Goal: Task Accomplishment & Management: Manage account settings

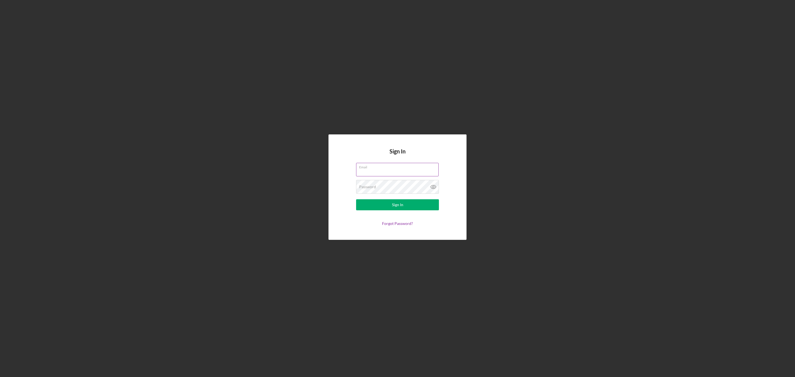
click at [378, 167] on div "Email" at bounding box center [397, 170] width 83 height 14
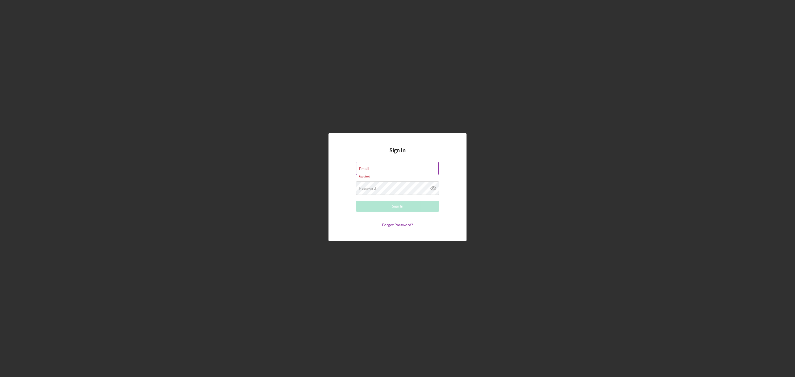
click at [378, 167] on div "Email Required" at bounding box center [397, 170] width 83 height 17
type input "[EMAIL_ADDRESS][DOMAIN_NAME]"
click at [393, 195] on form "Email [EMAIL_ADDRESS][DOMAIN_NAME] Password Required Sign In Forgot Password?" at bounding box center [397, 194] width 110 height 63
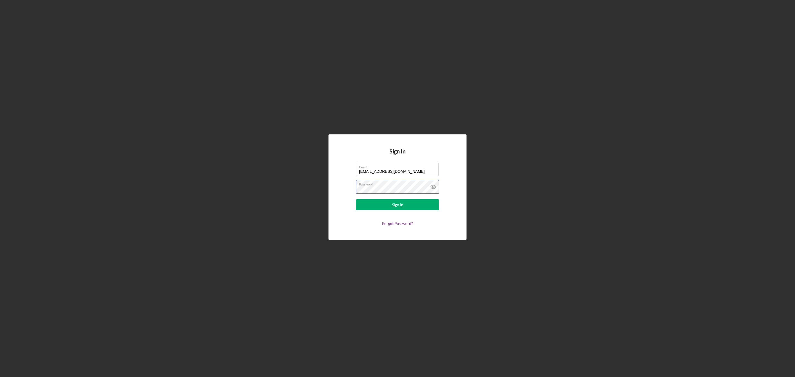
click at [356, 199] on button "Sign In" at bounding box center [397, 204] width 83 height 11
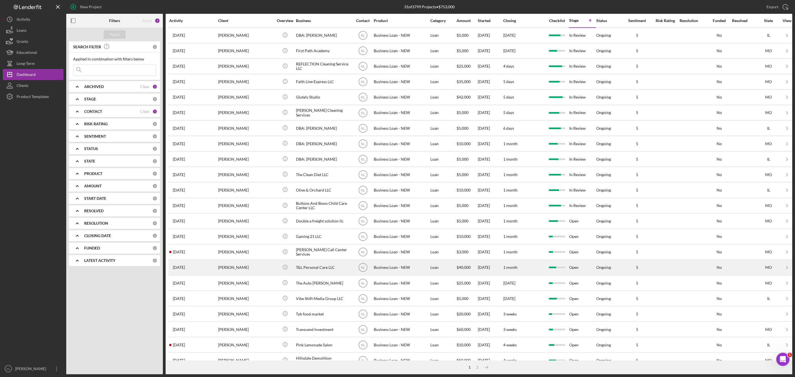
click at [238, 275] on div "[PERSON_NAME]" at bounding box center [245, 267] width 55 height 15
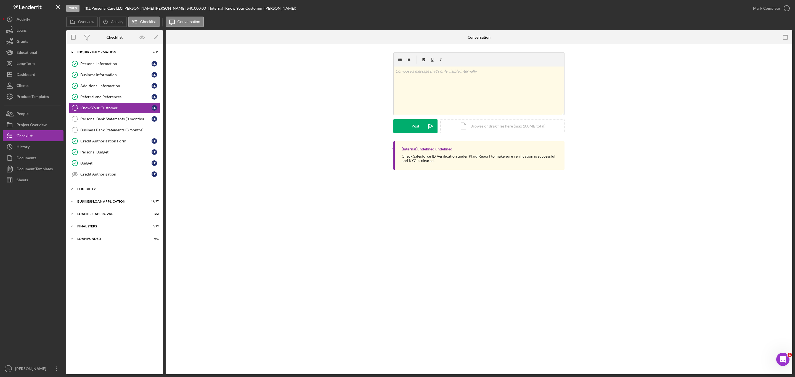
click at [110, 189] on div "Icon/Expander ELIGIBILITY 2 / 4" at bounding box center [114, 189] width 97 height 11
click at [106, 250] on div "BUSINESS LOAN APPLICATION" at bounding box center [116, 248] width 79 height 3
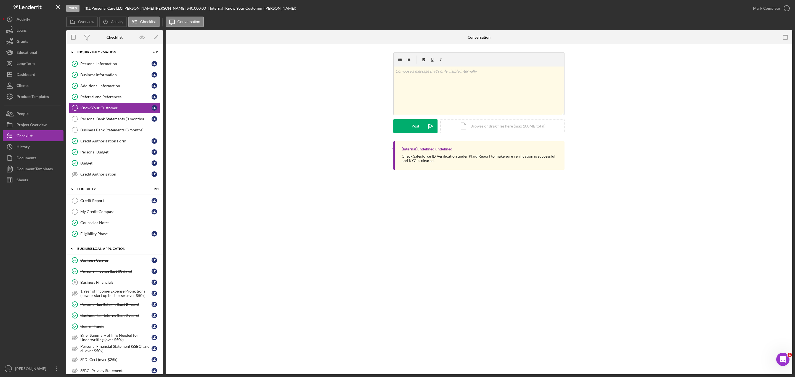
scroll to position [169, 0]
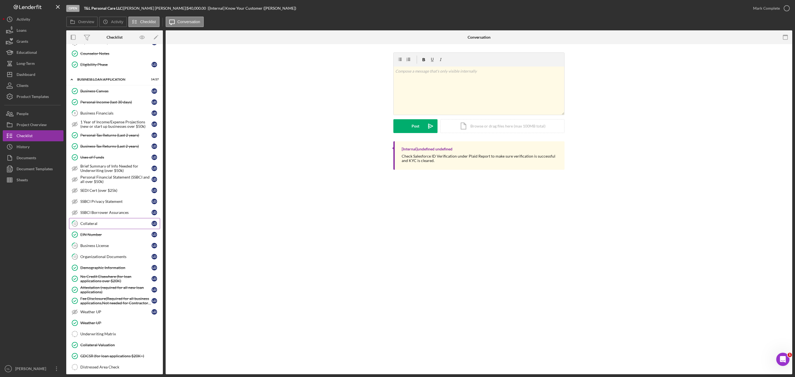
click at [94, 226] on link "12 Collateral [PERSON_NAME]" at bounding box center [114, 223] width 91 height 11
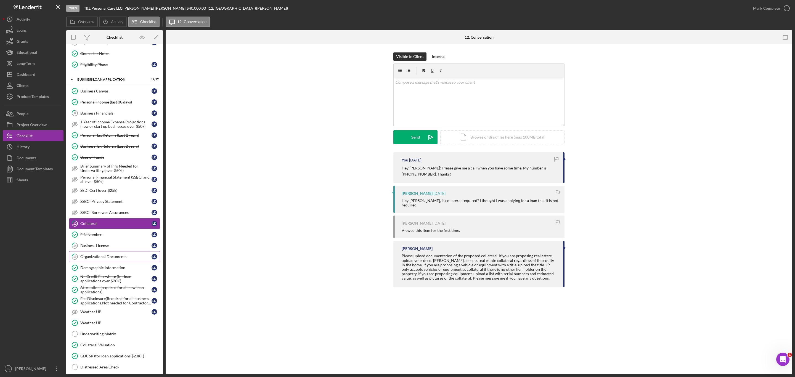
click at [99, 259] on div "Organizational Documents" at bounding box center [115, 256] width 71 height 4
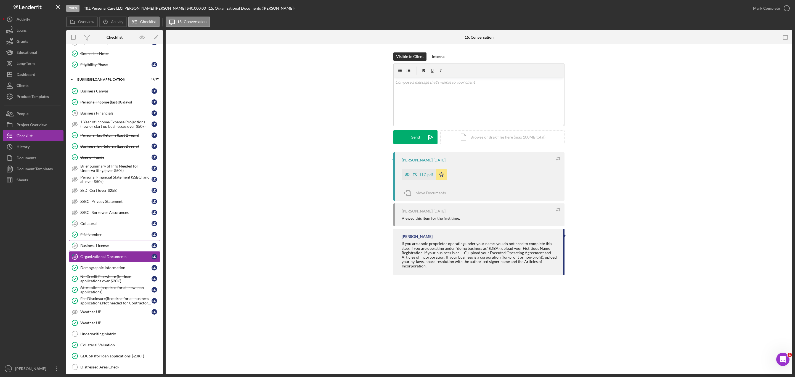
click at [97, 251] on link "14 Business License [PERSON_NAME]" at bounding box center [114, 245] width 91 height 11
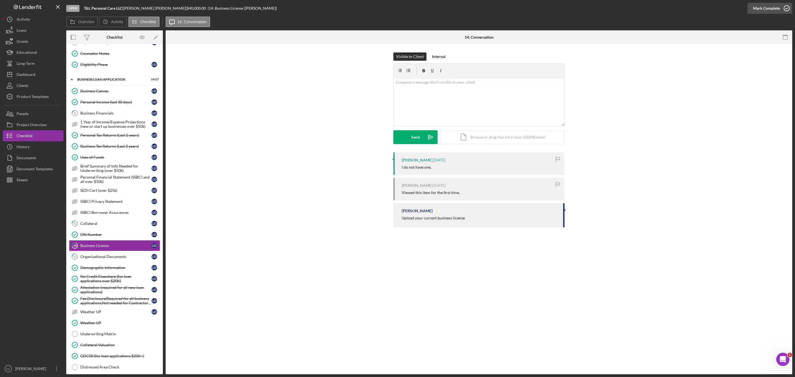
click at [760, 8] on div "Mark Complete" at bounding box center [766, 8] width 27 height 11
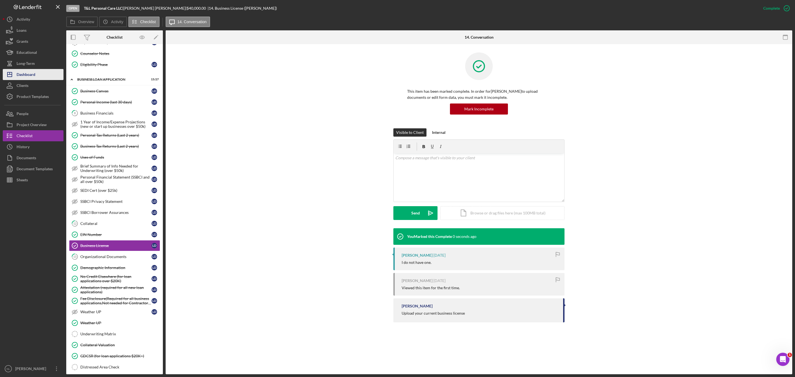
click at [55, 75] on button "Icon/Dashboard Dashboard" at bounding box center [33, 74] width 61 height 11
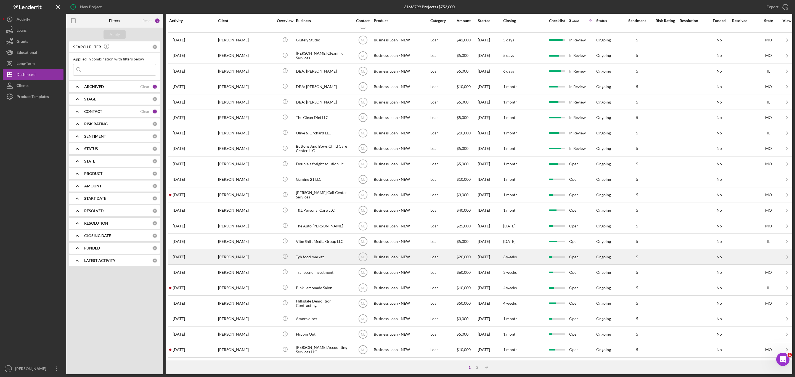
scroll to position [73, 0]
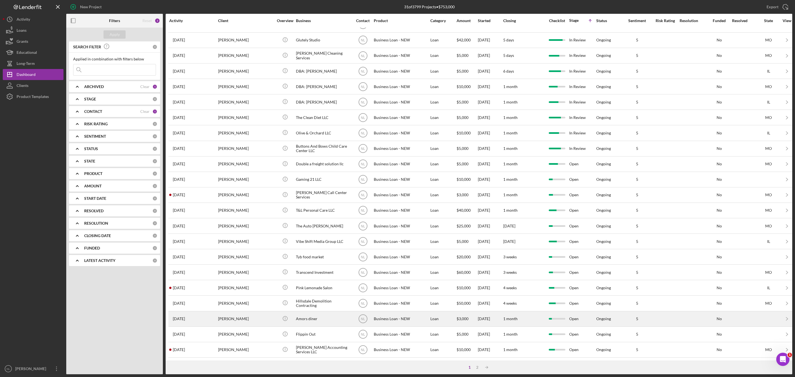
click at [243, 313] on div "[PERSON_NAME]" at bounding box center [245, 319] width 55 height 15
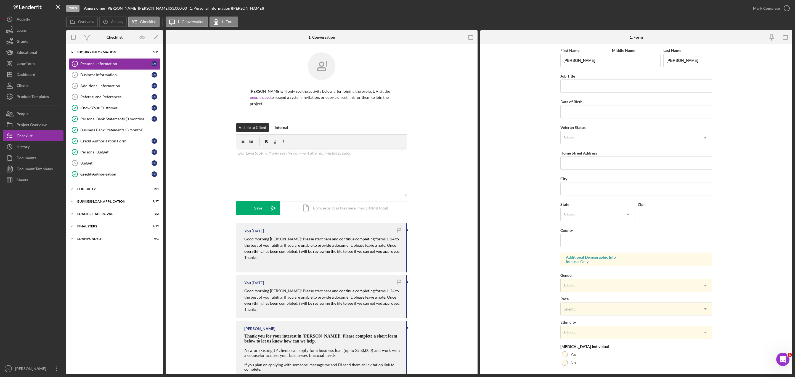
click at [120, 72] on link "Business Information 2 Business Information D S" at bounding box center [114, 74] width 91 height 11
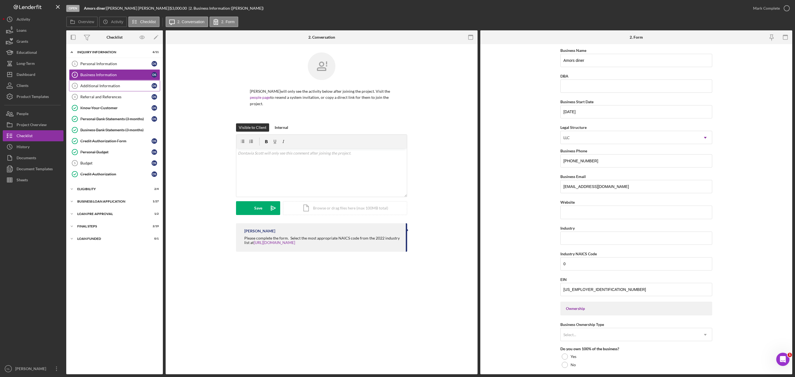
click at [119, 86] on div "Additional Information" at bounding box center [115, 86] width 71 height 4
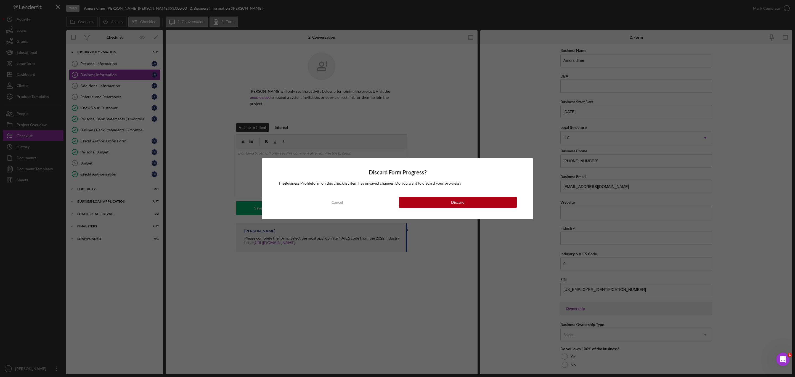
click at [435, 194] on div "Discard Form Progress? The Business Profile form on this checklist item has uns…" at bounding box center [398, 188] width 272 height 60
click at [434, 198] on button "Discard" at bounding box center [458, 202] width 118 height 11
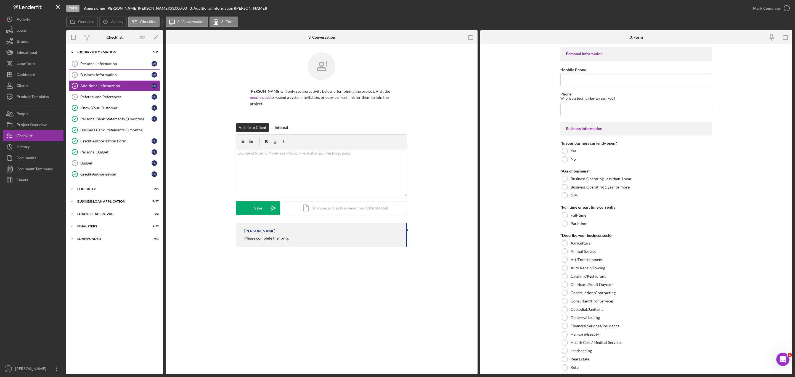
click at [104, 74] on div "Business Information" at bounding box center [115, 75] width 71 height 4
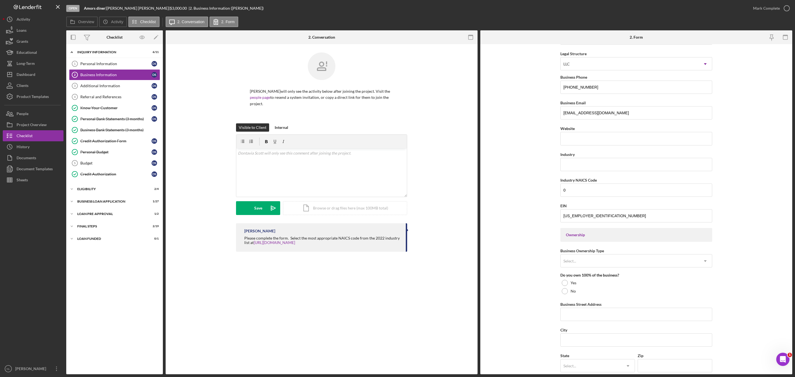
scroll to position [287, 0]
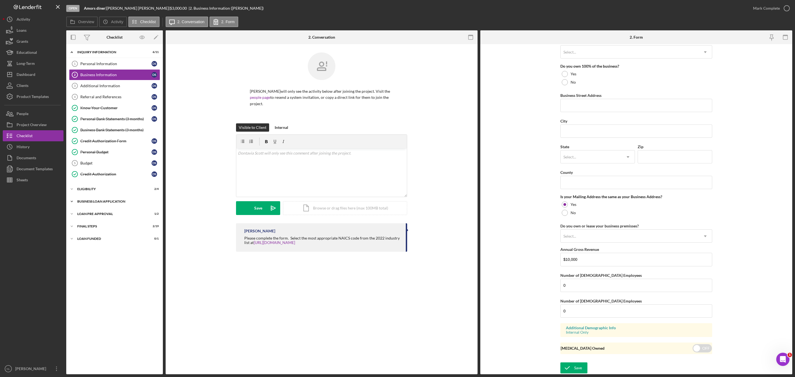
click at [112, 203] on div "BUSINESS LOAN APPLICATION" at bounding box center [116, 201] width 79 height 3
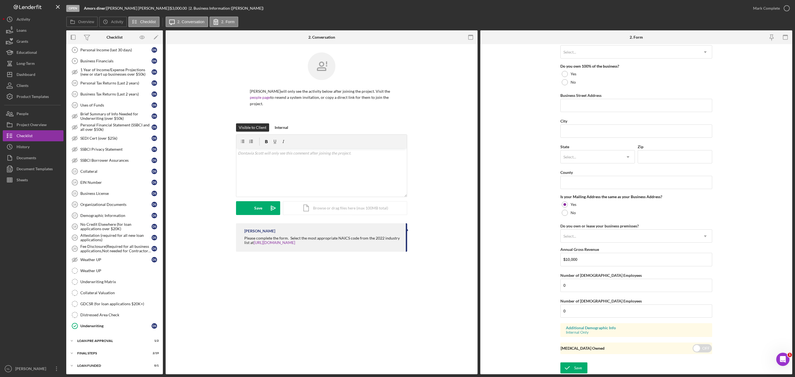
scroll to position [0, 0]
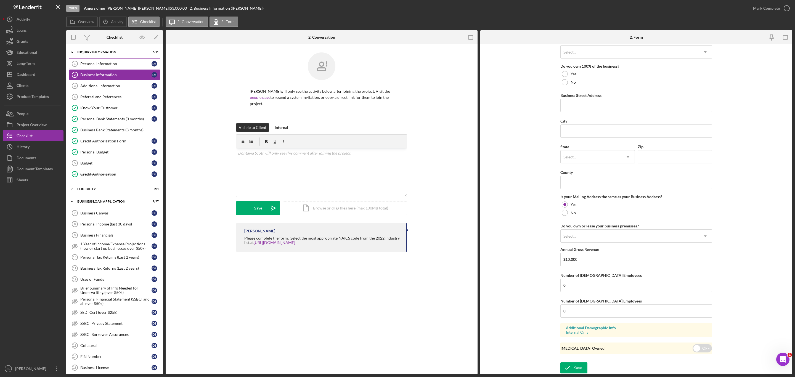
click at [97, 60] on link "Personal Information 1 Personal Information D S" at bounding box center [114, 63] width 91 height 11
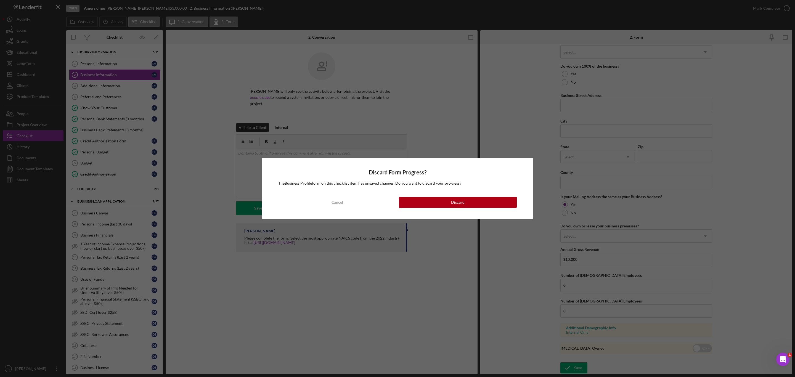
click at [438, 196] on div "Discard Form Progress? The Business Profile form on this checklist item has uns…" at bounding box center [398, 188] width 272 height 60
click at [437, 208] on div "Discard Form Progress? The Business Profile form on this checklist item has uns…" at bounding box center [398, 188] width 272 height 60
click at [435, 208] on div "Discard Form Progress? The Business Profile form on this checklist item has uns…" at bounding box center [398, 188] width 272 height 60
click at [431, 204] on button "Discard" at bounding box center [458, 202] width 118 height 11
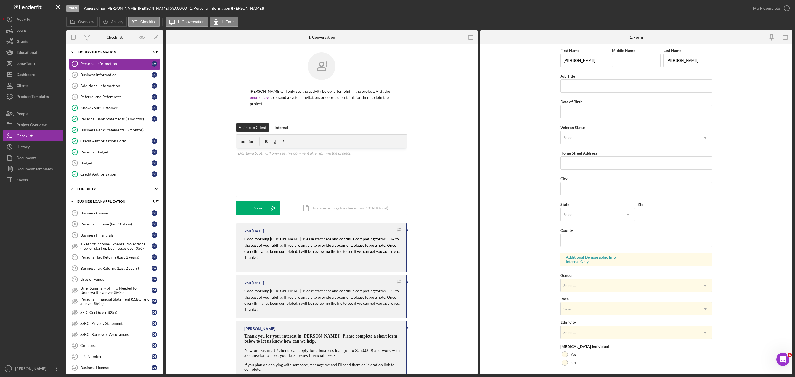
click at [112, 70] on link "Business Information 2 Business Information D S" at bounding box center [114, 74] width 91 height 11
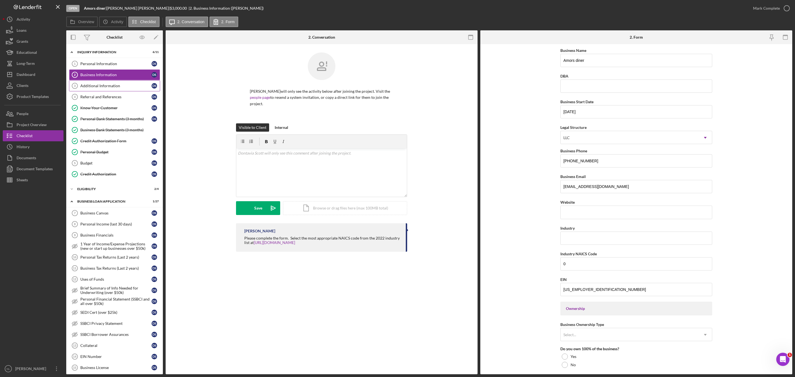
click at [113, 91] on link "Additional Information 3 Additional Information D S" at bounding box center [114, 85] width 91 height 11
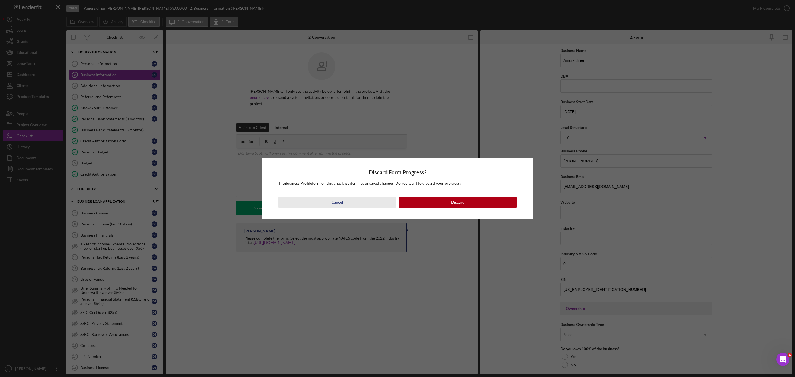
click at [354, 204] on button "Cancel" at bounding box center [337, 202] width 118 height 11
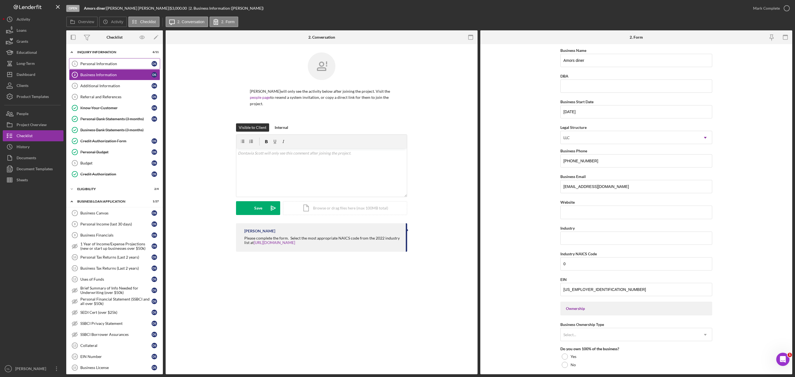
click at [117, 64] on div "Personal Information" at bounding box center [115, 64] width 71 height 4
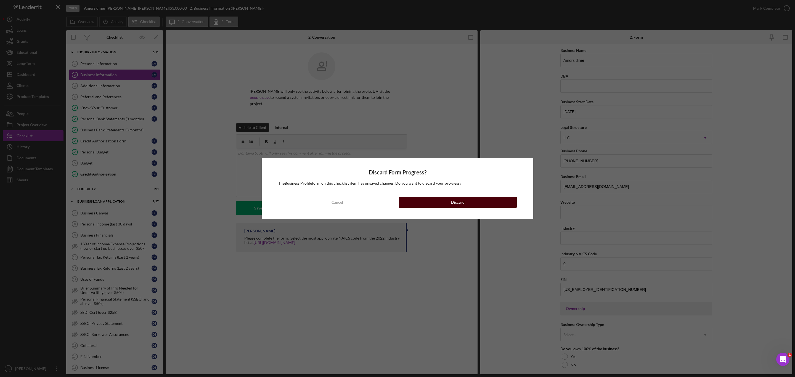
click at [425, 204] on button "Discard" at bounding box center [458, 202] width 118 height 11
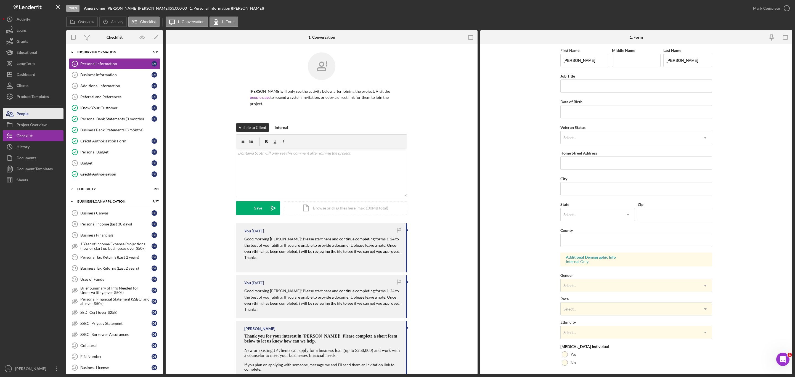
click at [40, 111] on button "People" at bounding box center [33, 113] width 61 height 11
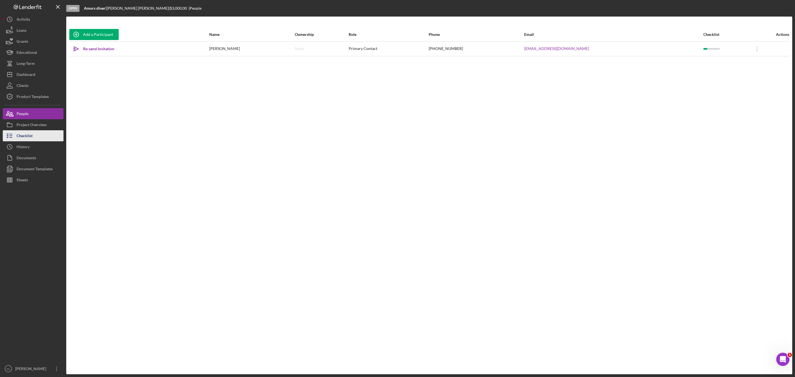
click at [47, 134] on button "Checklist" at bounding box center [33, 135] width 61 height 11
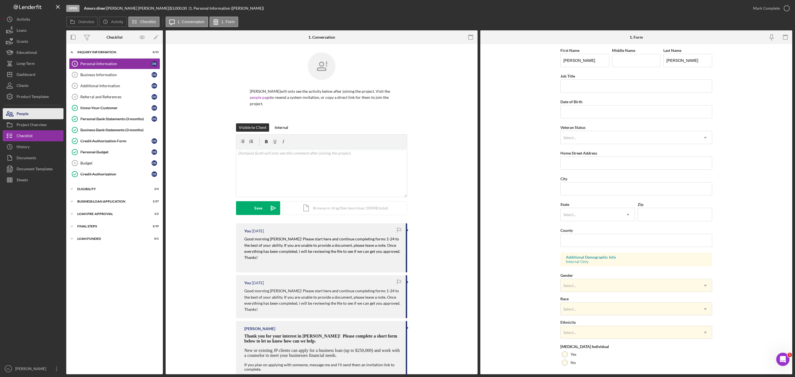
click at [45, 116] on button "People" at bounding box center [33, 113] width 61 height 11
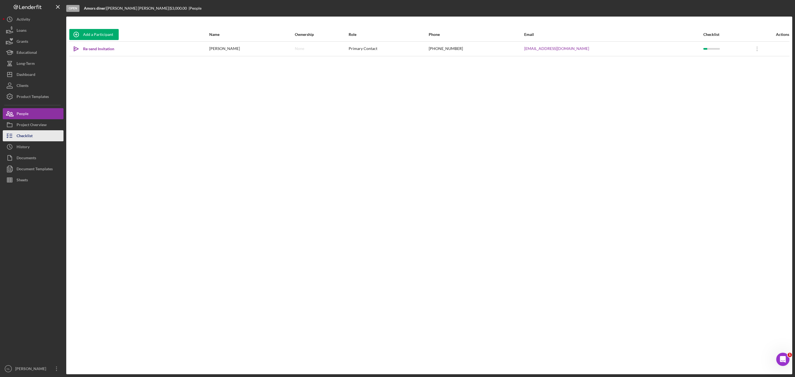
click at [46, 135] on button "Checklist" at bounding box center [33, 135] width 61 height 11
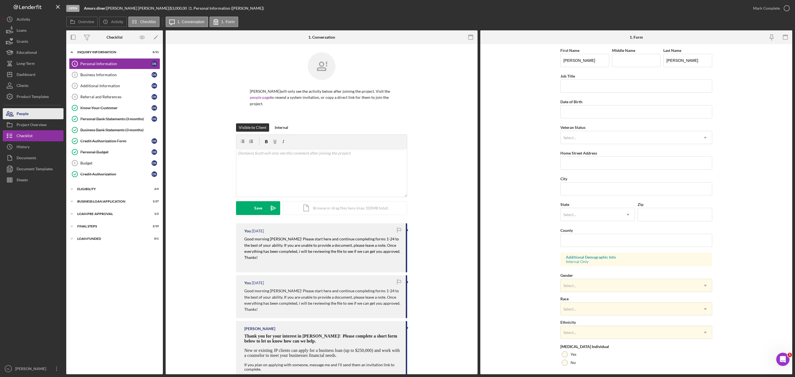
click at [22, 115] on div "People" at bounding box center [23, 114] width 12 height 12
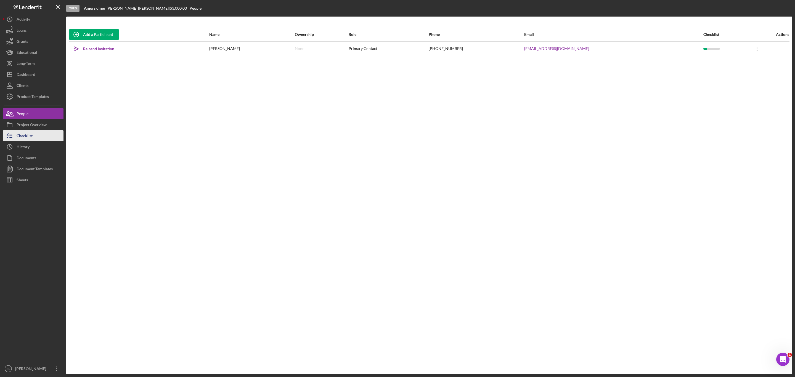
click at [38, 135] on button "Checklist" at bounding box center [33, 135] width 61 height 11
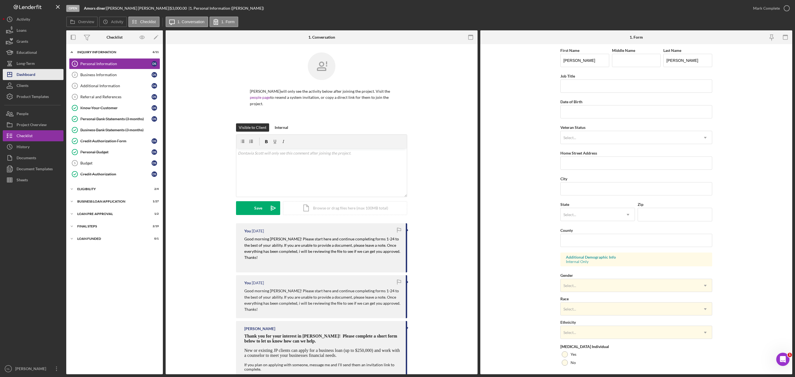
click at [41, 76] on button "Icon/Dashboard Dashboard" at bounding box center [33, 74] width 61 height 11
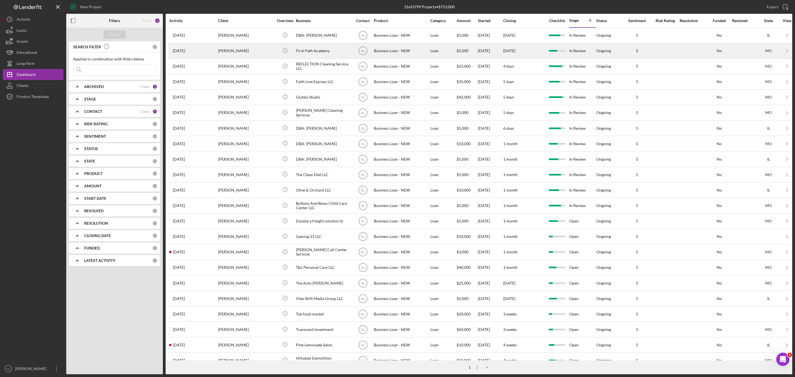
click at [222, 53] on div "[PERSON_NAME]" at bounding box center [245, 51] width 55 height 15
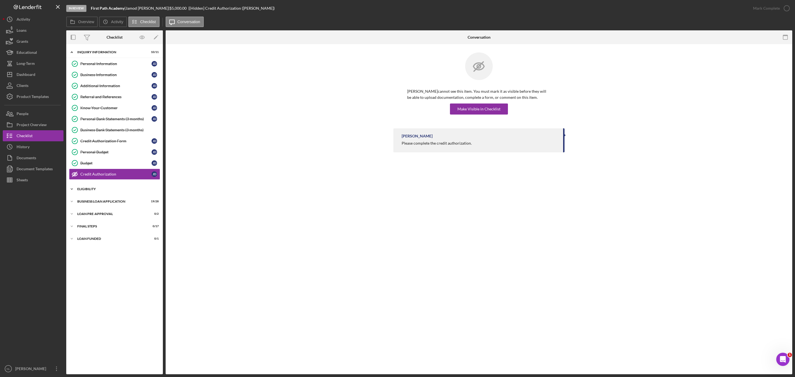
click at [100, 195] on div "Icon/Expander ELIGIBILITY 3 / 4" at bounding box center [114, 189] width 97 height 11
click at [100, 202] on div "Credit Report" at bounding box center [115, 200] width 71 height 4
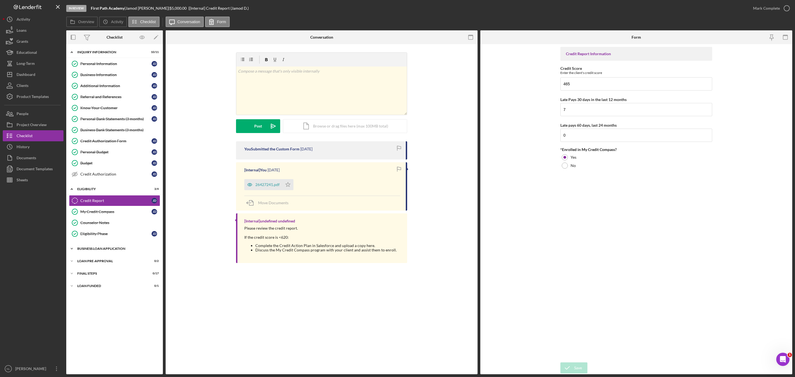
click at [104, 250] on div "BUSINESS LOAN APPLICATION" at bounding box center [116, 248] width 79 height 3
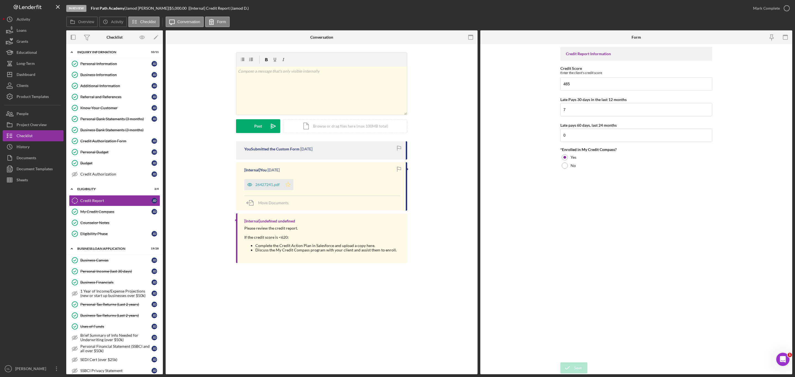
click at [287, 186] on icon "Icon/Star" at bounding box center [287, 184] width 11 height 11
click at [111, 262] on div "Business Canvas" at bounding box center [115, 260] width 71 height 4
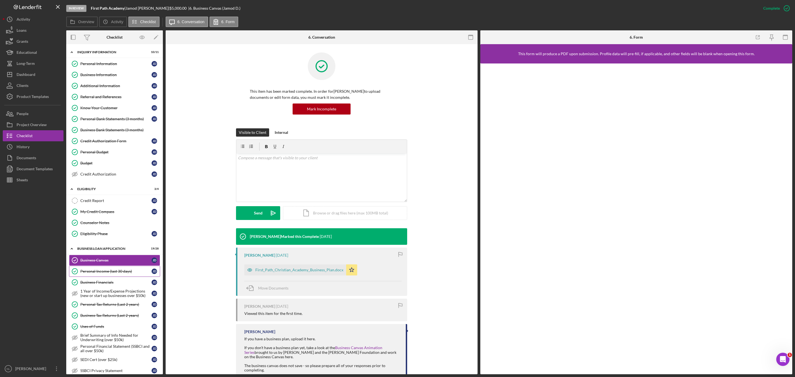
click at [111, 273] on div "Personal Income (last 30 days)" at bounding box center [115, 271] width 71 height 4
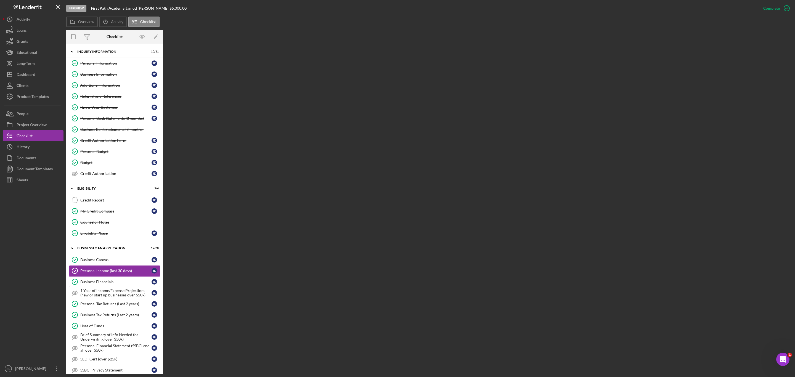
click at [110, 283] on link "Business Financials Business Financials [PERSON_NAME]" at bounding box center [114, 281] width 91 height 11
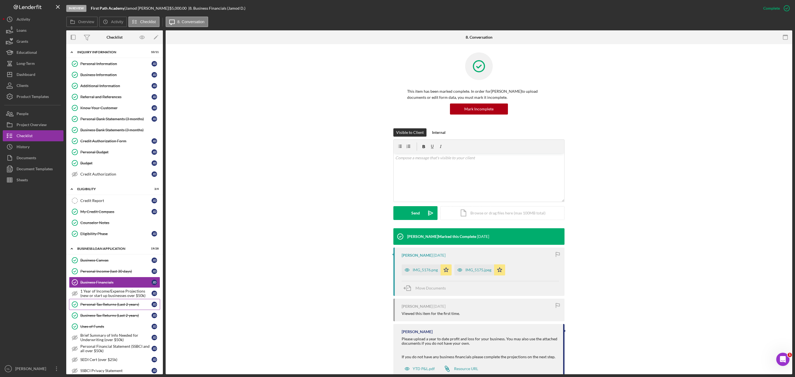
click at [118, 307] on div "Personal Tax Returns (Last 2 years)" at bounding box center [115, 304] width 71 height 4
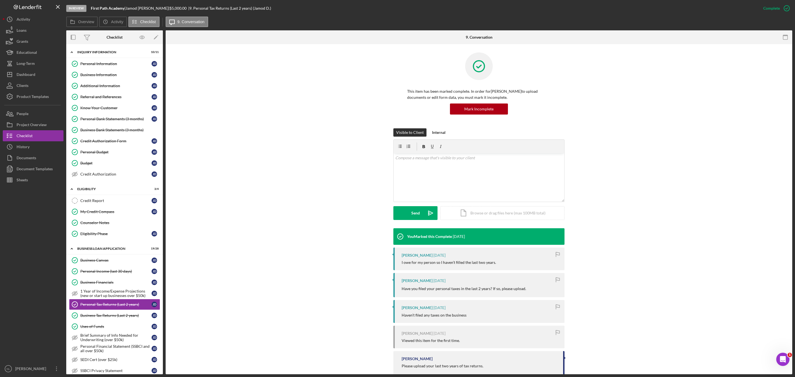
scroll to position [12, 0]
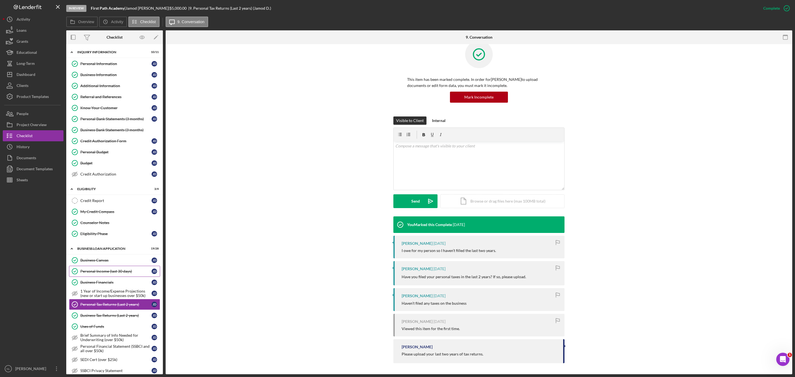
click at [112, 277] on link "Personal Income (last 30 days) Personal Income (last 30 days) [PERSON_NAME]" at bounding box center [114, 271] width 91 height 11
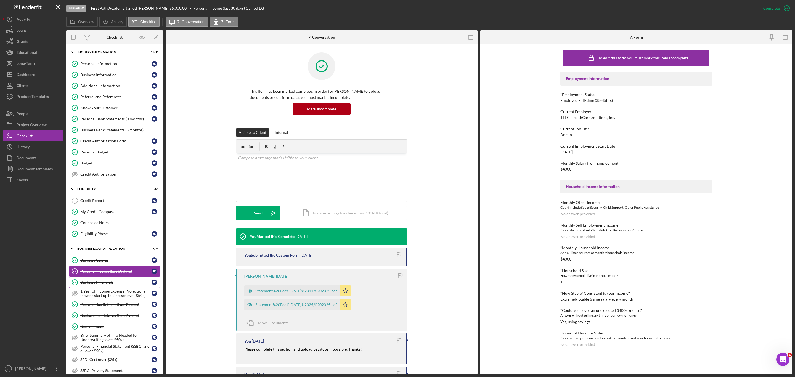
click at [109, 284] on div "Business Financials" at bounding box center [115, 282] width 71 height 4
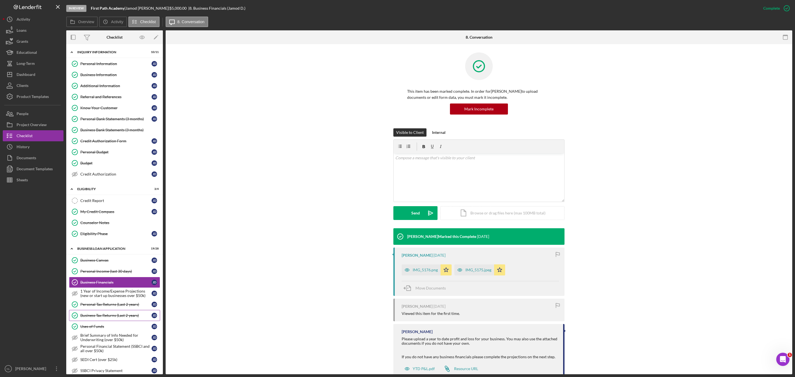
click at [108, 318] on div "Business Tax Returns (Last 2 years)" at bounding box center [115, 315] width 71 height 4
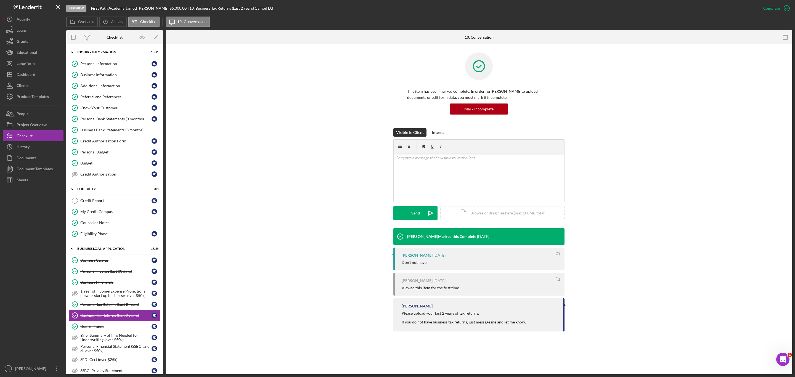
scroll to position [123, 0]
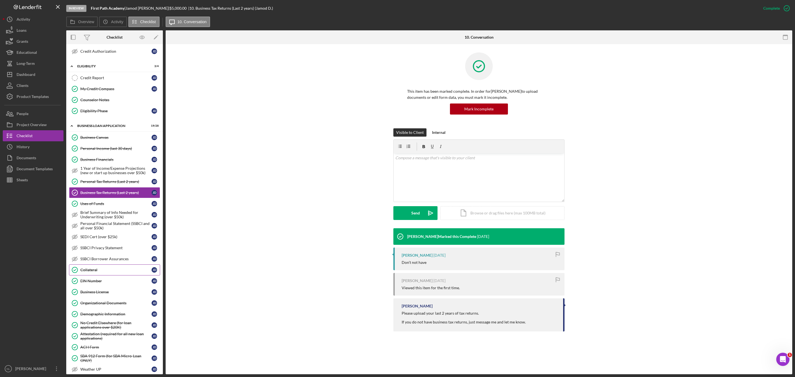
click at [97, 272] on div "Collateral" at bounding box center [115, 270] width 71 height 4
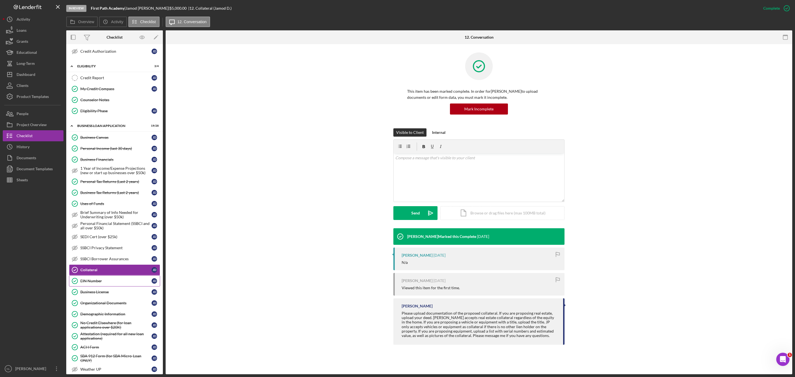
click at [98, 283] on div "EIN Number" at bounding box center [115, 281] width 71 height 4
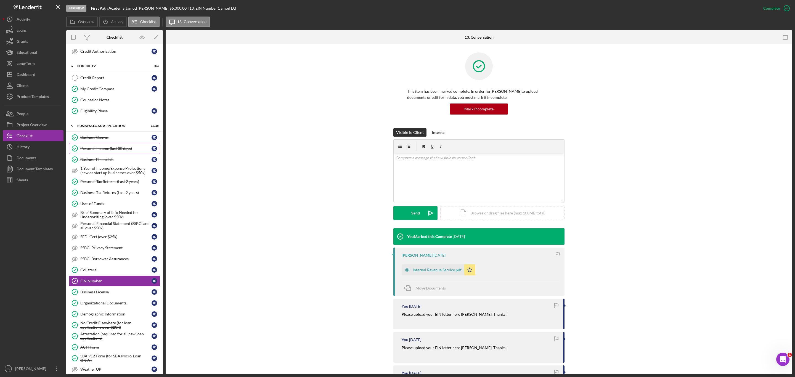
click at [112, 151] on div "Personal Income (last 30 days)" at bounding box center [115, 148] width 71 height 4
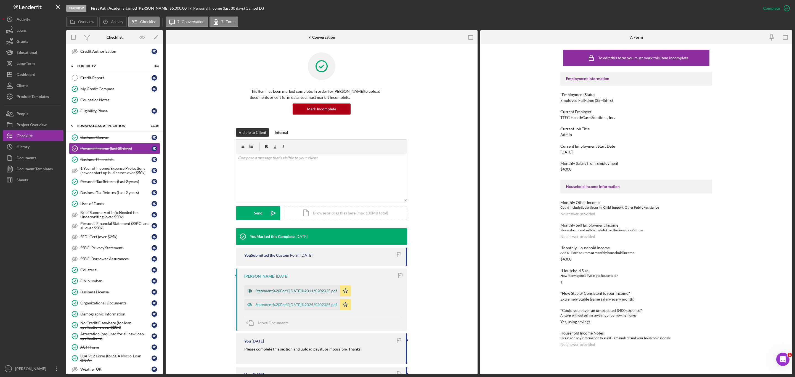
click at [281, 296] on div "Statement%20For%[DATE]%2011,%202025.pdf" at bounding box center [291, 290] width 95 height 11
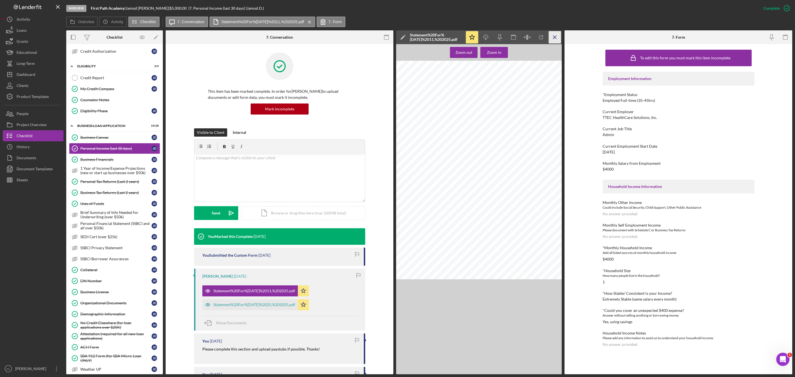
click at [554, 42] on icon "Icon/Menu Close" at bounding box center [555, 37] width 12 height 12
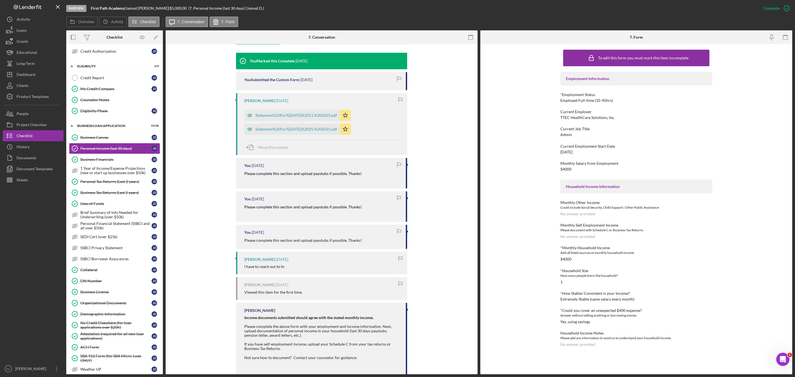
scroll to position [94, 0]
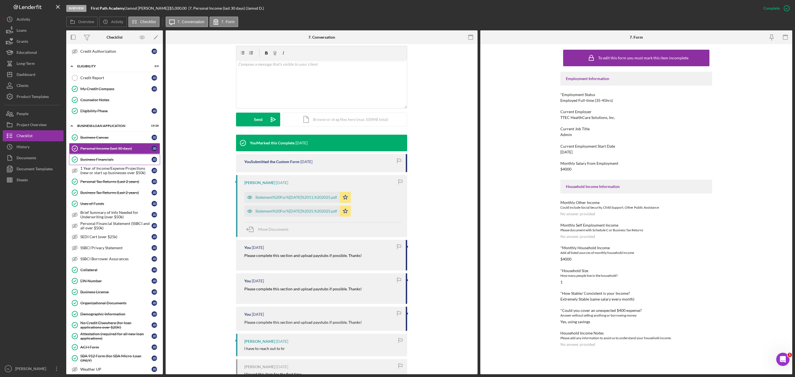
click at [106, 161] on link "Business Financials Business Financials [PERSON_NAME]" at bounding box center [114, 159] width 91 height 11
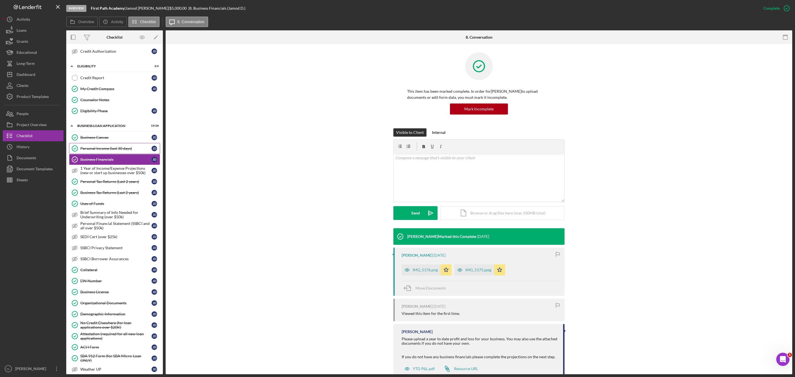
click at [102, 151] on div "Personal Income (last 30 days)" at bounding box center [115, 148] width 71 height 4
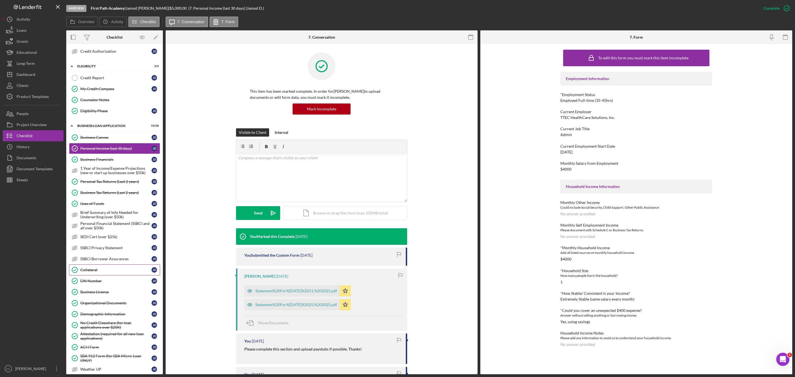
scroll to position [244, 0]
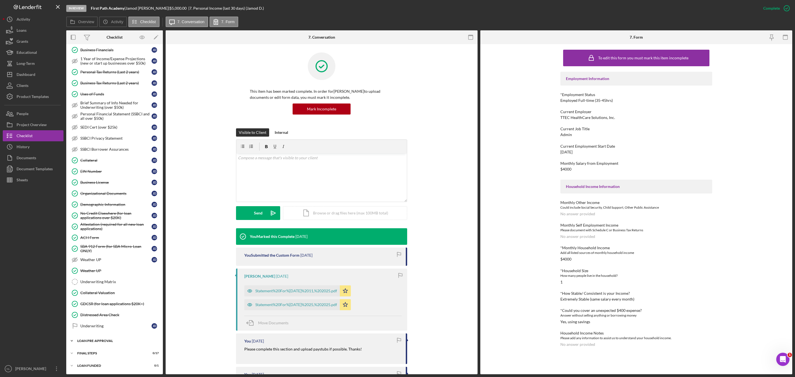
click at [104, 338] on div "Icon/Expander LOAN PRE-APPROVAL 0 / 2" at bounding box center [114, 340] width 97 height 11
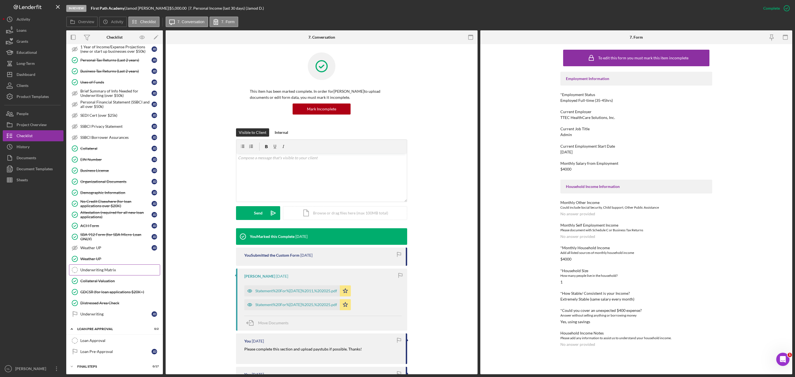
click at [89, 275] on link "Underwriting Matrix Underwriting Matrix" at bounding box center [114, 269] width 91 height 11
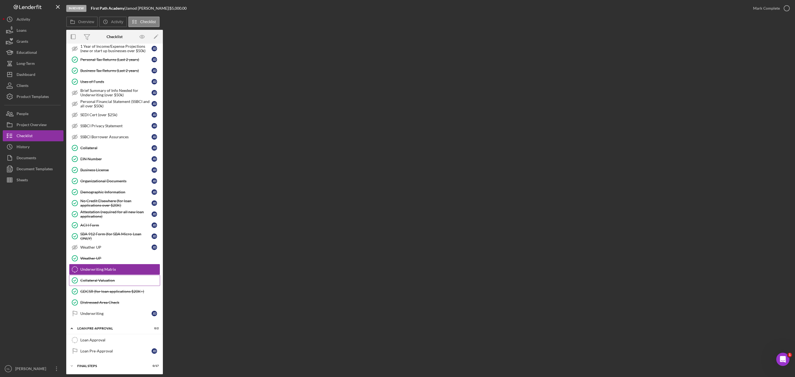
click at [103, 286] on link "Collateral Valuation Collateral Valuation" at bounding box center [114, 280] width 91 height 11
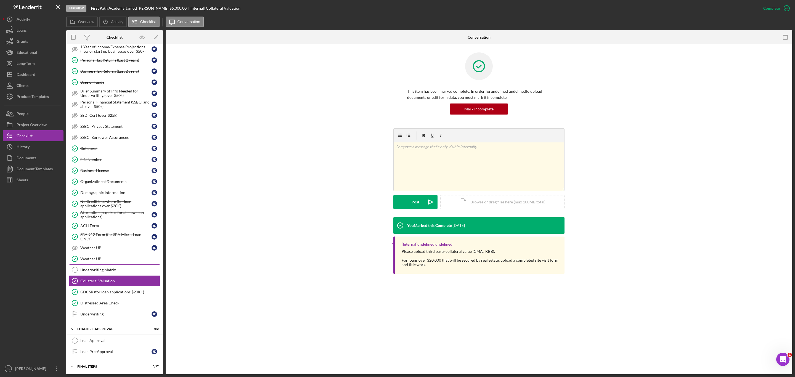
click at [99, 272] on div "Underwriting Matrix" at bounding box center [119, 270] width 79 height 4
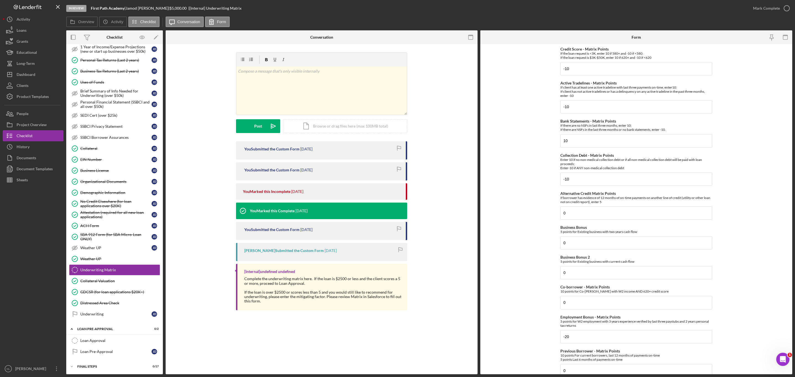
click at [533, 273] on form "Credit Score - Matrix Points If the loan request is <3K, enter 10 if 580+ and -…" at bounding box center [636, 209] width 312 height 330
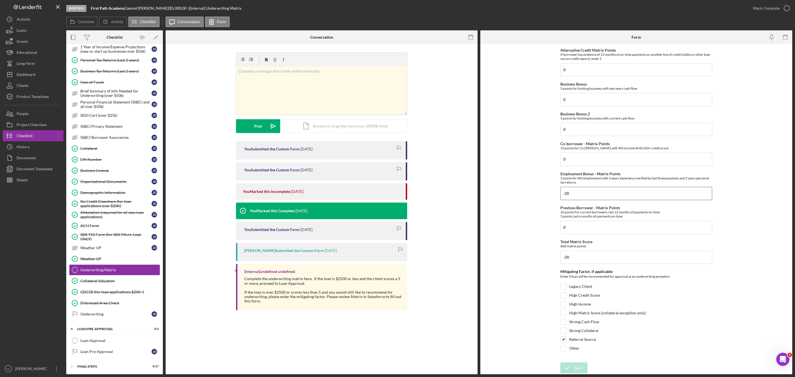
click at [598, 192] on input "-20" at bounding box center [636, 193] width 152 height 13
type input "0"
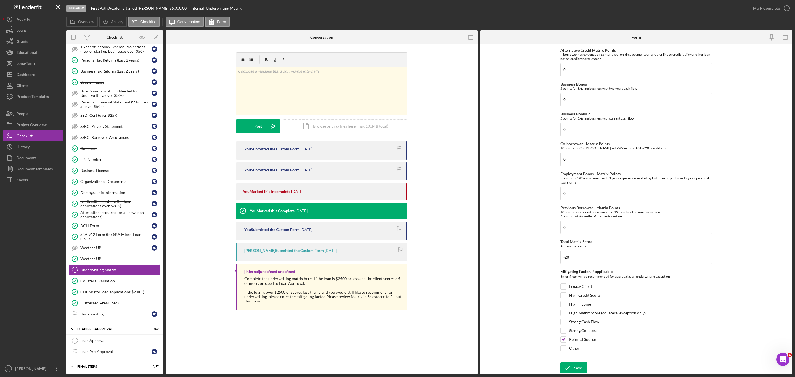
click at [541, 252] on form "Credit Score - Matrix Points If the loan request is <3K, enter 10 if 580+ and -…" at bounding box center [636, 209] width 312 height 330
click at [575, 369] on div "Save" at bounding box center [578, 367] width 8 height 11
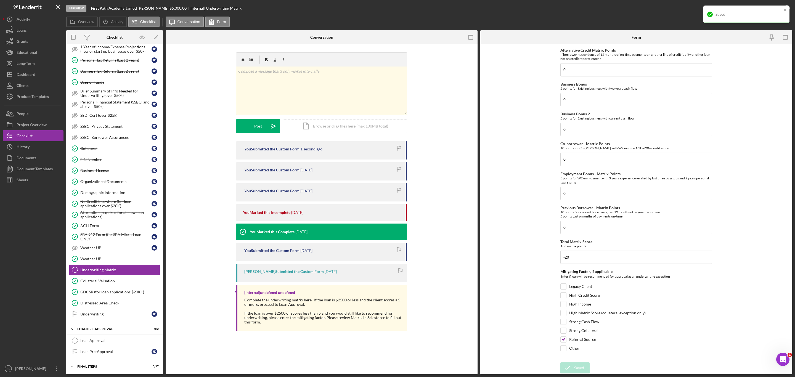
click at [783, 8] on div "Saved" at bounding box center [746, 15] width 86 height 18
click at [759, 9] on div "Mark Complete" at bounding box center [766, 8] width 27 height 11
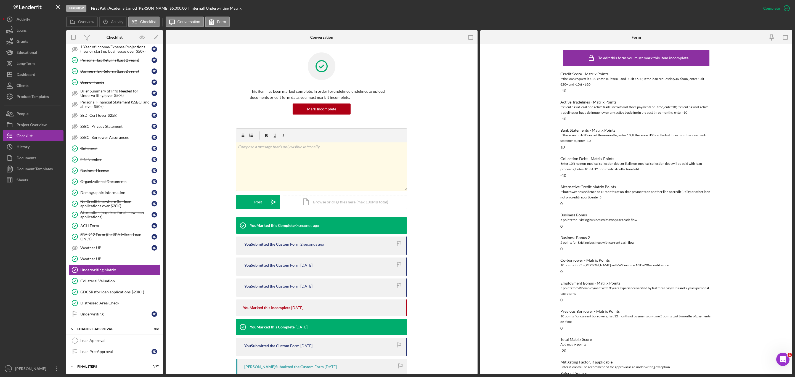
scroll to position [270, 0]
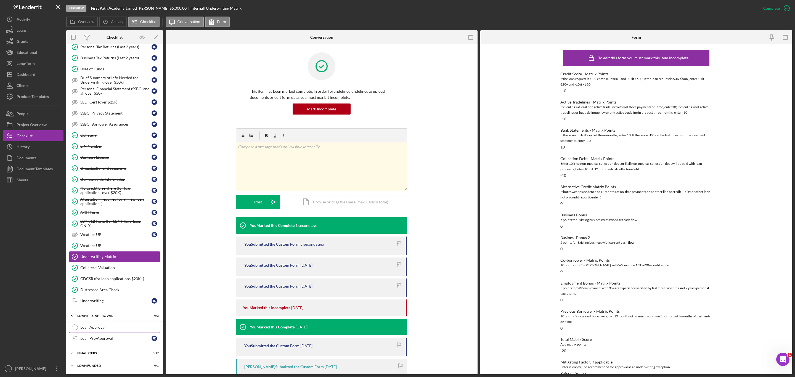
click at [101, 328] on div "Loan Approval" at bounding box center [119, 327] width 79 height 4
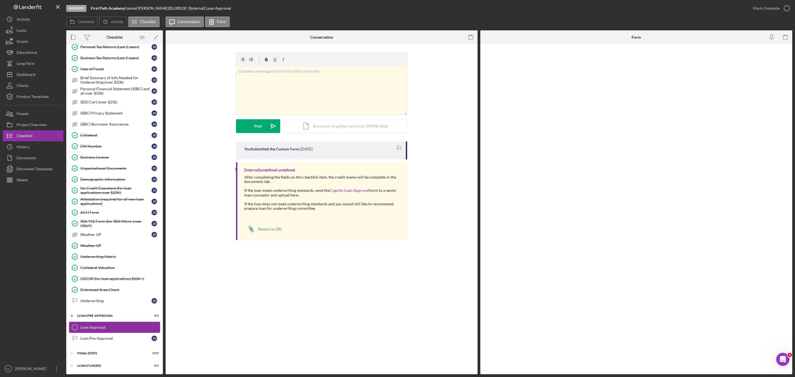
scroll to position [270, 0]
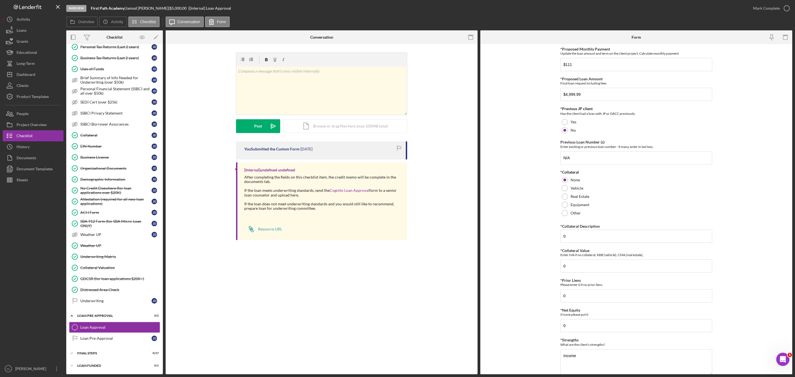
click at [101, 360] on div "Icon/Expander INQUIRY INFORMATION 10 / 11 Personal Information Personal Informa…" at bounding box center [114, 80] width 97 height 582
click at [98, 355] on div "FINAL STEPS" at bounding box center [116, 353] width 79 height 3
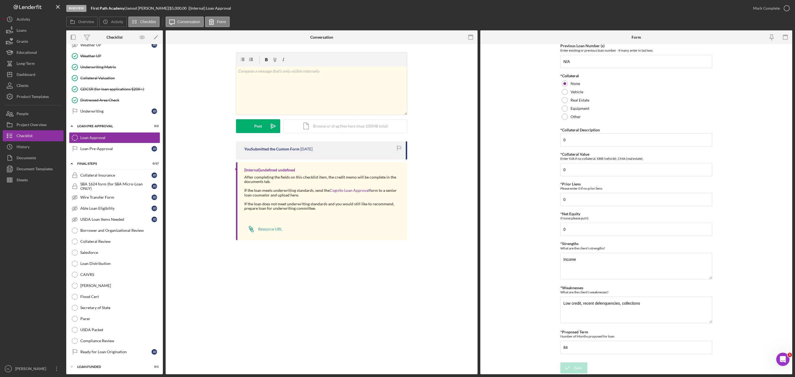
scroll to position [0, 0]
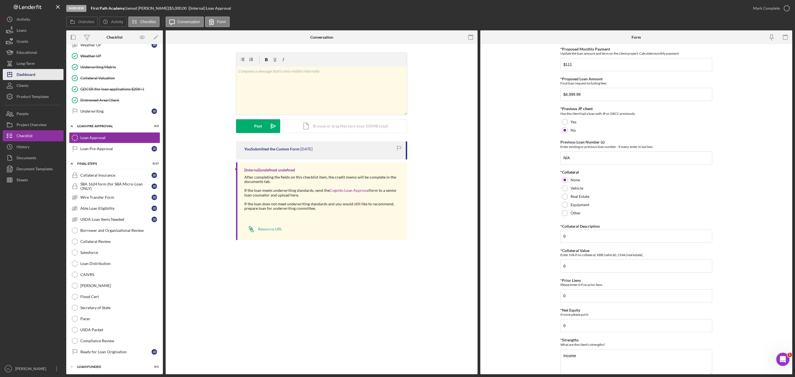
click at [38, 71] on button "Icon/Dashboard Dashboard" at bounding box center [33, 74] width 61 height 11
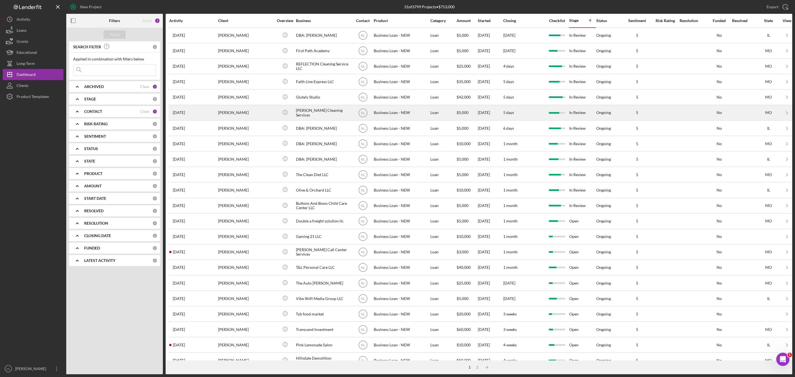
click at [236, 111] on div "[PERSON_NAME]" at bounding box center [245, 112] width 55 height 15
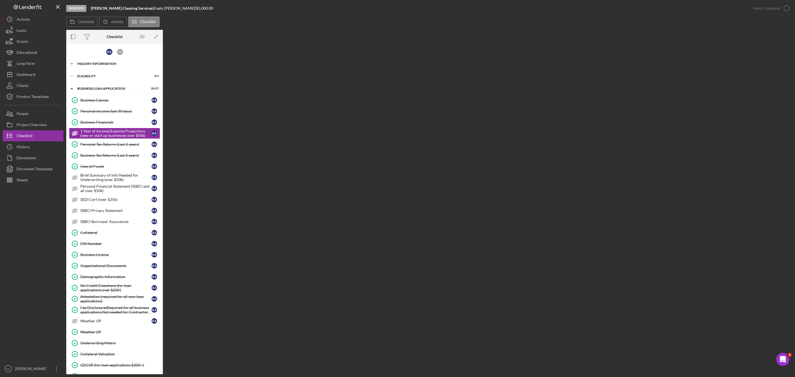
click at [107, 66] on div "Icon/Expander INQUIRY INFORMATION 11 / 11" at bounding box center [114, 63] width 97 height 11
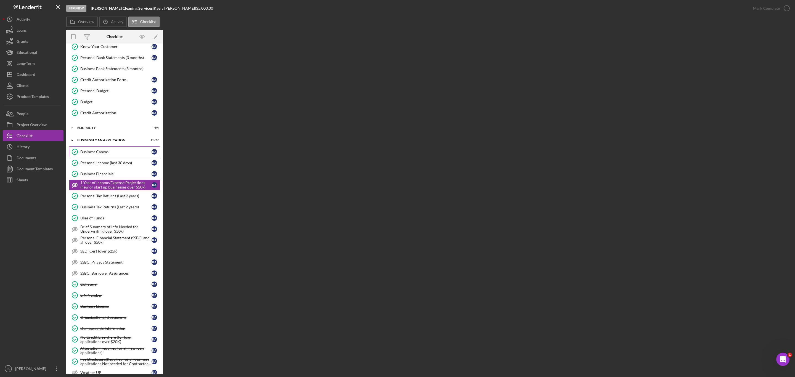
scroll to position [74, 0]
click at [88, 132] on div "Icon/Expander ELIGIBILITY 4 / 4" at bounding box center [114, 126] width 97 height 11
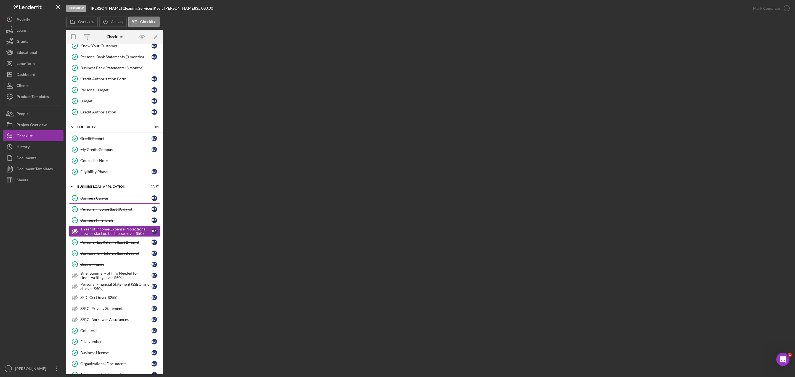
scroll to position [244, 0]
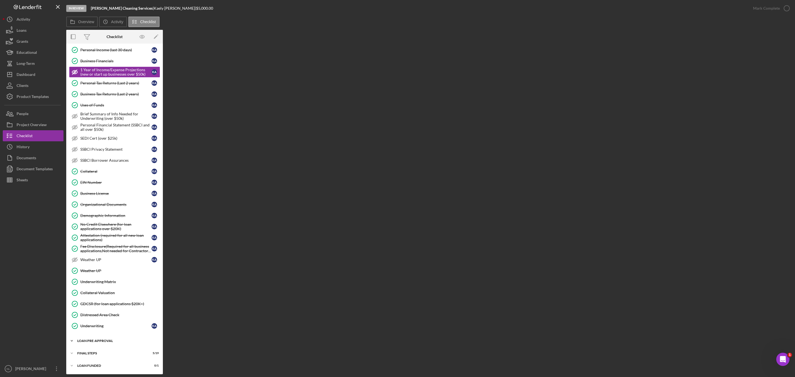
click at [103, 337] on div "Icon/Expander LOAN PRE-APPROVAL 1 / 2" at bounding box center [114, 340] width 97 height 11
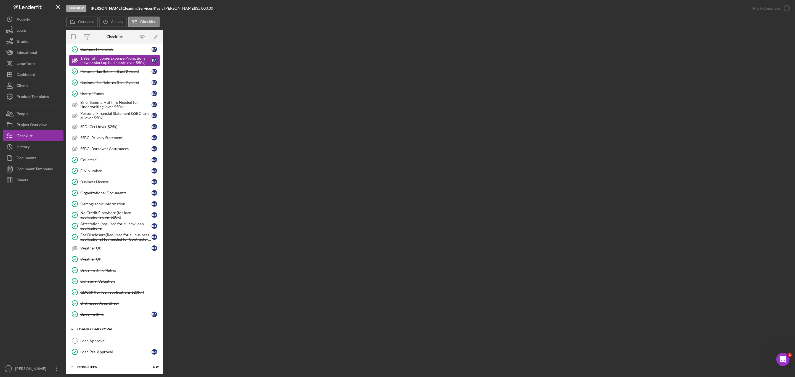
scroll to position [270, 0]
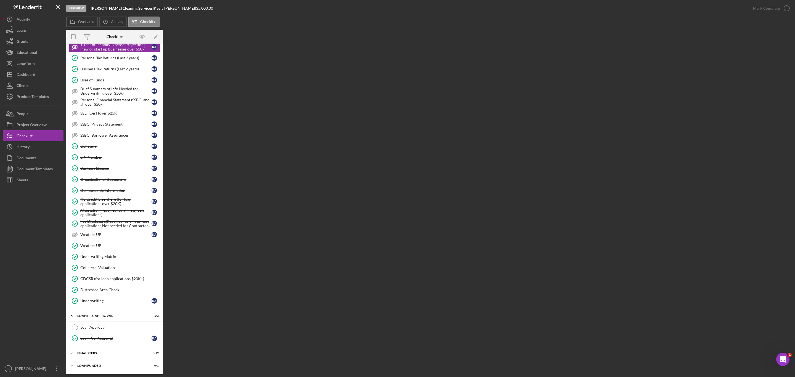
click at [104, 345] on div "Loan Approval Loan Approval Loan Pre-Approval Loan Pre-Approval K A" at bounding box center [114, 334] width 97 height 25
click at [102, 348] on div "K A T T Icon/Expander INQUIRY INFORMATION 11 / 11 Personal Information Personal…" at bounding box center [114, 79] width 97 height 583
click at [99, 352] on div "FINAL STEPS" at bounding box center [116, 353] width 79 height 3
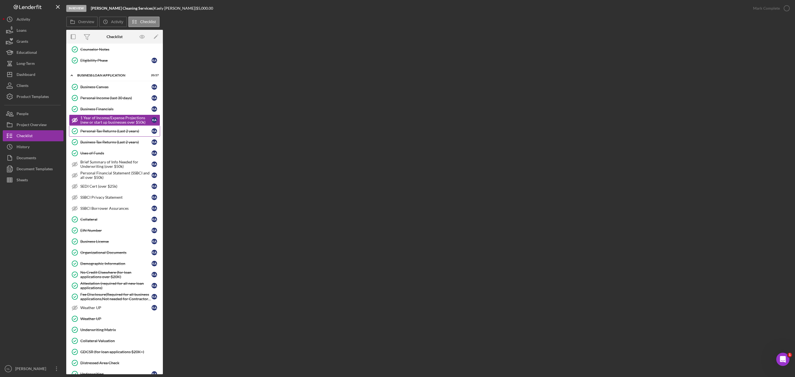
scroll to position [179, 0]
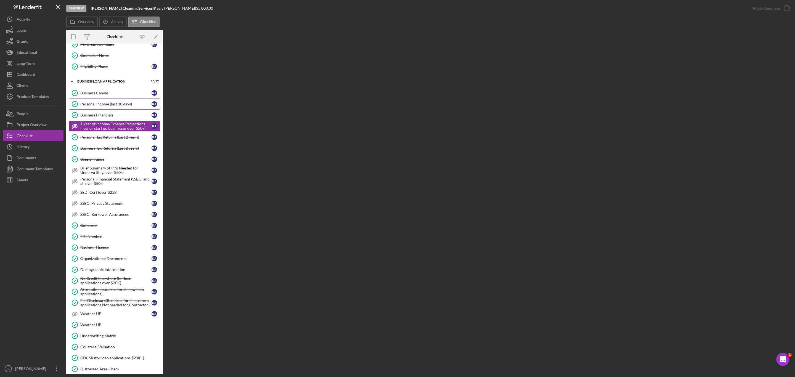
click at [106, 105] on link "Personal Income (last 30 days) Personal Income (last 30 days) K A" at bounding box center [114, 104] width 91 height 11
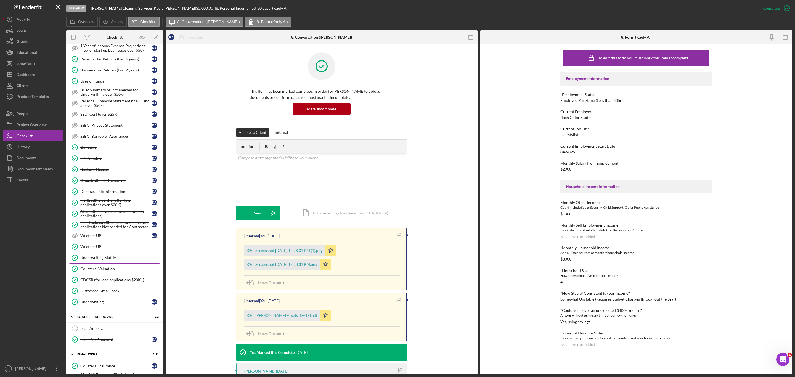
scroll to position [258, 0]
click at [111, 273] on link "Collateral Valuation Collateral Valuation" at bounding box center [114, 267] width 91 height 11
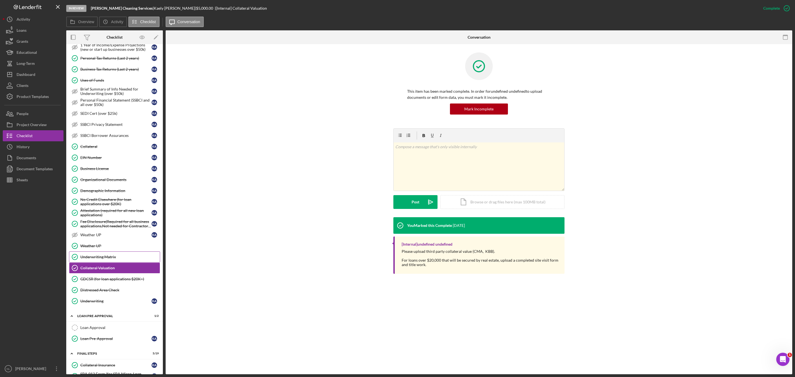
click at [110, 259] on div "Underwriting Matrix" at bounding box center [119, 257] width 79 height 4
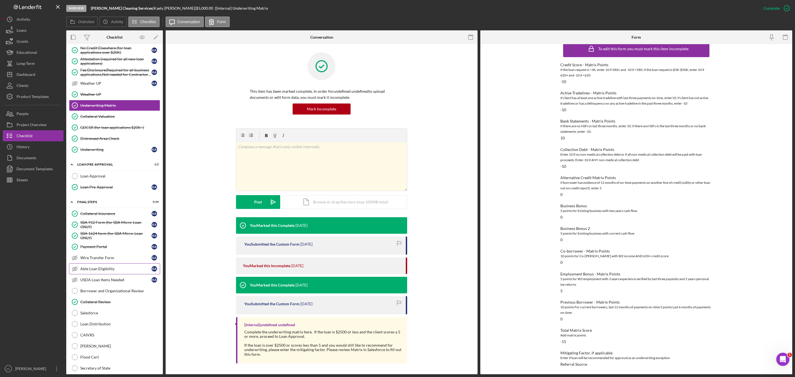
scroll to position [414, 0]
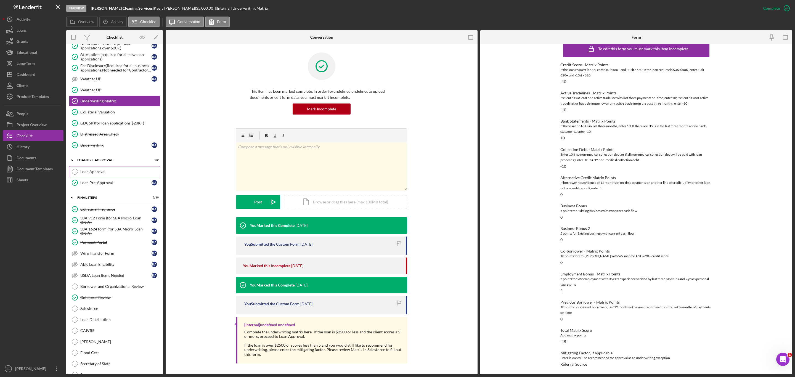
click at [106, 174] on div "Loan Approval" at bounding box center [119, 171] width 79 height 4
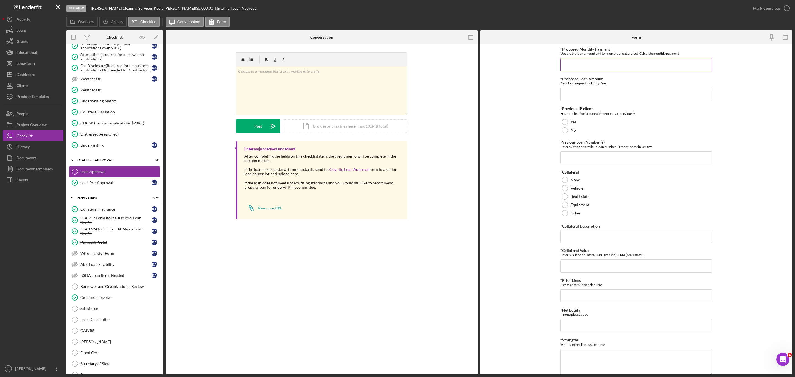
click at [594, 63] on input "*Proposed Monthly Payment" at bounding box center [636, 64] width 152 height 13
click at [19, 73] on div "Dashboard" at bounding box center [26, 75] width 19 height 12
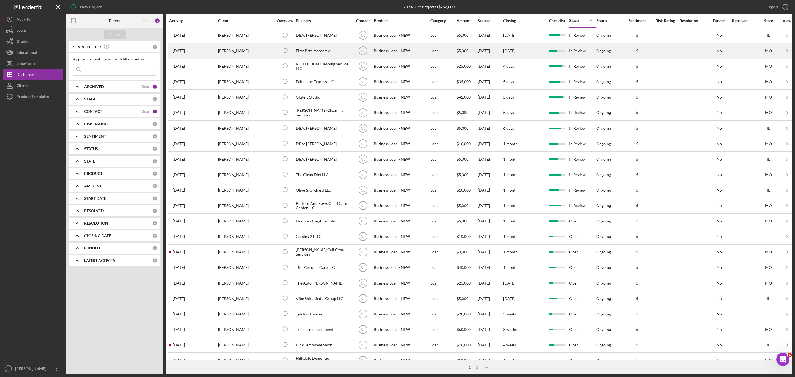
click at [222, 50] on div "[PERSON_NAME]" at bounding box center [245, 51] width 55 height 15
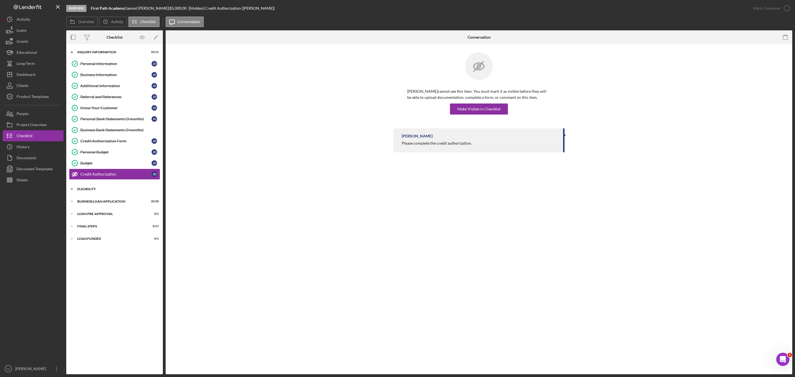
click at [99, 190] on div "Icon/Expander ELIGIBILITY 3 / 4" at bounding box center [114, 189] width 97 height 11
click at [97, 203] on div "Credit Report" at bounding box center [115, 200] width 71 height 4
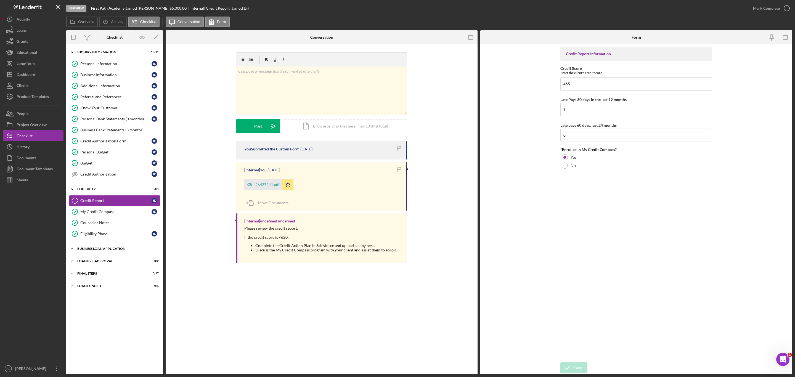
click at [103, 251] on div "Icon/Expander BUSINESS LOAN APPLICATION 20 / 28" at bounding box center [114, 248] width 97 height 11
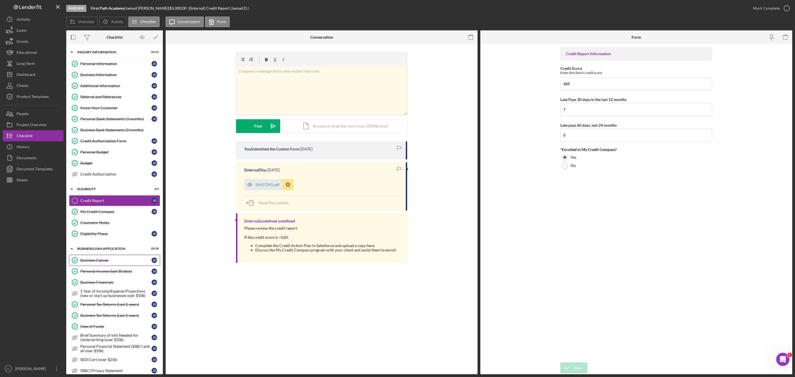
scroll to position [244, 0]
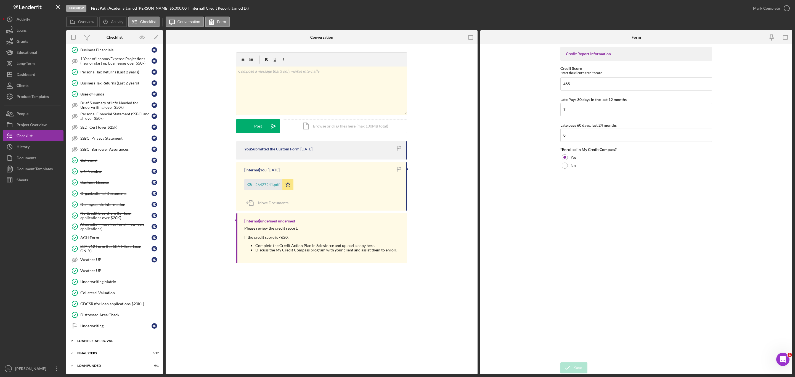
click at [108, 341] on div "LOAN PRE-APPROVAL" at bounding box center [116, 340] width 79 height 3
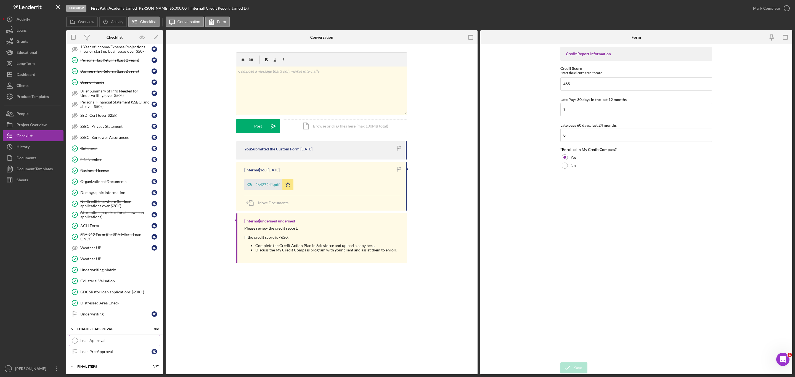
click at [100, 343] on div "Loan Approval" at bounding box center [119, 340] width 79 height 4
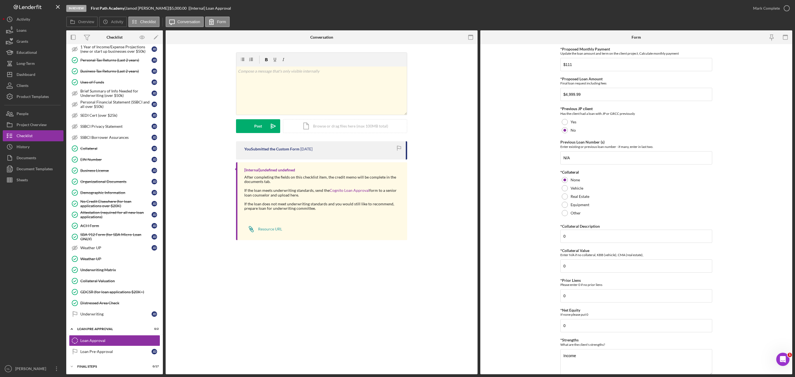
scroll to position [99, 0]
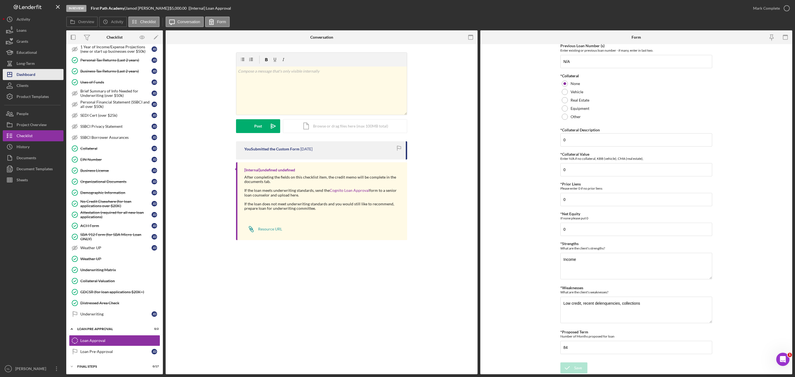
click at [17, 70] on div "Dashboard" at bounding box center [26, 75] width 19 height 12
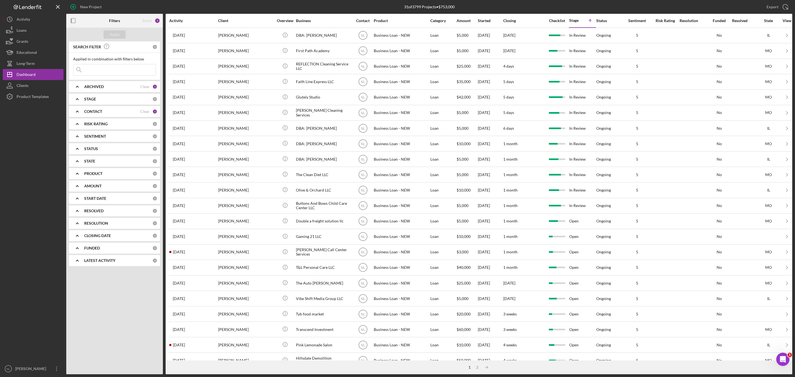
click at [228, 36] on div "[PERSON_NAME]" at bounding box center [245, 35] width 55 height 15
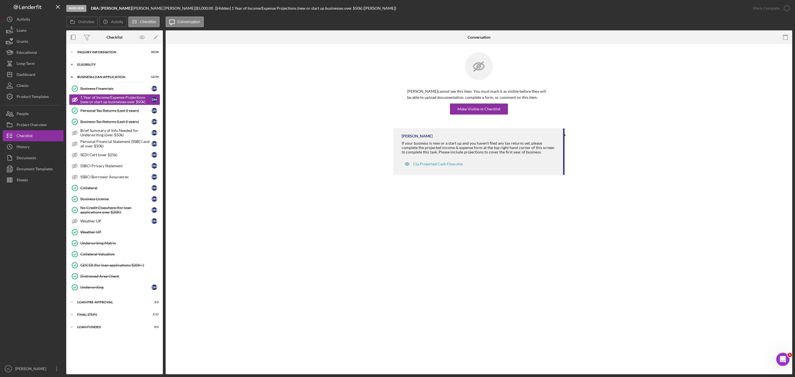
click at [106, 66] on div "Icon/Expander ELIGIBILITY 4 / 4" at bounding box center [114, 64] width 97 height 11
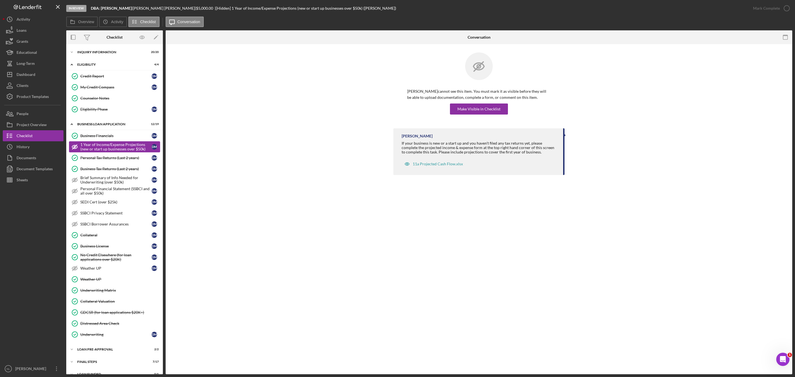
scroll to position [15, 0]
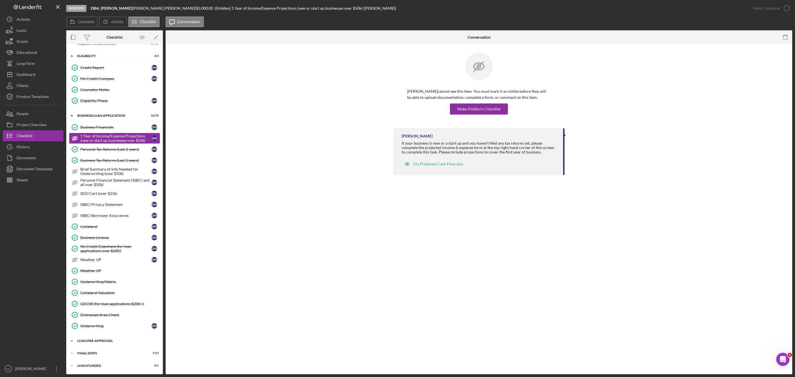
click at [120, 343] on div "Icon/Expander LOAN PRE-APPROVAL 2 / 2" at bounding box center [114, 340] width 97 height 11
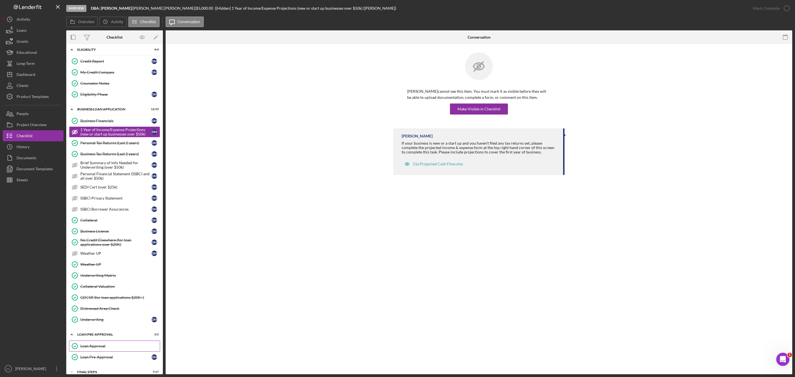
click at [111, 350] on link "Loan Approval Loan Approval" at bounding box center [114, 346] width 91 height 11
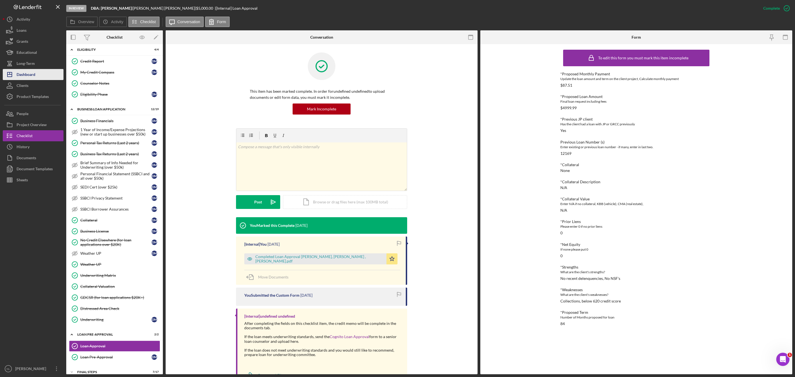
click at [20, 73] on div "Dashboard" at bounding box center [26, 75] width 19 height 12
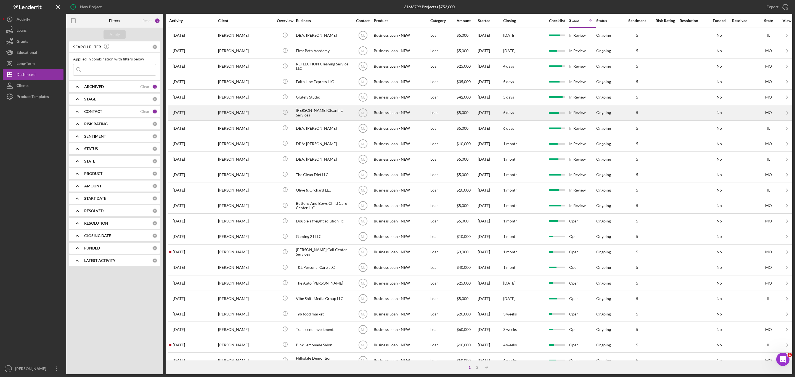
click at [245, 113] on div "[PERSON_NAME]" at bounding box center [245, 112] width 55 height 15
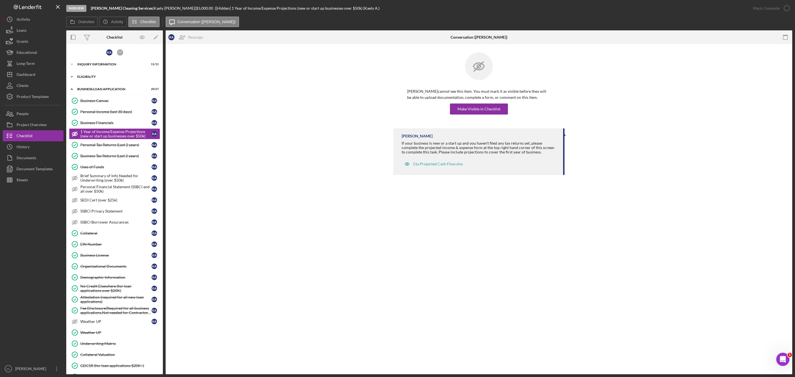
click at [91, 77] on div "ELIGIBILITY" at bounding box center [116, 76] width 79 height 3
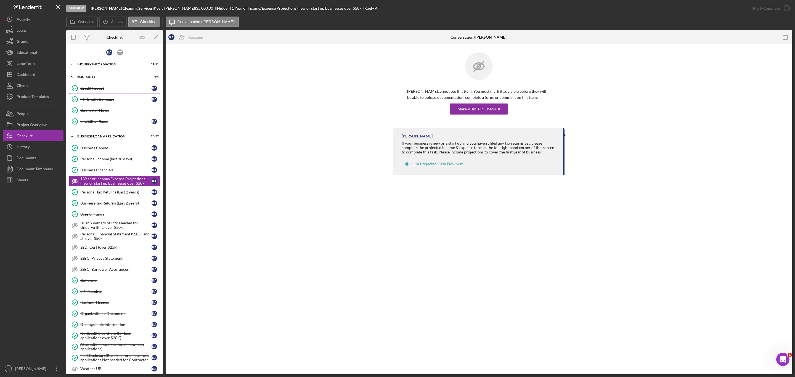
click at [93, 92] on link "Credit Report Credit Report K A" at bounding box center [114, 88] width 91 height 11
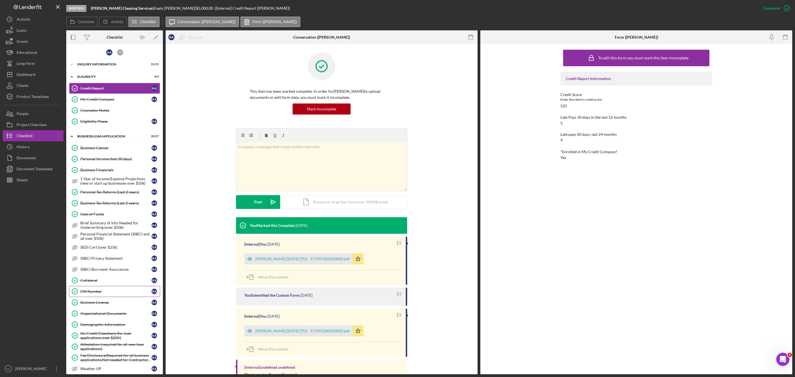
scroll to position [118, 0]
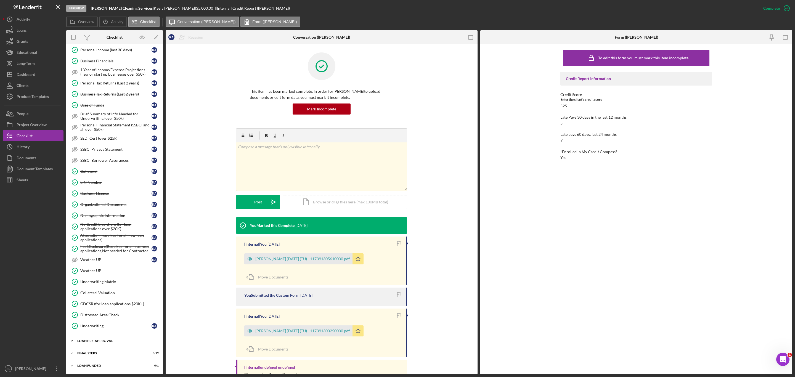
click at [101, 336] on div "Icon/Expander LOAN PRE-APPROVAL 1 / 2" at bounding box center [114, 340] width 97 height 11
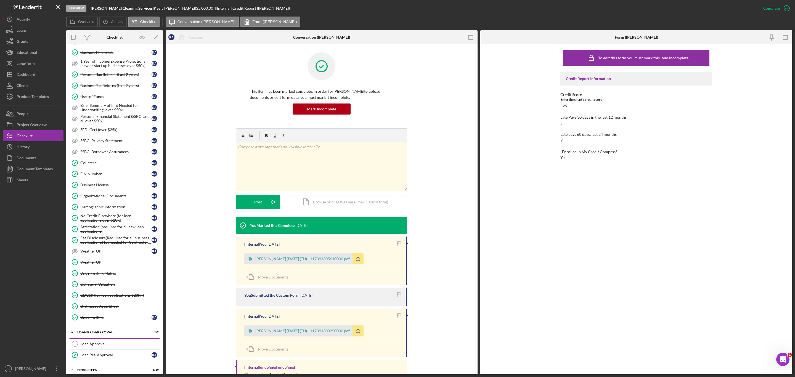
click at [107, 349] on link "Loan Approval Loan Approval" at bounding box center [114, 343] width 91 height 11
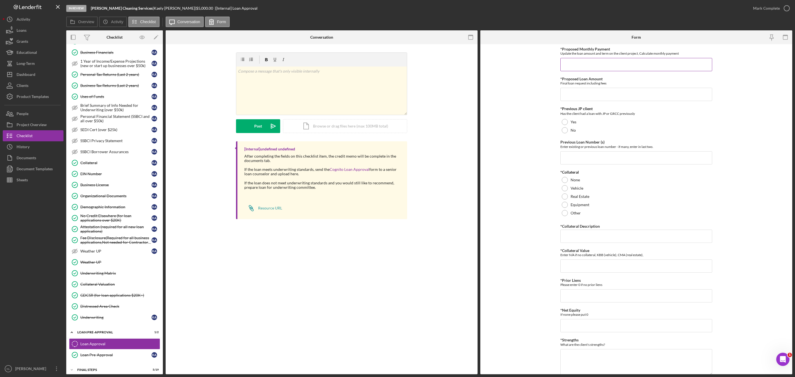
click at [573, 64] on input "*Proposed Monthly Payment" at bounding box center [636, 64] width 152 height 13
click at [573, 99] on input "*Proposed Loan Amount" at bounding box center [636, 94] width 152 height 13
click at [575, 60] on input "$4,999.99" at bounding box center [636, 64] width 152 height 13
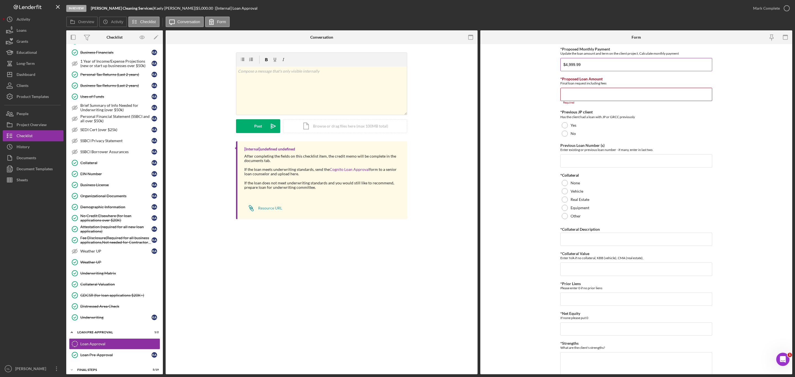
click at [575, 60] on input "$4,999.99" at bounding box center [636, 64] width 152 height 13
type input "$87.51"
click at [576, 99] on input "*Proposed Loan Amount" at bounding box center [636, 94] width 152 height 13
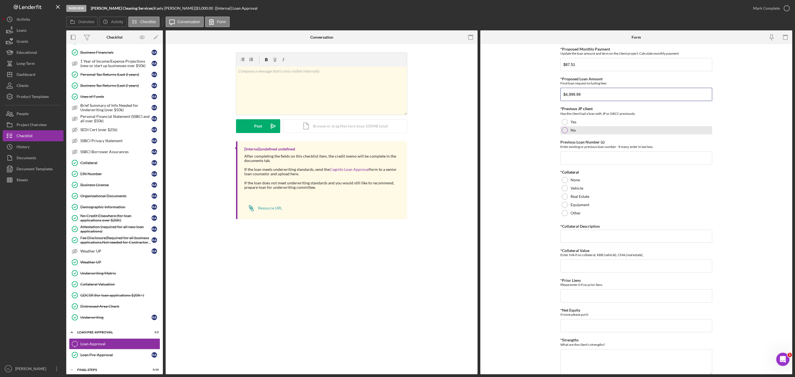
type input "$4,999.99"
click at [566, 129] on div at bounding box center [565, 130] width 6 height 6
click at [565, 160] on input "Previous Loan Number (s)" at bounding box center [636, 157] width 152 height 13
click at [565, 160] on input "N" at bounding box center [636, 157] width 152 height 13
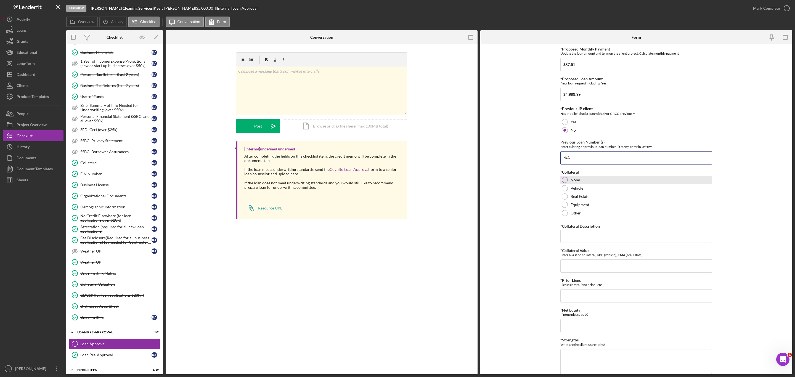
type input "N/A"
click at [563, 178] on div at bounding box center [565, 180] width 6 height 6
click at [575, 235] on input "*Collateral Description" at bounding box center [636, 236] width 152 height 13
type input "N/A"
click at [569, 271] on input "*Collateral Value" at bounding box center [636, 265] width 152 height 13
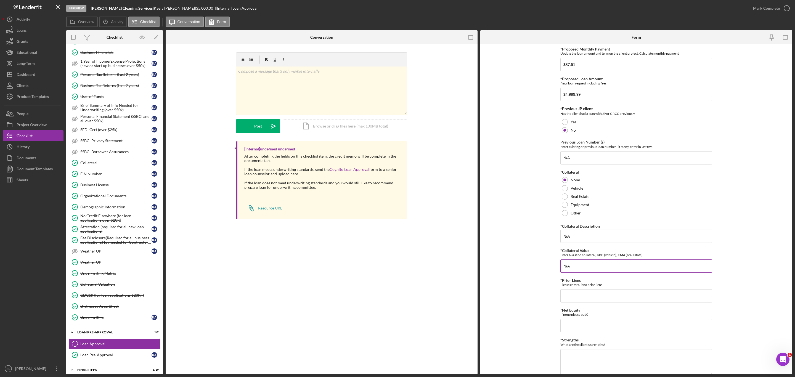
scroll to position [99, 0]
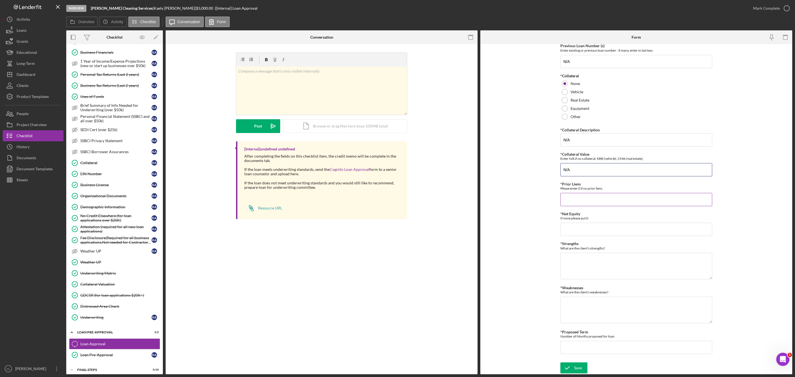
type input "N/A"
click at [575, 195] on input "*Prior Liens" at bounding box center [636, 199] width 152 height 13
type input "0"
click at [567, 229] on input "*Net Equity" at bounding box center [636, 229] width 152 height 13
type input "0"
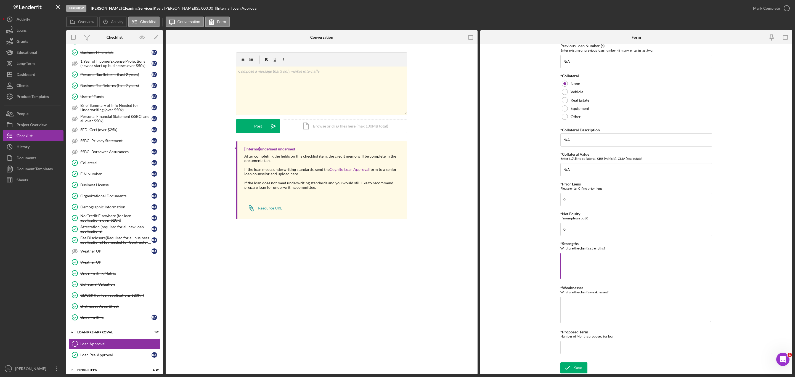
click at [573, 264] on textarea "*Strengths" at bounding box center [636, 266] width 152 height 26
type textarea "0"
type textarea "Client has steady income"
click at [578, 314] on textarea "*Weaknesses" at bounding box center [636, 310] width 152 height 26
type textarea "Recent delenquencies, collections,"
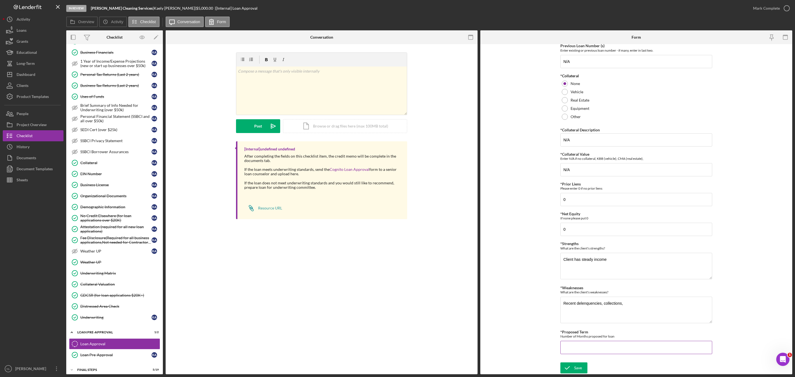
click at [582, 349] on input "*Proposed Term" at bounding box center [636, 347] width 152 height 13
type input "84"
click at [572, 370] on icon "submit" at bounding box center [567, 368] width 14 height 14
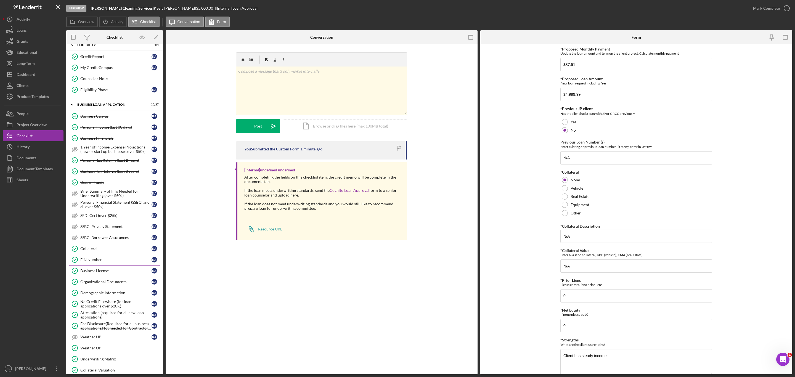
scroll to position [25, 0]
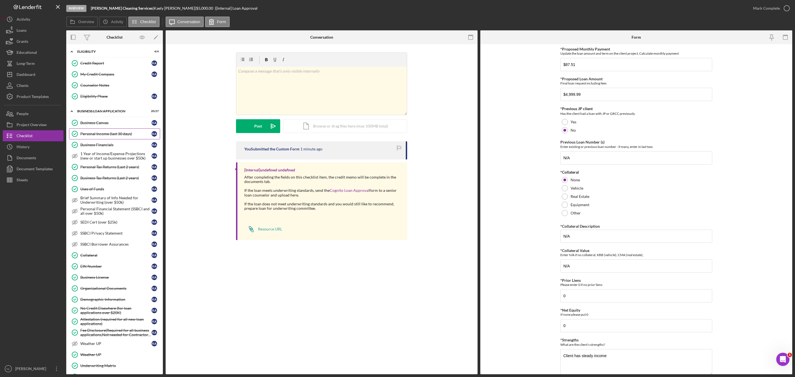
click at [122, 135] on div "Personal Income (last 30 days)" at bounding box center [115, 134] width 71 height 4
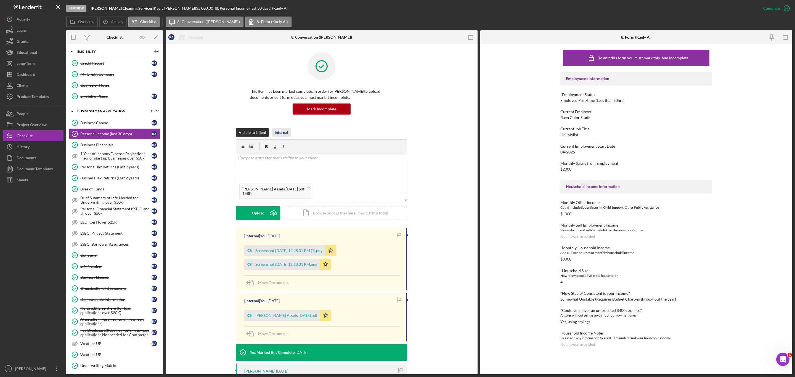
click at [281, 134] on div "Internal" at bounding box center [282, 132] width 14 height 8
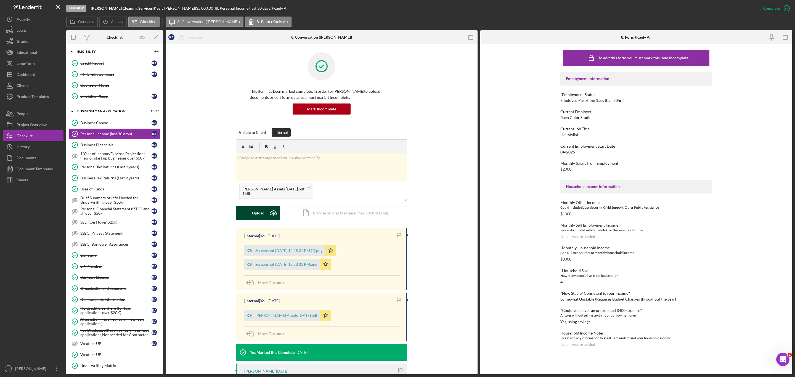
click at [268, 215] on icon "Icon/Upload" at bounding box center [273, 213] width 14 height 14
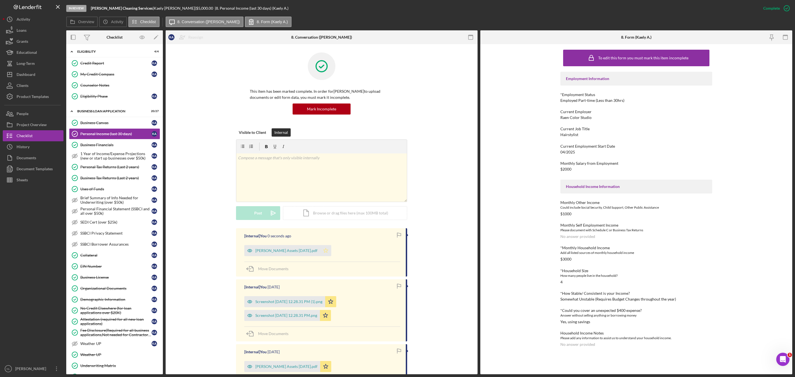
click at [320, 255] on icon "Icon/Star" at bounding box center [325, 250] width 11 height 11
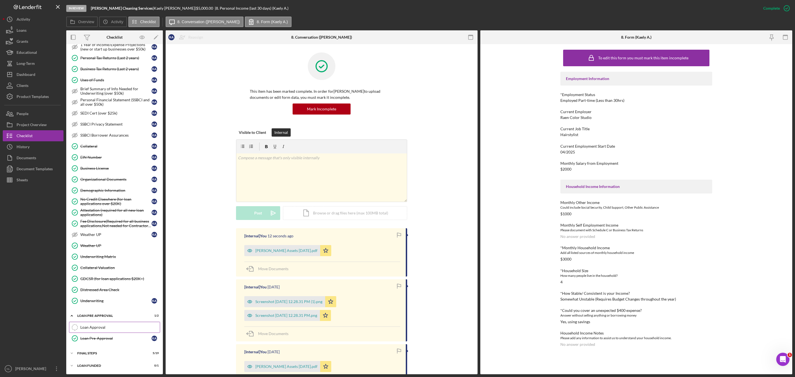
click at [109, 324] on link "Loan Approval Loan Approval" at bounding box center [114, 327] width 91 height 11
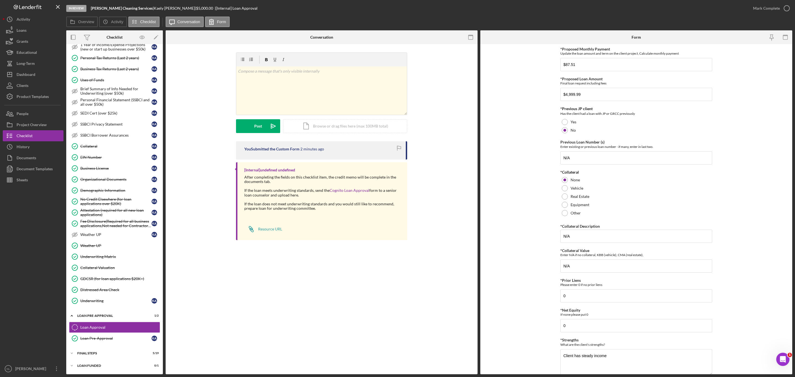
scroll to position [99, 0]
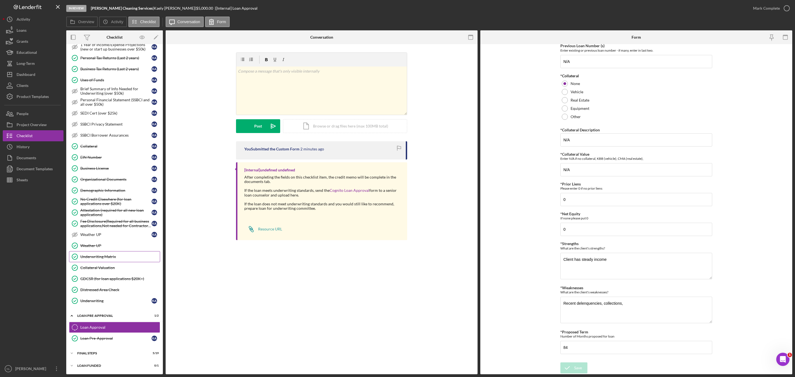
click at [114, 256] on div "Underwriting Matrix" at bounding box center [119, 256] width 79 height 4
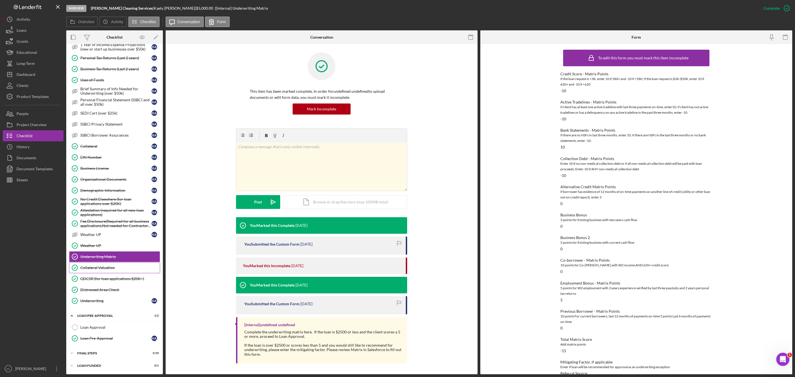
click at [110, 269] on link "Collateral Valuation Collateral Valuation" at bounding box center [114, 267] width 91 height 11
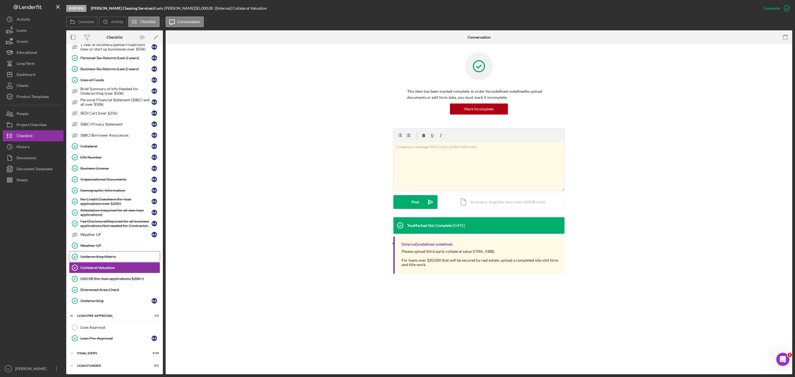
click at [106, 254] on div "Underwriting Matrix" at bounding box center [119, 256] width 79 height 4
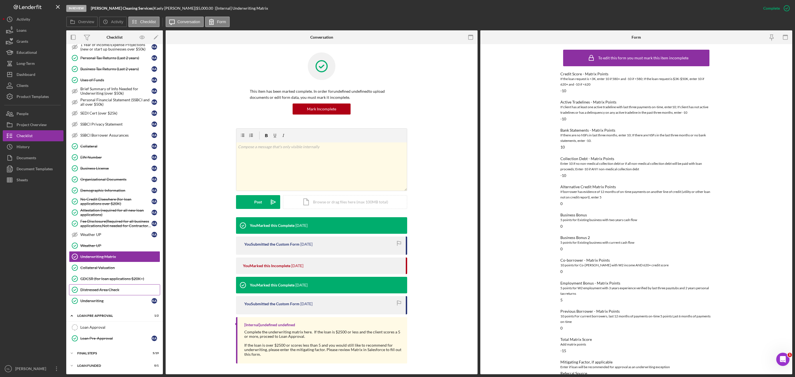
click at [113, 284] on link "Distressed Area Check Distressed Area Check" at bounding box center [114, 289] width 91 height 11
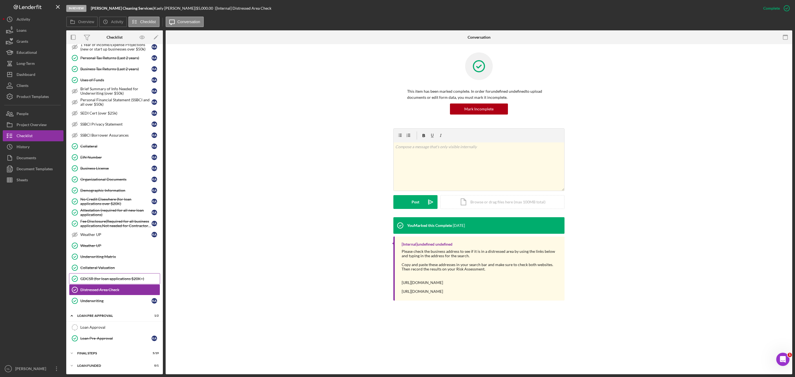
click at [111, 279] on div "GDCSR (for loan applications $20K+)" at bounding box center [119, 278] width 79 height 4
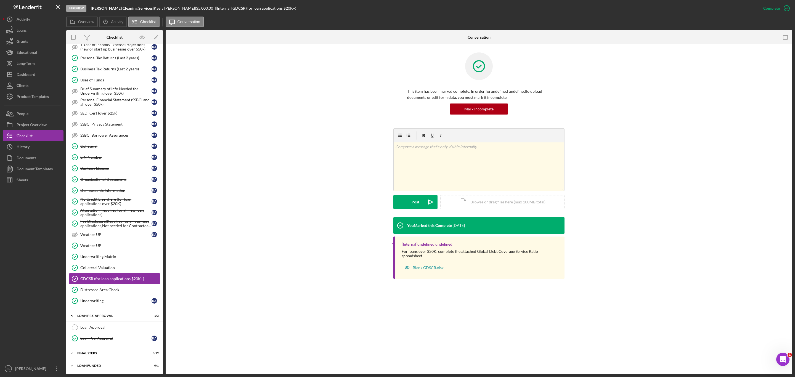
scroll to position [143, 0]
click at [98, 254] on div "Underwriting Matrix" at bounding box center [119, 256] width 79 height 4
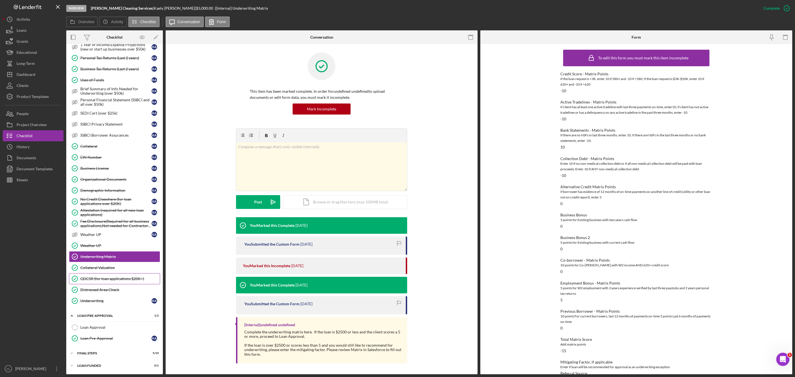
click at [110, 276] on div "GDCSR (for loan applications $20K+)" at bounding box center [119, 278] width 79 height 4
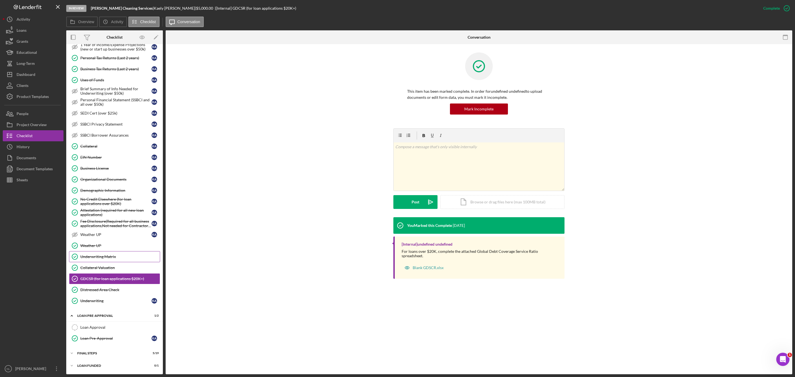
click at [100, 256] on div "Underwriting Matrix" at bounding box center [119, 256] width 79 height 4
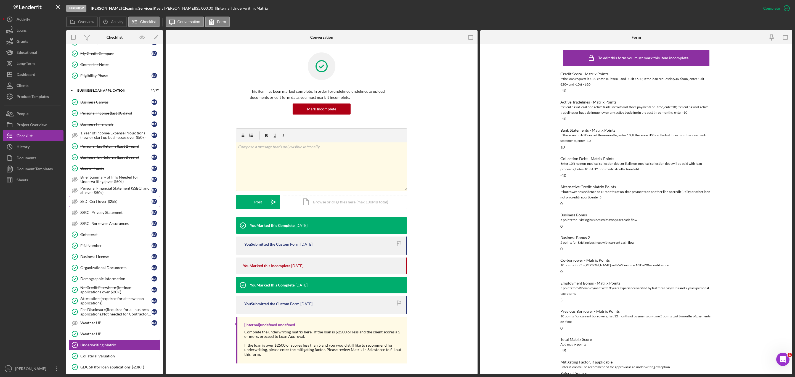
scroll to position [44, 0]
click at [111, 116] on div "Personal Income (last 30 days)" at bounding box center [115, 115] width 71 height 4
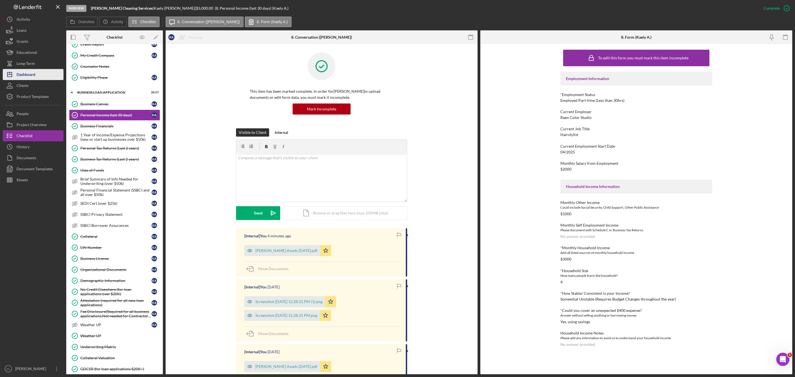
click at [44, 75] on button "Icon/Dashboard Dashboard" at bounding box center [33, 74] width 61 height 11
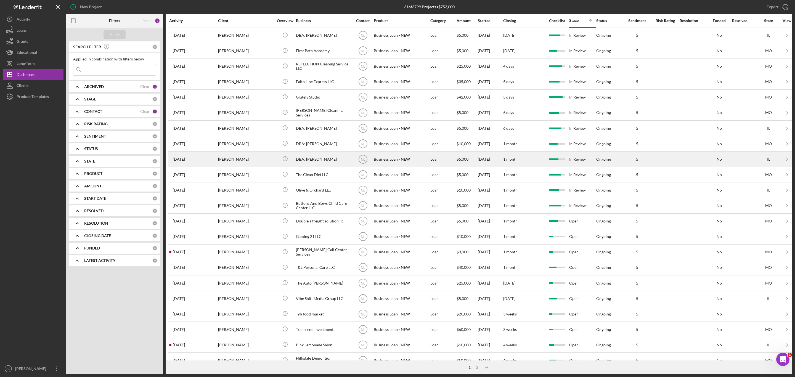
click at [244, 163] on div "[PERSON_NAME]" at bounding box center [245, 159] width 55 height 15
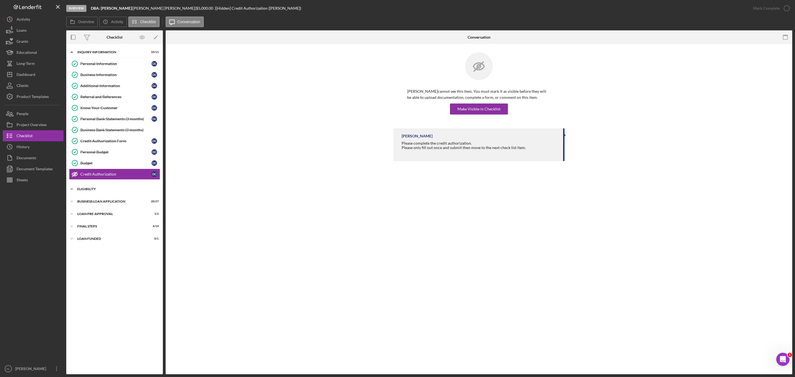
click at [119, 190] on div "Icon/Expander ELIGIBILITY 3 / 4" at bounding box center [114, 189] width 97 height 11
click at [108, 206] on link "Credit Report Credit Report D C" at bounding box center [114, 200] width 91 height 11
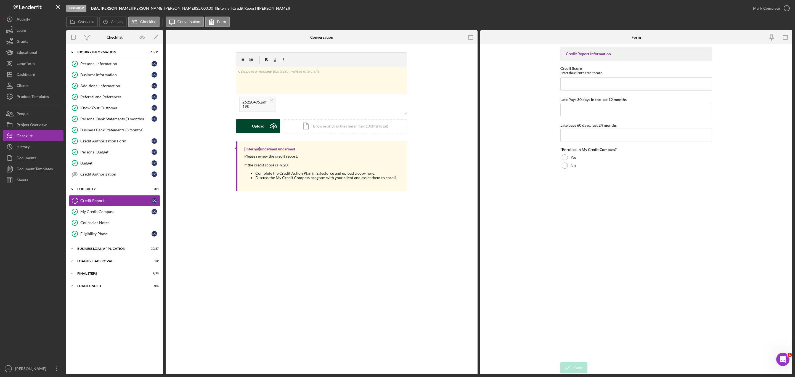
click at [265, 129] on button "Upload Icon/Upload" at bounding box center [258, 126] width 44 height 14
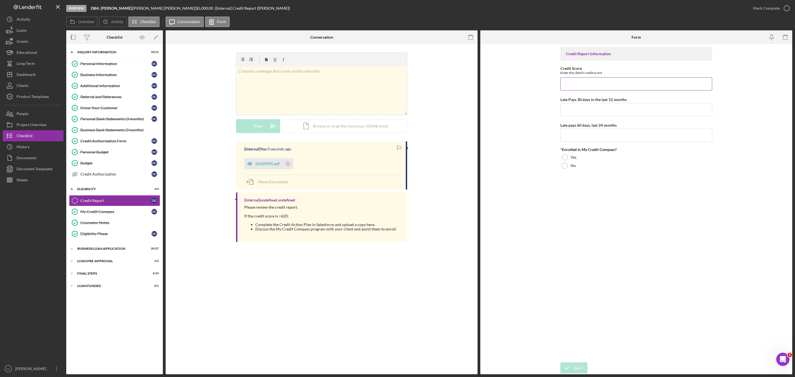
click at [575, 81] on input "Credit Score" at bounding box center [636, 83] width 152 height 13
type input "615"
click at [573, 106] on input "Late Pays 30 days in the last 12 months" at bounding box center [636, 109] width 152 height 13
type input "0"
click at [571, 144] on div "Credit Report Information Credit Score Enter the client's credit score 615 Late…" at bounding box center [636, 203] width 152 height 313
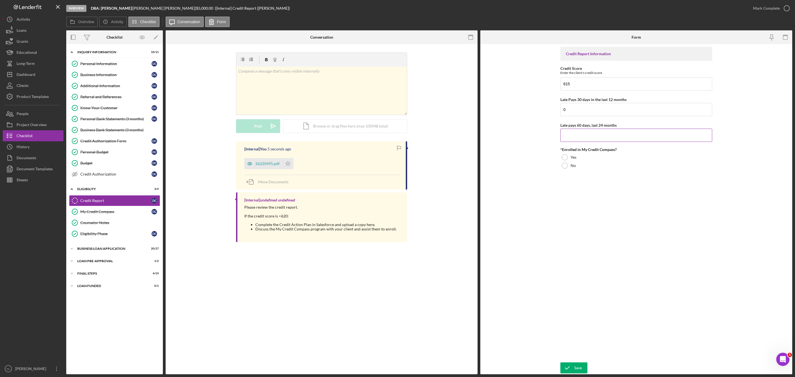
click at [569, 138] on input "Late pays 60 days, last 24 months" at bounding box center [636, 135] width 152 height 13
type input "0"
click at [565, 158] on div at bounding box center [565, 157] width 6 height 6
click at [576, 365] on div "Save" at bounding box center [578, 367] width 8 height 11
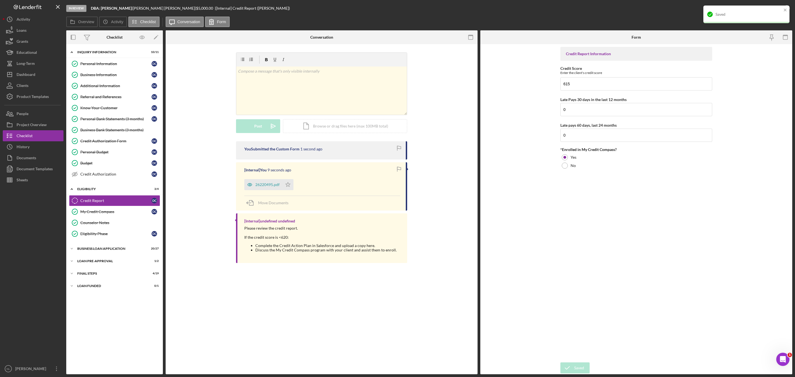
click at [781, 12] on div "Saved" at bounding box center [748, 14] width 66 height 4
click at [116, 254] on div "Icon/Expander BUSINESS LOAN APPLICATION 20 / 27" at bounding box center [114, 248] width 97 height 11
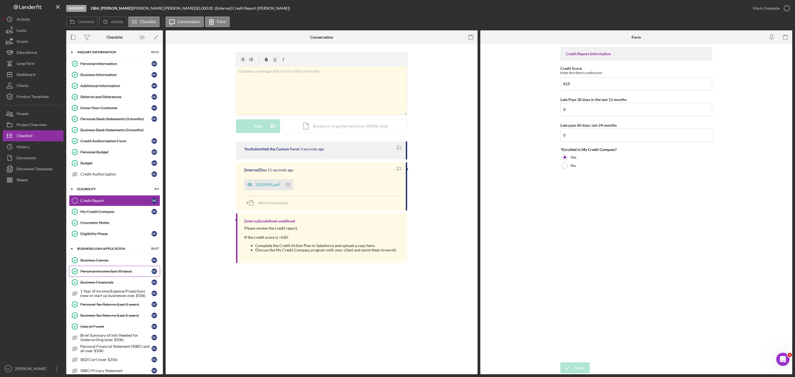
click at [115, 273] on div "Personal Income (last 30 days)" at bounding box center [115, 271] width 71 height 4
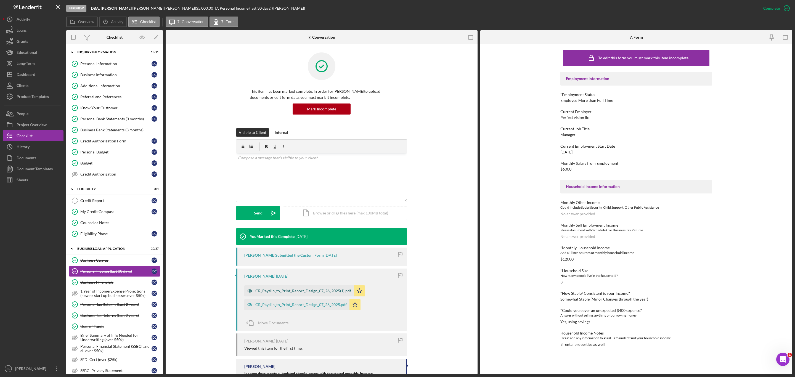
click at [310, 292] on div "CR_Payslip_to_Print_Report_Design_07_26_2025(1).pdf" at bounding box center [303, 291] width 96 height 4
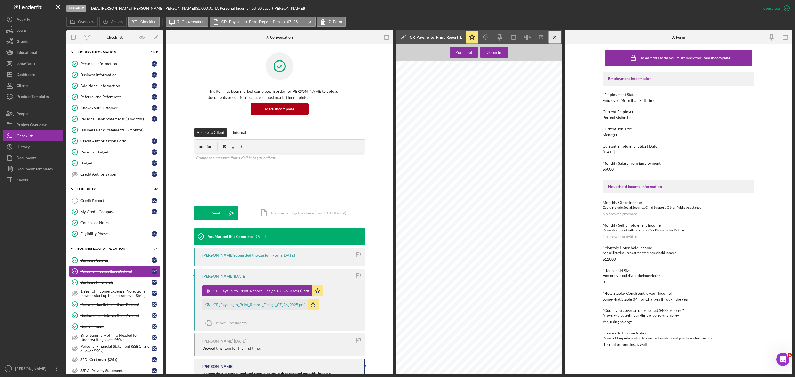
click at [557, 36] on icon "Icon/Menu Close" at bounding box center [555, 37] width 12 height 12
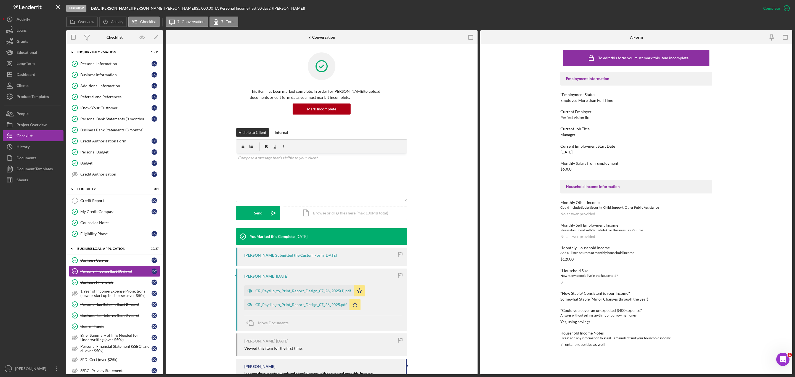
click at [321, 80] on icon at bounding box center [322, 66] width 28 height 28
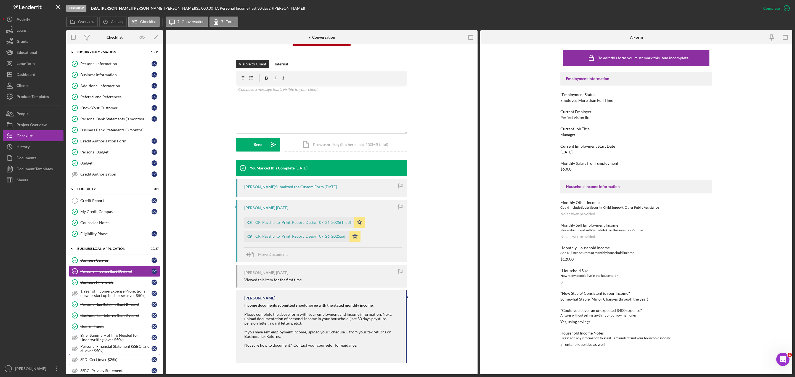
scroll to position [212, 0]
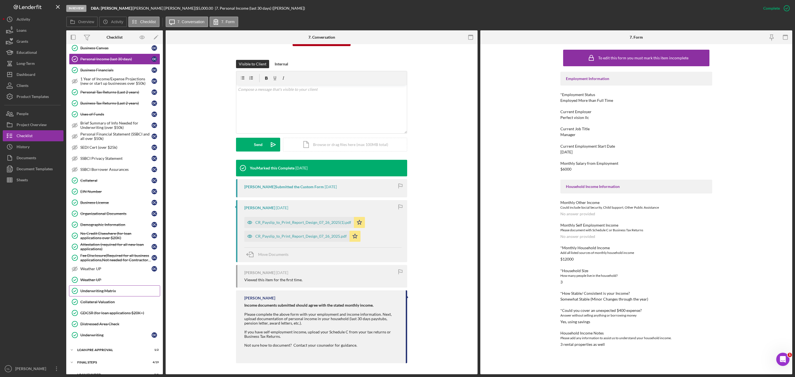
click at [110, 293] on div "Underwriting Matrix" at bounding box center [119, 291] width 79 height 4
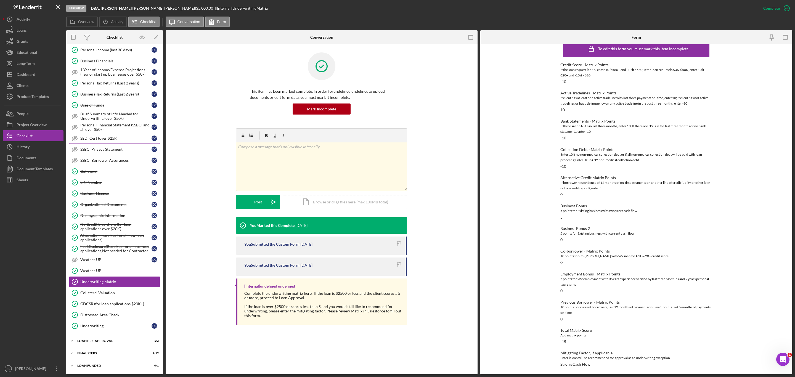
scroll to position [144, 0]
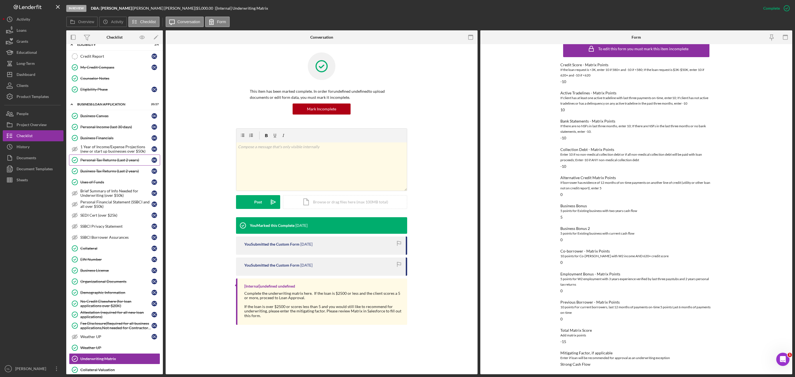
click at [115, 162] on div "Personal Tax Returns (Last 2 years)" at bounding box center [115, 160] width 71 height 4
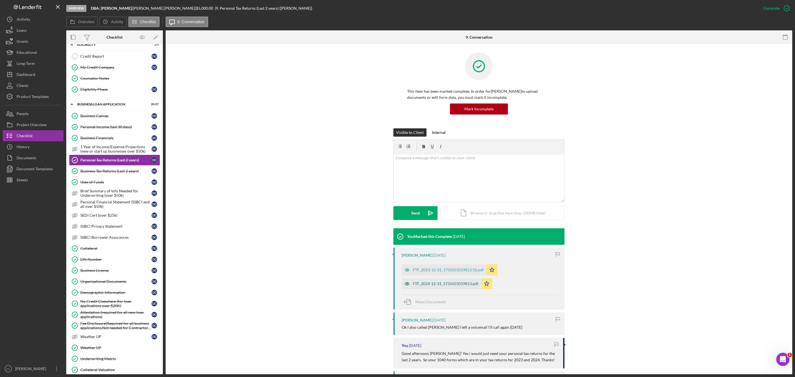
click at [452, 286] on div "FTF_2024-12-31_1735655019813.pdf" at bounding box center [440, 283] width 79 height 11
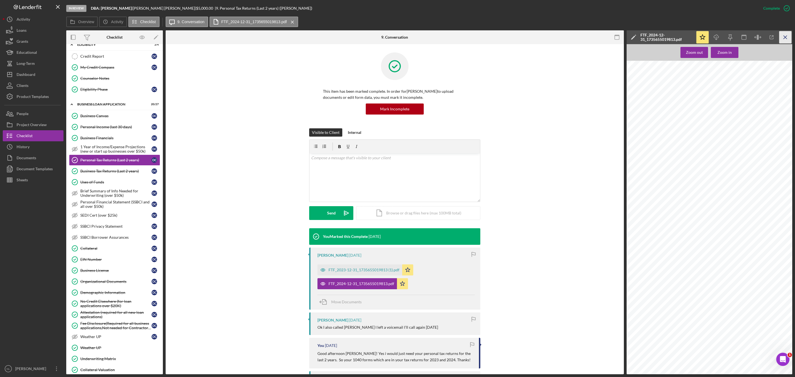
click at [785, 40] on icon "Icon/Menu Close" at bounding box center [785, 37] width 12 height 12
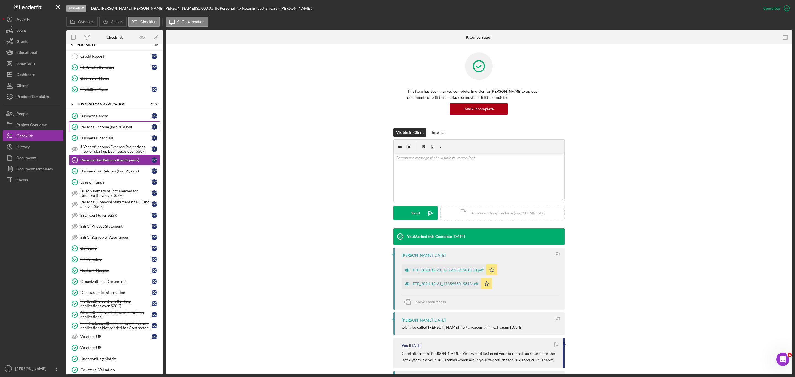
click at [89, 129] on div "Personal Income (last 30 days)" at bounding box center [115, 127] width 71 height 4
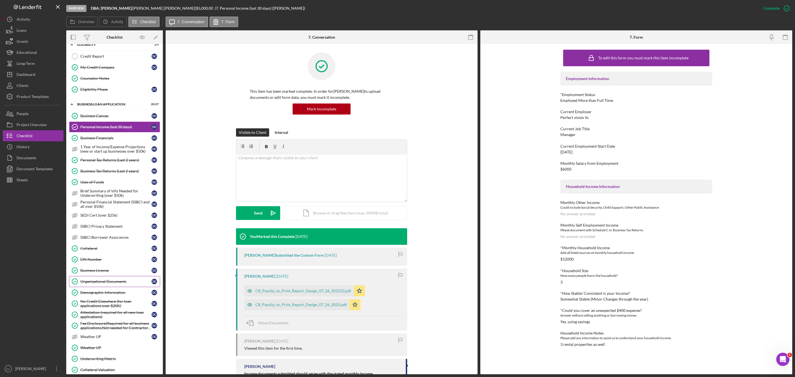
scroll to position [233, 0]
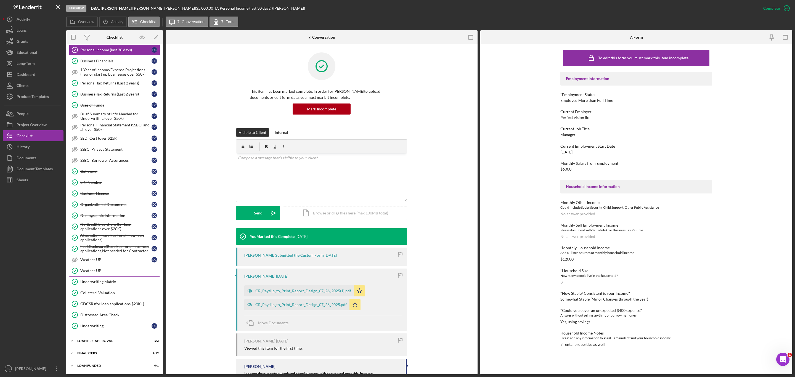
drag, startPoint x: 125, startPoint y: 287, endPoint x: 105, endPoint y: 278, distance: 21.6
click at [105, 280] on div "Underwriting Matrix" at bounding box center [119, 282] width 79 height 4
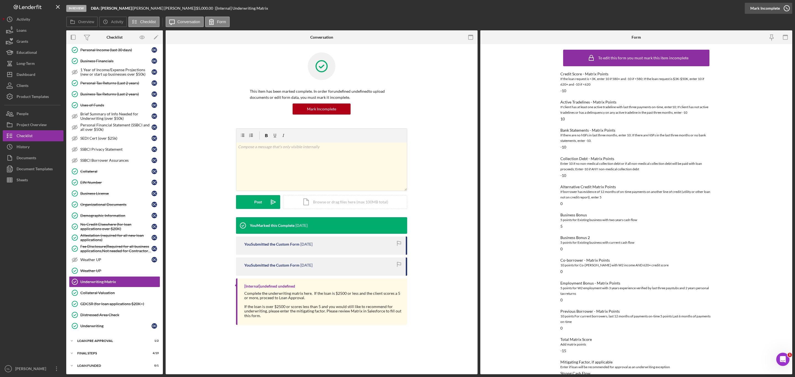
click at [769, 12] on div "Mark Incomplete" at bounding box center [765, 8] width 30 height 11
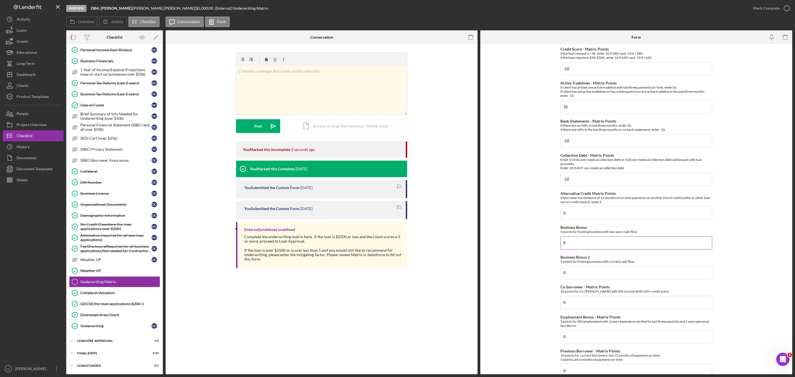
click at [579, 249] on input "5" at bounding box center [636, 242] width 152 height 13
type input "0"
click at [572, 334] on input "0" at bounding box center [636, 336] width 152 height 13
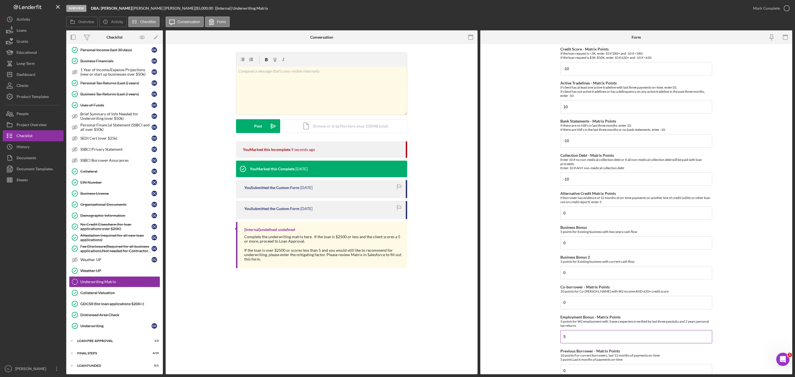
scroll to position [148, 0]
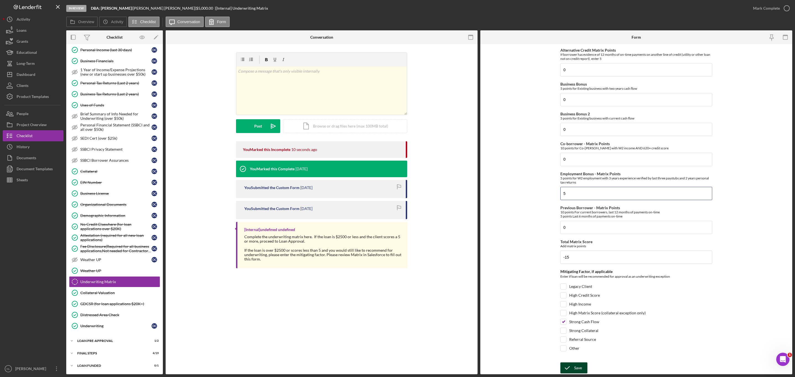
type input "5"
click at [578, 368] on div "Save" at bounding box center [578, 367] width 8 height 11
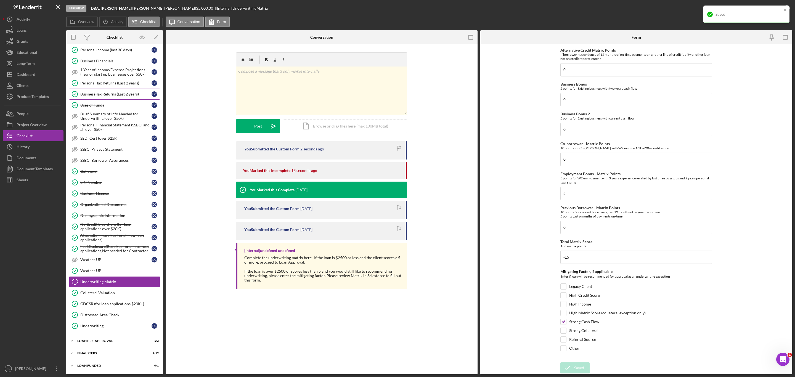
click at [112, 89] on link "Business Tax Returns (Last 2 years) Business Tax Returns (Last 2 years) D C" at bounding box center [114, 94] width 91 height 11
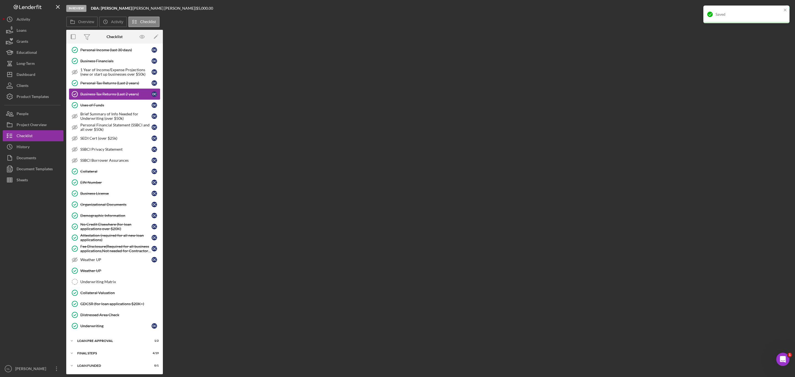
scroll to position [233, 0]
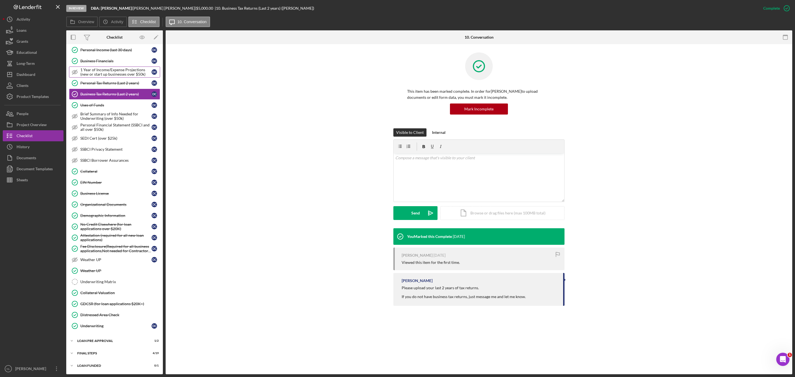
click at [103, 68] on div "1 Year of Income/Expense Projections (new or start up businesses over $50k)" at bounding box center [115, 72] width 71 height 9
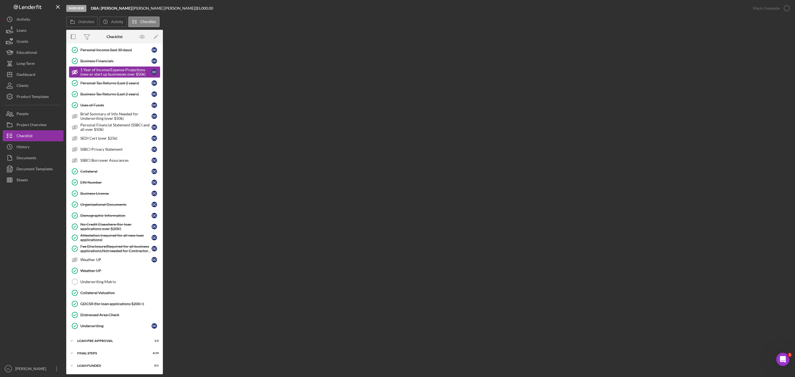
scroll to position [233, 0]
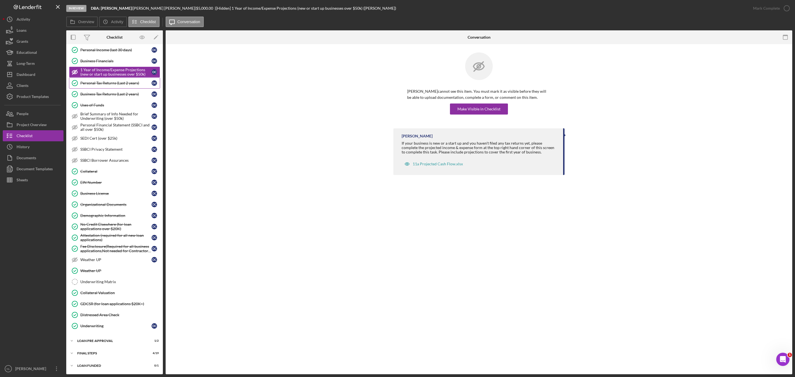
click at [103, 78] on link "Personal Tax Returns (Last 2 years) Personal Tax Returns (Last 2 years) D C" at bounding box center [114, 83] width 91 height 11
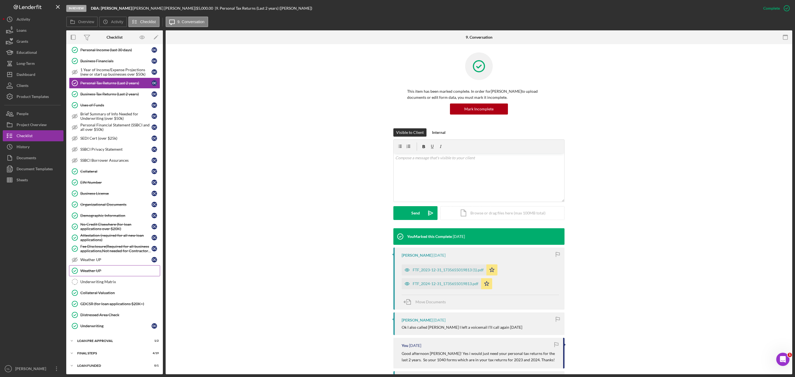
click at [113, 274] on link "Weather UP Weather UP" at bounding box center [114, 270] width 91 height 11
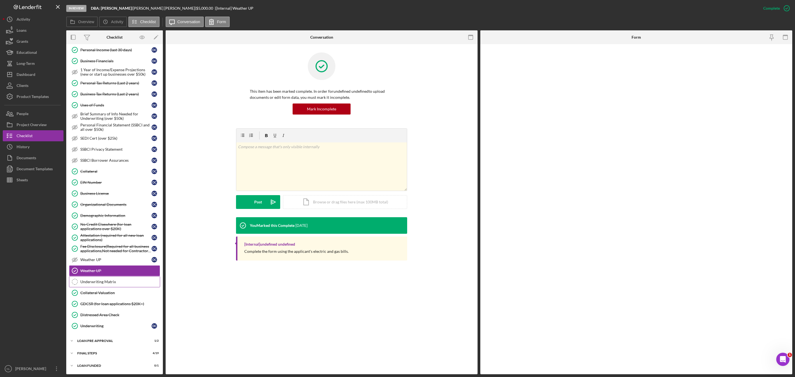
scroll to position [233, 0]
click at [109, 285] on link "Underwriting Matrix Underwriting Matrix" at bounding box center [114, 281] width 91 height 11
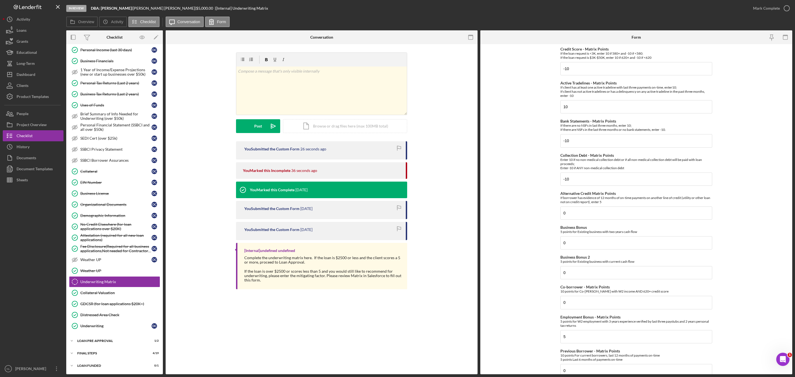
drag, startPoint x: 571, startPoint y: 302, endPoint x: 537, endPoint y: 273, distance: 44.1
click at [727, 297] on form "Credit Score - Matrix Points If the loan request is <3K, enter 10 if 580+ and -…" at bounding box center [636, 209] width 312 height 330
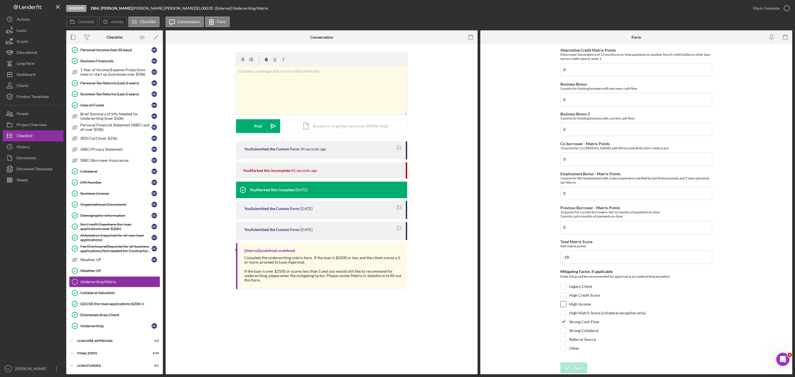
click at [562, 302] on input "High Income" at bounding box center [563, 304] width 6 height 6
checkbox input "true"
click at [563, 323] on input "Strong Cash Flow" at bounding box center [563, 322] width 6 height 6
checkbox input "false"
click at [579, 365] on div "Save" at bounding box center [578, 367] width 8 height 11
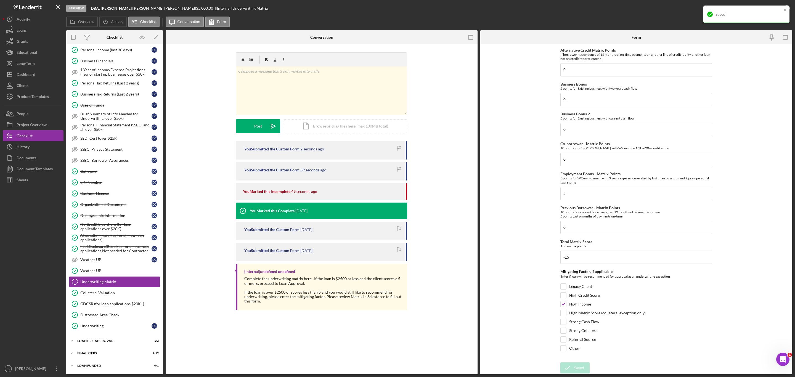
click at [782, 7] on div "Saved" at bounding box center [746, 15] width 86 height 18
click at [759, 7] on div "Mark Complete" at bounding box center [766, 8] width 27 height 11
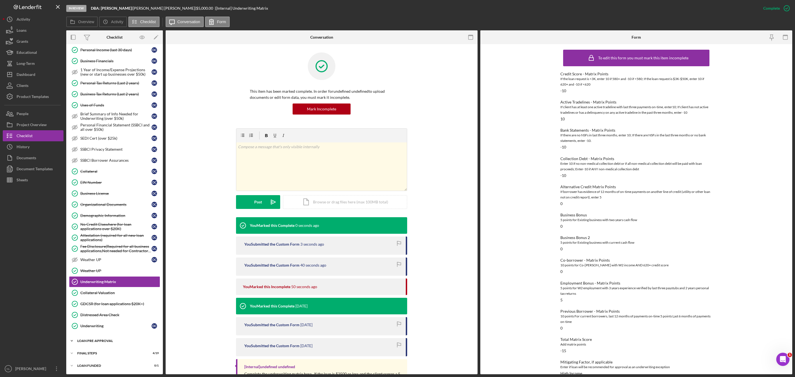
click at [113, 343] on div "Icon/Expander LOAN PRE-APPROVAL 1 / 2" at bounding box center [114, 340] width 97 height 11
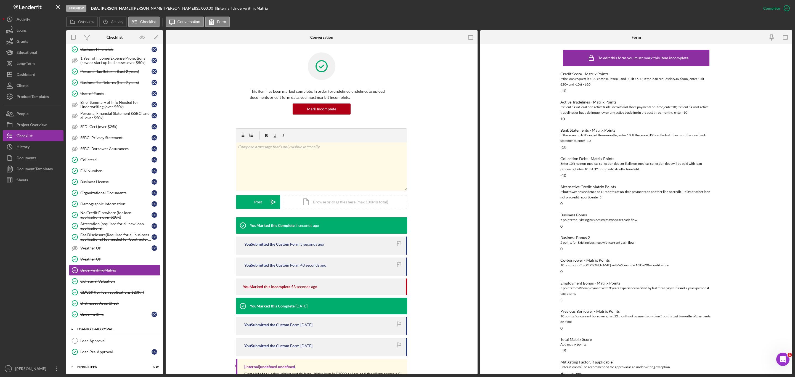
scroll to position [259, 0]
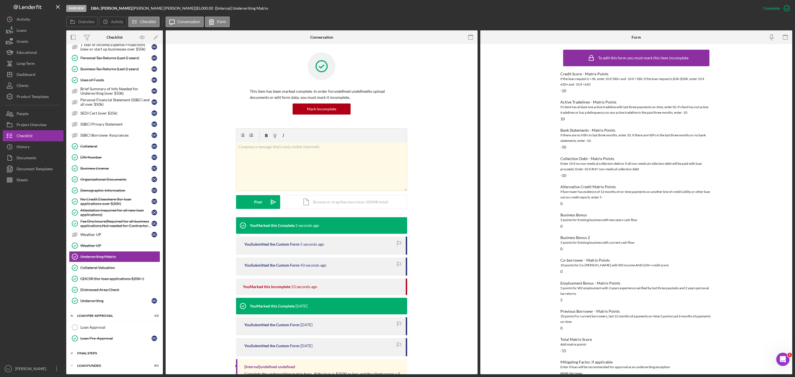
click at [105, 350] on div "Icon/Expander FINAL STEPS 4 / 19" at bounding box center [114, 353] width 97 height 11
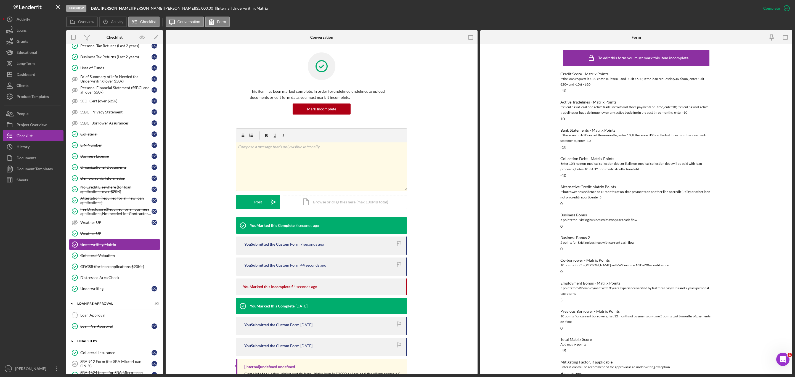
scroll to position [477, 0]
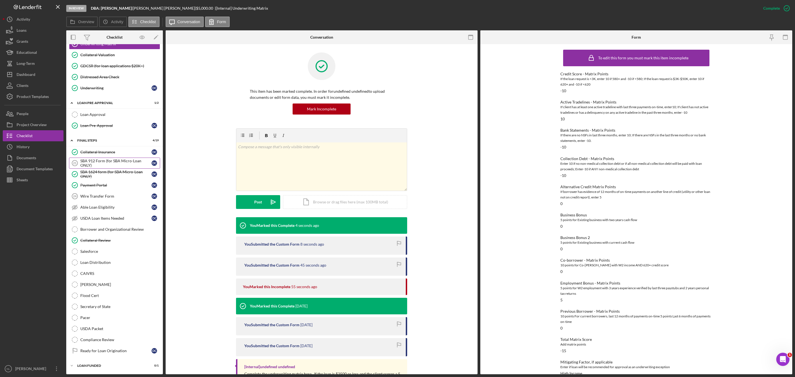
click at [115, 159] on div "SBA 912 Form (for SBA Micro-Loan ONLY)" at bounding box center [115, 163] width 71 height 9
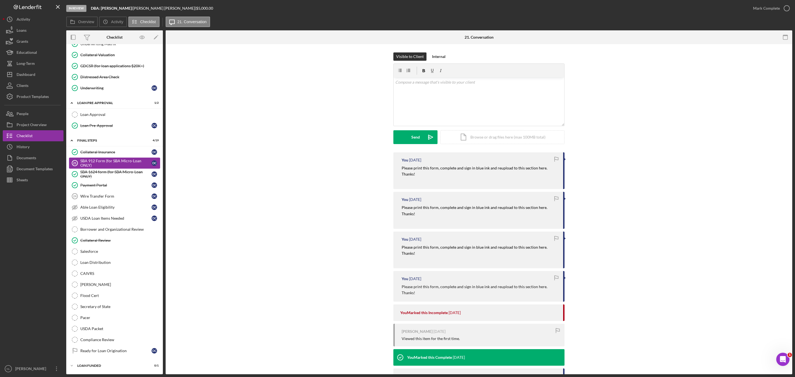
scroll to position [477, 0]
click at [95, 112] on div "Loan Approval" at bounding box center [119, 114] width 79 height 4
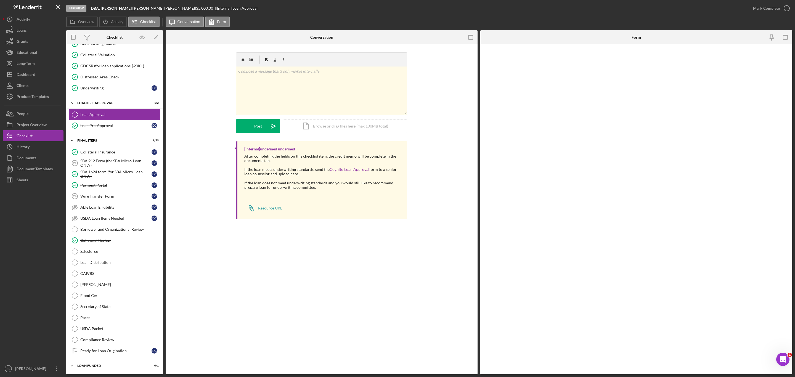
scroll to position [477, 0]
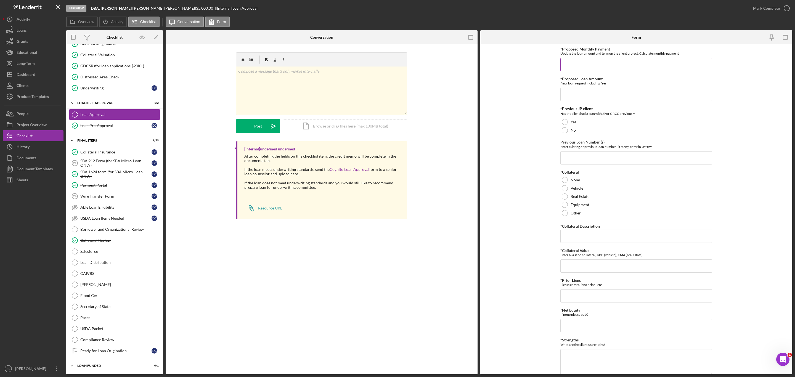
click at [591, 57] on div "*Proposed Monthly Payment Update the loan amount and term on the client project…" at bounding box center [636, 59] width 152 height 24
click at [587, 61] on input "*Proposed Monthly Payment" at bounding box center [636, 64] width 152 height 13
type input "$111"
click at [576, 96] on input "*Proposed Loan Amount" at bounding box center [636, 94] width 152 height 13
type input "$4,999.99"
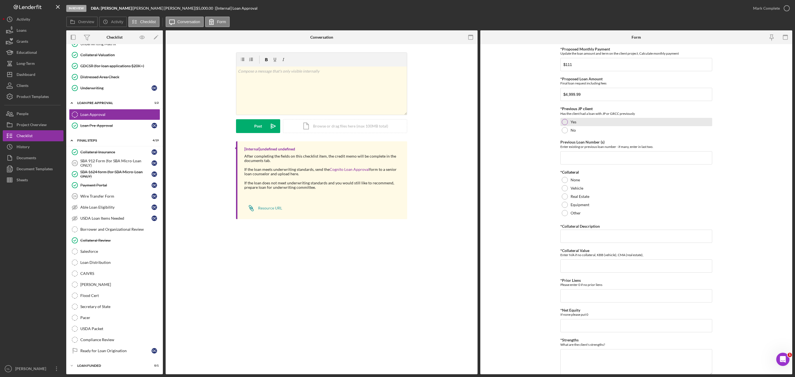
click at [566, 125] on div "Yes" at bounding box center [636, 122] width 152 height 8
click at [565, 131] on div at bounding box center [565, 130] width 6 height 6
click at [569, 150] on div "Previous Loan Number (s) Enter existing or previous loan number - if many, ente…" at bounding box center [636, 152] width 152 height 24
click at [569, 156] on input "Previous Loan Number (s)" at bounding box center [636, 157] width 152 height 13
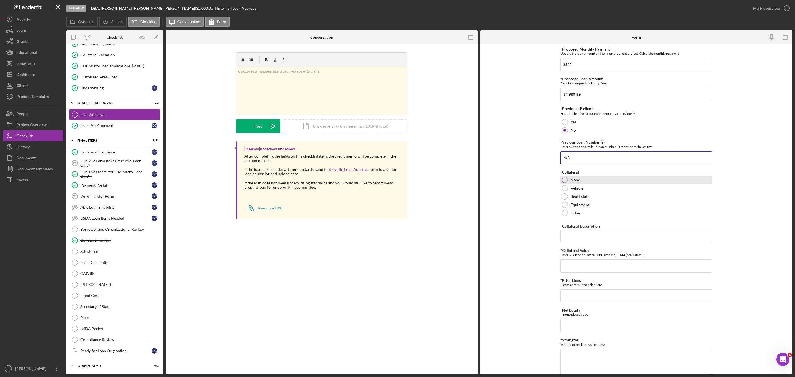
type input "N/A"
click at [563, 180] on div at bounding box center [565, 180] width 6 height 6
click at [576, 233] on input "*Collateral Description" at bounding box center [636, 236] width 152 height 13
type input "N/A"
click at [575, 268] on input "*Collateral Value" at bounding box center [636, 265] width 152 height 13
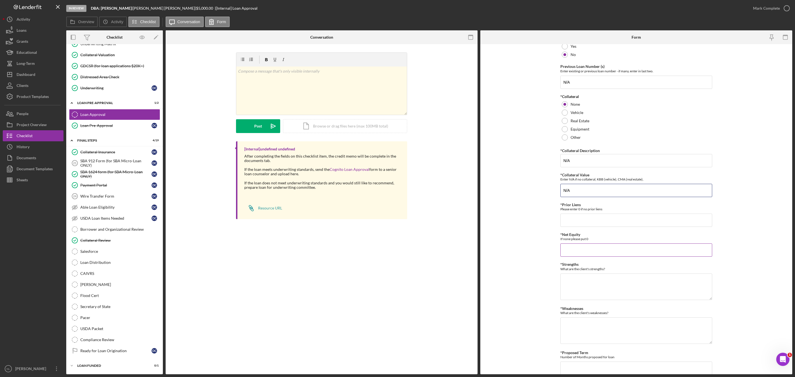
scroll to position [76, 0]
type input "N/A"
click at [570, 223] on input "*Prior Liens" at bounding box center [636, 219] width 152 height 13
type input "0"
click at [572, 256] on input "*Net Equity" at bounding box center [636, 249] width 152 height 13
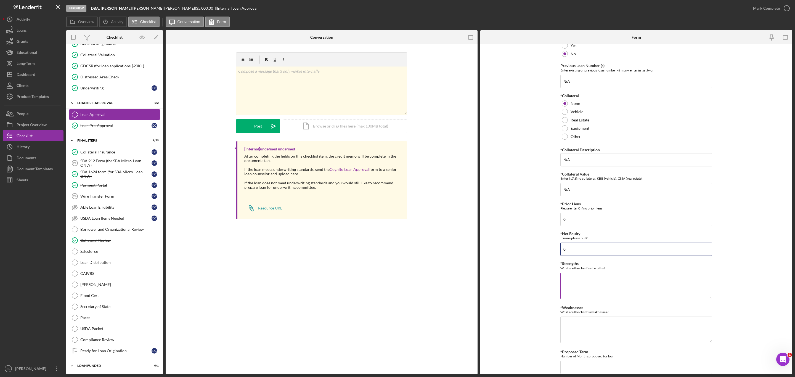
type input "0"
click at [577, 279] on textarea "*Strengths" at bounding box center [636, 286] width 152 height 26
type textarea "High income, no recent delenquencies"
click at [584, 339] on textarea "*Weaknesses" at bounding box center [636, 330] width 152 height 26
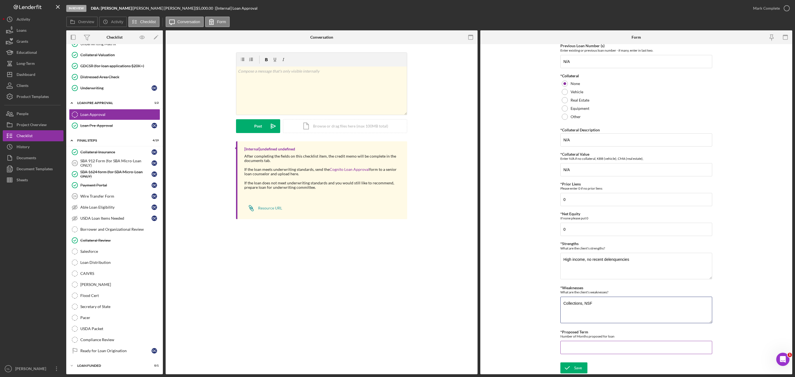
type textarea "Collections, NSF"
click at [579, 349] on input "*Proposed Term" at bounding box center [636, 347] width 152 height 13
type input "60"
click at [571, 371] on icon "submit" at bounding box center [567, 368] width 14 height 14
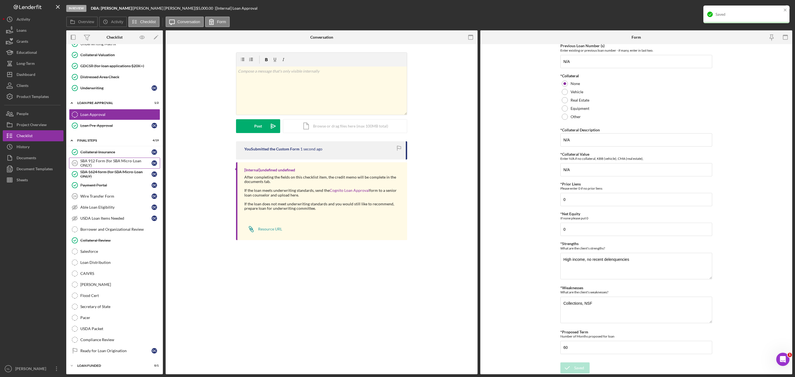
click at [130, 159] on div "SBA 912 Form (for SBA Micro-Loan ONLY)" at bounding box center [115, 163] width 71 height 9
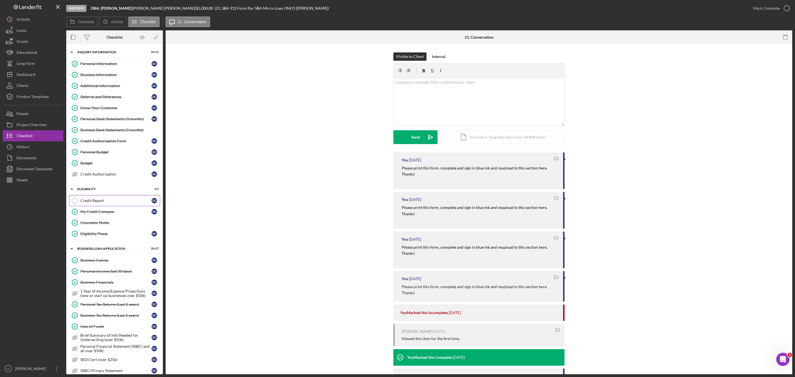
click at [113, 203] on div "Credit Report" at bounding box center [115, 200] width 71 height 4
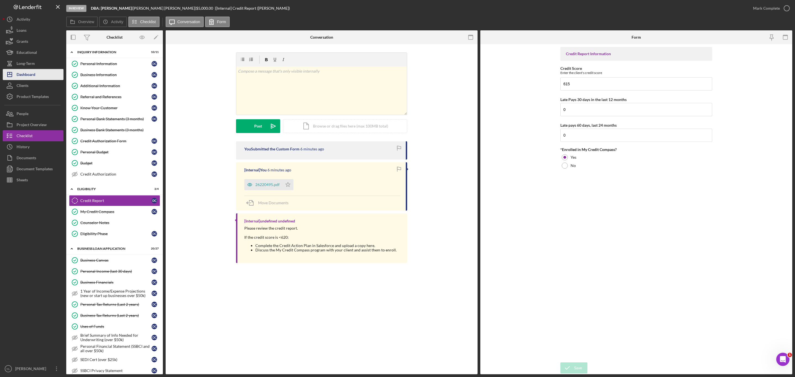
click at [29, 76] on div "Dashboard" at bounding box center [26, 75] width 19 height 12
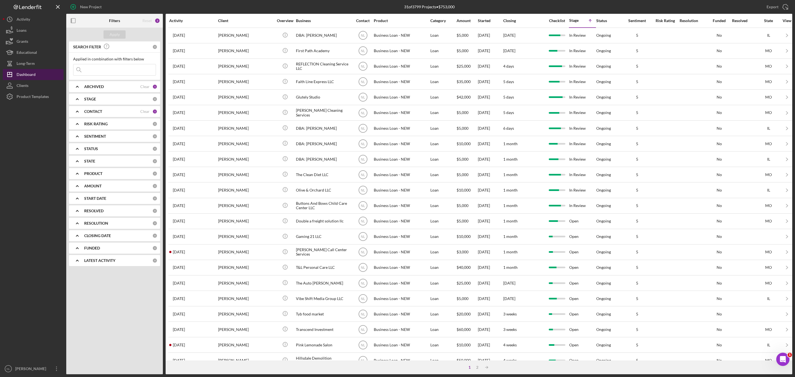
click at [29, 76] on div "Dashboard" at bounding box center [26, 75] width 19 height 12
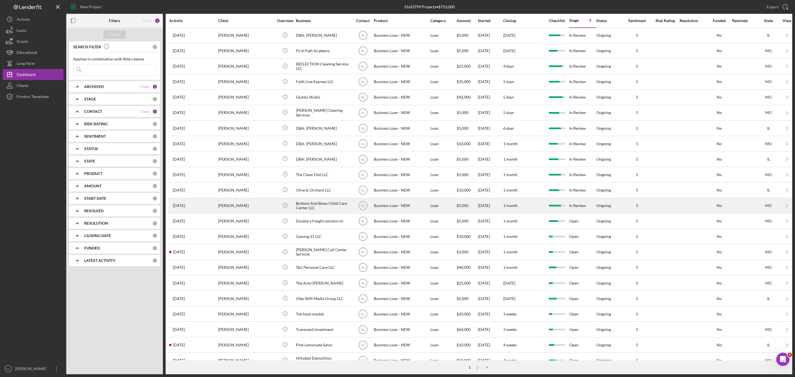
click at [245, 204] on div "[PERSON_NAME]" at bounding box center [245, 205] width 55 height 15
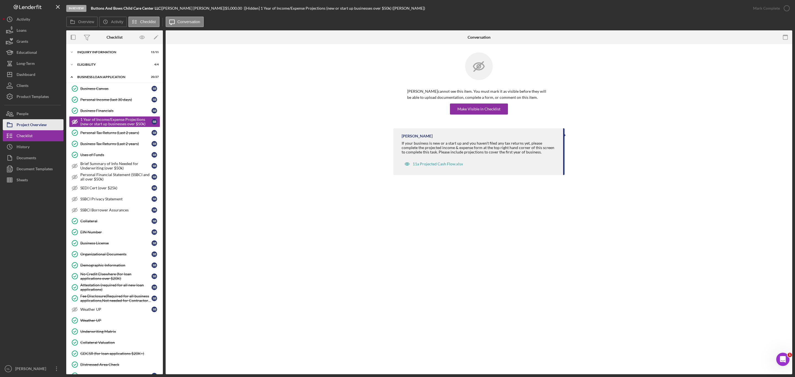
click at [41, 123] on div "Project Overview" at bounding box center [32, 125] width 30 height 12
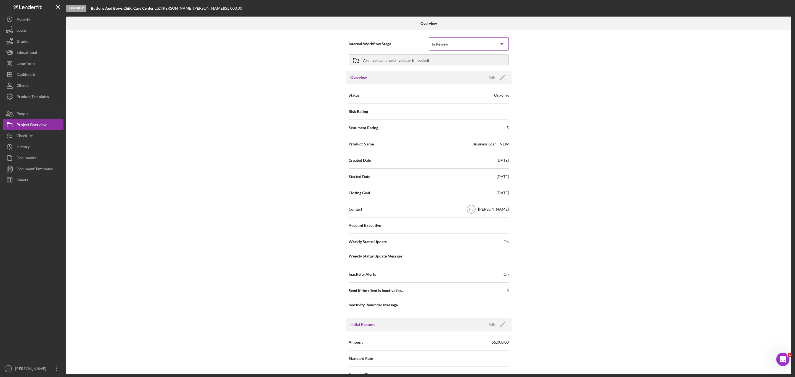
click at [465, 48] on div "In Review" at bounding box center [462, 44] width 66 height 13
click at [449, 44] on div "In Review" at bounding box center [462, 44] width 66 height 13
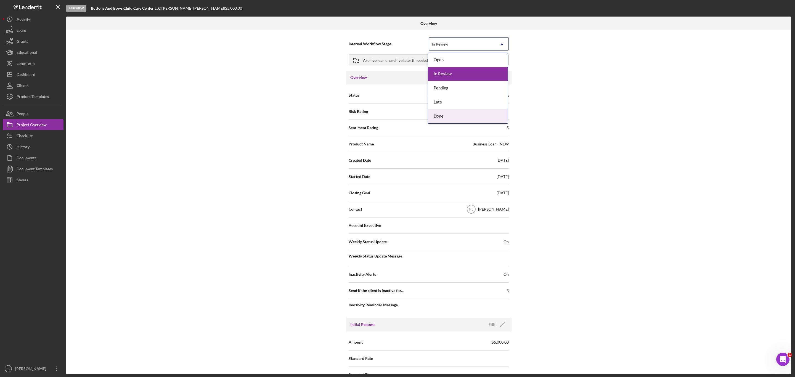
click at [456, 119] on div "Done" at bounding box center [467, 116] width 79 height 14
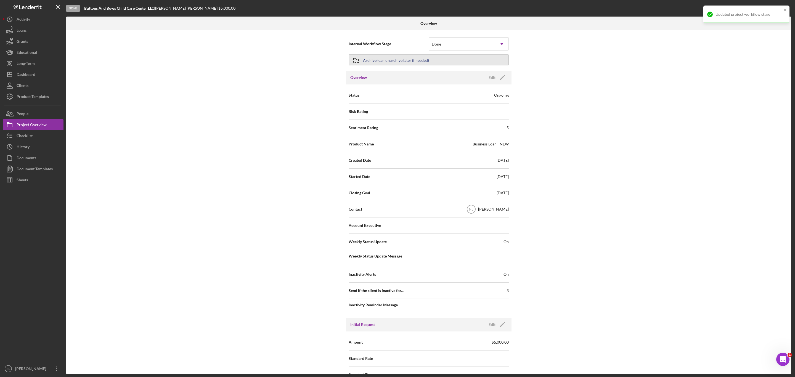
click at [374, 65] on div "Archive (can unarchive later if needed)" at bounding box center [396, 60] width 66 height 10
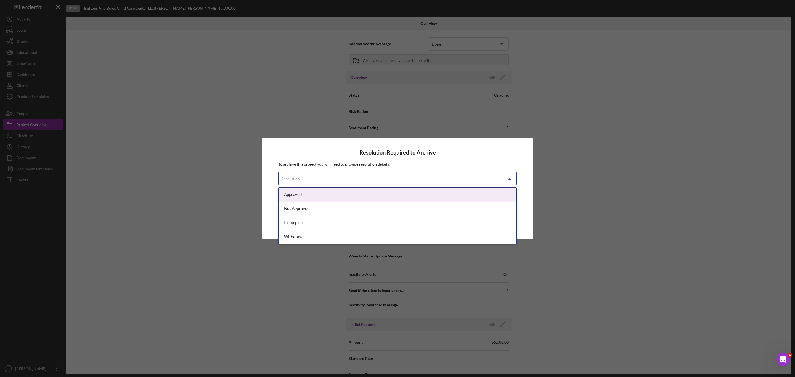
click at [398, 179] on div "Resolution" at bounding box center [390, 178] width 225 height 13
click at [353, 199] on div "Approved" at bounding box center [397, 195] width 238 height 14
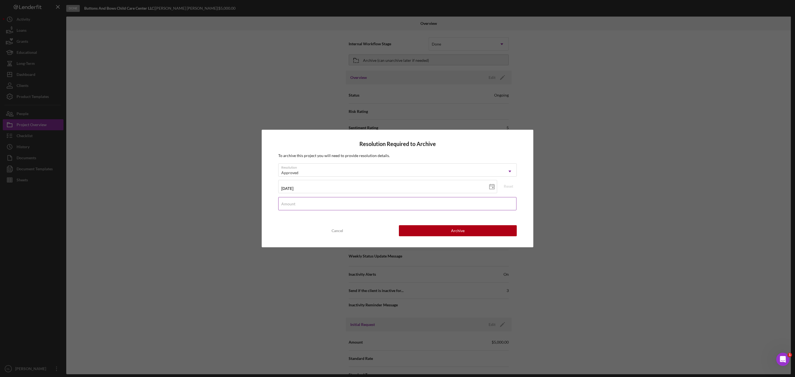
click at [384, 206] on input "Amount" at bounding box center [397, 203] width 238 height 13
type input "$4,999"
click at [419, 228] on button "Archive" at bounding box center [458, 230] width 118 height 11
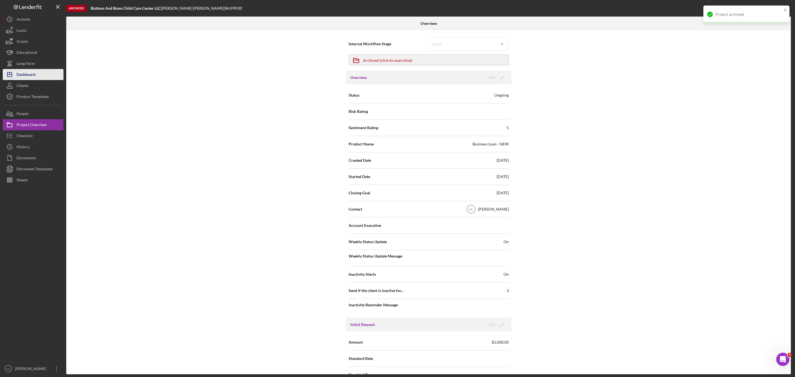
click at [28, 76] on div "Dashboard" at bounding box center [26, 75] width 19 height 12
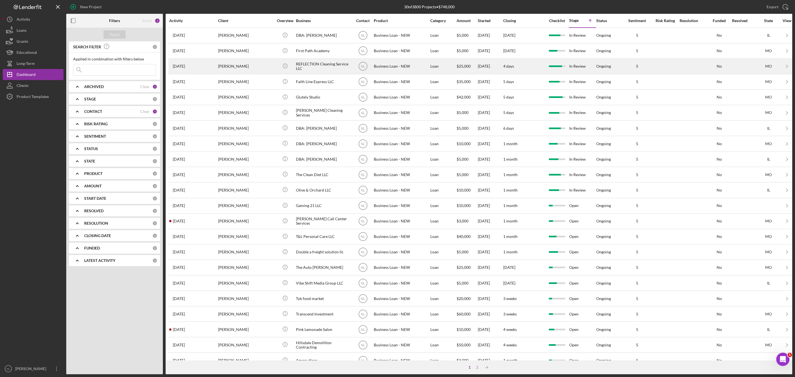
click at [260, 71] on div "[PERSON_NAME]" at bounding box center [245, 66] width 55 height 15
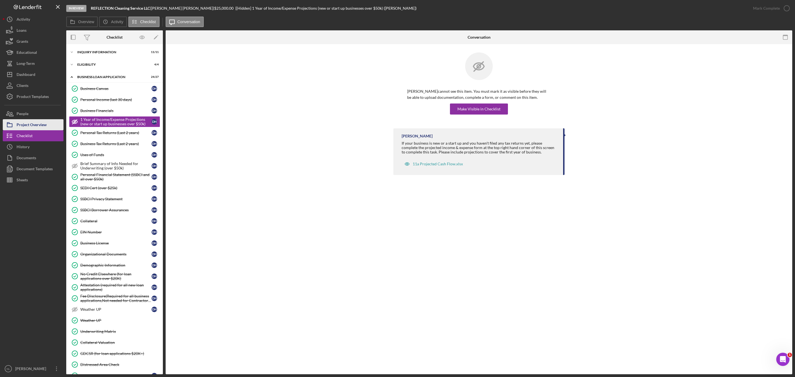
click at [43, 128] on div "Project Overview" at bounding box center [32, 125] width 30 height 12
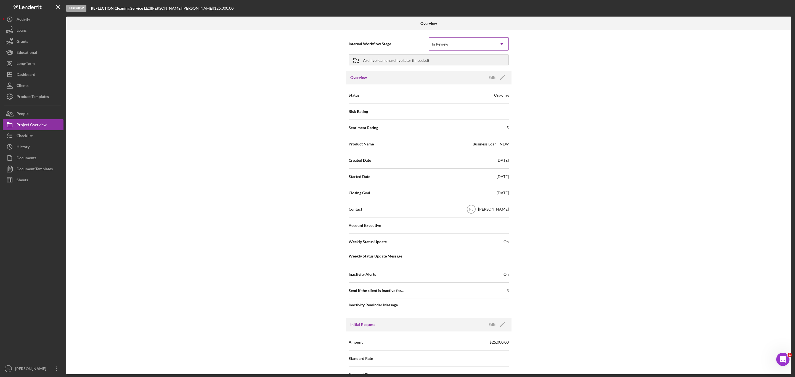
click at [445, 45] on div "In Review" at bounding box center [440, 44] width 17 height 4
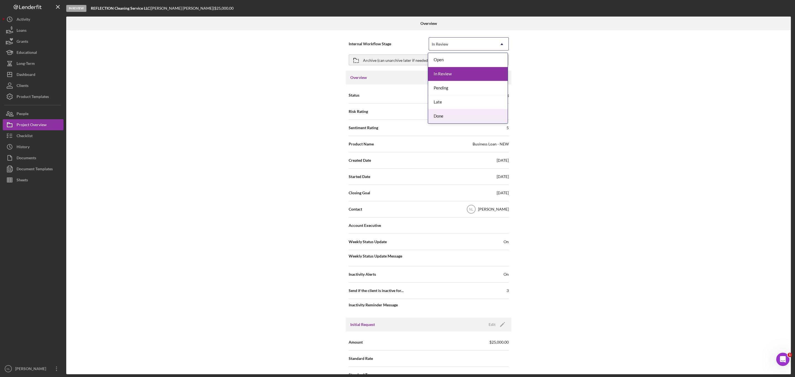
click at [461, 113] on div "Done" at bounding box center [467, 116] width 79 height 14
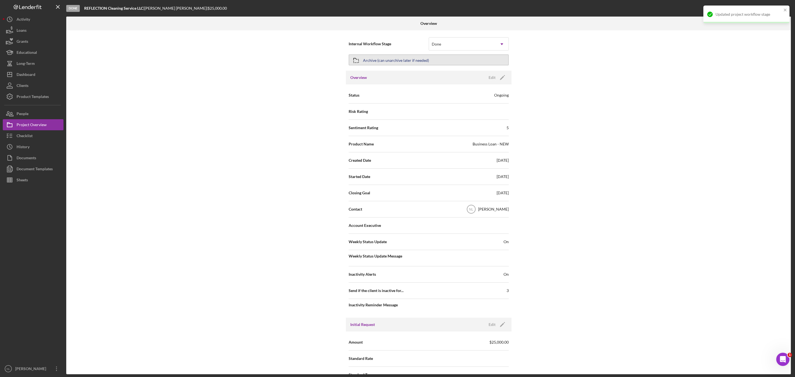
click at [377, 58] on div "Archive (can unarchive later if needed)" at bounding box center [396, 60] width 66 height 10
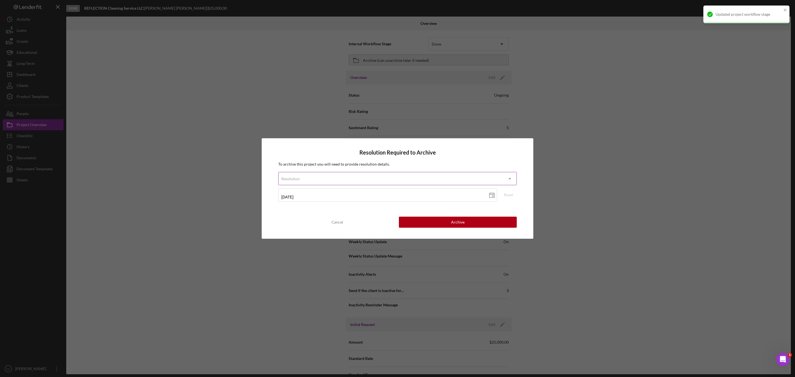
click at [362, 180] on div "Resolution" at bounding box center [390, 178] width 225 height 13
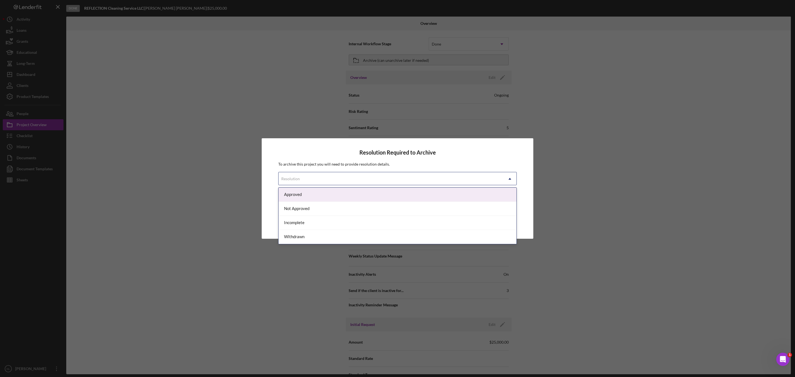
click at [329, 196] on div "Approved" at bounding box center [397, 195] width 238 height 14
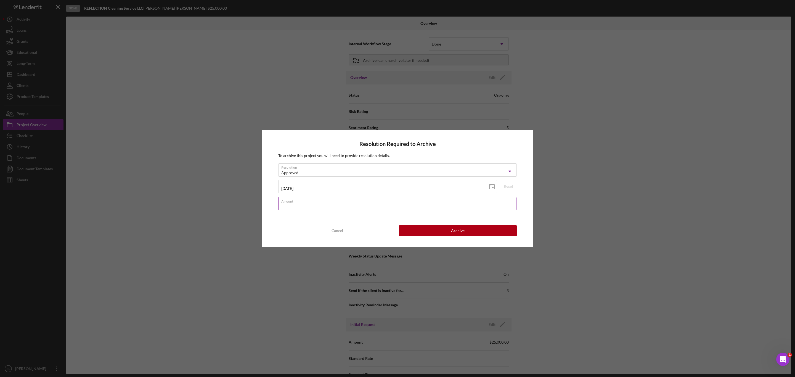
click at [334, 201] on div "Amount" at bounding box center [397, 204] width 238 height 14
type input "$25,000"
click at [444, 230] on button "Archive" at bounding box center [458, 230] width 118 height 11
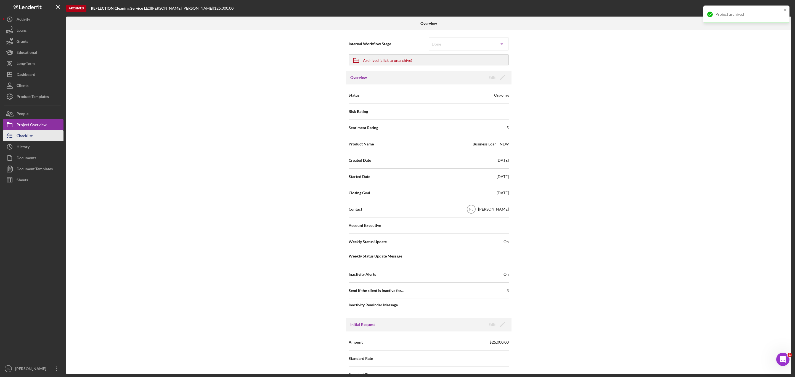
click at [47, 137] on button "Checklist" at bounding box center [33, 135] width 61 height 11
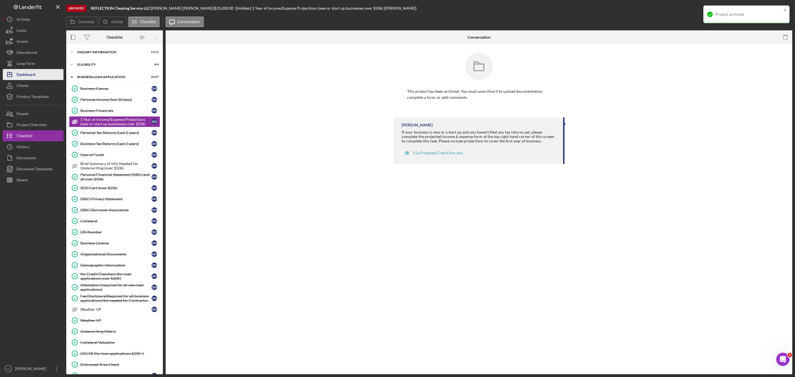
click at [34, 71] on div "Dashboard" at bounding box center [26, 75] width 19 height 12
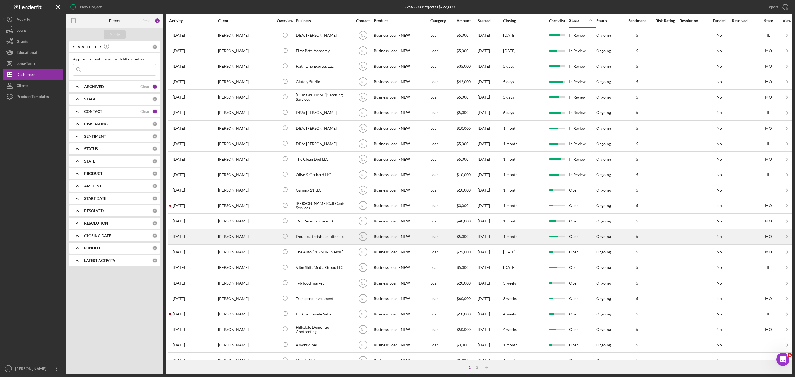
click at [242, 242] on div "[PERSON_NAME]" at bounding box center [245, 236] width 55 height 15
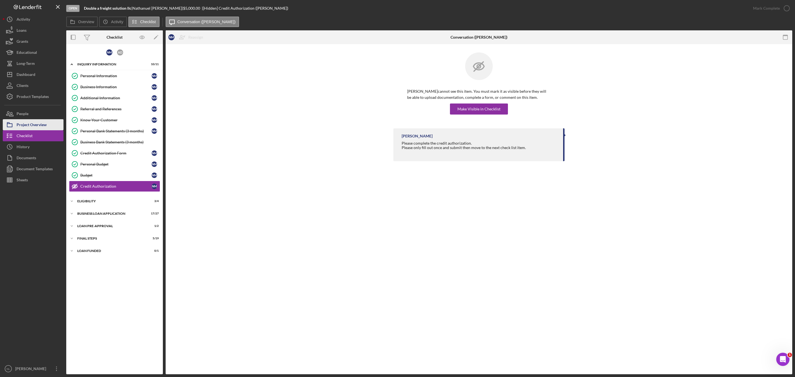
click at [50, 121] on button "Project Overview" at bounding box center [33, 124] width 61 height 11
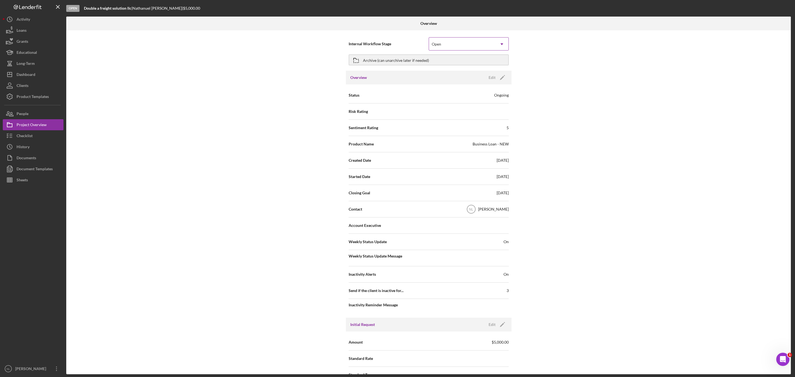
click at [430, 41] on div "Open" at bounding box center [462, 44] width 66 height 13
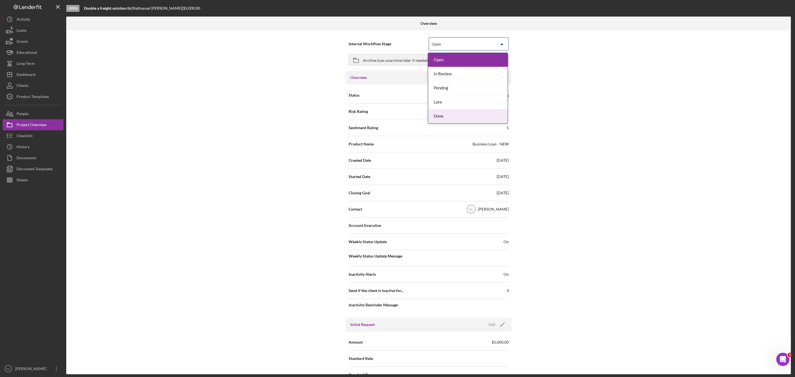
click at [446, 118] on div "Done" at bounding box center [467, 116] width 79 height 14
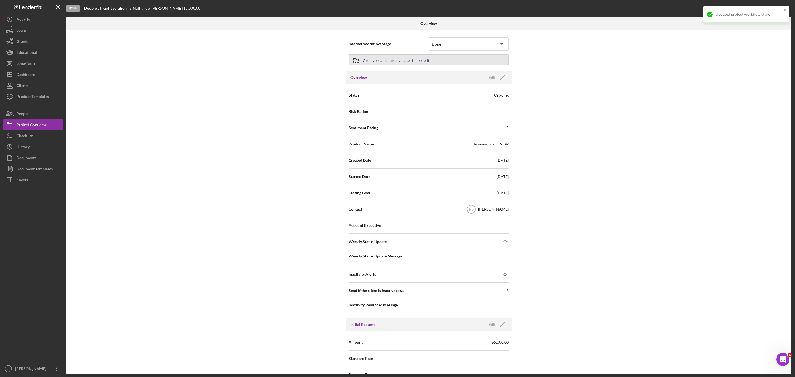
click at [397, 62] on div "Archive (can unarchive later if needed)" at bounding box center [396, 60] width 66 height 10
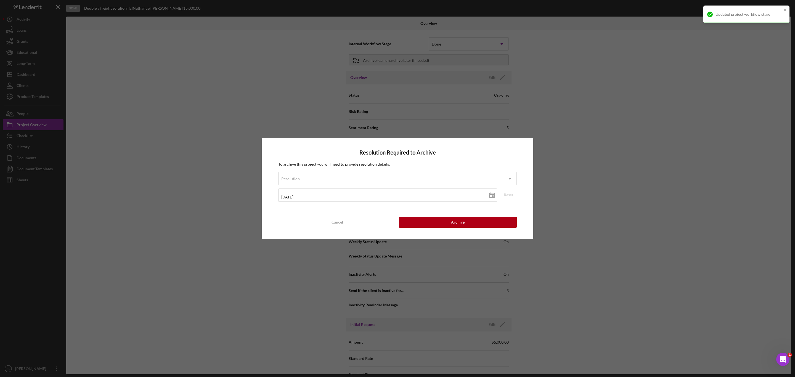
click at [331, 185] on form "Resolution Icon/Dropdown Arrow [DATE] [DATE] Reset" at bounding box center [397, 189] width 238 height 34
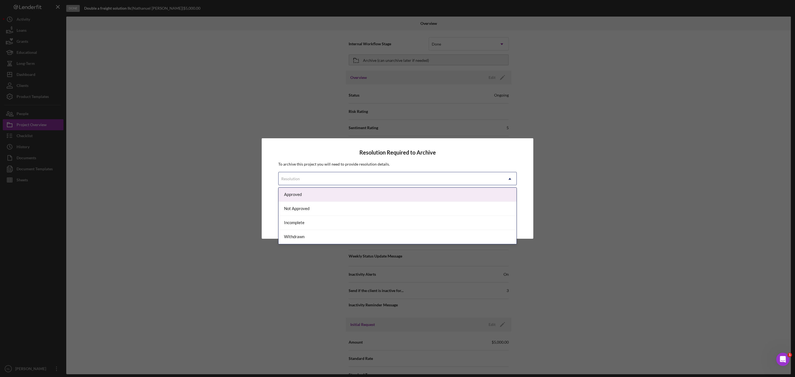
click at [324, 180] on div "Resolution" at bounding box center [390, 178] width 225 height 13
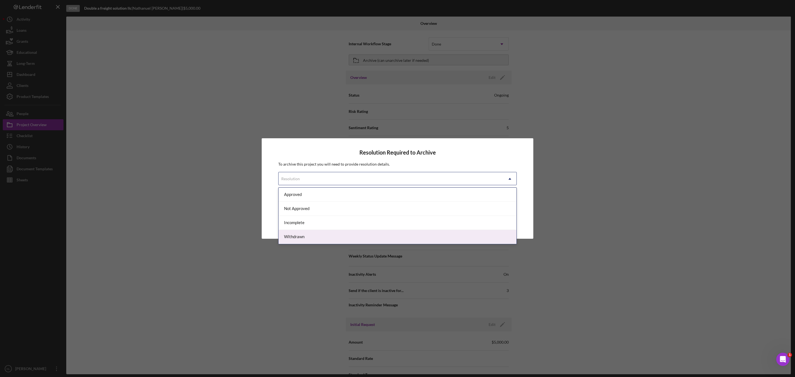
click at [324, 240] on div "Withdrawn" at bounding box center [397, 237] width 238 height 14
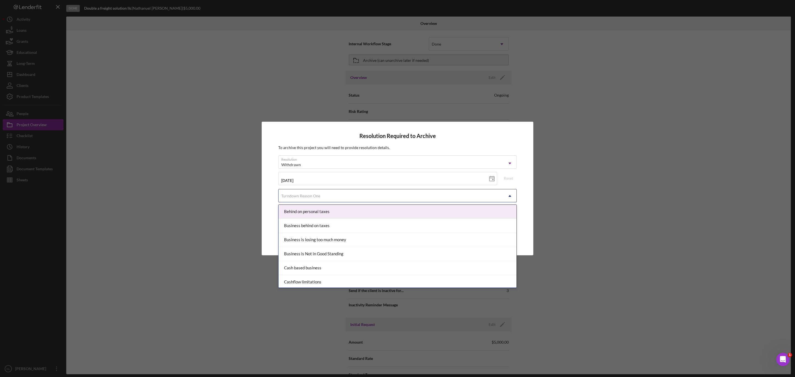
click at [344, 195] on div "Turndown Reason One" at bounding box center [390, 196] width 225 height 13
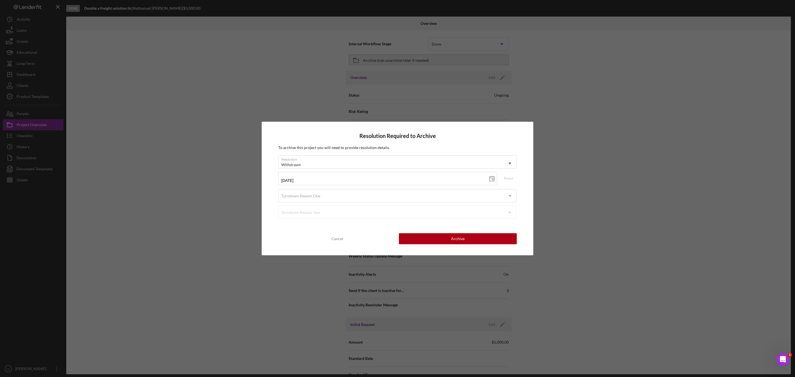
click at [261, 213] on div "Resolution Required to Archive To archive this project you will need to provide…" at bounding box center [397, 188] width 795 height 377
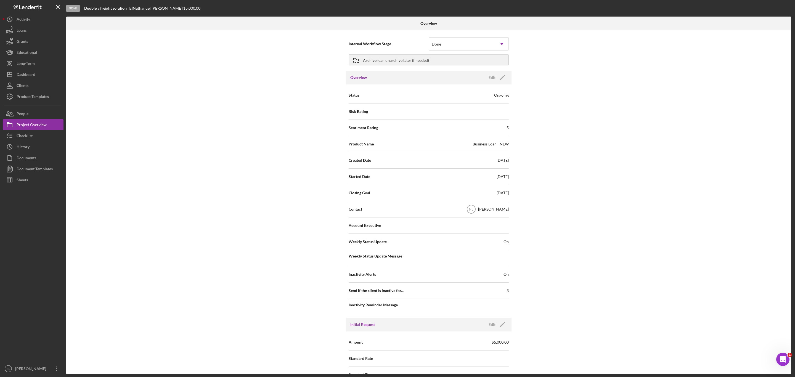
click at [438, 50] on div "Internal Workflow Stage Done Icon/Dropdown Arrow" at bounding box center [429, 44] width 160 height 14
drag, startPoint x: 428, startPoint y: 55, endPoint x: 406, endPoint y: 59, distance: 21.8
click at [406, 59] on div "Archive (can unarchive later if needed)" at bounding box center [396, 60] width 66 height 10
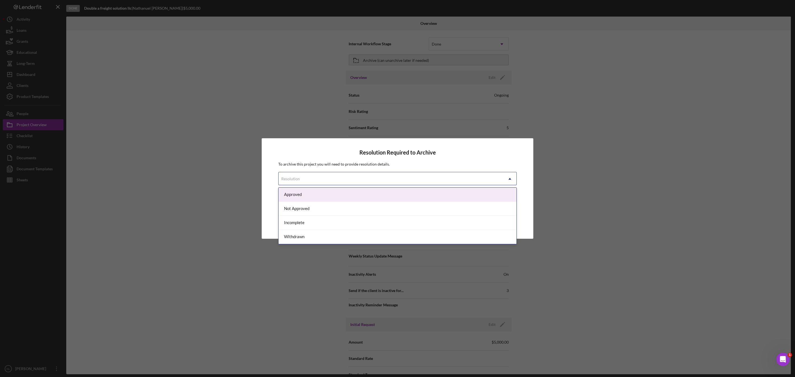
click at [344, 172] on div "Resolution" at bounding box center [390, 178] width 225 height 13
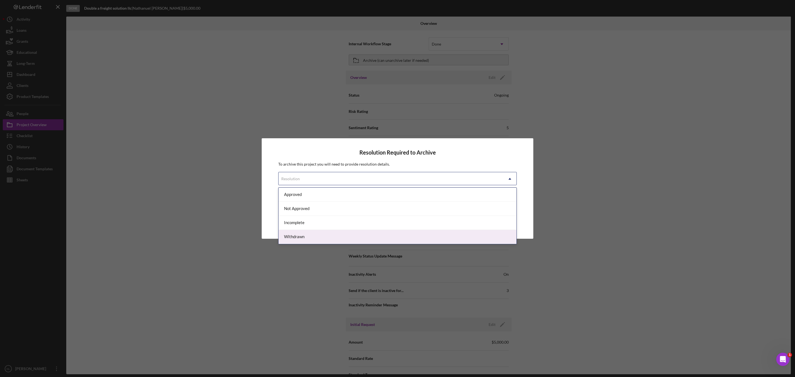
click at [331, 233] on div "Withdrawn" at bounding box center [397, 237] width 238 height 14
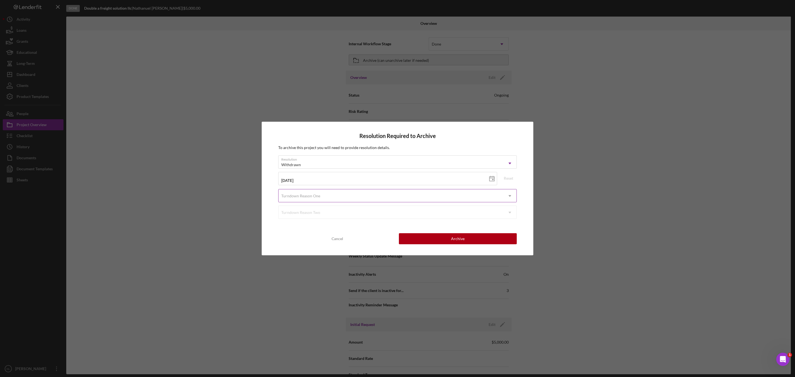
click at [316, 200] on div "Turndown Reason One" at bounding box center [390, 196] width 225 height 13
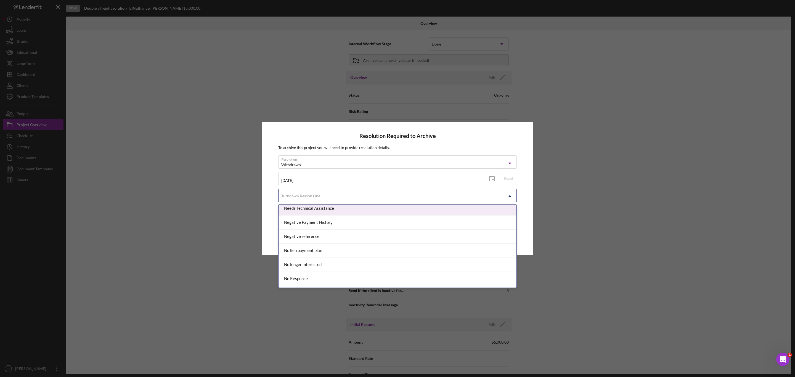
scroll to position [342, 0]
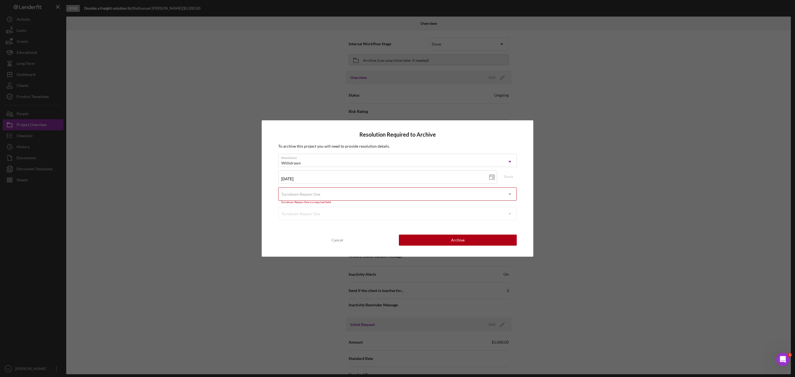
drag, startPoint x: 328, startPoint y: 278, endPoint x: 301, endPoint y: 195, distance: 87.8
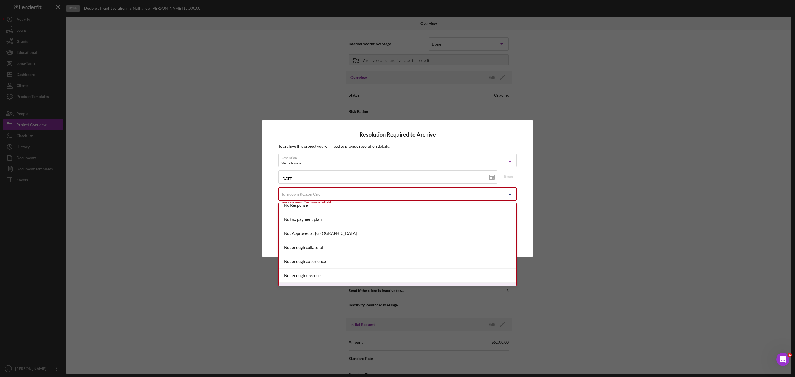
scroll to position [410, 0]
click at [290, 209] on div "No Response" at bounding box center [397, 208] width 238 height 14
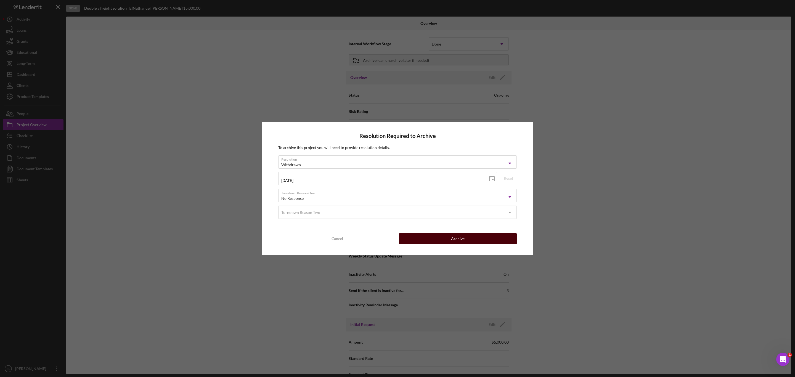
click at [430, 237] on button "Archive" at bounding box center [458, 238] width 118 height 11
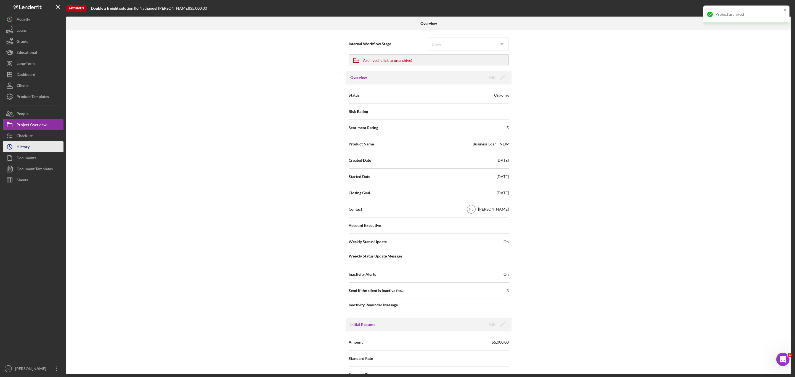
click at [24, 142] on div "History" at bounding box center [23, 147] width 13 height 12
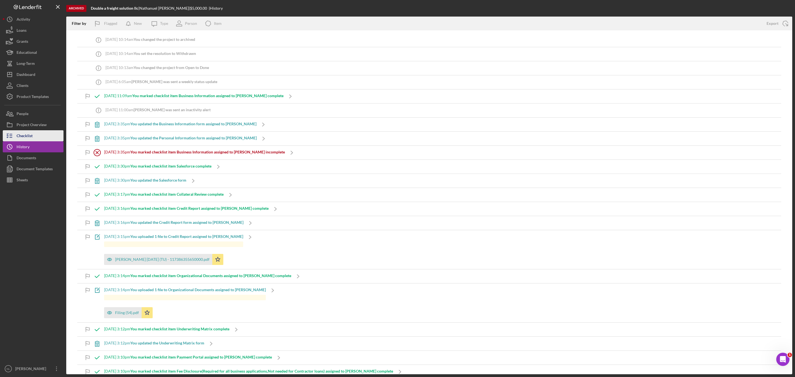
click at [33, 134] on button "Checklist" at bounding box center [33, 135] width 61 height 11
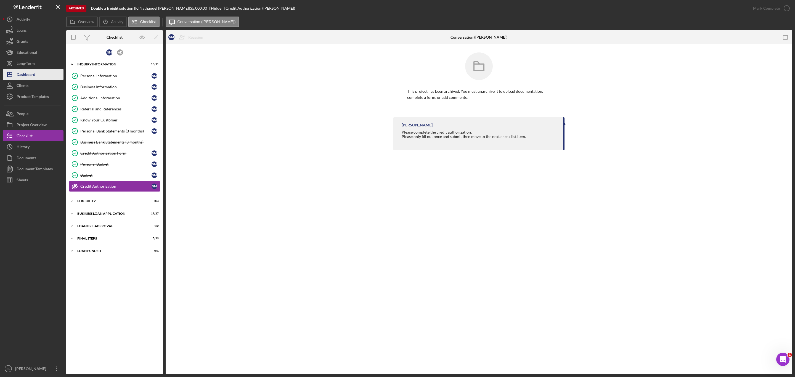
click at [35, 78] on div "Dashboard" at bounding box center [26, 75] width 19 height 12
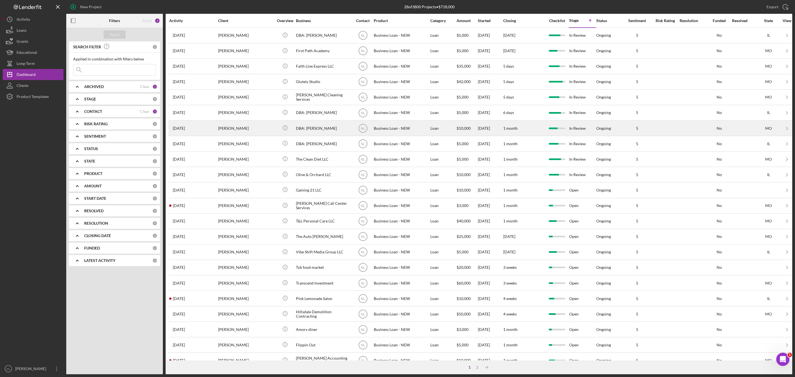
click at [230, 130] on div "[PERSON_NAME]" at bounding box center [245, 128] width 55 height 15
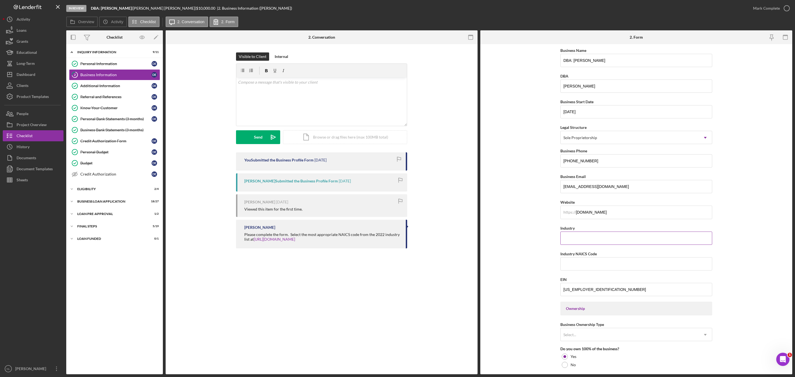
click at [567, 233] on input "Industry" at bounding box center [636, 238] width 152 height 13
click at [116, 86] on div "Additional Information" at bounding box center [115, 86] width 71 height 4
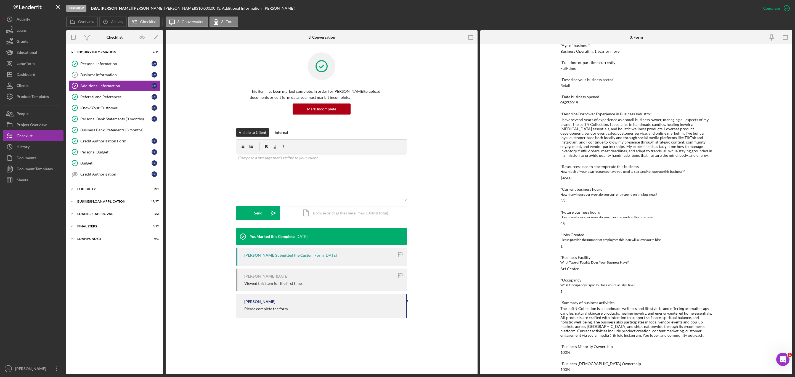
scroll to position [129, 0]
click at [114, 194] on div "Icon/Expander ELIGIBILITY 2 / 4" at bounding box center [114, 189] width 97 height 11
click at [128, 254] on div "Icon/Expander BUSINESS LOAN APPLICATION 18 / 27" at bounding box center [114, 248] width 97 height 11
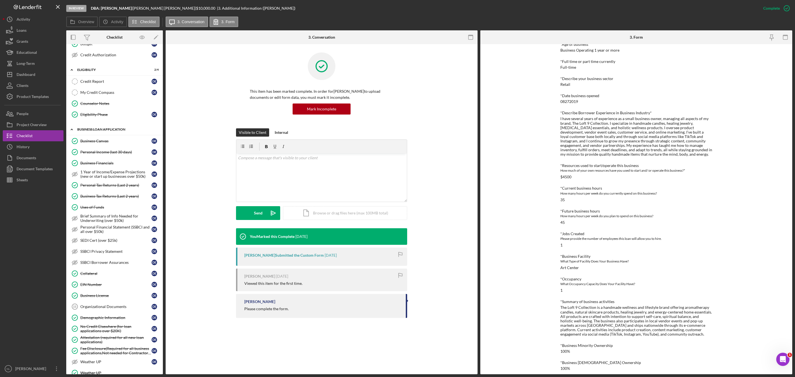
scroll to position [233, 0]
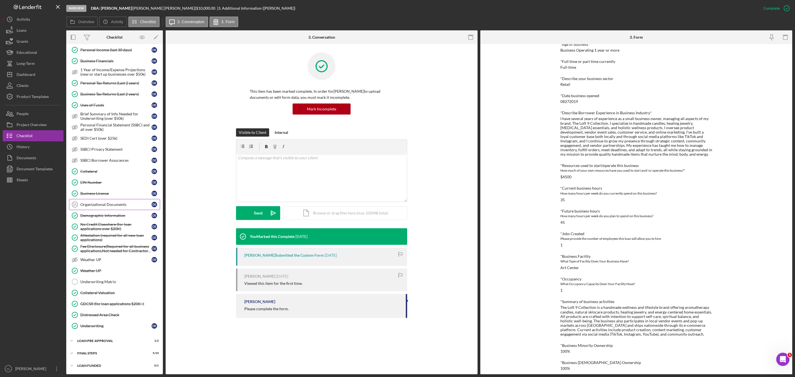
click at [106, 199] on link "Organizational Documents 15 Organizational Documents D E" at bounding box center [114, 204] width 91 height 11
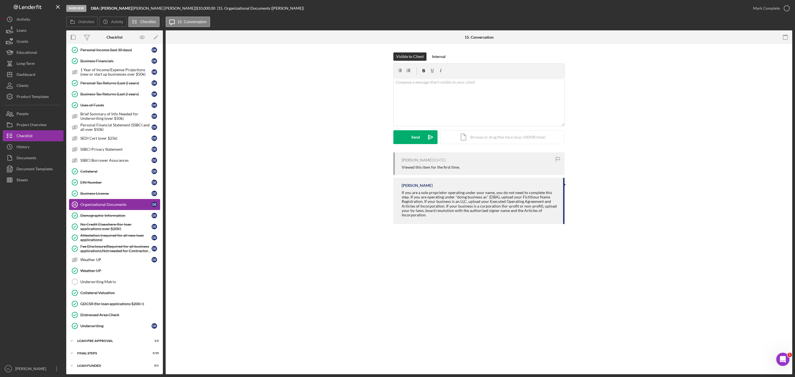
scroll to position [233, 0]
click at [105, 350] on div "Icon/Expander FINAL STEPS 5 / 19" at bounding box center [114, 353] width 97 height 11
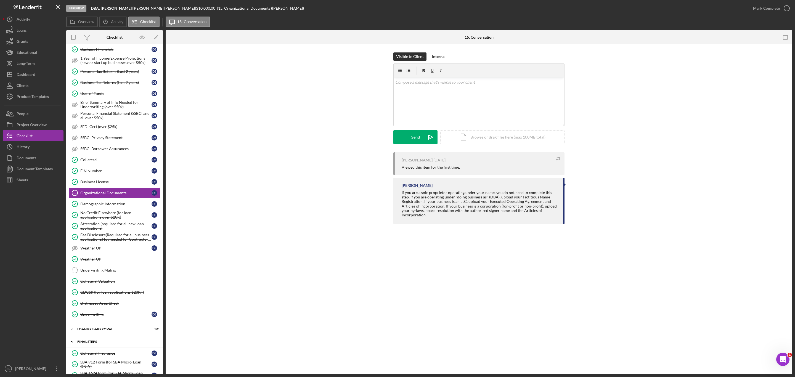
scroll to position [451, 0]
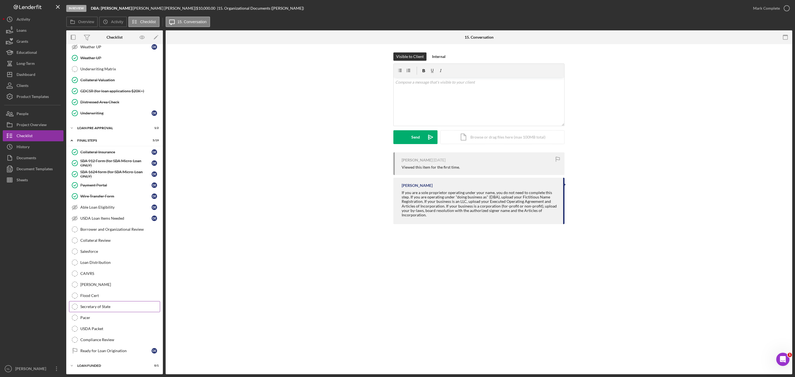
click at [108, 301] on link "Secretary of State Secretary of State" at bounding box center [114, 306] width 91 height 11
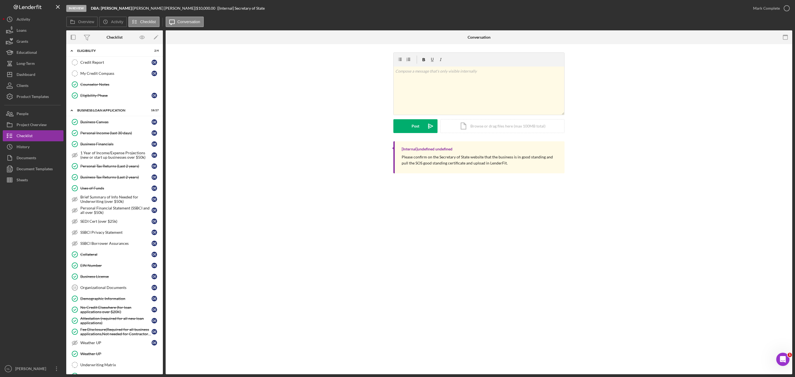
scroll to position [137, 0]
click at [120, 291] on div "Organizational Documents" at bounding box center [115, 289] width 71 height 4
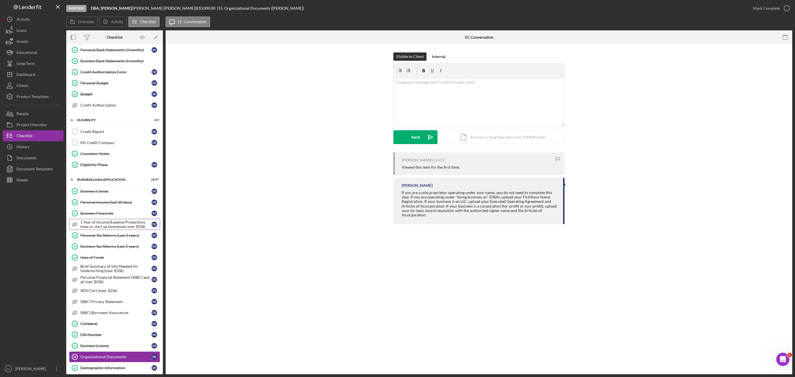
scroll to position [37, 0]
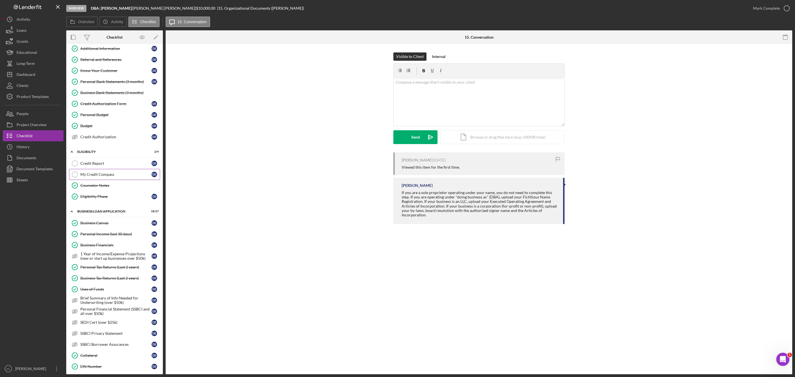
click at [123, 177] on div "My Credit Compass" at bounding box center [115, 174] width 71 height 4
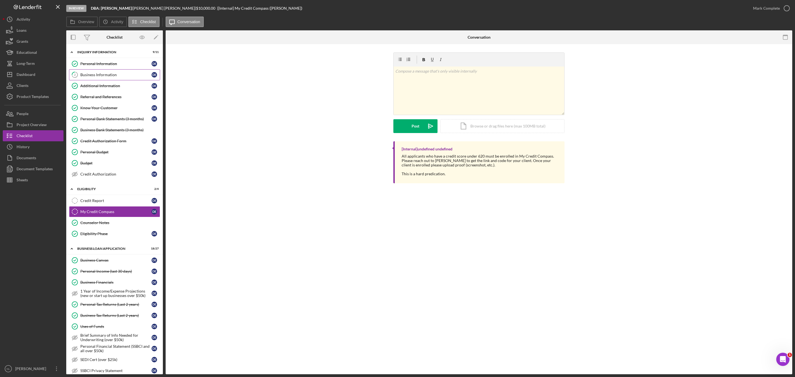
click at [102, 73] on div "Business Information" at bounding box center [115, 75] width 71 height 4
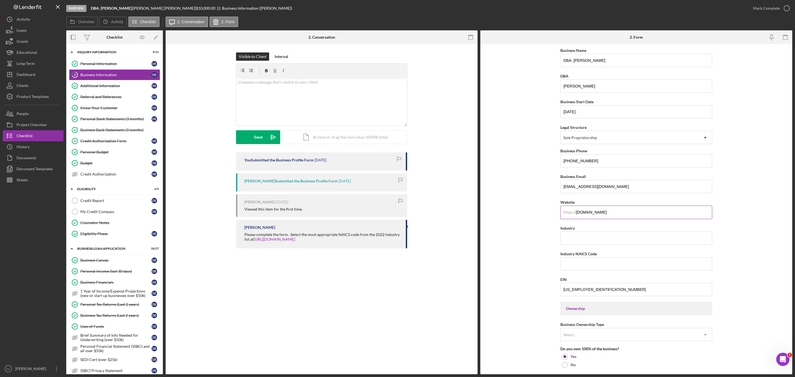
drag, startPoint x: 629, startPoint y: 210, endPoint x: 576, endPoint y: 215, distance: 53.2
click at [576, 215] on input "[DOMAIN_NAME]" at bounding box center [636, 212] width 152 height 13
drag, startPoint x: 585, startPoint y: 242, endPoint x: 576, endPoint y: 271, distance: 30.4
click at [576, 270] on input "Industry NAICS Code" at bounding box center [636, 263] width 152 height 13
paste input "459420"
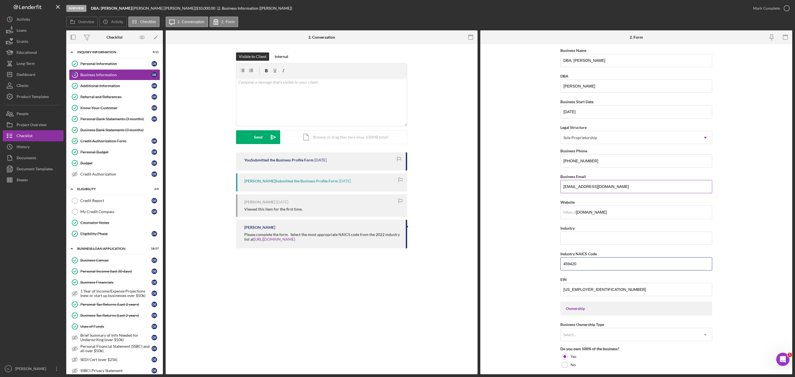
type input "459420"
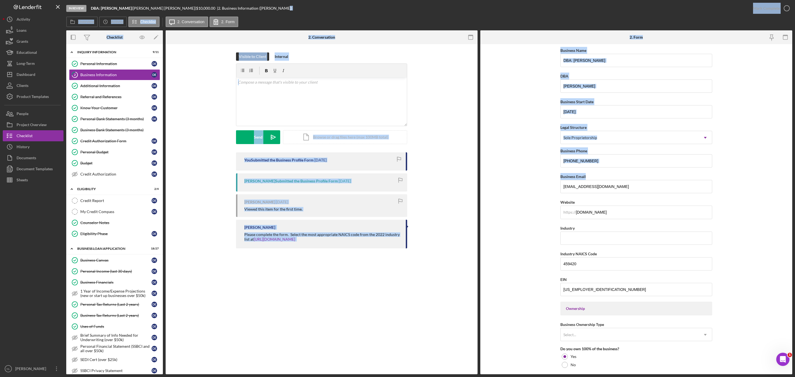
drag, startPoint x: 594, startPoint y: 174, endPoint x: 382, endPoint y: -11, distance: 281.6
click at [382, 0] on html "In Review DBA: [PERSON_NAME] | [PERSON_NAME] | $10,000.00 | 2. Business Informa…" at bounding box center [397, 188] width 795 height 377
click at [573, 237] on input "Industry" at bounding box center [636, 238] width 152 height 13
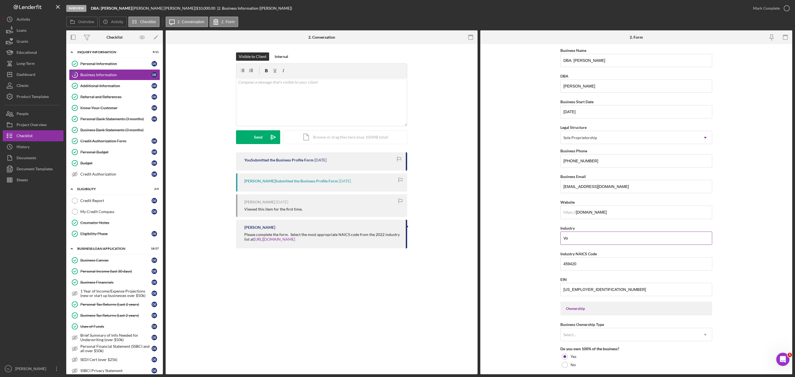
type input "V"
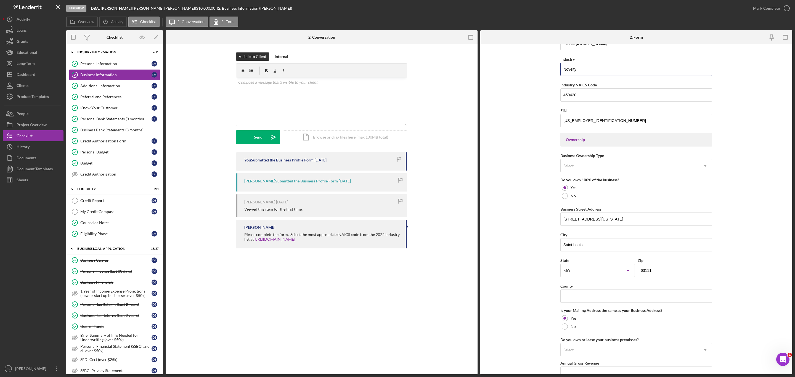
scroll to position [264, 0]
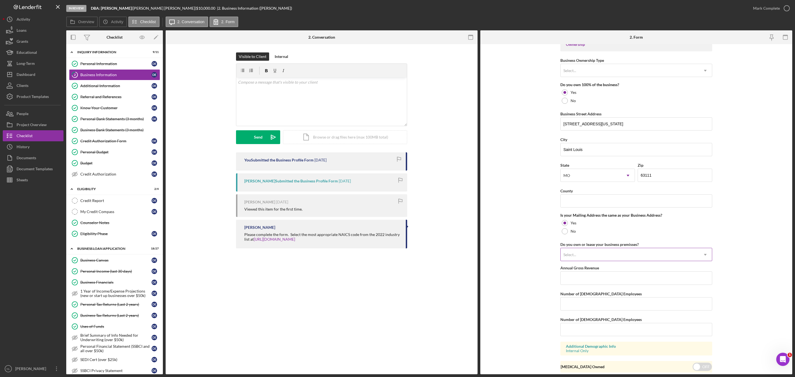
type input "Novelty"
click at [572, 261] on div "Select..." at bounding box center [629, 254] width 138 height 13
click at [579, 292] on div "Leased" at bounding box center [635, 288] width 151 height 14
click at [582, 204] on input "County" at bounding box center [636, 200] width 152 height 13
type input "[GEOGRAPHIC_DATA]"
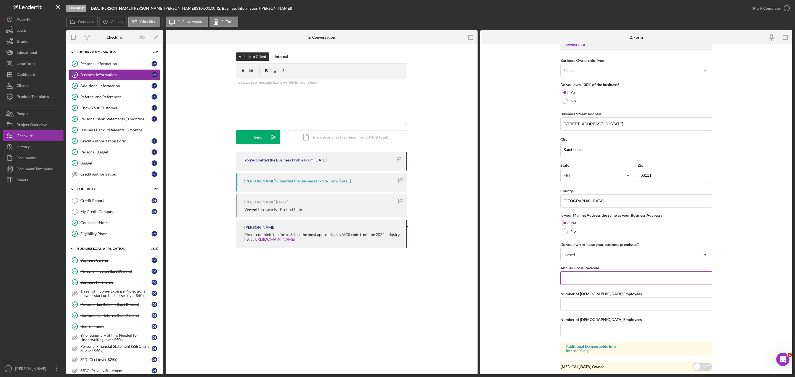
click at [594, 282] on input "Annual Gross Revenue" at bounding box center [636, 277] width 152 height 13
type input "$0"
click at [581, 310] on input "Number of [DEMOGRAPHIC_DATA] Employees" at bounding box center [636, 303] width 152 height 13
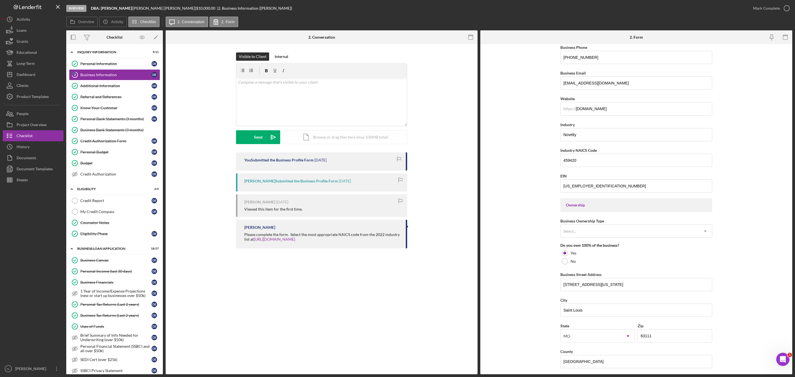
scroll to position [96, 0]
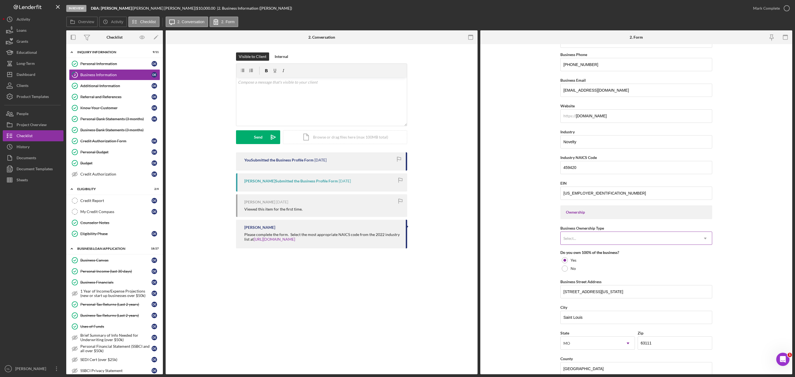
type input "1"
click at [569, 244] on div "Select..." at bounding box center [629, 238] width 138 height 13
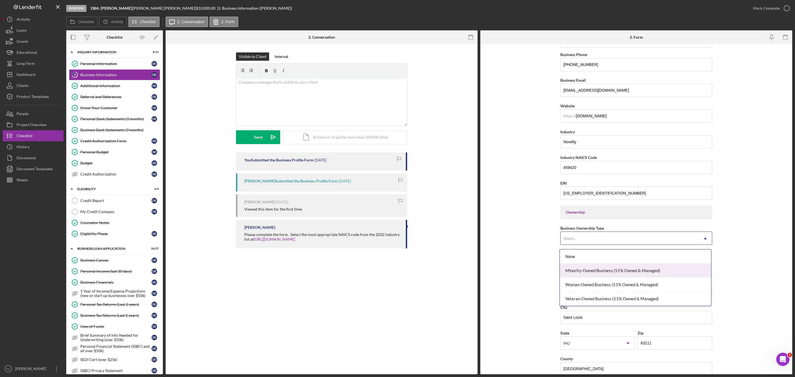
click at [583, 273] on div "Minority-Owned Business (51% Owned & Managed)" at bounding box center [635, 271] width 151 height 14
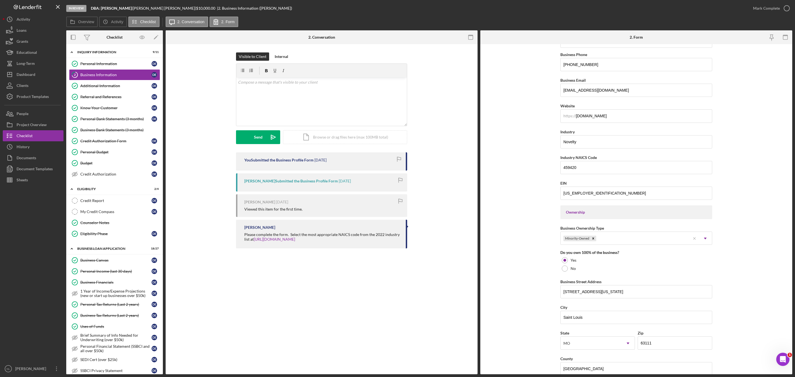
click at [586, 248] on div "Business Name DBA: [PERSON_NAME] DBA [PERSON_NAME] Business Start Date [DATE] L…" at bounding box center [636, 248] width 152 height 595
click at [601, 244] on div "Minority-Owned" at bounding box center [625, 238] width 130 height 13
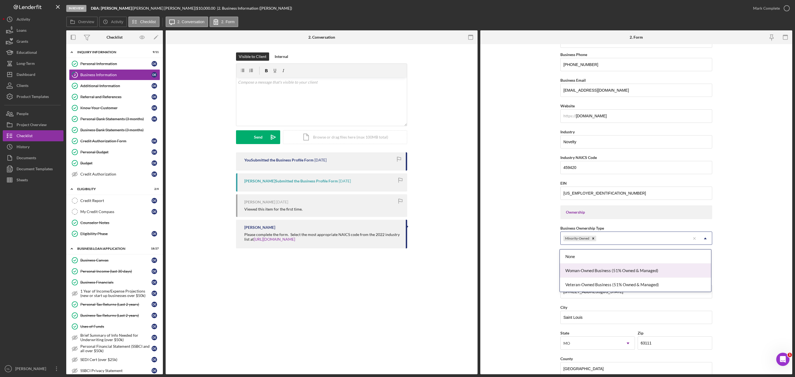
click at [598, 273] on div "Woman-Owned Business (51% Owned & Managed)" at bounding box center [635, 271] width 151 height 14
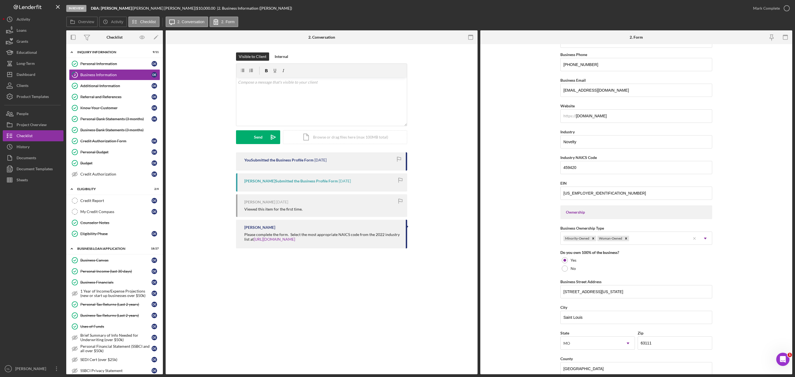
scroll to position [287, 0]
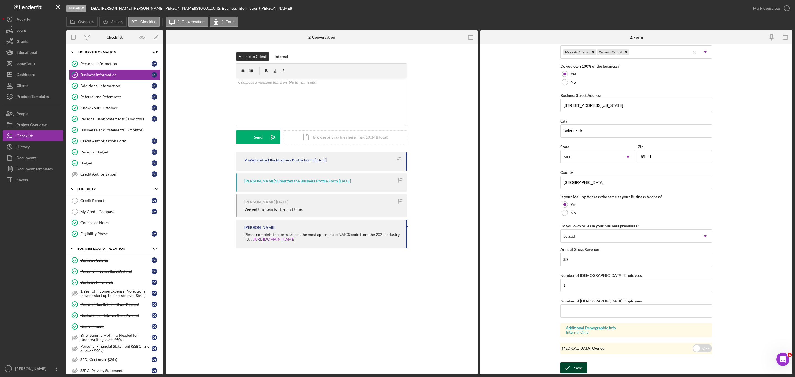
click at [571, 366] on icon "submit" at bounding box center [567, 368] width 14 height 14
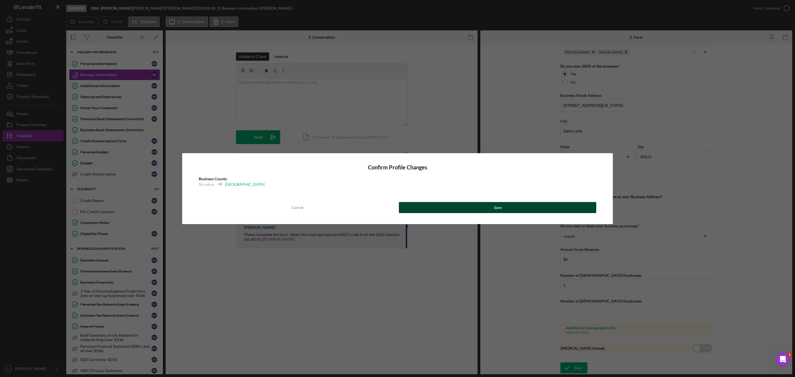
click at [527, 204] on button "Save" at bounding box center [497, 207] width 197 height 11
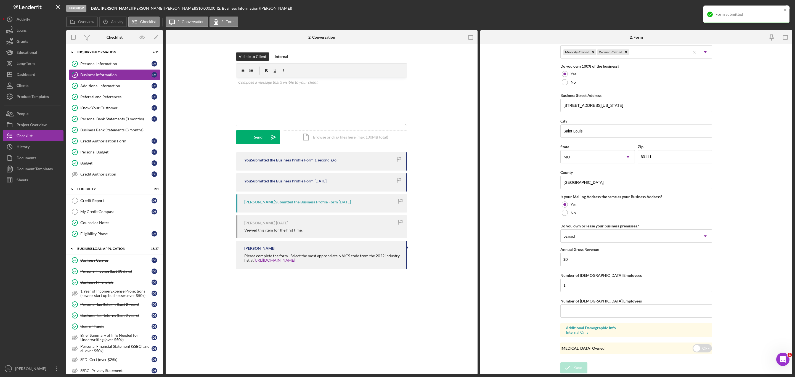
click at [788, 11] on div "Form submitted" at bounding box center [746, 15] width 86 height 18
click at [762, 12] on div "Mark Complete" at bounding box center [766, 8] width 27 height 11
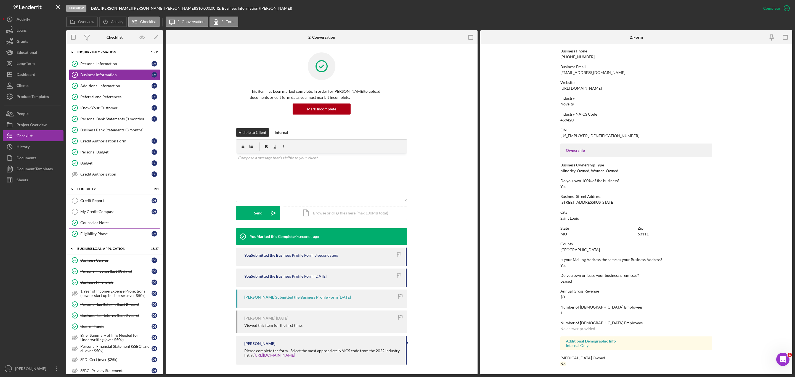
scroll to position [86, 0]
click at [101, 214] on div "My Credit Compass" at bounding box center [115, 211] width 71 height 4
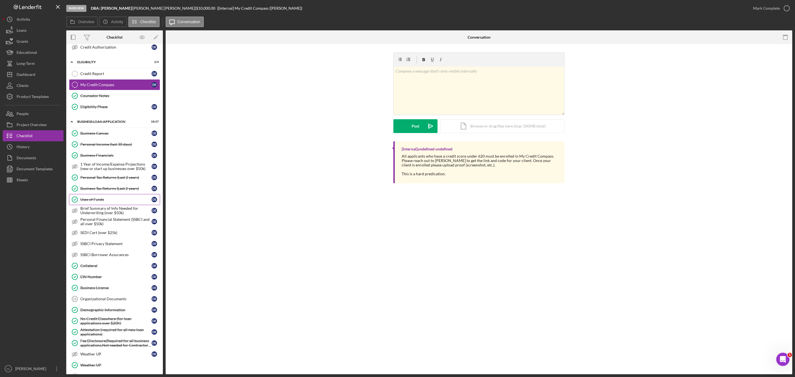
scroll to position [137, 0]
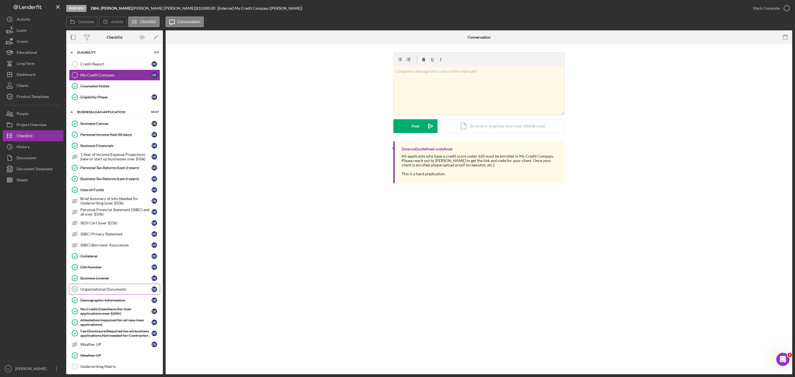
drag, startPoint x: 103, startPoint y: 292, endPoint x: 100, endPoint y: 294, distance: 4.2
click at [100, 294] on link "Organizational Documents 15 Organizational Documents D E" at bounding box center [114, 289] width 91 height 11
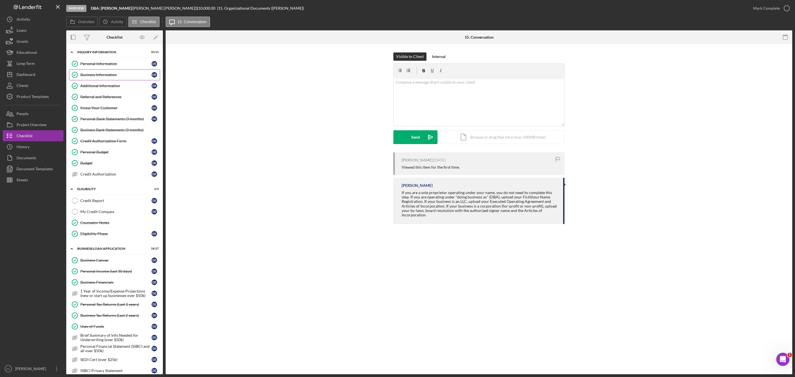
click at [110, 80] on link "Business Information Business Information D E" at bounding box center [114, 74] width 91 height 11
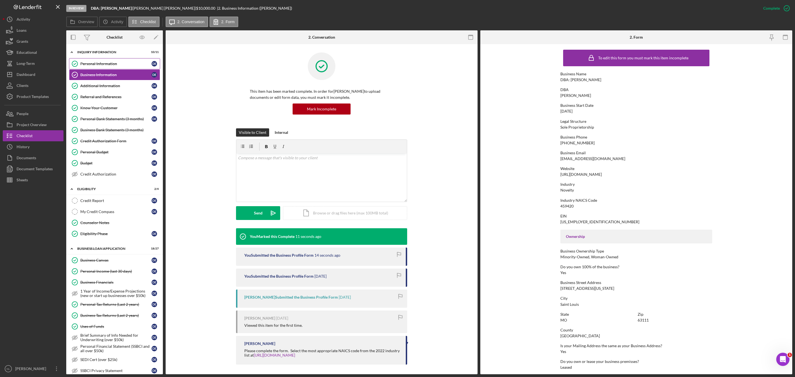
click at [112, 65] on div "Personal Information" at bounding box center [115, 64] width 71 height 4
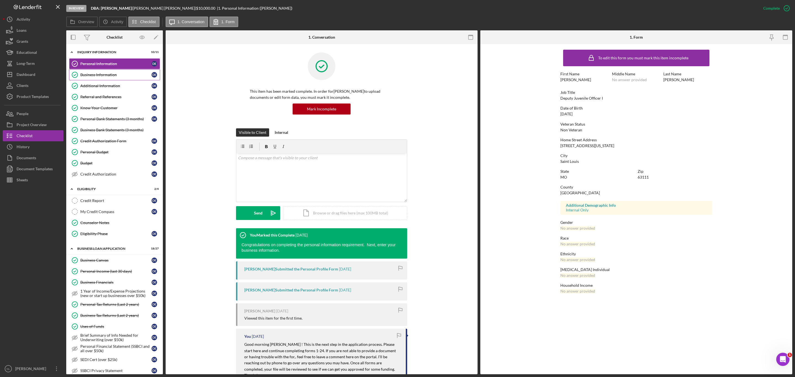
click at [112, 71] on link "Business Information Business Information D E" at bounding box center [114, 74] width 91 height 11
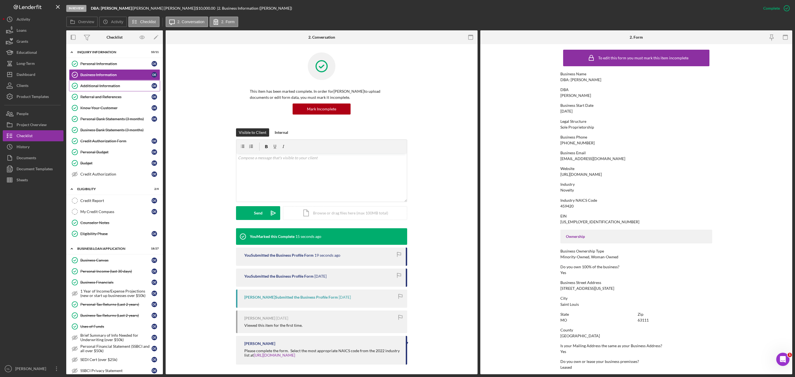
click at [113, 90] on link "Additional Information Additional Information D E" at bounding box center [114, 85] width 91 height 11
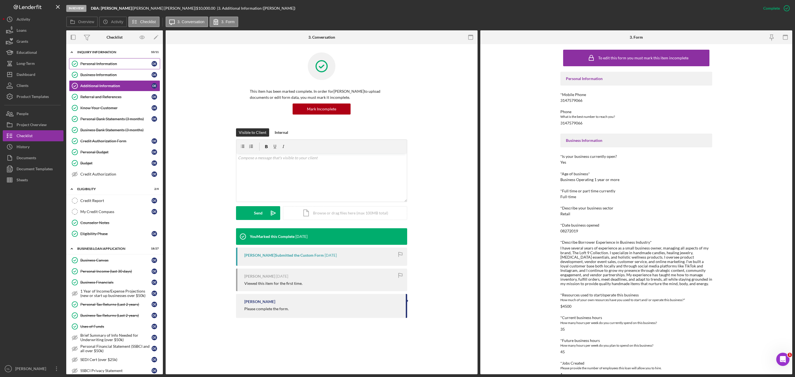
click at [129, 64] on div "Personal Information" at bounding box center [115, 64] width 71 height 4
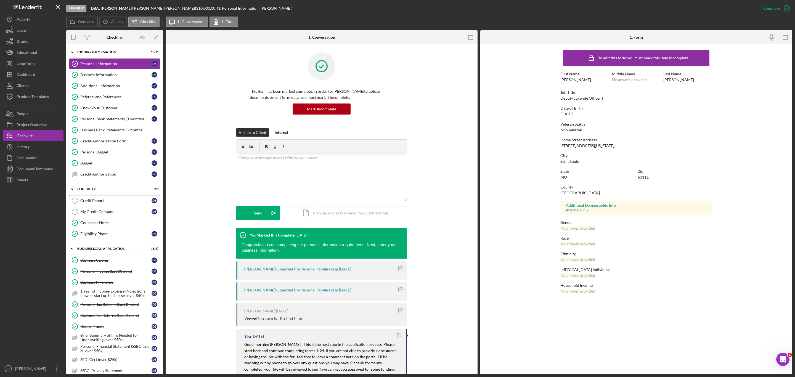
scroll to position [21, 0]
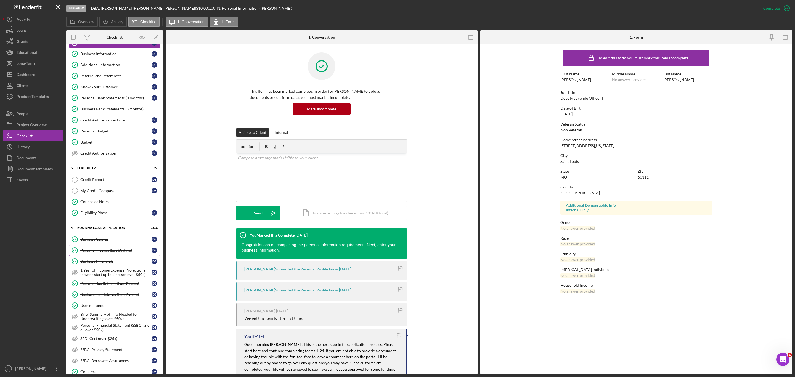
click at [113, 256] on link "Personal Income (last 30 days) Personal Income (last 30 days) D E" at bounding box center [114, 250] width 91 height 11
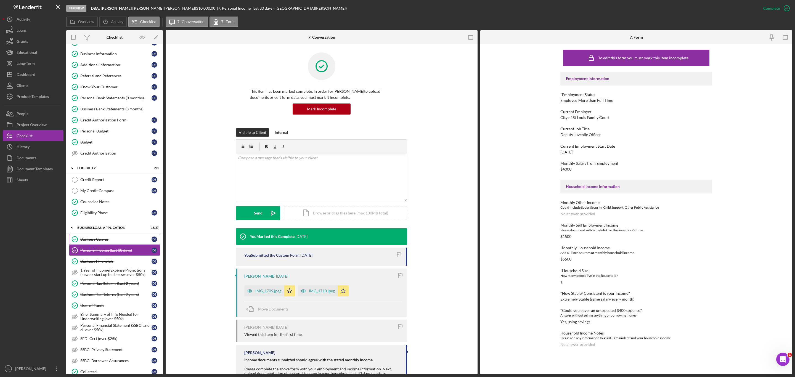
click at [112, 241] on div "Business Canvas" at bounding box center [115, 239] width 71 height 4
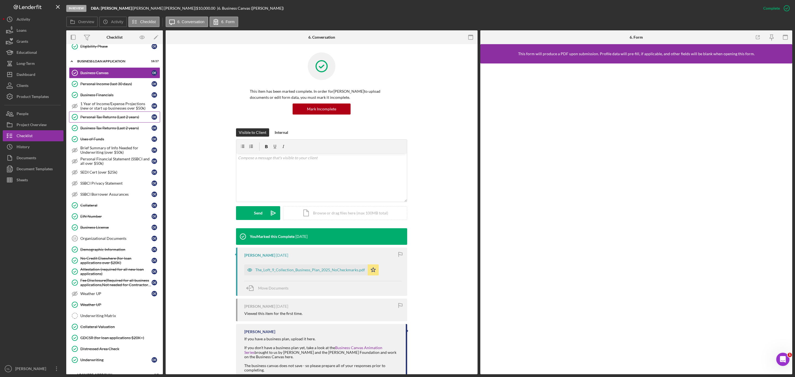
scroll to position [224, 0]
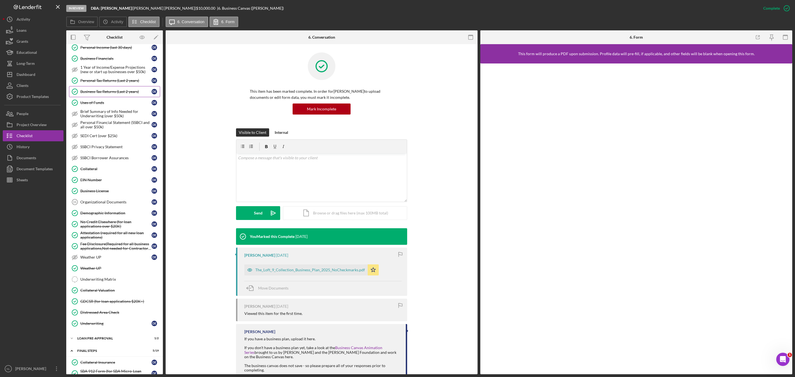
click at [96, 97] on link "Business Tax Returns (Last 2 years) Business Tax Returns (Last 2 years) D E" at bounding box center [114, 91] width 91 height 11
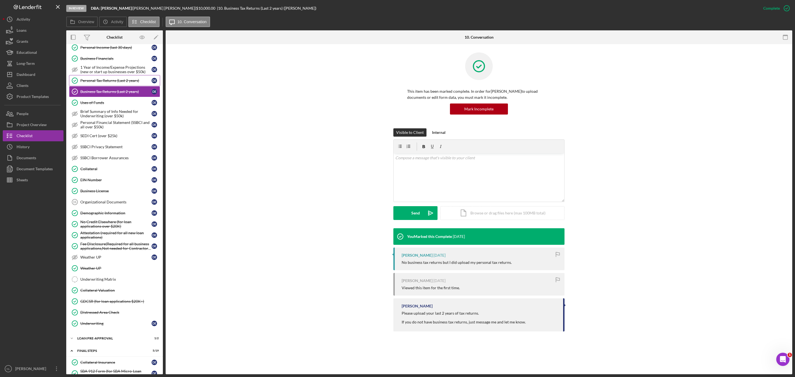
click at [98, 83] on div "Personal Tax Returns (Last 2 years)" at bounding box center [115, 80] width 71 height 4
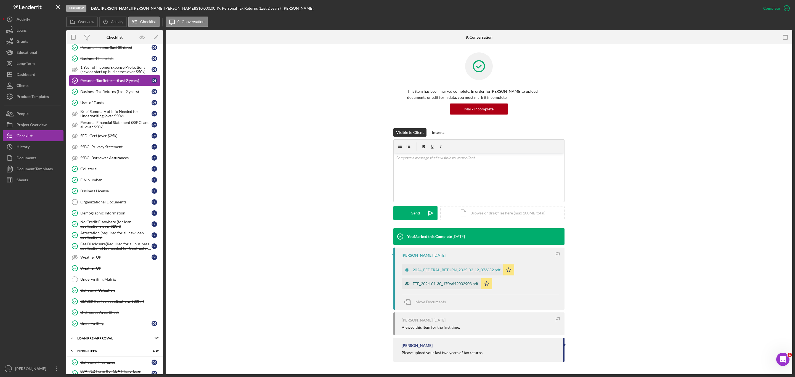
click at [465, 287] on div "FTF_2024-01-30_1706642002903.pdf" at bounding box center [440, 283] width 79 height 11
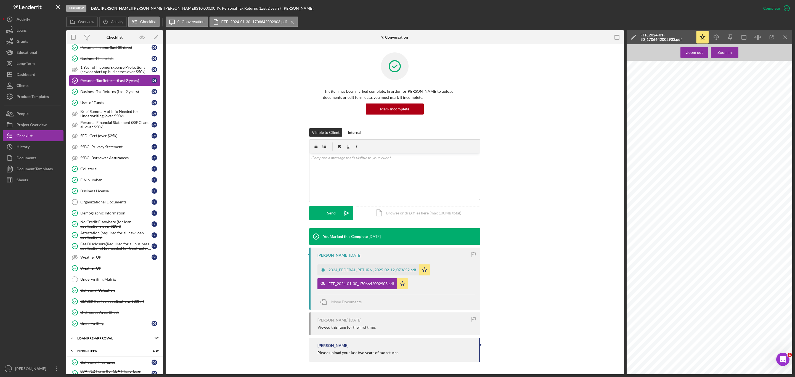
scroll to position [270, 0]
click at [782, 39] on icon "Icon/Menu Close" at bounding box center [785, 37] width 12 height 12
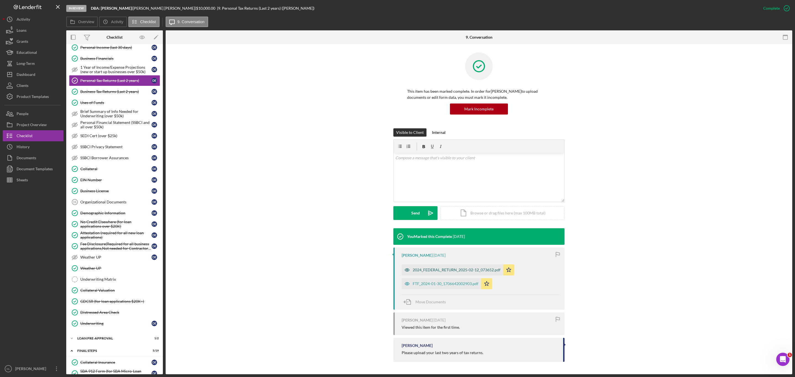
click at [454, 269] on div "2024_FEDERAL_RETURN_2025-02-12_073652.pdf" at bounding box center [457, 270] width 88 height 4
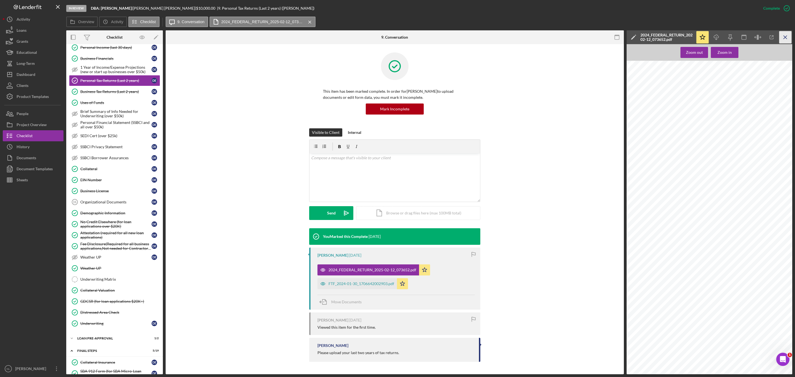
click at [784, 42] on icon "Icon/Menu Close" at bounding box center [785, 37] width 12 height 12
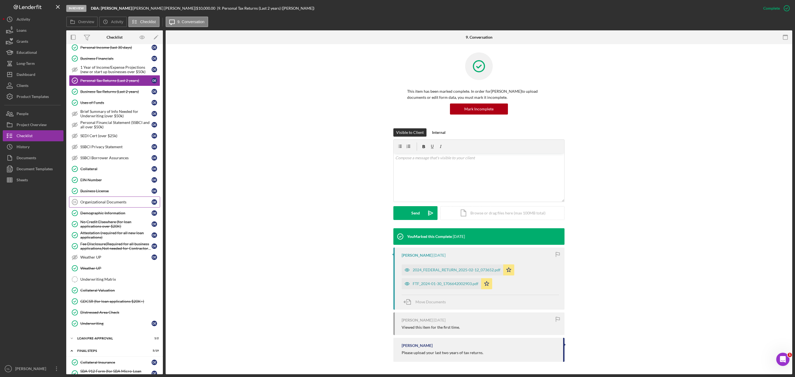
click at [109, 204] on div "Organizational Documents" at bounding box center [115, 202] width 71 height 4
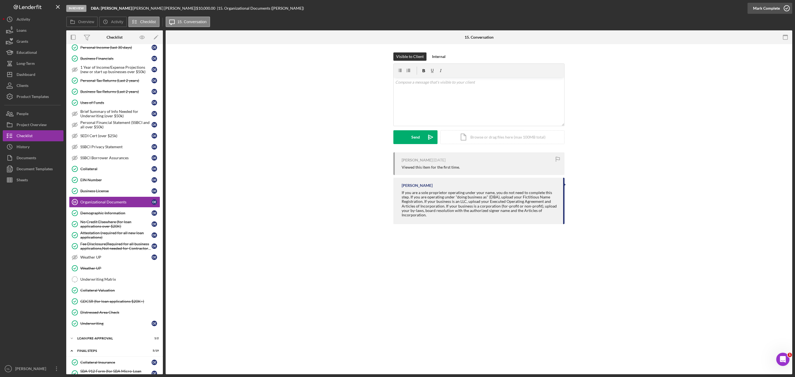
click at [775, 13] on div "Mark Complete" at bounding box center [766, 8] width 27 height 11
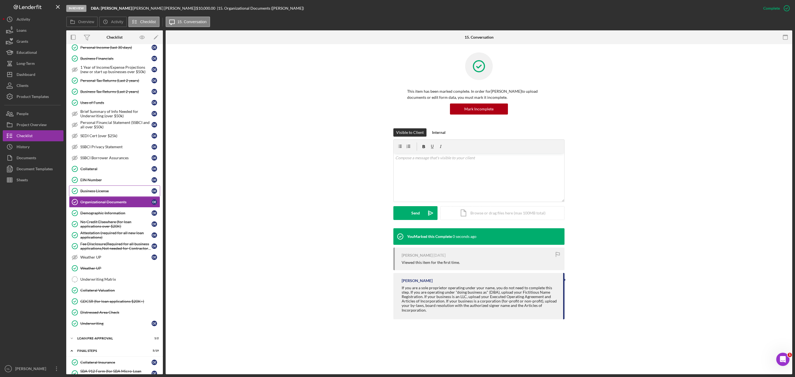
scroll to position [451, 0]
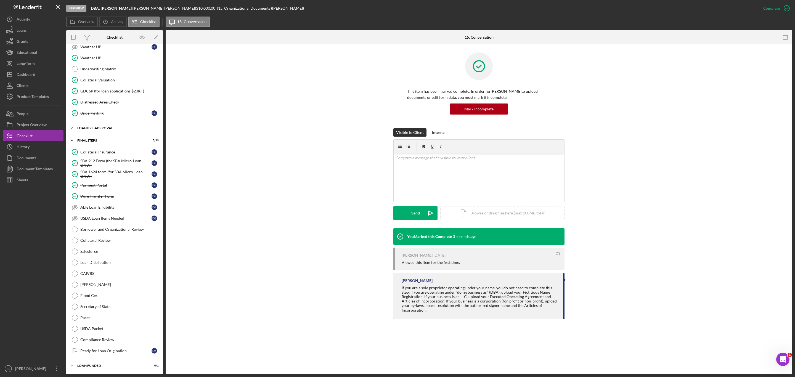
click at [103, 124] on div "Icon/Expander LOAN PRE-APPROVAL 1 / 2" at bounding box center [114, 128] width 97 height 11
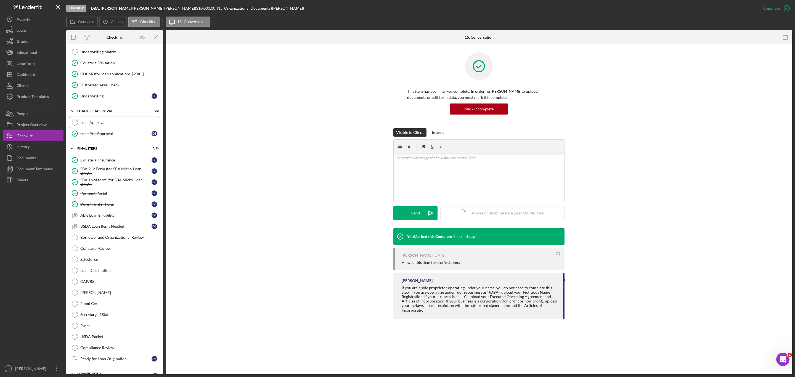
click at [105, 128] on link "Loan Approval Loan Approval" at bounding box center [114, 122] width 91 height 11
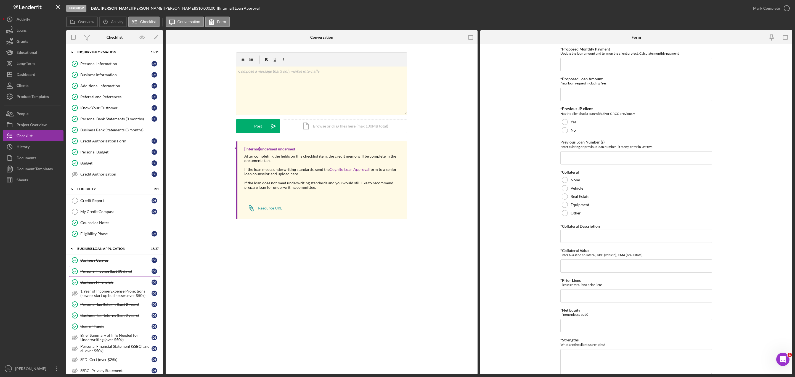
click at [123, 273] on div "Personal Income (last 30 days)" at bounding box center [115, 271] width 71 height 4
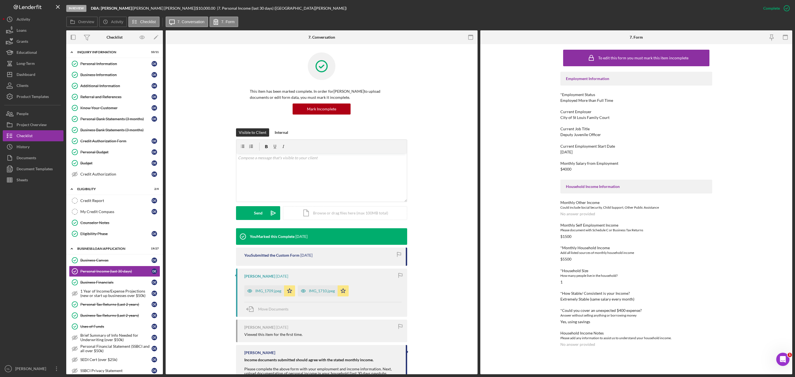
click at [255, 283] on div "IMG_1709.jpeg Icon/Star" at bounding box center [271, 290] width 54 height 14
click at [256, 286] on div "IMG_1709.jpeg" at bounding box center [264, 290] width 40 height 11
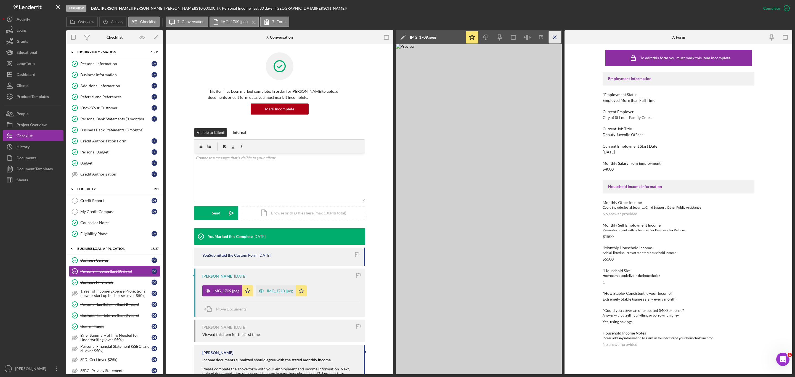
click at [555, 41] on icon "Icon/Menu Close" at bounding box center [555, 37] width 12 height 12
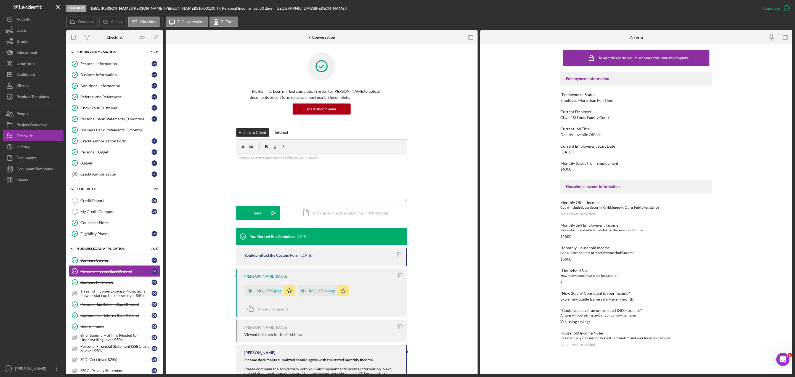
click at [122, 262] on div "Business Canvas" at bounding box center [115, 260] width 71 height 4
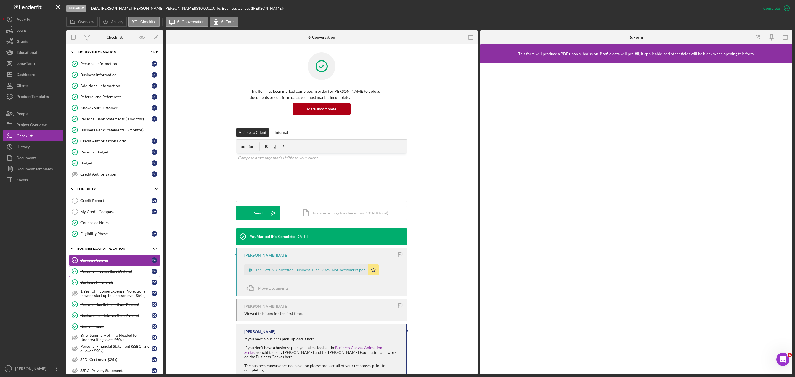
click at [125, 273] on div "Personal Income (last 30 days)" at bounding box center [115, 271] width 71 height 4
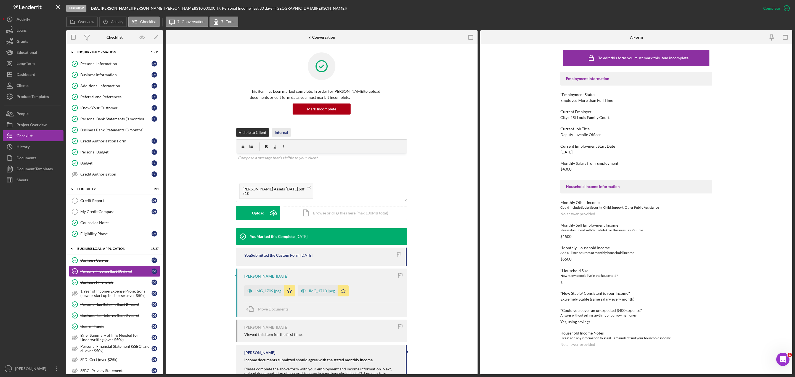
click at [283, 133] on div "Internal" at bounding box center [282, 132] width 14 height 8
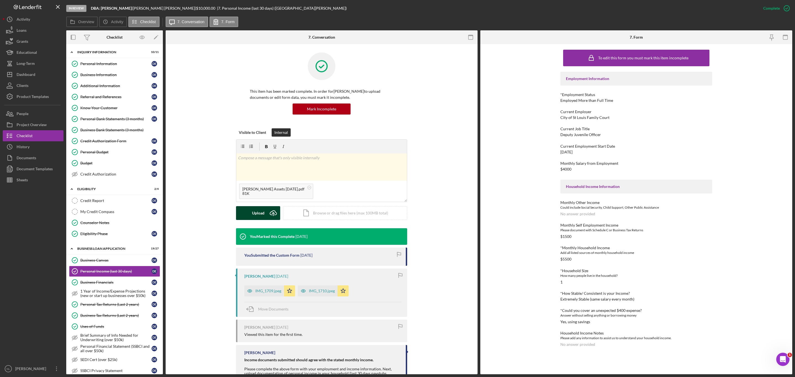
click at [267, 216] on icon "Icon/Upload" at bounding box center [273, 213] width 14 height 14
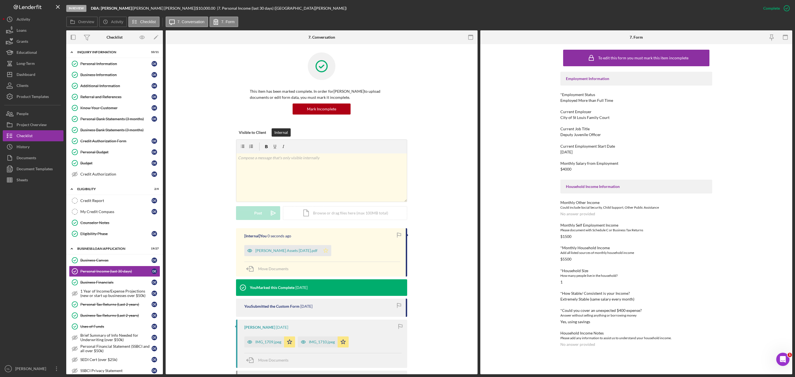
click at [327, 254] on icon "Icon/Star" at bounding box center [325, 250] width 11 height 11
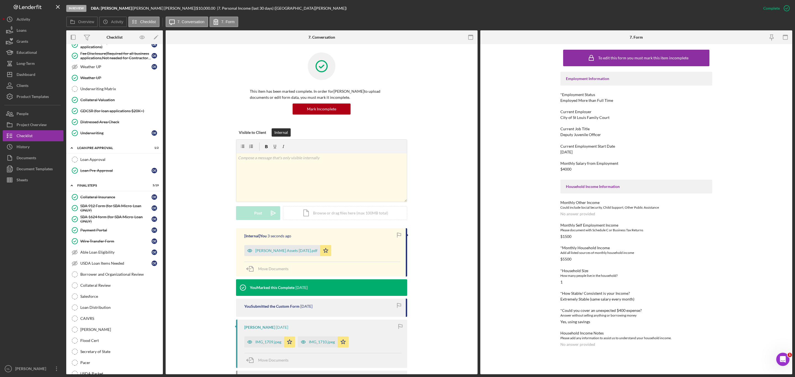
scroll to position [420, 0]
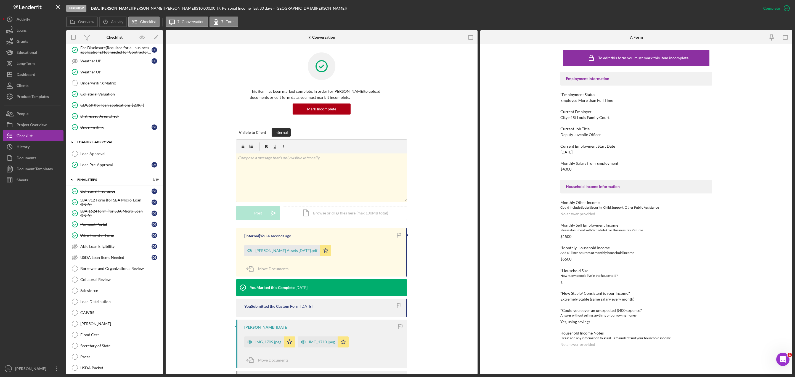
click at [81, 148] on div "Icon/Expander LOAN PRE-APPROVAL 1 / 2" at bounding box center [114, 142] width 97 height 11
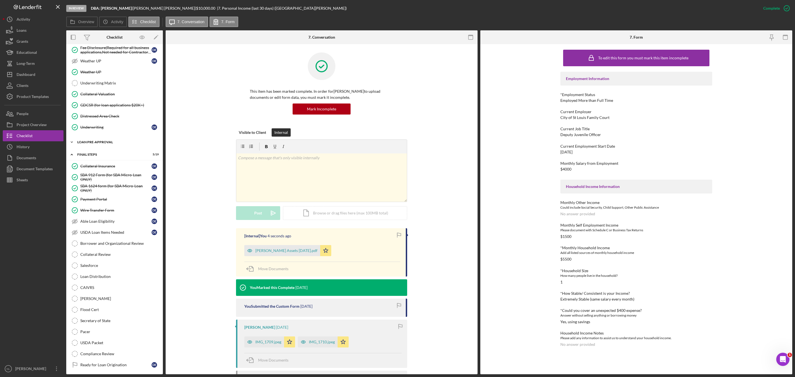
click at [81, 144] on div "LOAN PRE-APPROVAL" at bounding box center [116, 141] width 79 height 3
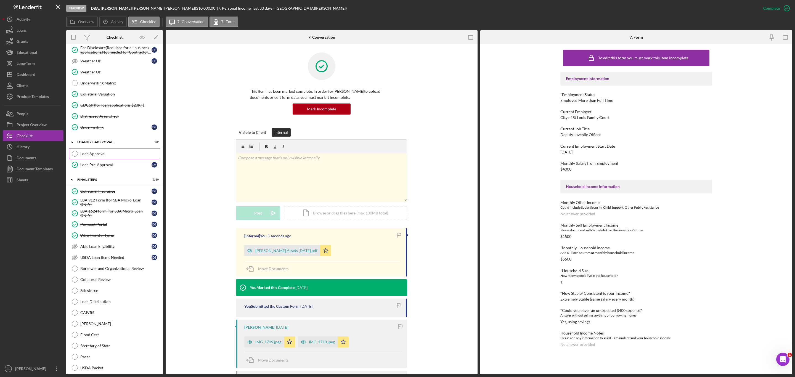
click at [84, 159] on link "Loan Approval Loan Approval" at bounding box center [114, 153] width 91 height 11
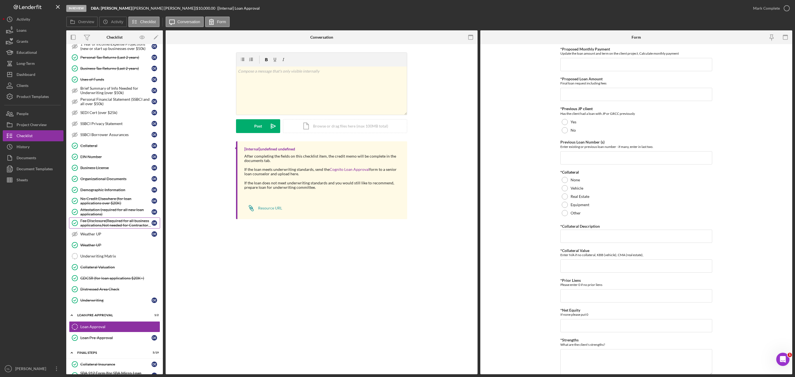
scroll to position [239, 0]
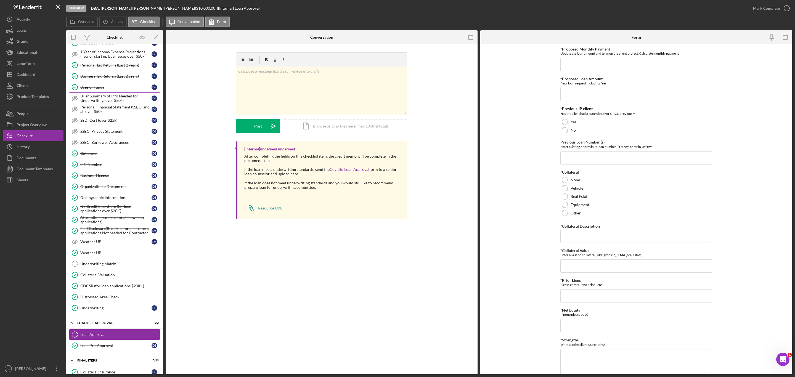
click at [103, 90] on link "Uses of Funds Uses of Funds D E" at bounding box center [114, 87] width 91 height 11
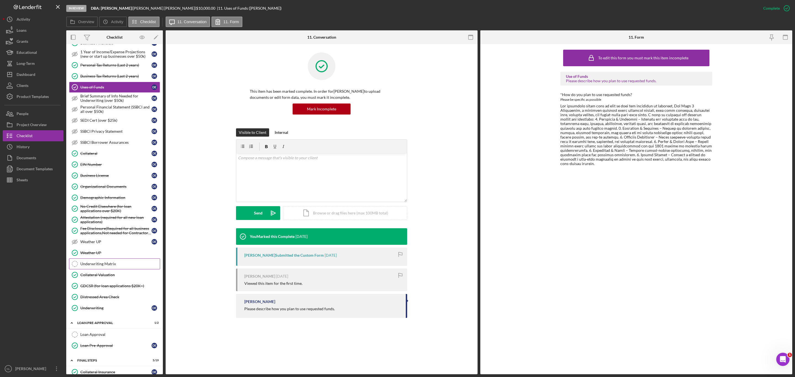
click at [113, 269] on link "Underwriting Matrix Underwriting Matrix" at bounding box center [114, 263] width 91 height 11
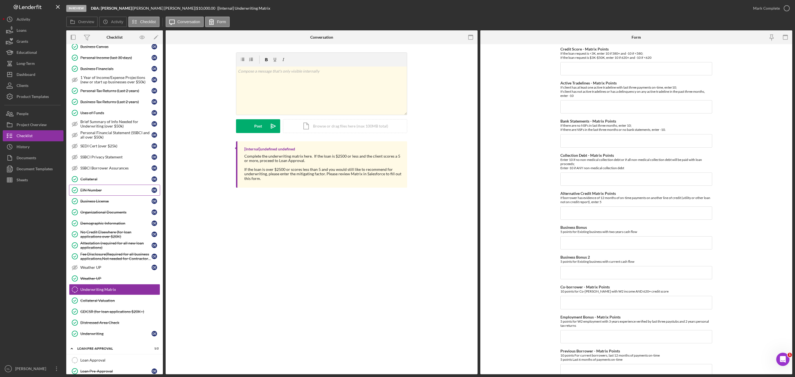
scroll to position [213, 0]
click at [115, 185] on link "Collateral Collateral D E" at bounding box center [114, 179] width 91 height 11
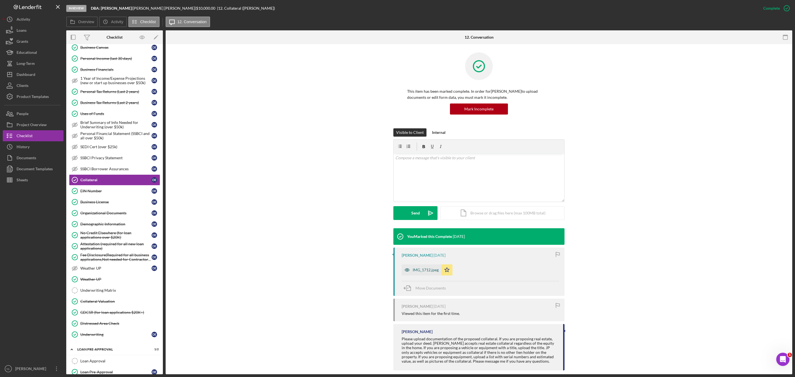
click at [413, 273] on div "IMG_1712.jpeg" at bounding box center [421, 269] width 40 height 11
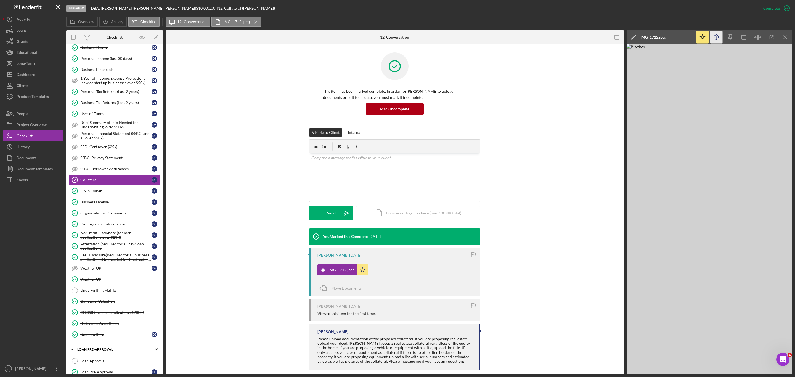
click at [716, 32] on icon "Icon/Download" at bounding box center [716, 37] width 12 height 12
click at [114, 296] on link "Underwriting Matrix Underwriting Matrix" at bounding box center [114, 290] width 91 height 11
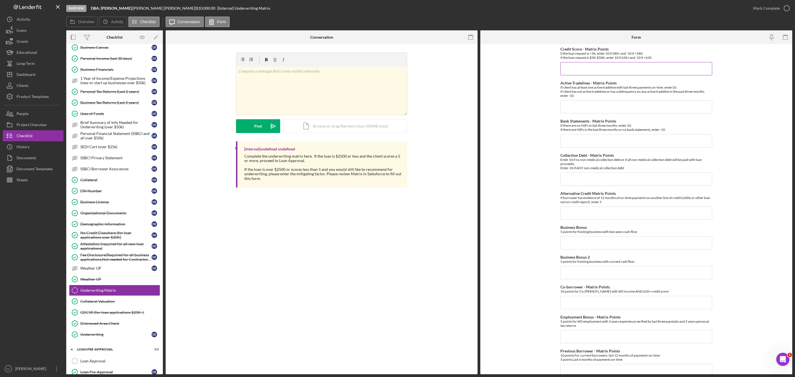
click at [580, 64] on input "Credit Score - Matrix Points" at bounding box center [636, 68] width 152 height 13
type input "-10"
click at [578, 109] on input "Active Tradelines - Matrix Points" at bounding box center [636, 106] width 152 height 13
type input "10"
click at [574, 147] on input "Bank Statements - Matrix Points" at bounding box center [636, 140] width 152 height 13
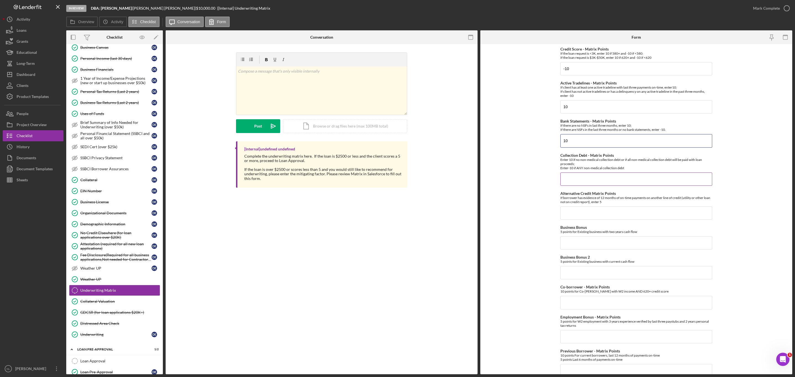
type input "10"
click at [578, 177] on input "Collection Debt - Matrix Points" at bounding box center [636, 178] width 152 height 13
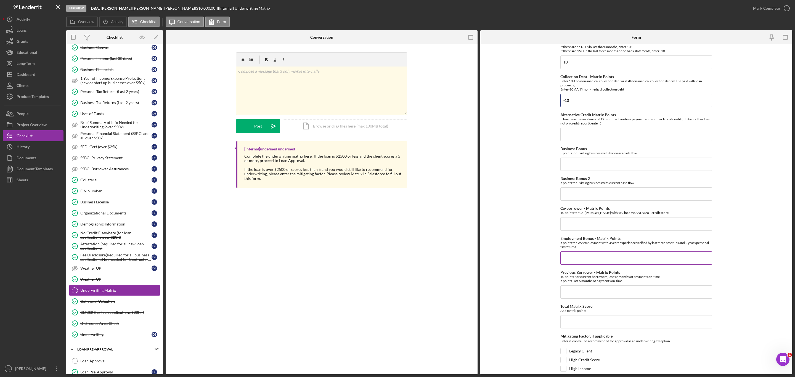
type input "-10"
click at [577, 265] on input "Employment Bonus - Matrix Points" at bounding box center [636, 257] width 152 height 13
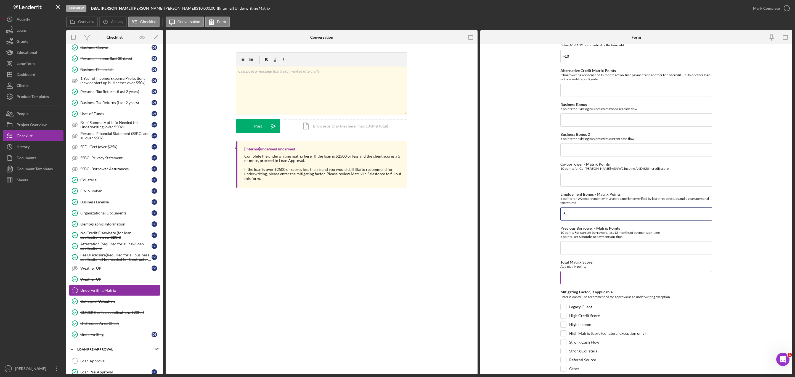
scroll to position [125, 0]
type input "5"
click at [577, 276] on input "Total Matrix Score" at bounding box center [636, 274] width 152 height 13
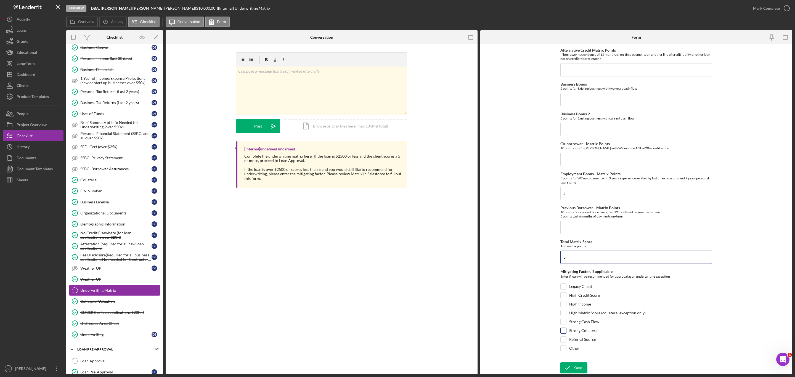
type input "5"
click at [560, 334] on div "Strong Collateral" at bounding box center [636, 332] width 152 height 9
click at [560, 339] on input "Referral Source" at bounding box center [563, 340] width 6 height 6
checkbox input "true"
click at [580, 372] on div "Save" at bounding box center [578, 367] width 8 height 11
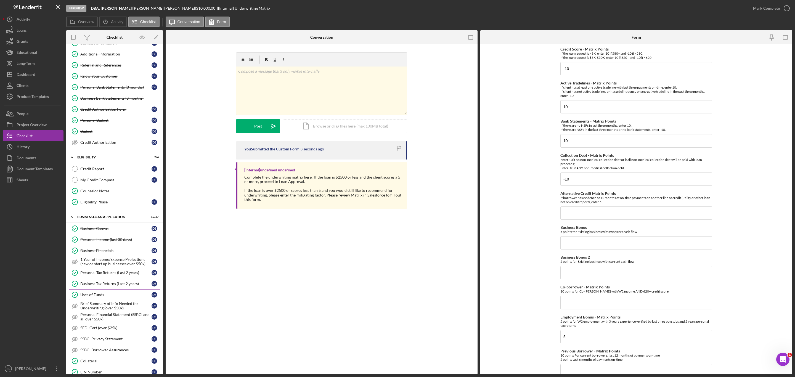
scroll to position [25, 0]
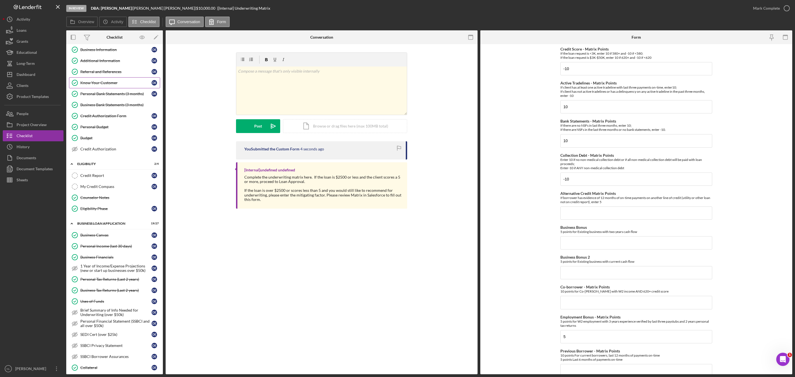
click at [96, 79] on link "Know Your Customer Know Your Customer D E" at bounding box center [114, 82] width 91 height 11
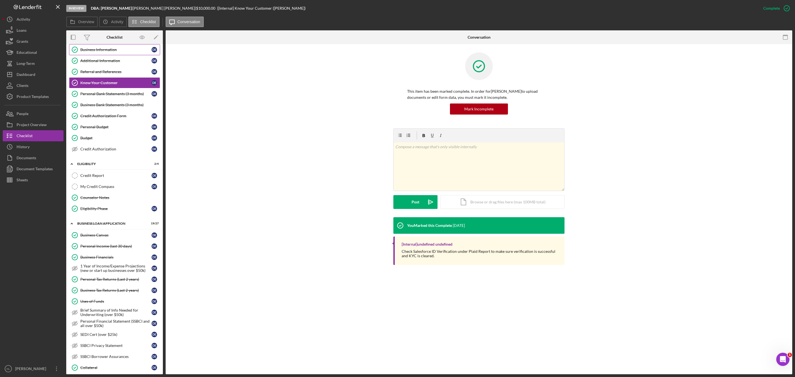
click at [95, 55] on link "Business Information Business Information D E" at bounding box center [114, 49] width 91 height 11
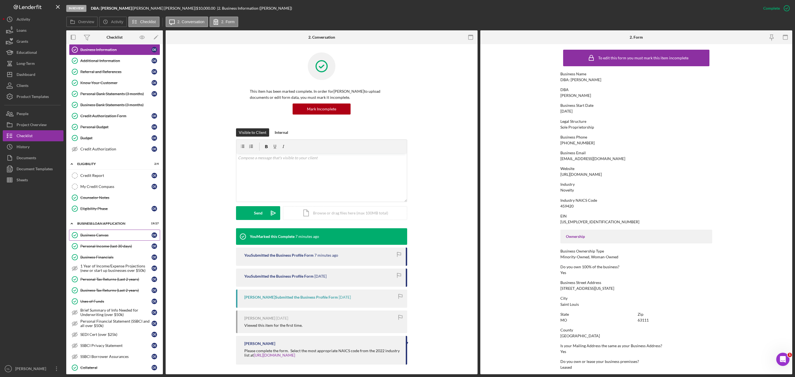
click at [104, 241] on link "Business Canvas Business Canvas D E" at bounding box center [114, 235] width 91 height 11
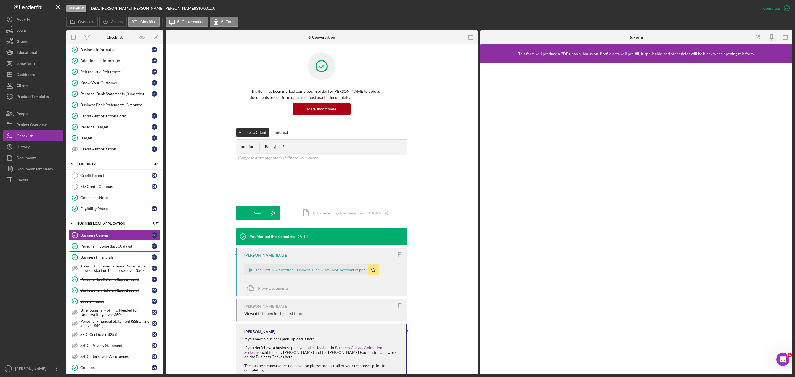
click at [103, 248] on div "Personal Income (last 30 days)" at bounding box center [115, 246] width 71 height 4
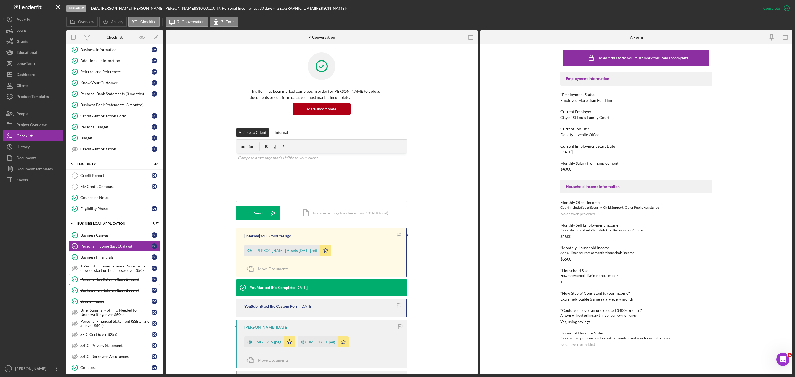
click at [109, 281] on div "Personal Tax Returns (Last 2 years)" at bounding box center [115, 279] width 71 height 4
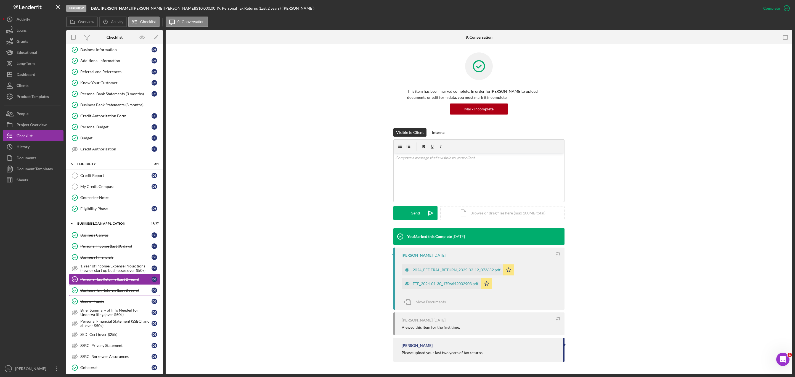
click at [136, 292] on div "Business Tax Returns (Last 2 years)" at bounding box center [115, 290] width 71 height 4
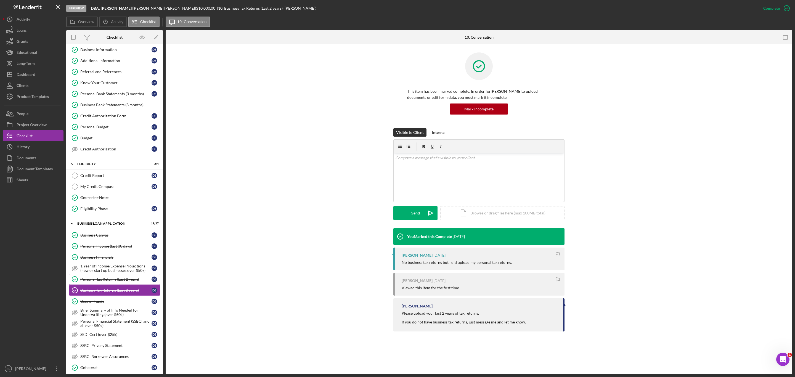
click at [112, 281] on link "Personal Tax Returns (Last 2 years) Personal Tax Returns (Last 2 years) D E" at bounding box center [114, 279] width 91 height 11
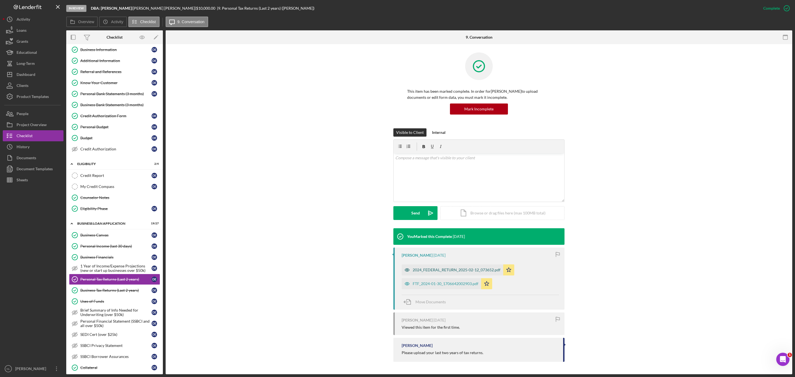
click at [459, 270] on div "2024_FEDERAL_RETURN_2025-02-12_073652.pdf" at bounding box center [457, 270] width 88 height 4
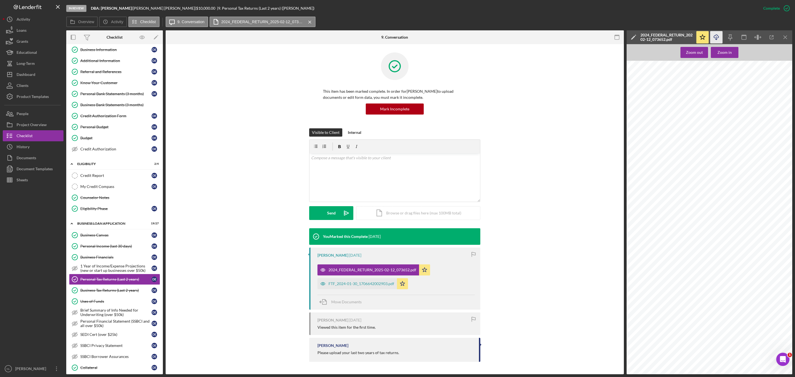
click at [717, 33] on icon "Icon/Download" at bounding box center [716, 37] width 12 height 12
click at [786, 36] on icon "Icon/Menu Close" at bounding box center [785, 37] width 12 height 12
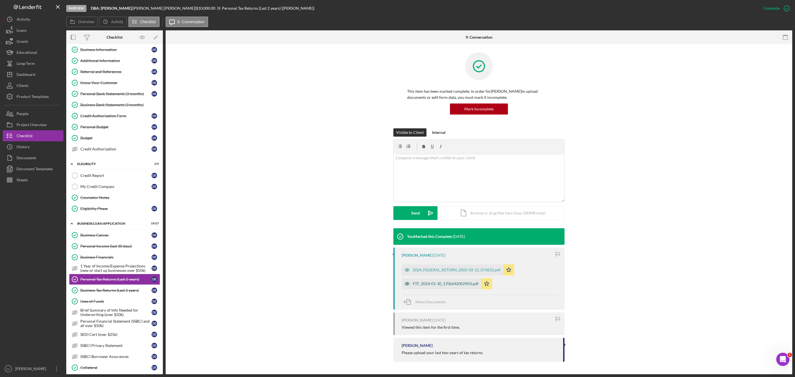
click at [455, 282] on div "FTF_2024-01-30_1706642002903.pdf" at bounding box center [446, 283] width 66 height 4
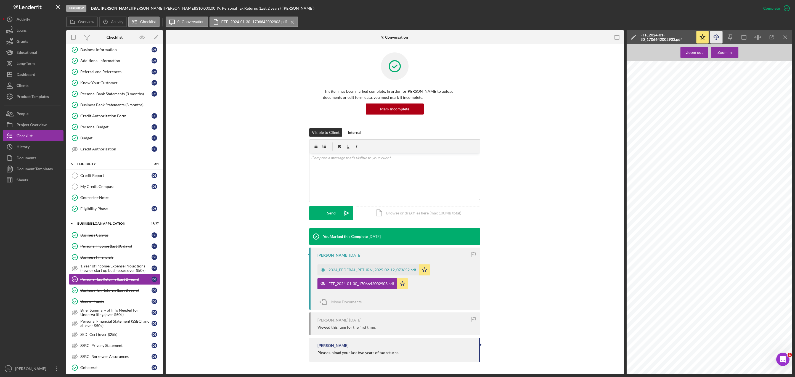
click at [716, 35] on icon "button" at bounding box center [716, 36] width 5 height 3
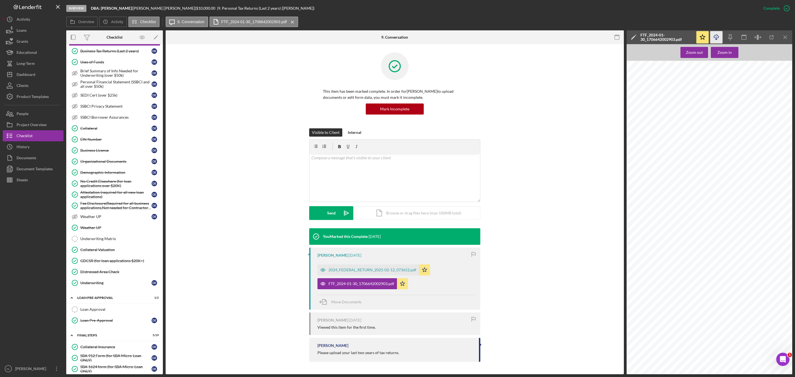
scroll to position [330, 0]
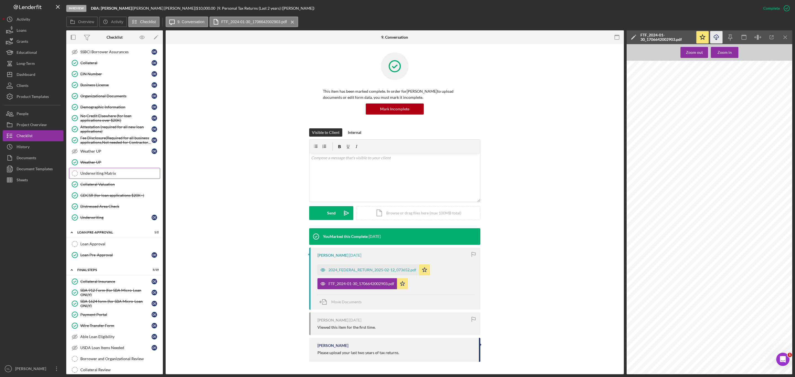
click at [116, 175] on div "Underwriting Matrix" at bounding box center [119, 173] width 79 height 4
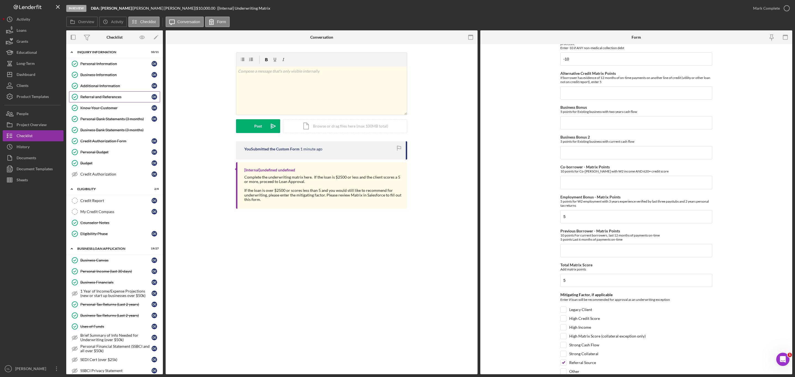
click at [128, 96] on div "Referral and References" at bounding box center [115, 97] width 71 height 4
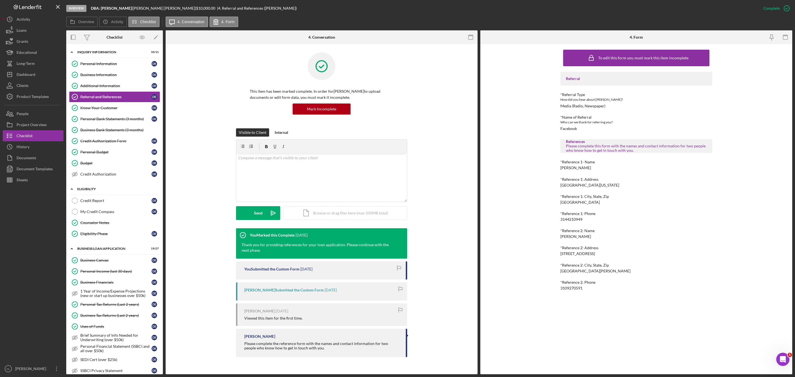
scroll to position [376, 0]
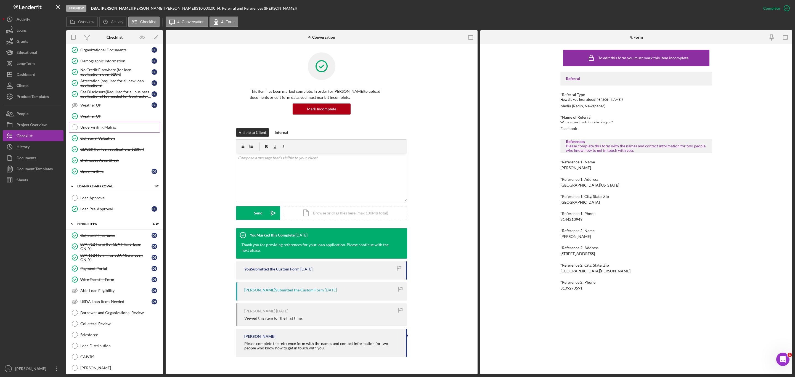
click at [112, 129] on div "Underwriting Matrix" at bounding box center [119, 127] width 79 height 4
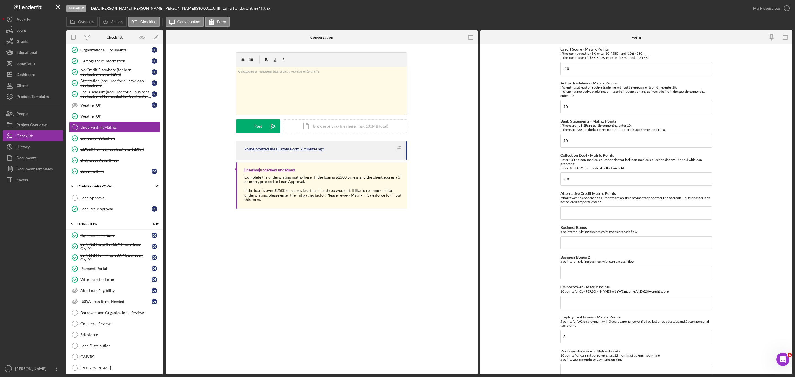
scroll to position [148, 0]
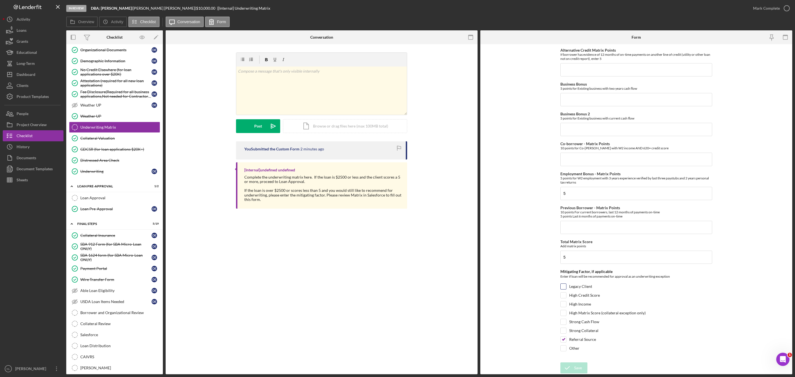
click at [563, 284] on input "Legacy Client" at bounding box center [563, 287] width 6 height 6
checkbox input "false"
click at [564, 305] on input "High Income" at bounding box center [563, 304] width 6 height 6
checkbox input "true"
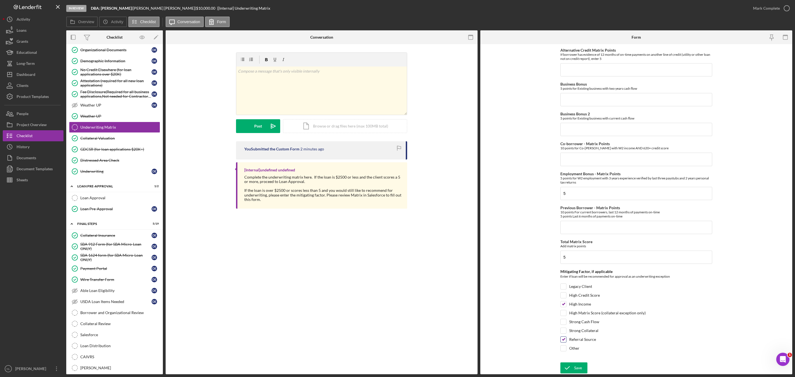
click at [564, 339] on input "Referral Source" at bounding box center [563, 340] width 6 height 6
click at [564, 337] on input "Referral Source" at bounding box center [563, 340] width 6 height 6
checkbox input "true"
click at [562, 301] on input "High Income" at bounding box center [563, 304] width 6 height 6
checkbox input "false"
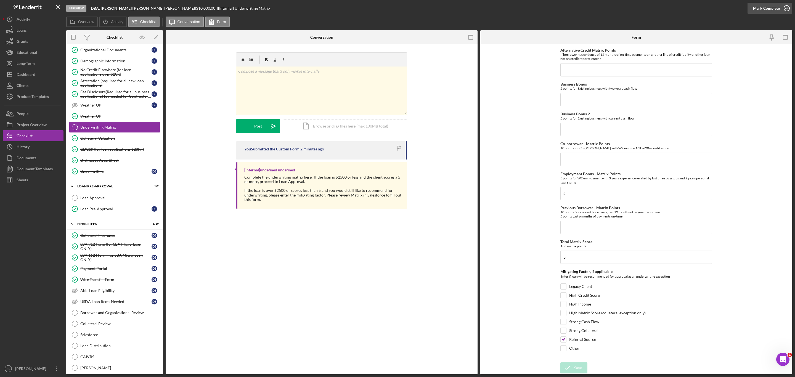
click at [761, 12] on div "Mark Complete" at bounding box center [766, 8] width 27 height 11
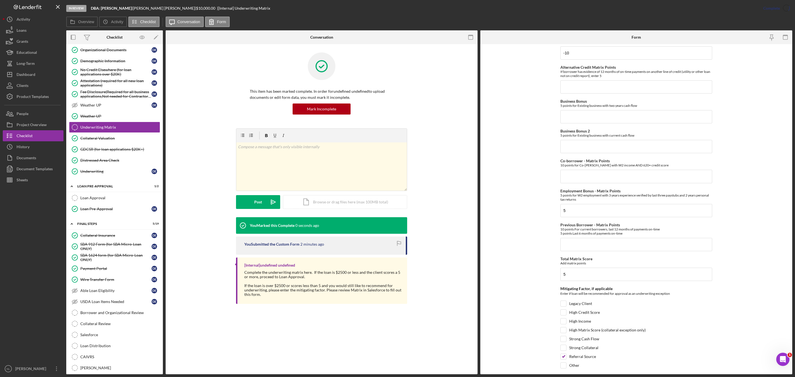
scroll to position [170, 0]
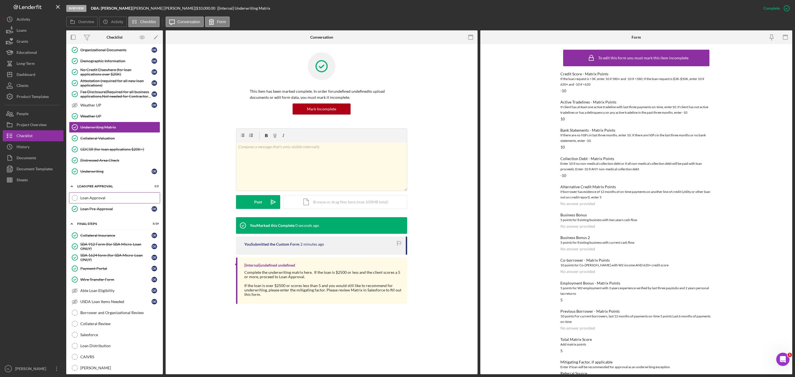
click at [109, 203] on link "Loan Approval Loan Approval" at bounding box center [114, 197] width 91 height 11
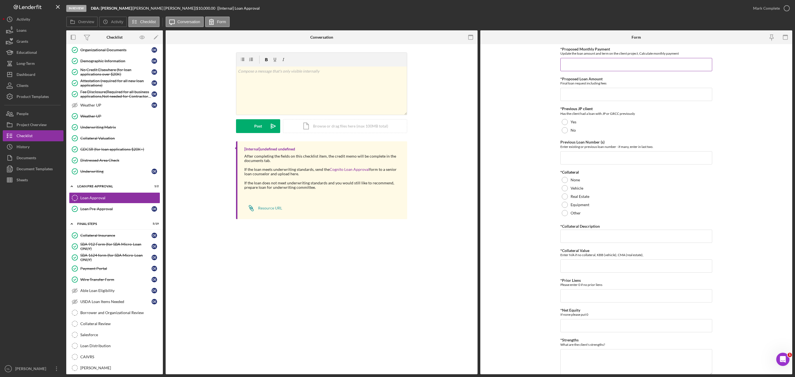
click at [617, 65] on input "*Proposed Monthly Payment" at bounding box center [636, 64] width 152 height 13
click at [607, 88] on div "*Proposed Loan Amount Final loan request including fees" at bounding box center [636, 92] width 152 height 24
type input "$1"
type input "$9,999.99"
click at [565, 136] on div at bounding box center [565, 134] width 6 height 6
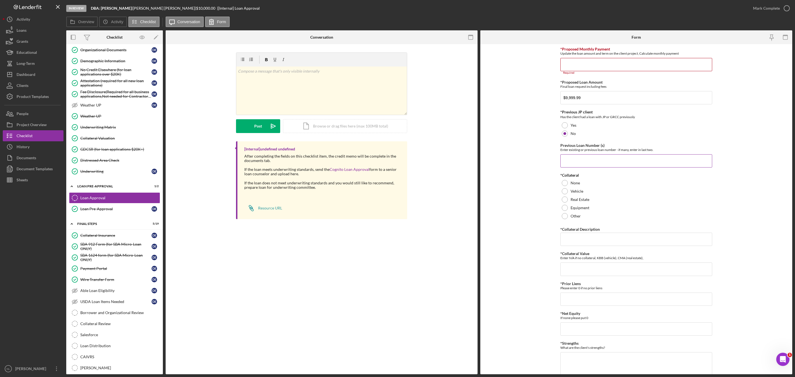
click at [574, 166] on input "Previous Loan Number (s)" at bounding box center [636, 160] width 152 height 13
type input "N/A"
click at [566, 179] on div "*Collateral None Vehicle Real Estate Equipment Other" at bounding box center [636, 196] width 152 height 47
click at [563, 186] on div at bounding box center [565, 183] width 6 height 6
click at [572, 239] on input "*Collateral Description" at bounding box center [636, 239] width 152 height 13
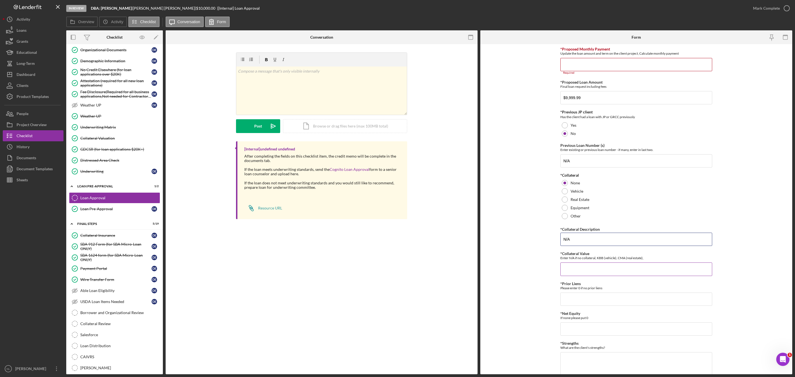
type input "N/A"
click at [575, 276] on input "*Collateral Value" at bounding box center [636, 268] width 152 height 13
type input "0"
click at [575, 302] on input "*Prior Liens" at bounding box center [636, 298] width 152 height 13
type input "0"
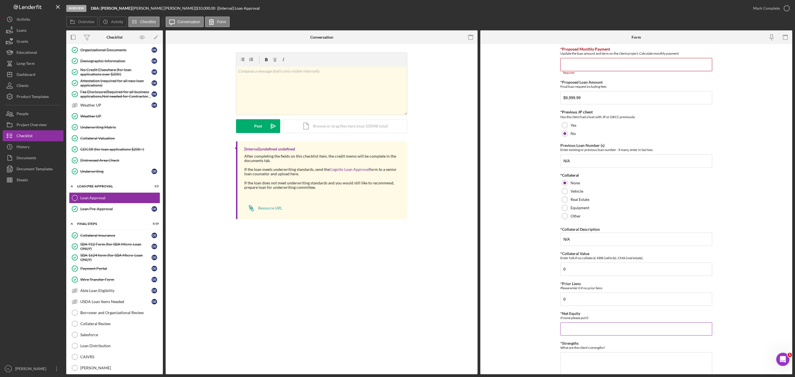
click at [576, 332] on input "*Net Equity" at bounding box center [636, 328] width 152 height 13
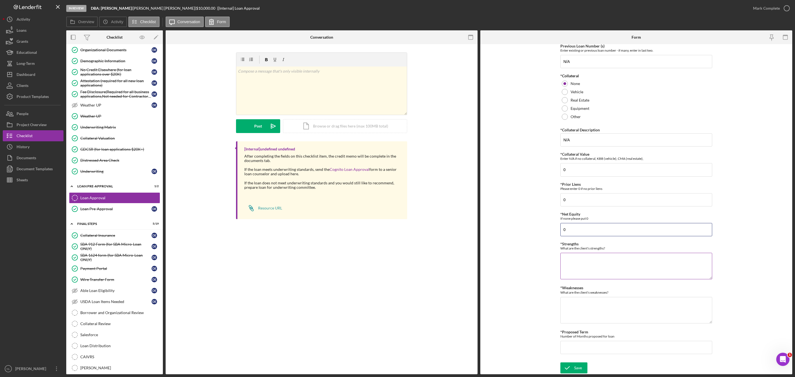
type input "0"
click at [573, 271] on textarea "*Strengths" at bounding box center [636, 266] width 152 height 26
type textarea "No recent delenquencies, Decent income"
click at [584, 320] on textarea "*Weaknesses" at bounding box center [636, 310] width 152 height 26
type textarea "Collections"
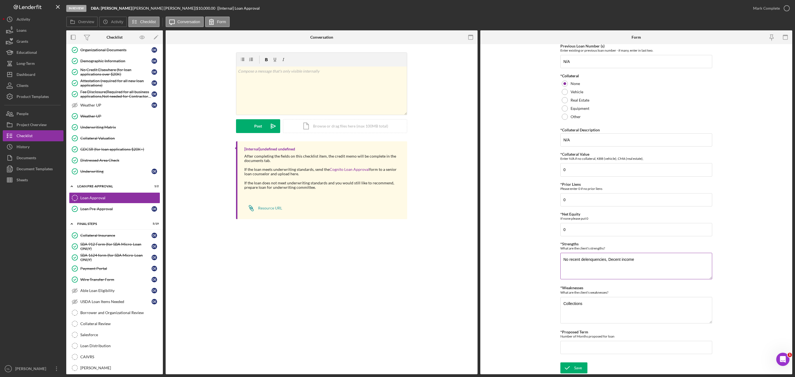
drag, startPoint x: 651, startPoint y: 257, endPoint x: 608, endPoint y: 257, distance: 43.1
click at [608, 257] on textarea "No recent delenquencies, Decent income" at bounding box center [636, 266] width 152 height 26
click at [697, 297] on textarea "Collections" at bounding box center [636, 310] width 152 height 26
type textarea "No recent delenquencies, No NSF's"
click at [642, 311] on textarea "Collections" at bounding box center [636, 310] width 152 height 26
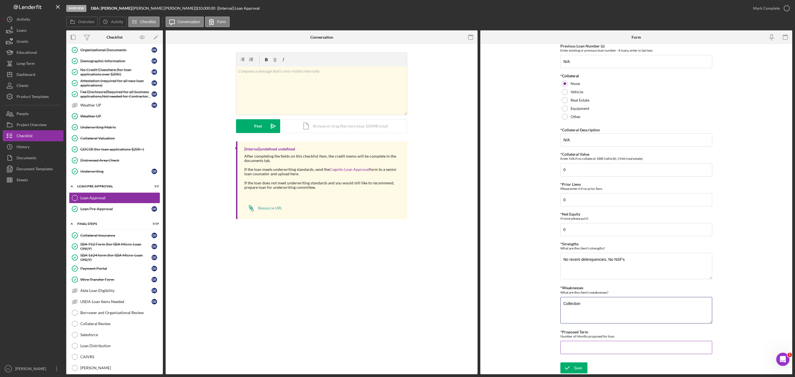
type textarea "Collection"
click at [593, 350] on input "*Proposed Term" at bounding box center [636, 347] width 152 height 13
type input "84"
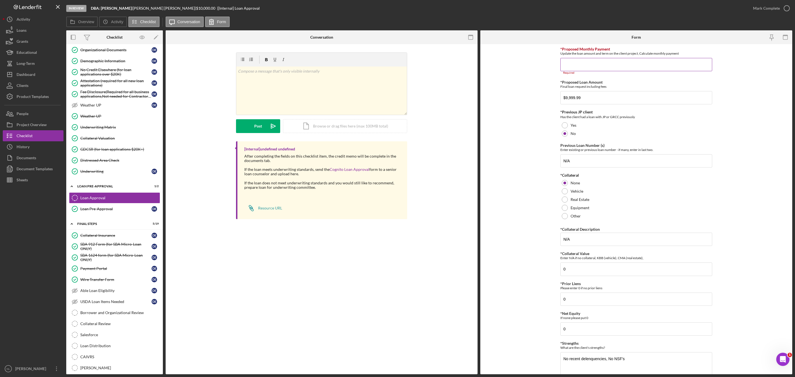
click at [578, 68] on input "*Proposed Monthly Payment" at bounding box center [636, 64] width 152 height 13
type input "$164.69"
click at [534, 148] on form "*Proposed Monthly Payment Update the loan amount and term on the client project…" at bounding box center [636, 209] width 312 height 330
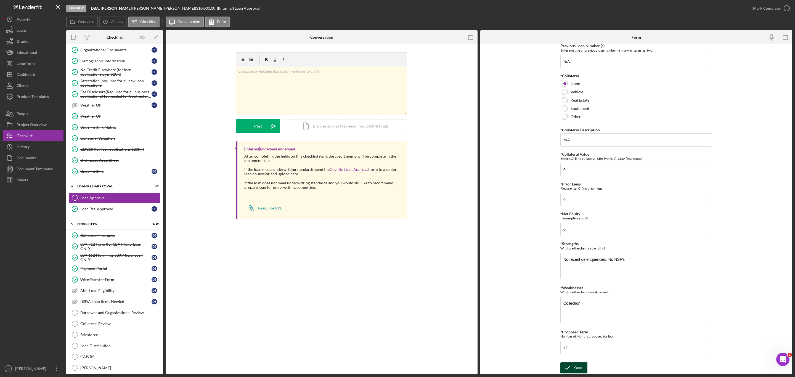
click at [571, 368] on icon "submit" at bounding box center [567, 368] width 14 height 14
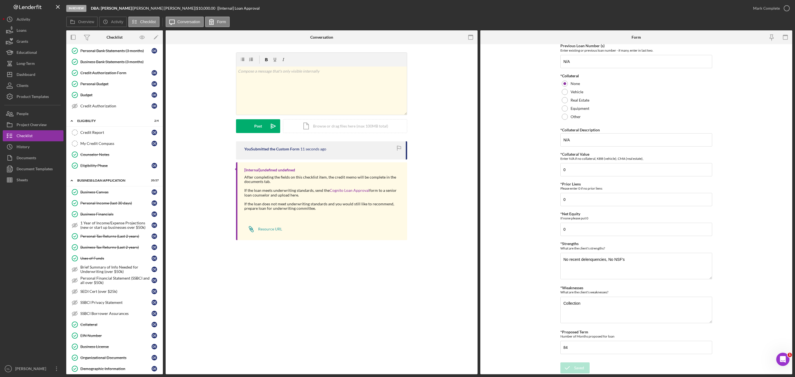
scroll to position [7, 0]
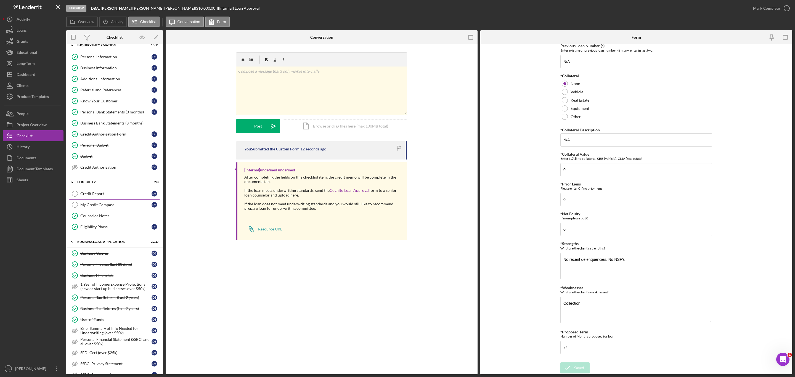
click at [98, 206] on div "My Credit Compass" at bounding box center [115, 205] width 71 height 4
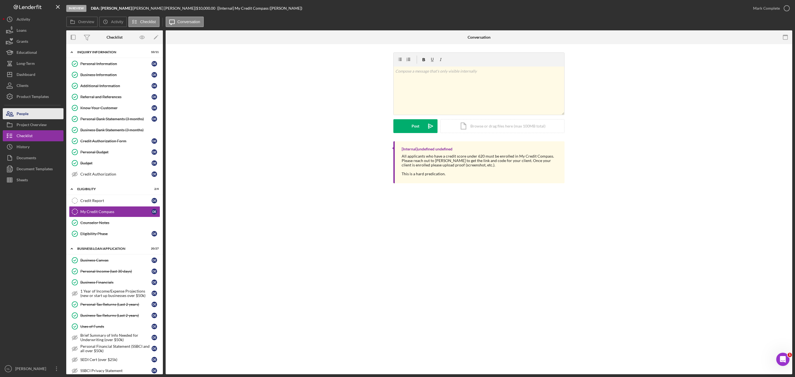
click at [33, 109] on button "People" at bounding box center [33, 113] width 61 height 11
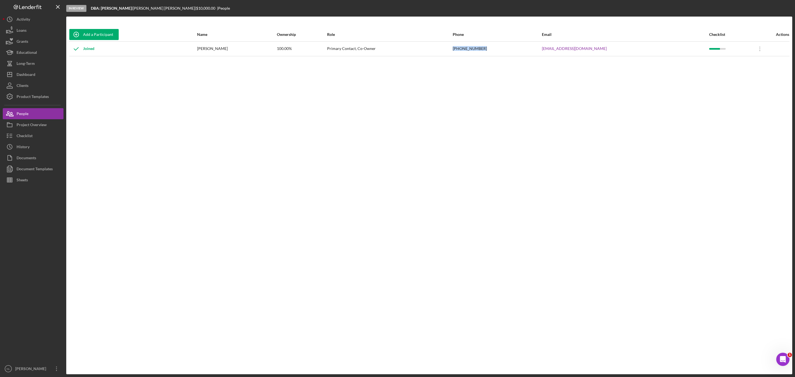
drag, startPoint x: 526, startPoint y: 46, endPoint x: 486, endPoint y: 48, distance: 40.4
click at [486, 48] on tr "Joined [PERSON_NAME] 100.00% Primary Contact, Co-Owner [PHONE_NUMBER] [EMAIL_AD…" at bounding box center [429, 48] width 720 height 15
copy tr "[PHONE_NUMBER]"
click at [594, 47] on link "[EMAIL_ADDRESS][DOMAIN_NAME]" at bounding box center [574, 48] width 65 height 4
click at [42, 136] on button "Checklist" at bounding box center [33, 135] width 61 height 11
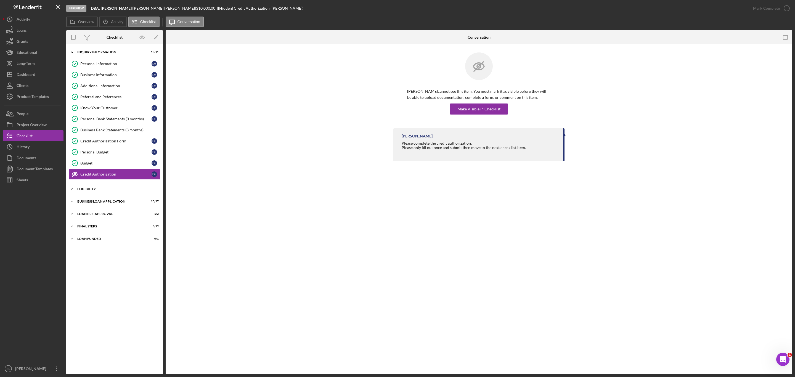
click at [111, 188] on div "Icon/Expander ELIGIBILITY 2 / 4" at bounding box center [114, 189] width 97 height 11
click at [101, 214] on div "My Credit Compass" at bounding box center [115, 211] width 71 height 4
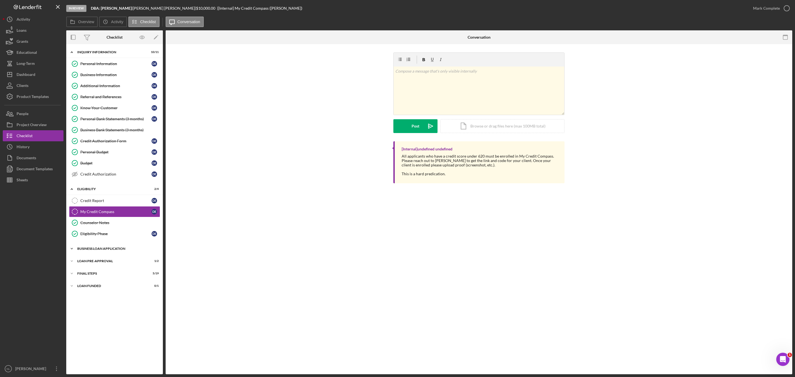
click at [108, 250] on div "BUSINESS LOAN APPLICATION" at bounding box center [116, 248] width 79 height 3
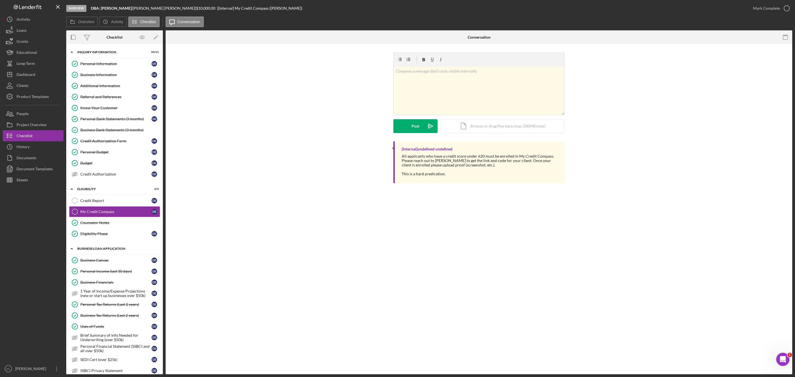
scroll to position [233, 0]
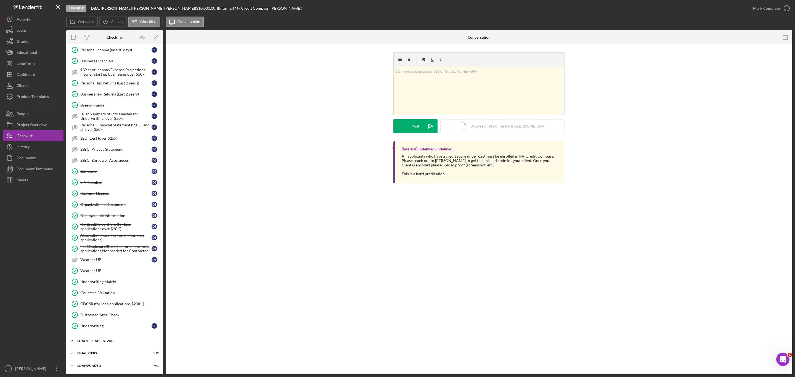
click at [125, 344] on div "Icon/Expander LOAN PRE-APPROVAL 1 / 2" at bounding box center [114, 340] width 97 height 11
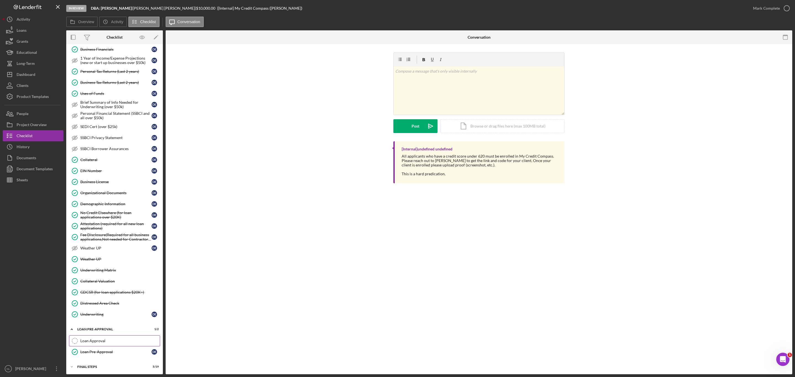
click at [115, 343] on div "Loan Approval" at bounding box center [119, 341] width 79 height 4
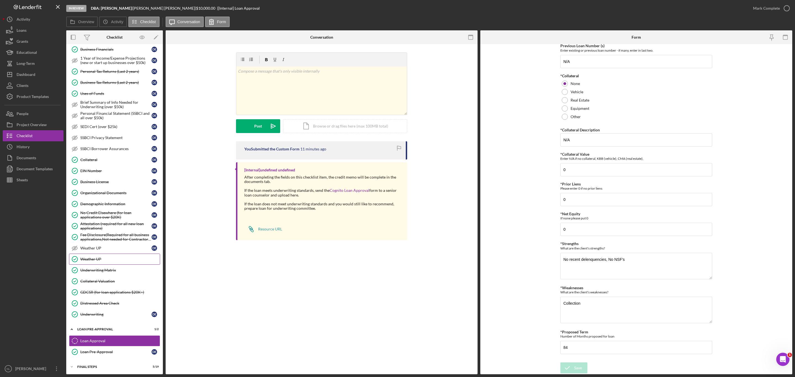
scroll to position [259, 0]
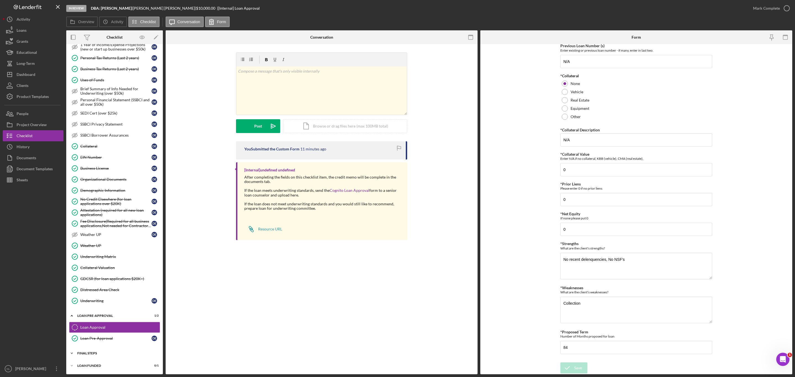
click at [100, 353] on div "FINAL STEPS" at bounding box center [116, 353] width 79 height 3
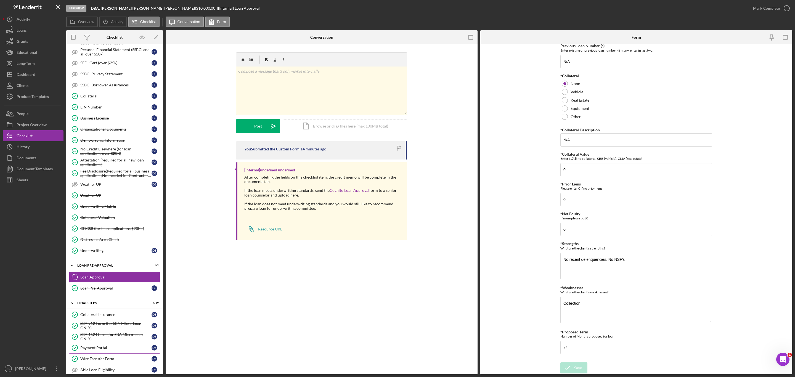
scroll to position [294, 0]
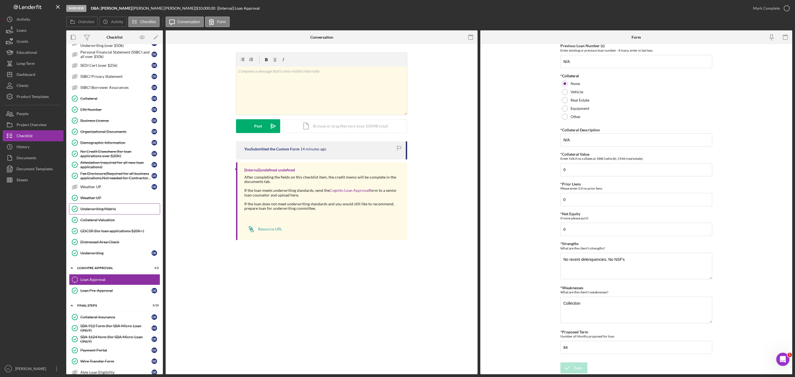
click at [108, 211] on div "Underwriting Matrix" at bounding box center [119, 209] width 79 height 4
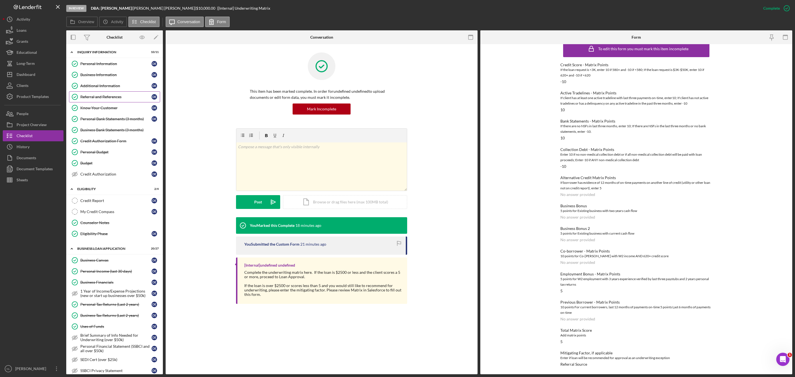
click at [104, 100] on link "Referral and References Referral and References D E" at bounding box center [114, 96] width 91 height 11
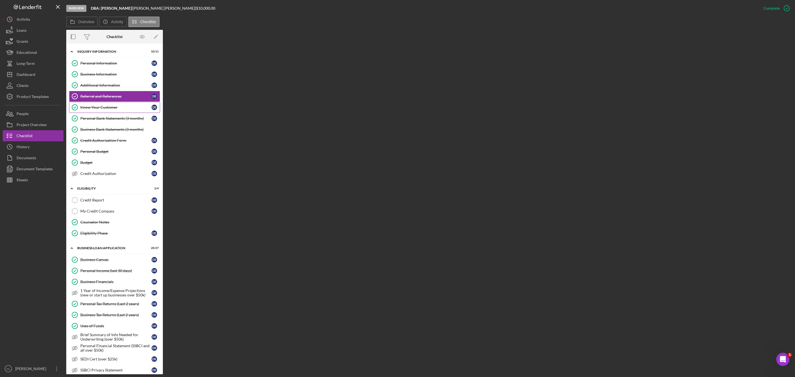
click at [104, 105] on link "Know Your Customer Know Your Customer D E" at bounding box center [114, 107] width 91 height 11
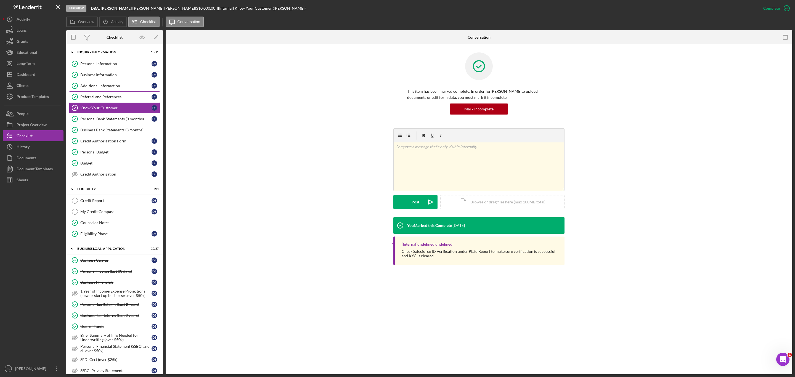
click at [100, 97] on div "Referral and References" at bounding box center [115, 97] width 71 height 4
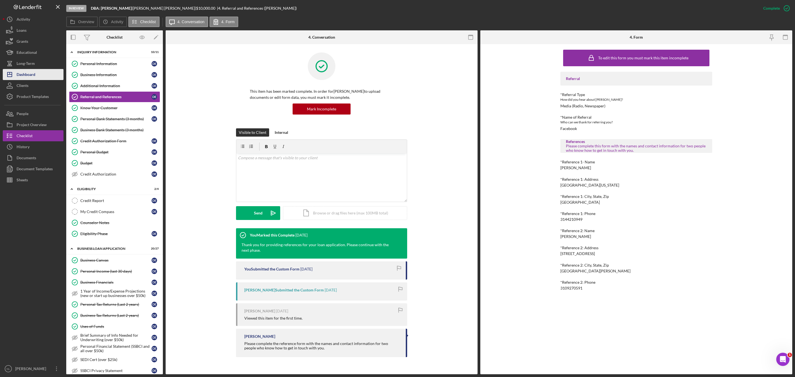
click at [50, 72] on button "Icon/Dashboard Dashboard" at bounding box center [33, 74] width 61 height 11
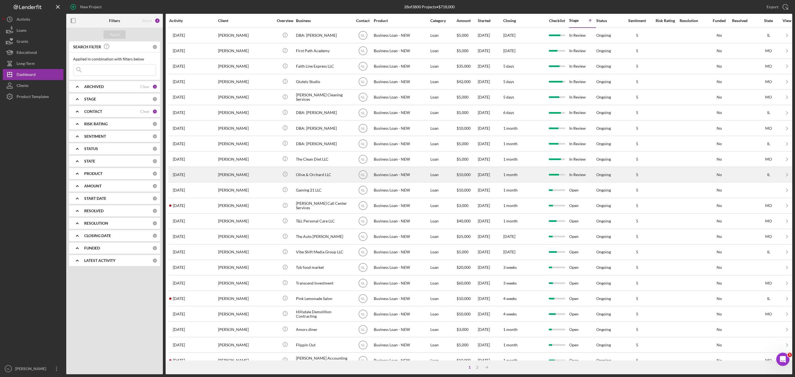
click at [239, 182] on div "[PERSON_NAME]" at bounding box center [245, 174] width 55 height 15
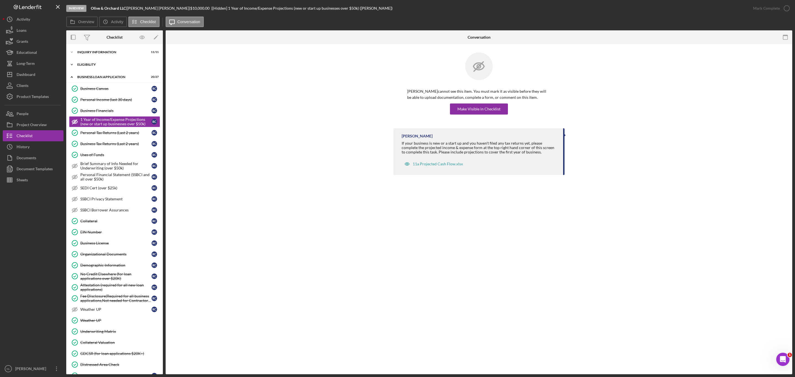
click at [89, 67] on div "Icon/Expander ELIGIBILITY 4 / 4" at bounding box center [114, 64] width 97 height 11
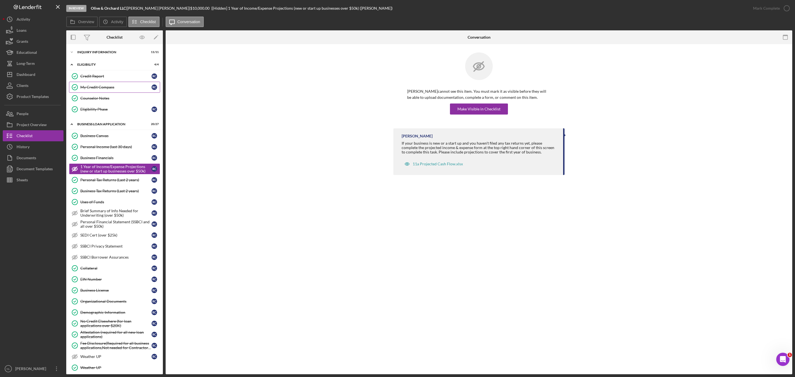
click at [96, 89] on div "My Credit Compass" at bounding box center [115, 87] width 71 height 4
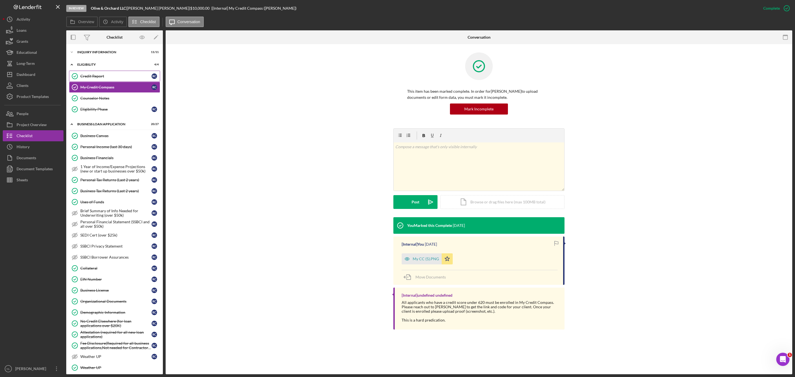
click at [93, 78] on div "Credit Report" at bounding box center [115, 76] width 71 height 4
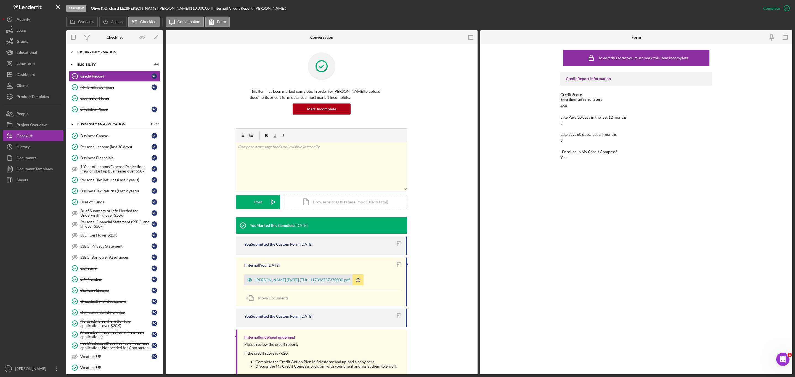
click at [88, 49] on div "Icon/Expander INQUIRY INFORMATION 11 / 11" at bounding box center [114, 52] width 97 height 11
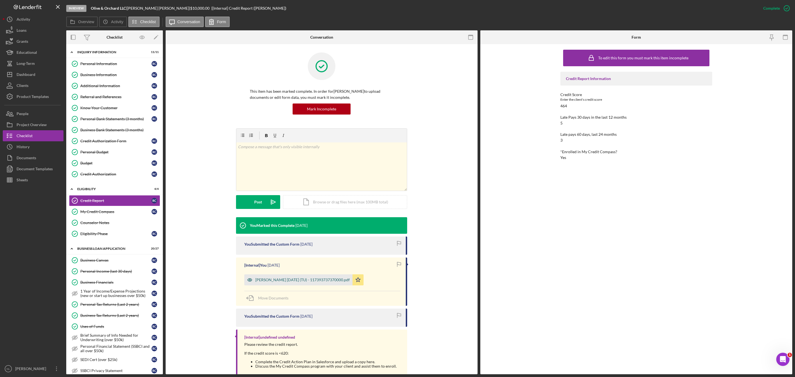
click at [271, 283] on div "[PERSON_NAME] [DATE] (TU) - 117393737370000.pdf" at bounding box center [298, 279] width 108 height 11
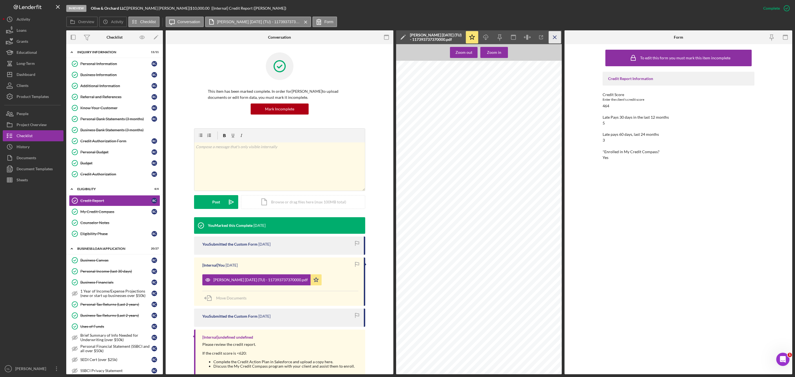
click at [552, 38] on icon "Icon/Menu Close" at bounding box center [555, 37] width 12 height 12
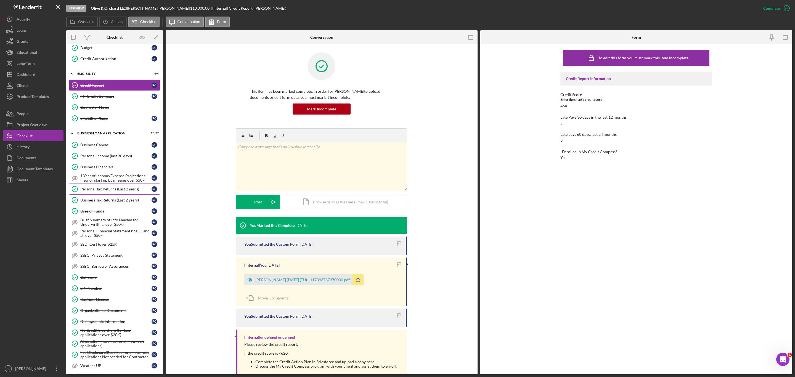
scroll to position [233, 0]
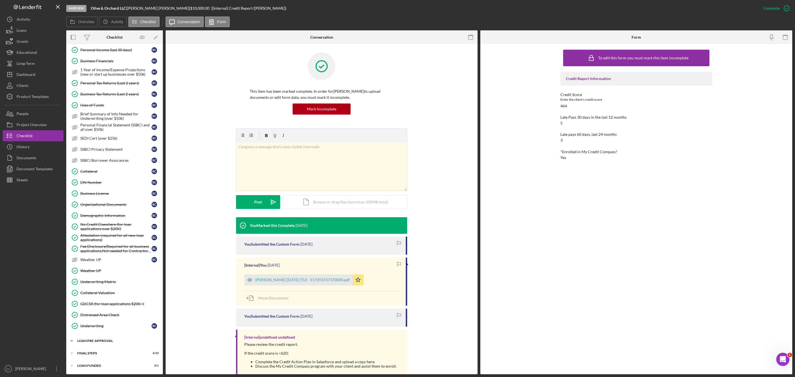
click at [109, 338] on div "Icon/Expander LOAN PRE-APPROVAL 1 / 2" at bounding box center [114, 340] width 97 height 11
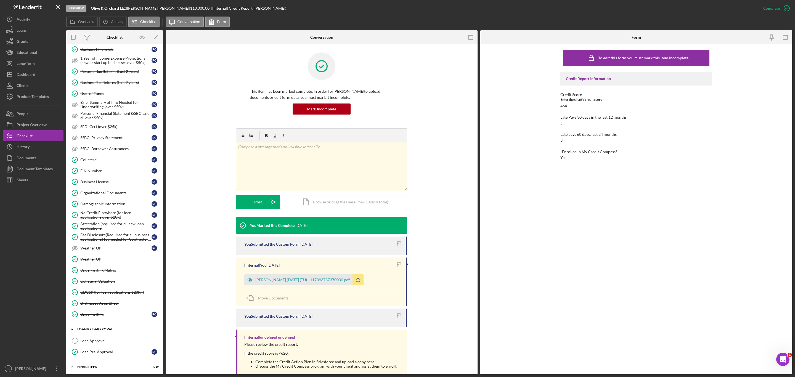
scroll to position [259, 0]
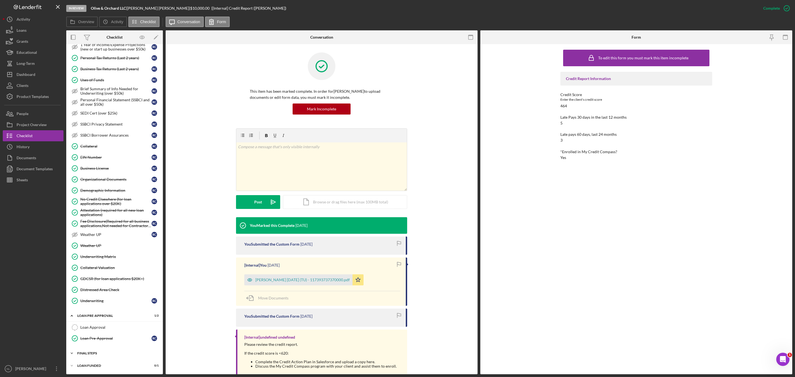
click at [106, 351] on div "Icon/Expander FINAL STEPS 4 / 19" at bounding box center [114, 353] width 97 height 11
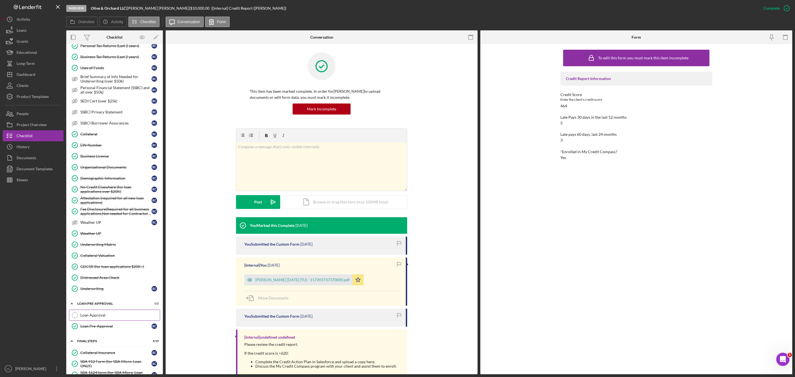
click at [94, 317] on div "Loan Approval" at bounding box center [119, 315] width 79 height 4
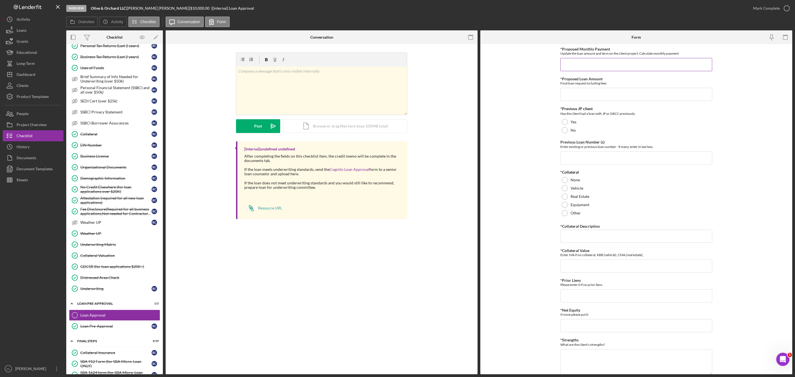
click at [605, 63] on input "*Proposed Monthly Payment" at bounding box center [636, 64] width 152 height 13
click at [31, 79] on div "Dashboard" at bounding box center [26, 75] width 19 height 12
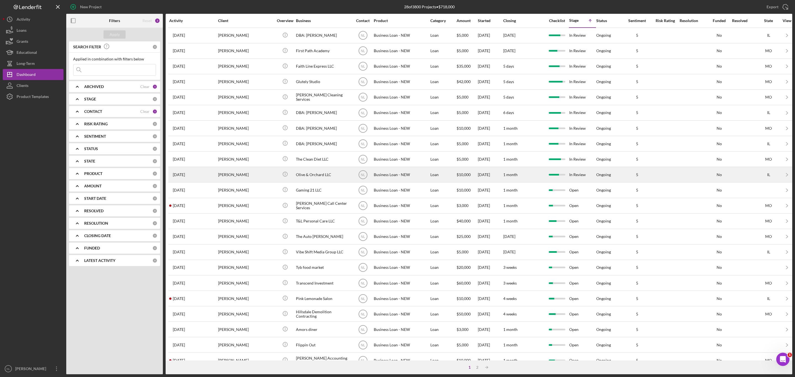
click at [203, 178] on div "[DATE] [PERSON_NAME]" at bounding box center [193, 174] width 48 height 15
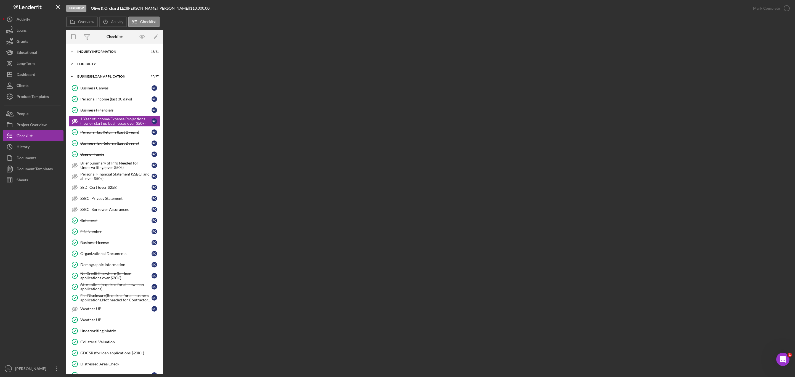
click at [94, 64] on div "ELIGIBILITY" at bounding box center [116, 63] width 79 height 3
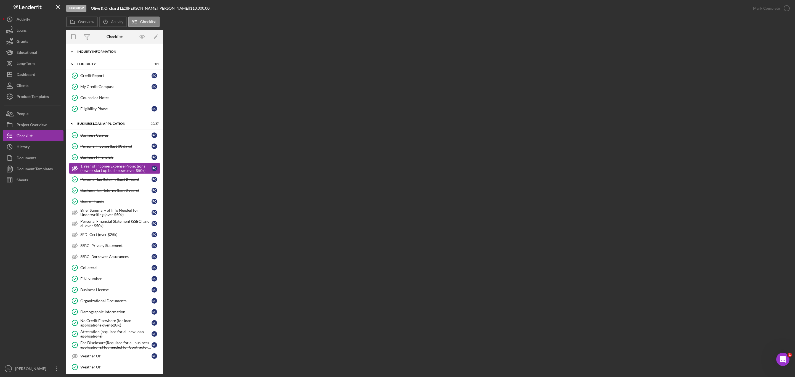
click at [93, 55] on div "Icon/Expander INQUIRY INFORMATION 11 / 11" at bounding box center [114, 51] width 97 height 11
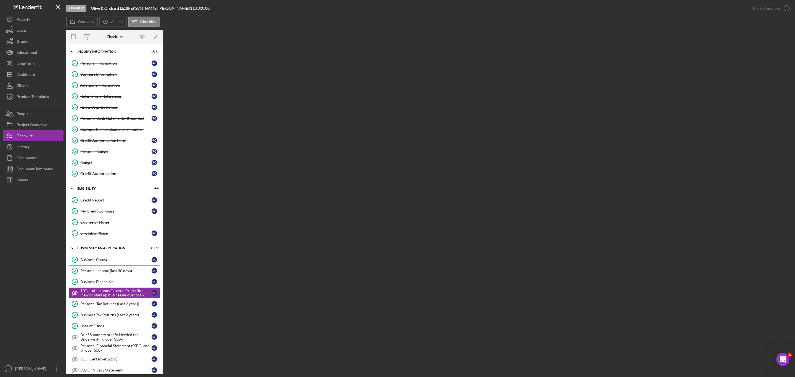
scroll to position [233, 0]
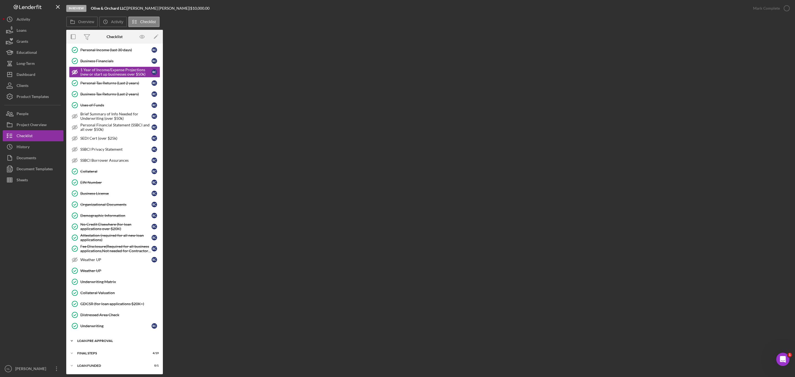
click at [117, 338] on div "Icon/Expander LOAN PRE-APPROVAL 1 / 2" at bounding box center [114, 340] width 97 height 11
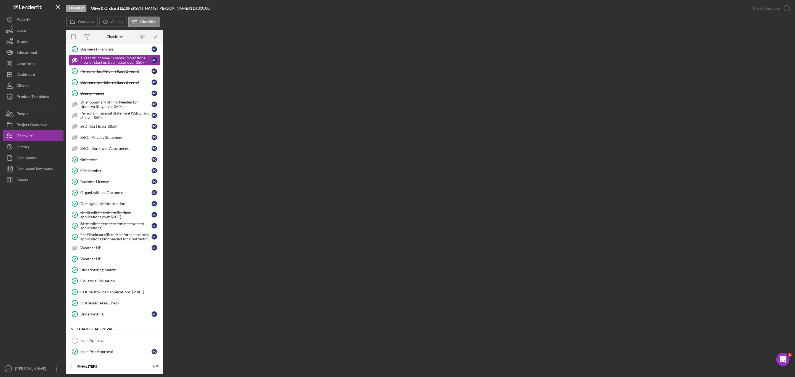
scroll to position [258, 0]
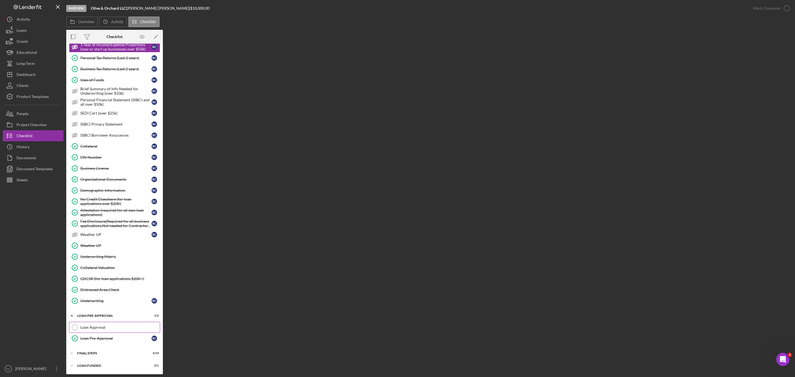
click at [115, 328] on div "Loan Approval" at bounding box center [119, 327] width 79 height 4
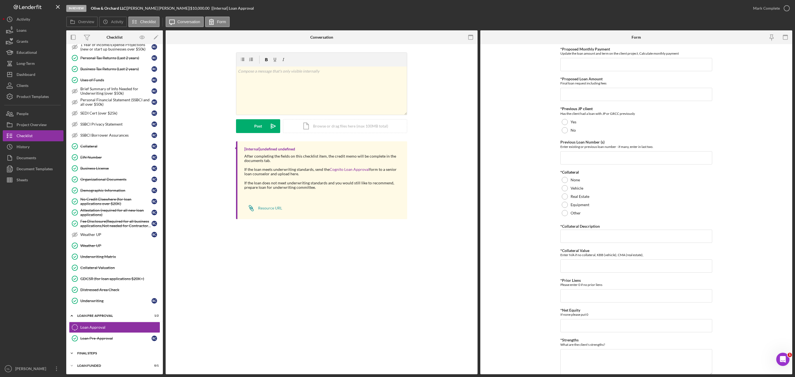
click at [107, 352] on div "FINAL STEPS" at bounding box center [116, 353] width 79 height 3
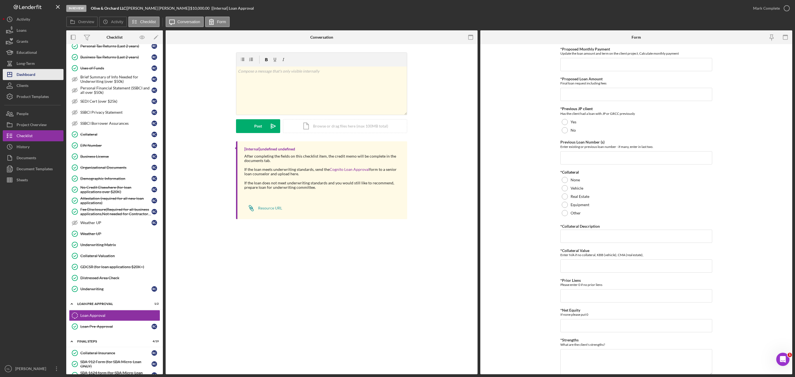
click at [51, 76] on button "Icon/Dashboard Dashboard" at bounding box center [33, 74] width 61 height 11
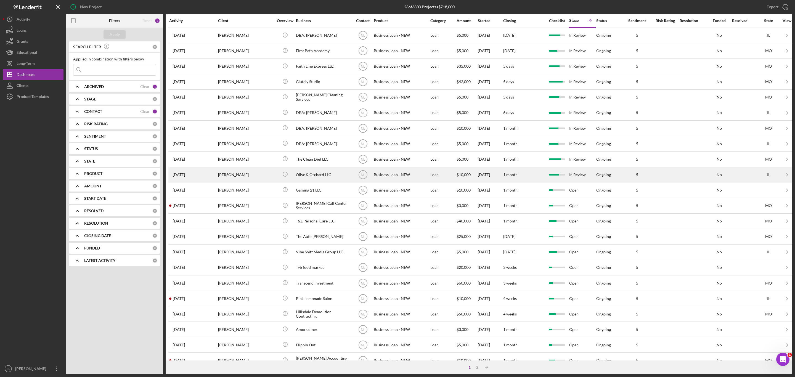
click at [252, 174] on div "[PERSON_NAME]" at bounding box center [245, 174] width 55 height 15
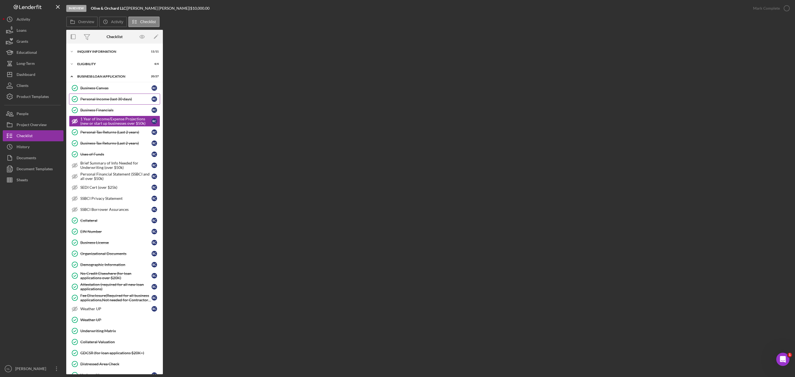
click at [115, 100] on div "Personal Income (last 30 days)" at bounding box center [115, 99] width 71 height 4
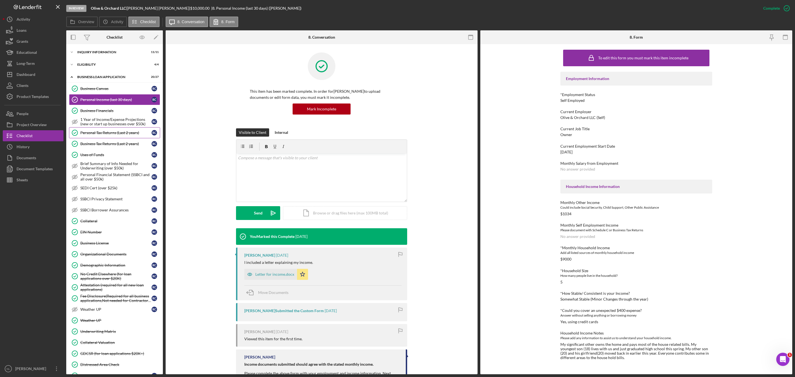
click at [114, 133] on div "Personal Tax Returns (Last 2 years)" at bounding box center [115, 133] width 71 height 4
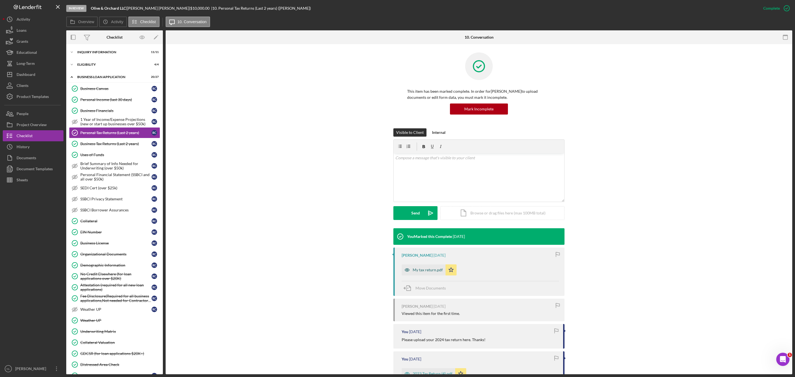
click at [417, 270] on div "My tax return.pdf" at bounding box center [428, 270] width 30 height 4
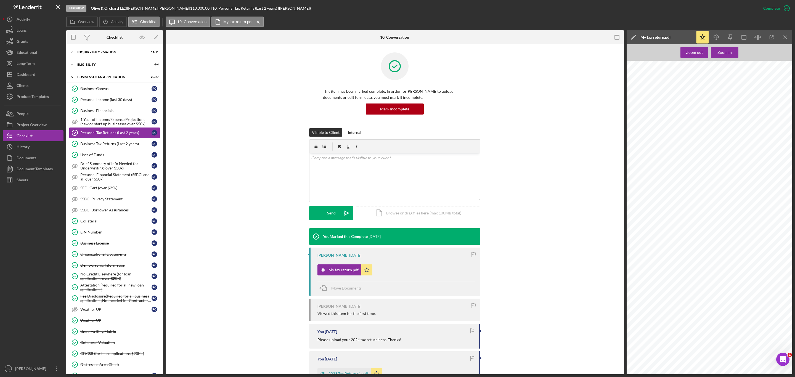
scroll to position [57, 0]
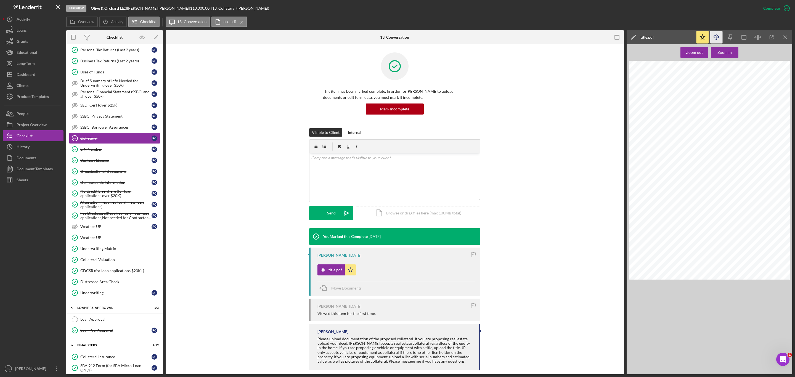
click at [713, 39] on icon "Icon/Download" at bounding box center [716, 37] width 12 height 12
click at [29, 76] on div "Dashboard" at bounding box center [26, 75] width 19 height 12
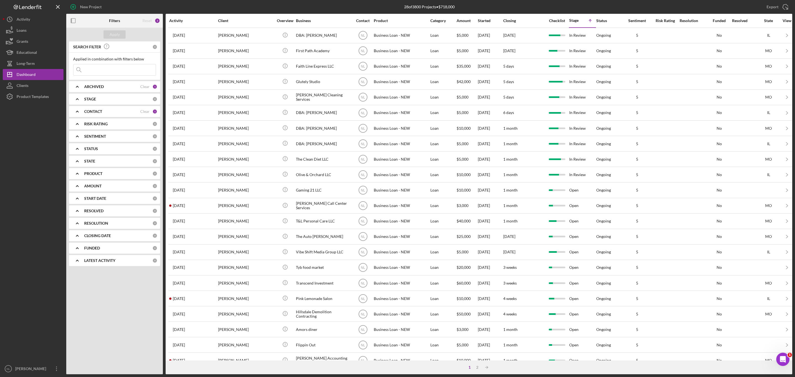
click at [110, 89] on div "ARCHIVED" at bounding box center [112, 86] width 56 height 4
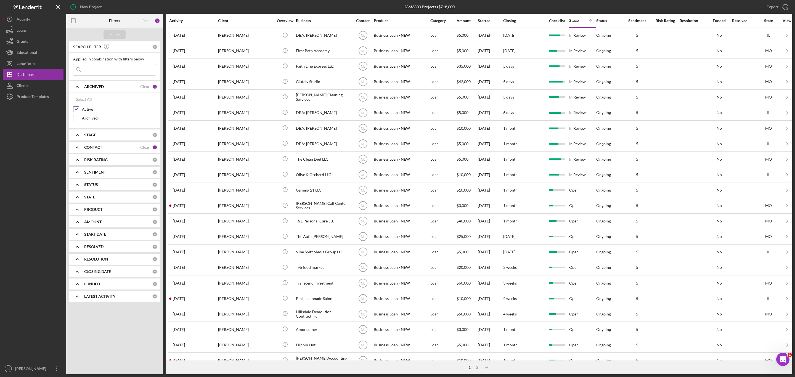
click at [77, 111] on input "Active" at bounding box center [76, 110] width 6 height 6
checkbox input "false"
click at [76, 125] on div "Select All Active Archived" at bounding box center [114, 110] width 91 height 36
click at [75, 121] on input "Archived" at bounding box center [76, 118] width 6 height 6
checkbox input "true"
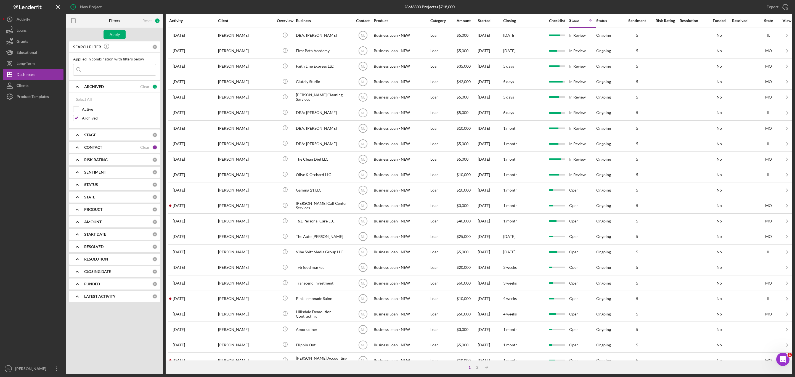
click at [83, 145] on icon "Icon/Expander" at bounding box center [77, 147] width 14 height 14
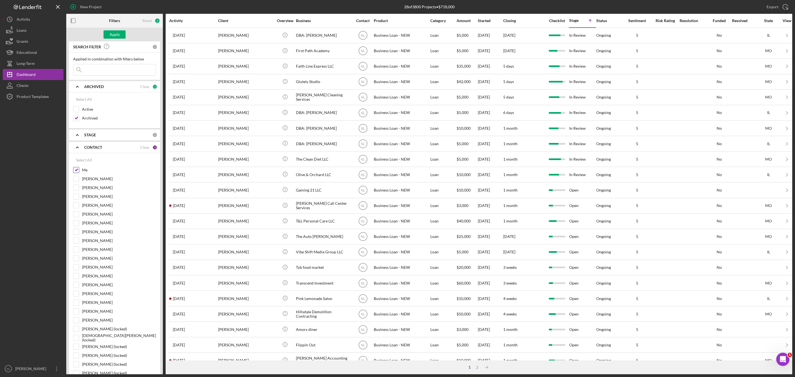
click at [77, 172] on input "Me" at bounding box center [76, 170] width 6 height 6
checkbox input "false"
click at [98, 74] on input at bounding box center [114, 69] width 82 height 11
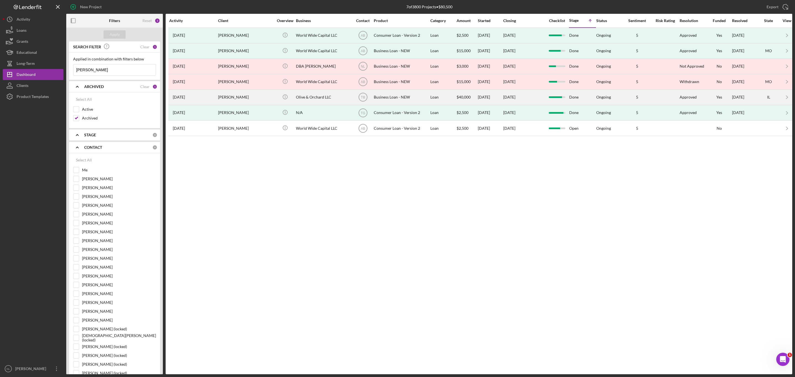
type input "ronn"
click at [264, 97] on div "[PERSON_NAME]" at bounding box center [245, 97] width 55 height 15
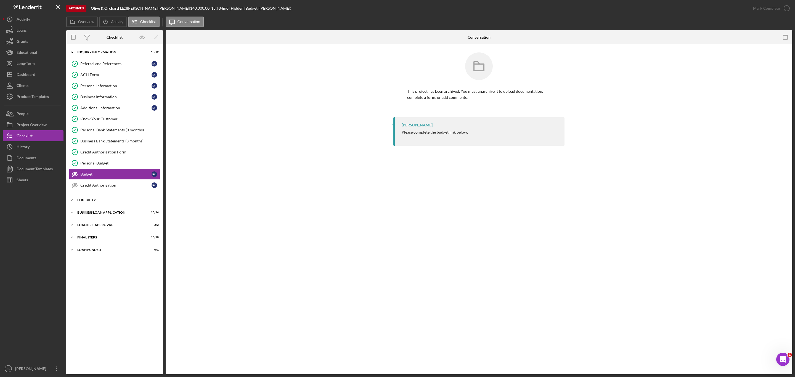
click at [125, 206] on div "Icon/Expander ELIGIBILITY 4 / 4" at bounding box center [114, 200] width 97 height 11
click at [121, 262] on div "Icon/Expander BUSINESS LOAN APPLICATION 20 / 26" at bounding box center [114, 259] width 97 height 11
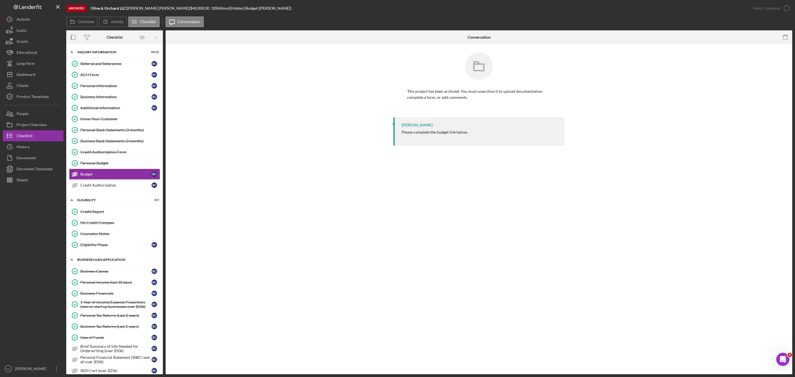
scroll to position [76, 0]
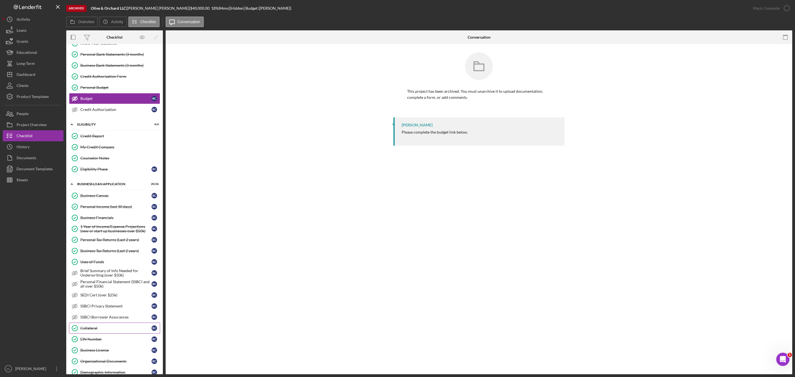
click at [106, 334] on link "Collateral Collateral R C" at bounding box center [114, 328] width 91 height 11
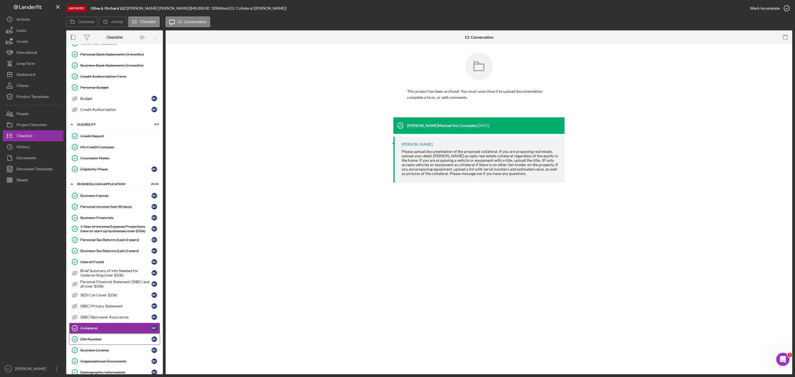
scroll to position [233, 0]
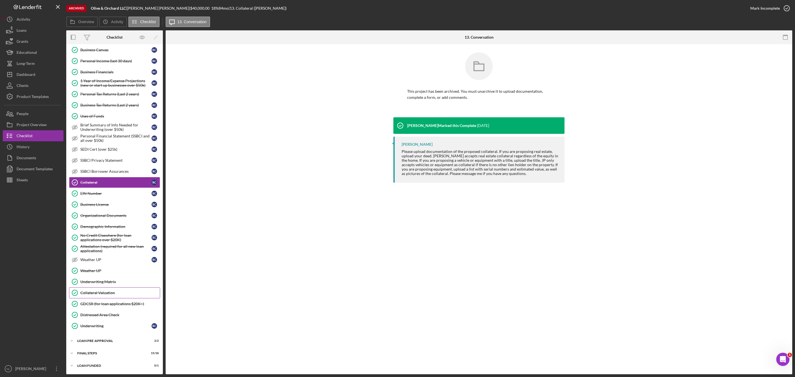
click at [115, 292] on div "Collateral Valuation" at bounding box center [119, 293] width 79 height 4
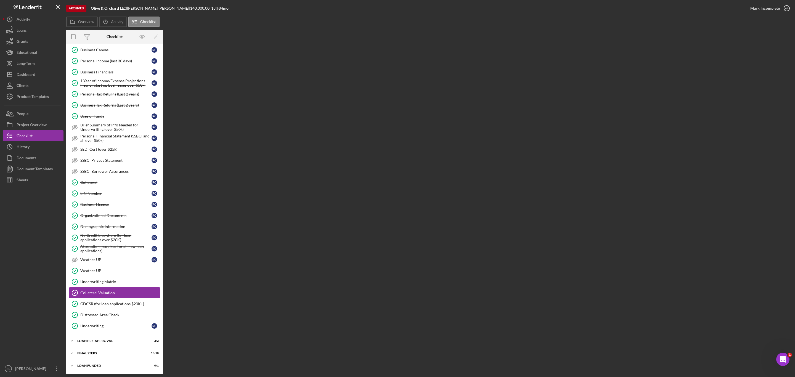
scroll to position [233, 0]
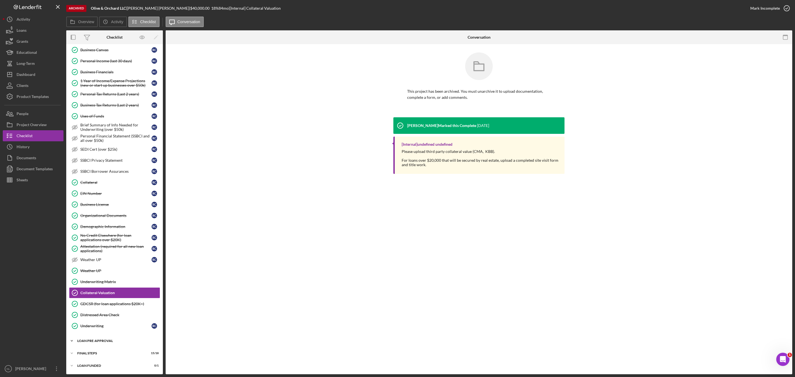
click at [104, 338] on div "Icon/Expander LOAN PRE-APPROVAL 2 / 2" at bounding box center [114, 340] width 97 height 11
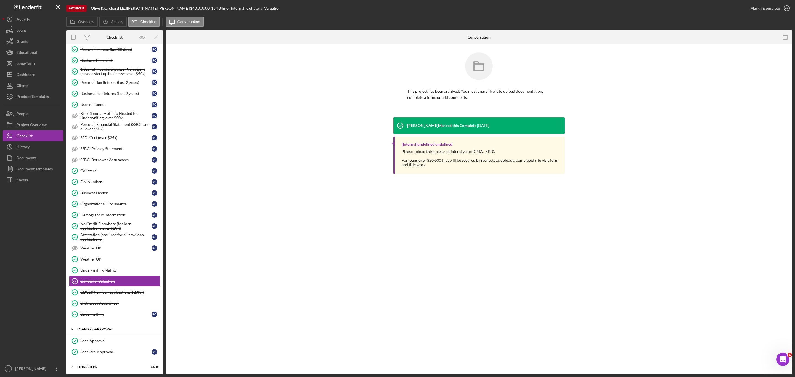
scroll to position [259, 0]
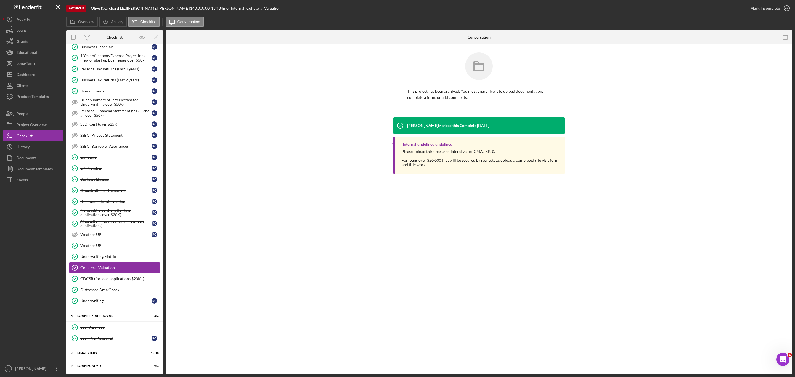
click at [102, 348] on div "Icon/Expander INQUIRY INFORMATION 10 / 12 Referral and References Referral and …" at bounding box center [114, 85] width 97 height 571
click at [94, 352] on div "FINAL STEPS" at bounding box center [116, 353] width 79 height 3
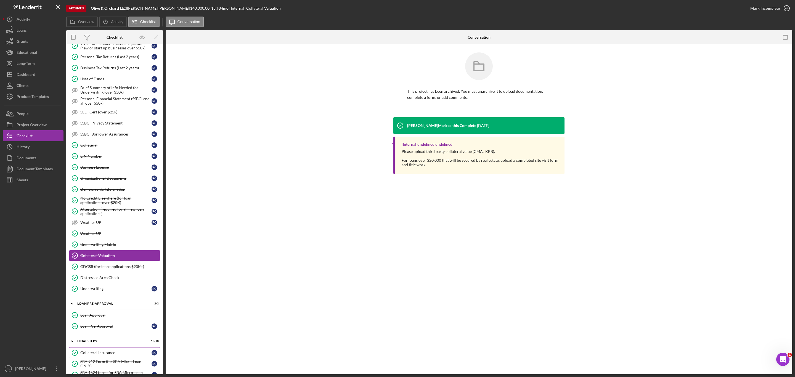
scroll to position [466, 0]
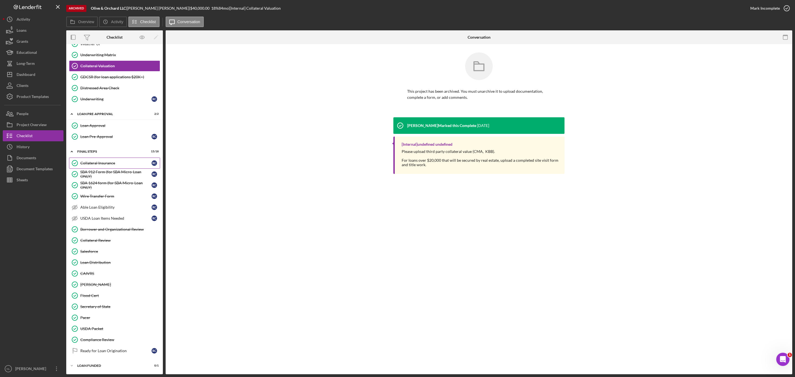
click at [99, 161] on div "Collateral Insurance" at bounding box center [115, 163] width 71 height 4
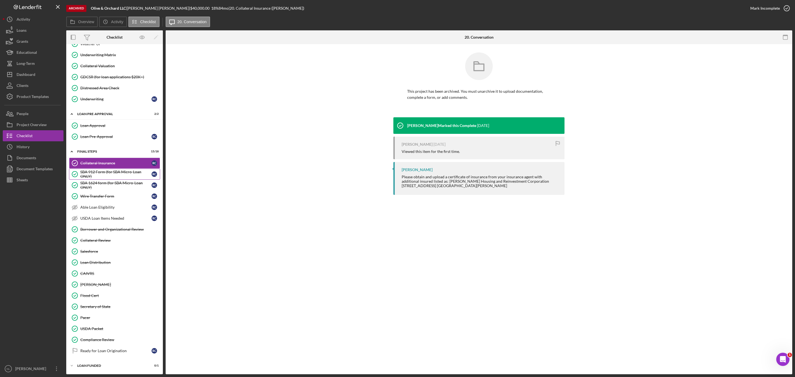
click at [100, 170] on div "SBA 912 Form (for SBA Micro-Loan ONLY)" at bounding box center [115, 174] width 71 height 9
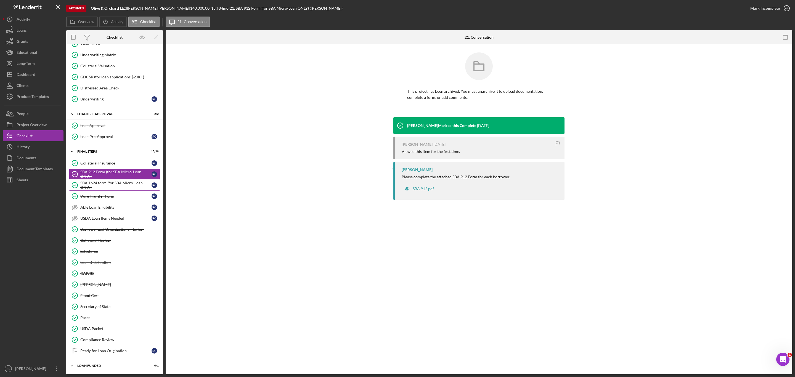
click at [105, 182] on div "SBA 1624 form (for SBA Micro-Loan ONLY)" at bounding box center [115, 185] width 71 height 9
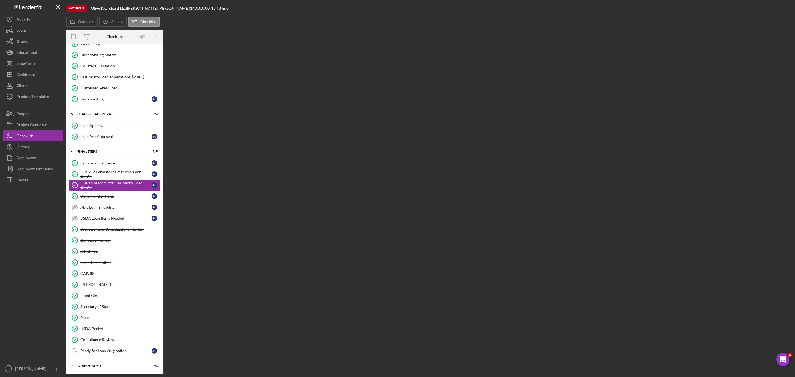
scroll to position [466, 0]
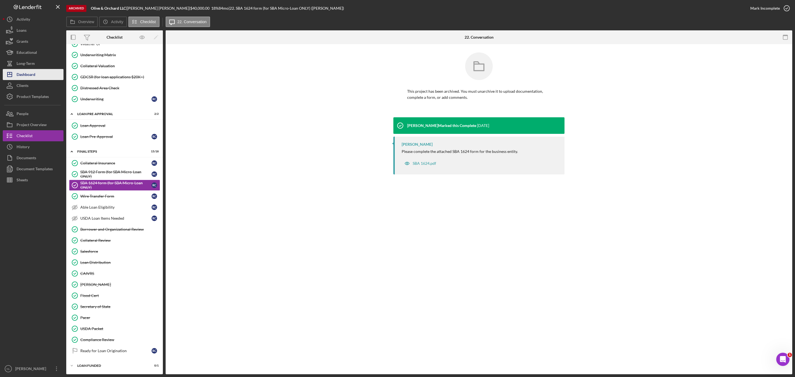
click at [33, 73] on div "Dashboard" at bounding box center [26, 75] width 19 height 12
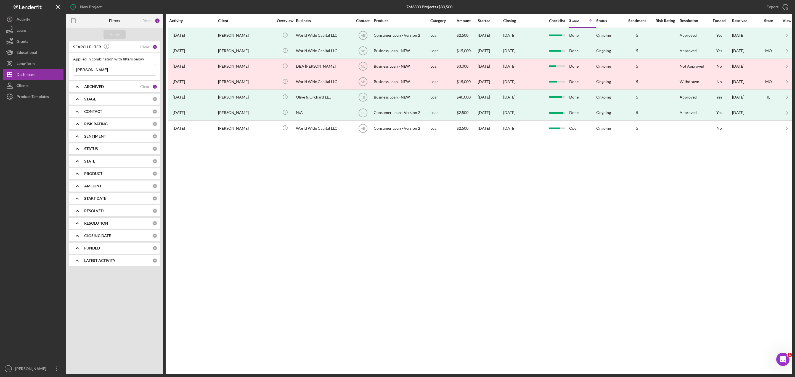
click at [583, 221] on div "Activity Client Overview Business Contact Product Category Amount Started Closi…" at bounding box center [479, 194] width 626 height 360
click at [77, 87] on icon "Icon/Expander" at bounding box center [77, 87] width 14 height 14
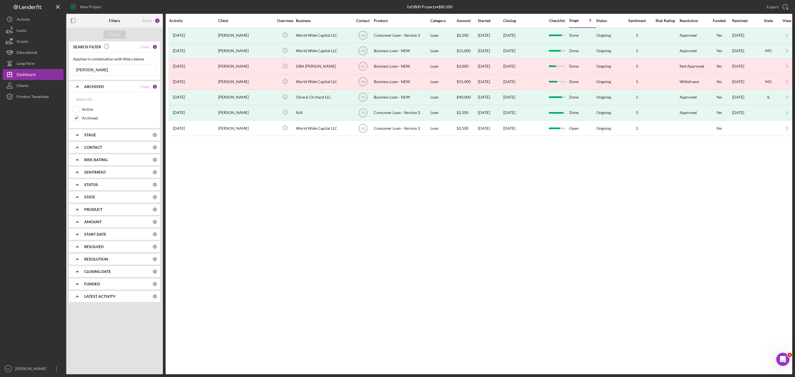
click at [71, 119] on div "Select All Active Archived" at bounding box center [114, 110] width 91 height 36
click at [76, 119] on input "Archived" at bounding box center [76, 118] width 6 height 6
checkbox input "false"
click at [76, 111] on input "Active" at bounding box center [76, 110] width 6 height 6
checkbox input "true"
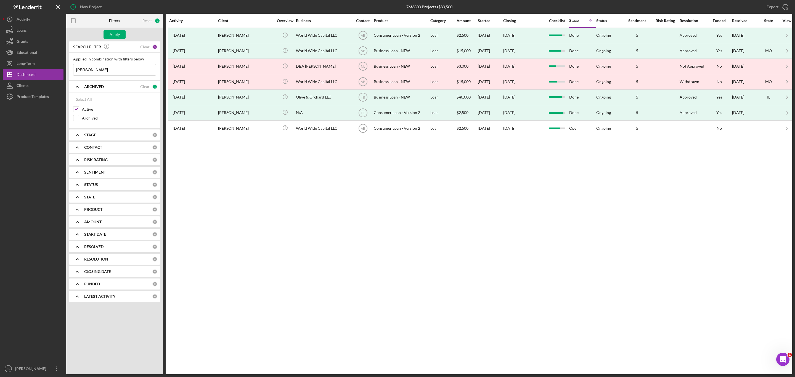
click at [84, 150] on b "CONTACT" at bounding box center [93, 147] width 18 height 4
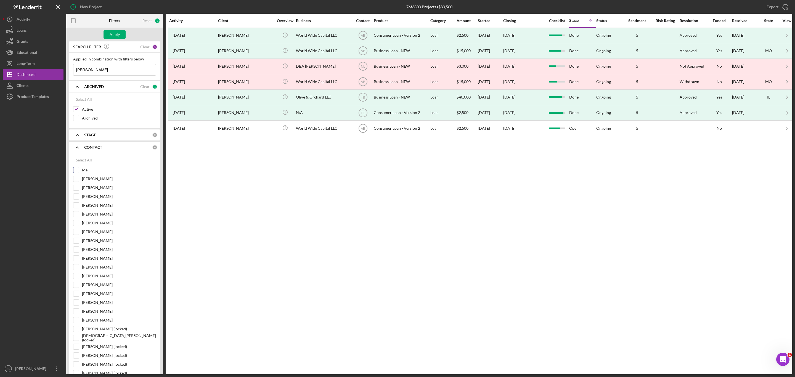
click at [75, 172] on input "Me" at bounding box center [76, 170] width 6 height 6
checkbox input "true"
click at [118, 37] on div "Apply" at bounding box center [115, 34] width 10 height 8
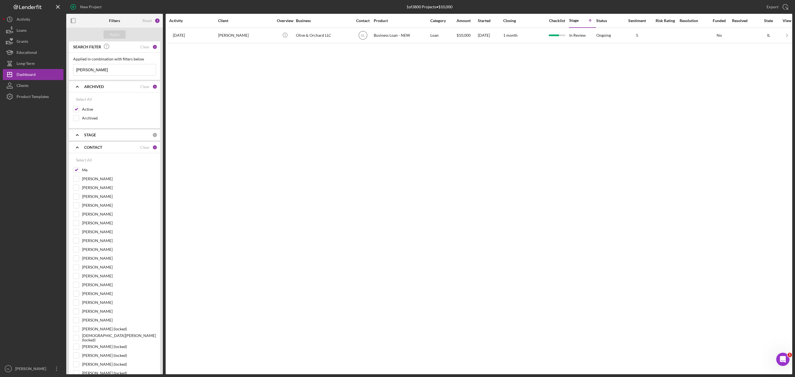
click at [110, 72] on input "ronn" at bounding box center [114, 69] width 82 height 11
click at [109, 38] on button "Apply" at bounding box center [114, 34] width 22 height 8
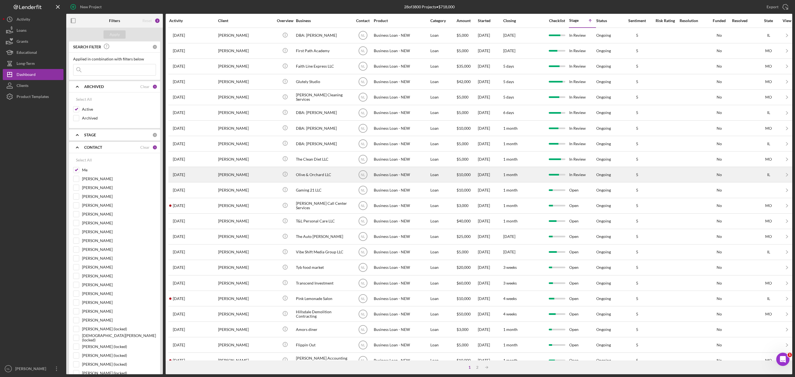
click at [292, 173] on div "Icon/Info" at bounding box center [285, 174] width 21 height 15
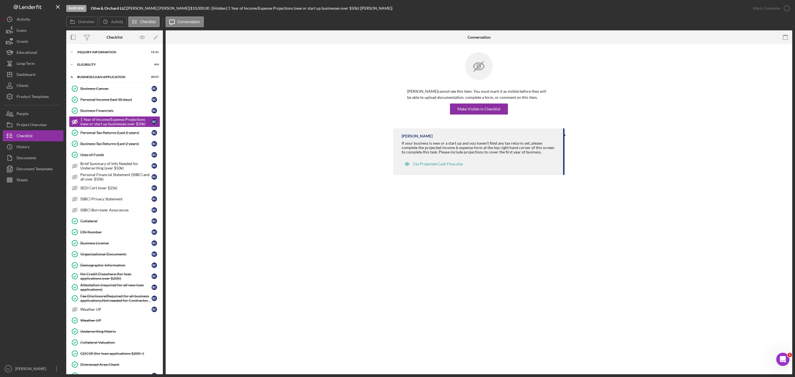
click at [100, 45] on div "Icon/Expander INQUIRY INFORMATION 11 / 11 Icon/Expander ELIGIBILITY 4 / 4 Icon/…" at bounding box center [114, 209] width 97 height 330
click at [97, 50] on div "Icon/Expander INQUIRY INFORMATION 11 / 11" at bounding box center [114, 52] width 97 height 11
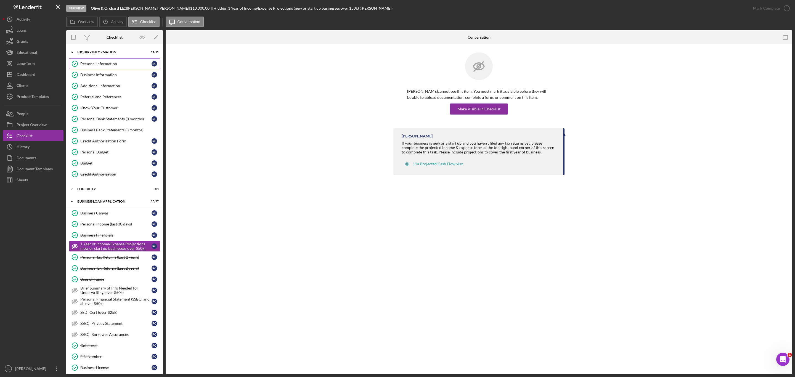
click at [99, 63] on div "Personal Information" at bounding box center [115, 64] width 71 height 4
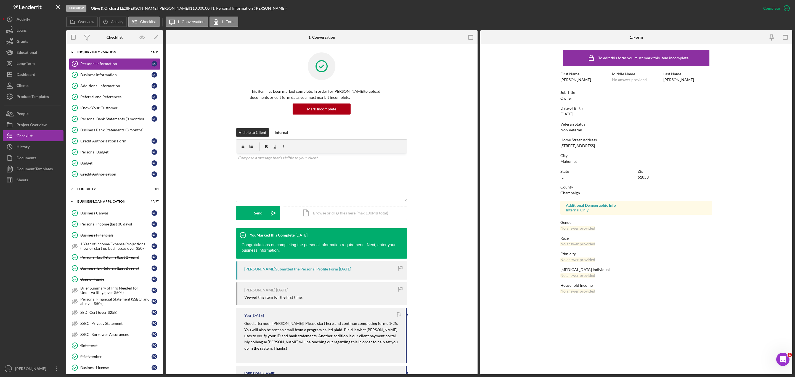
click at [94, 79] on link "Business Information Business Information R C" at bounding box center [114, 74] width 91 height 11
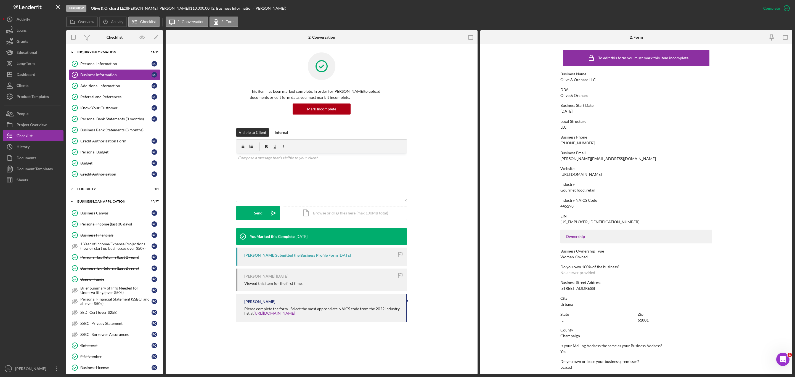
click at [567, 220] on div "33-1612674" at bounding box center [599, 222] width 79 height 4
click at [540, 206] on form "To edit this form you must mark this item incomplete Business Name Olive & Orch…" at bounding box center [636, 209] width 312 height 330
click at [124, 84] on div "Additional Information" at bounding box center [115, 86] width 71 height 4
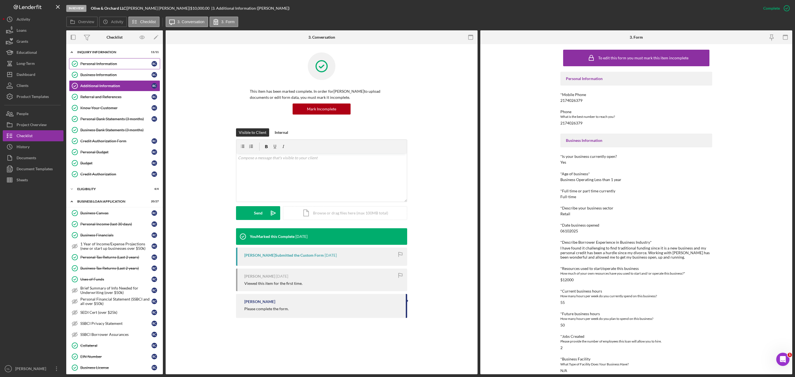
click at [109, 67] on link "Personal Information Personal Information R C" at bounding box center [114, 63] width 91 height 11
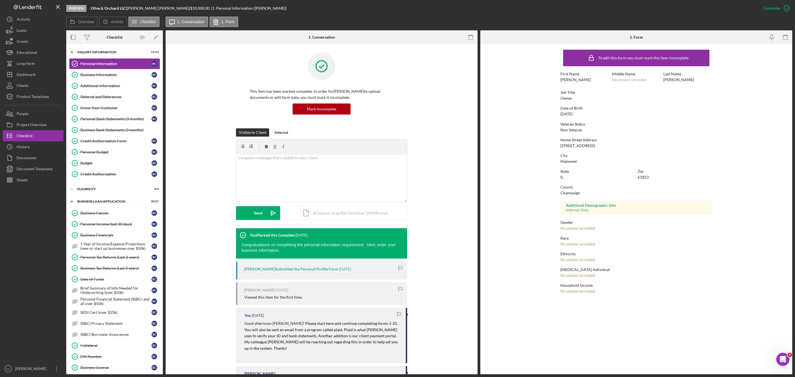
click at [643, 177] on div "61853" at bounding box center [642, 177] width 11 height 4
copy div "61853"
